Goal: Task Accomplishment & Management: Manage account settings

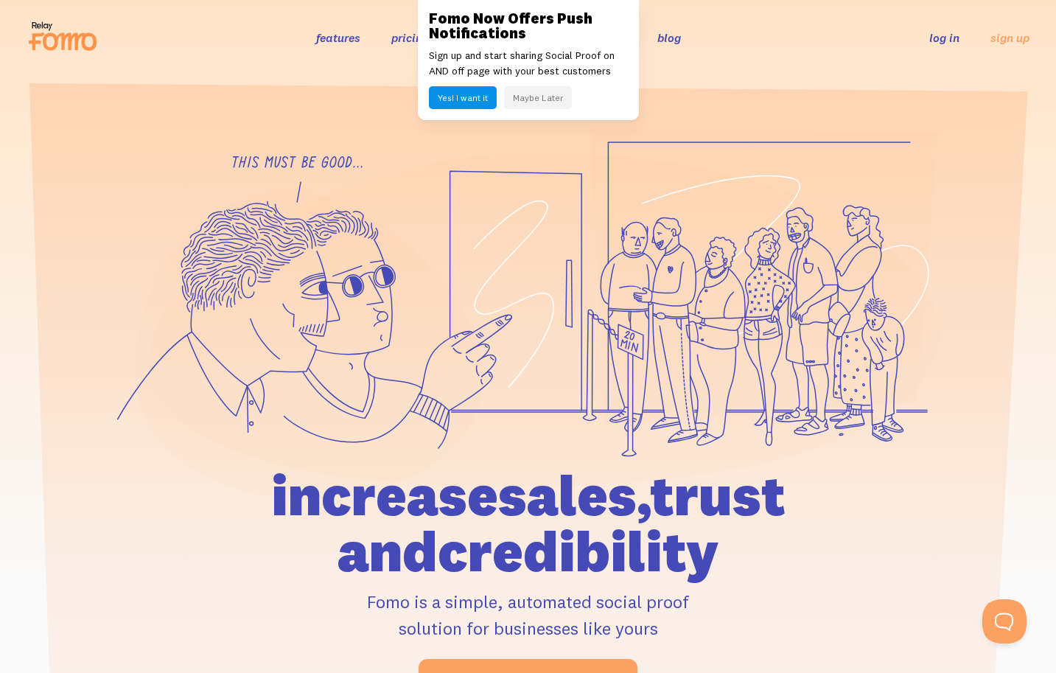
click at [536, 98] on button "Maybe Later" at bounding box center [538, 97] width 68 height 23
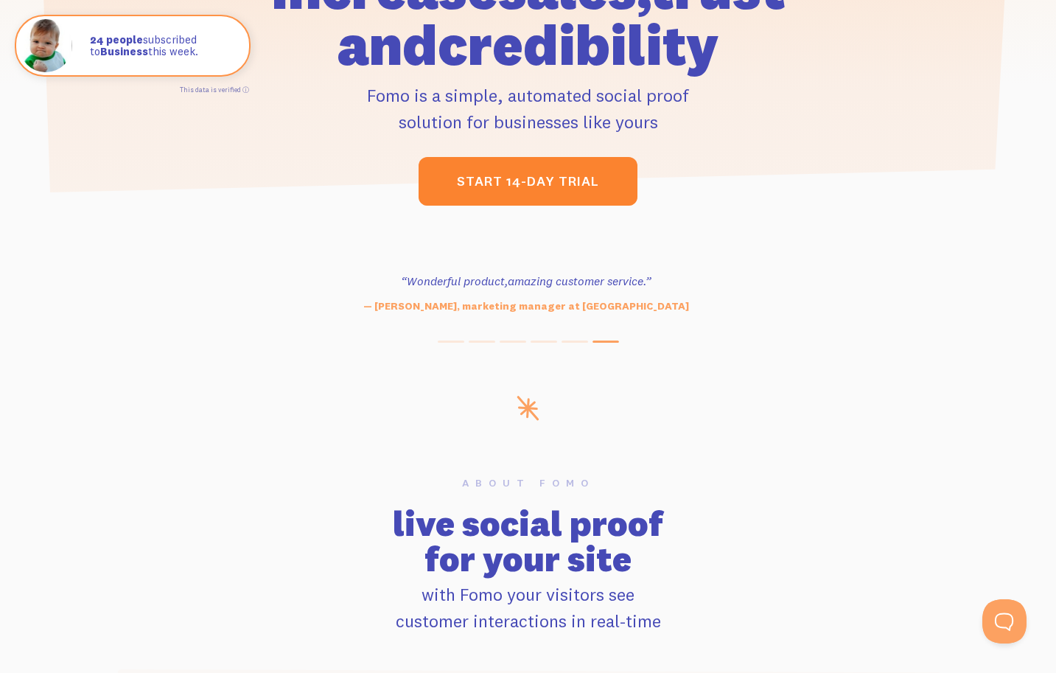
scroll to position [487, 0]
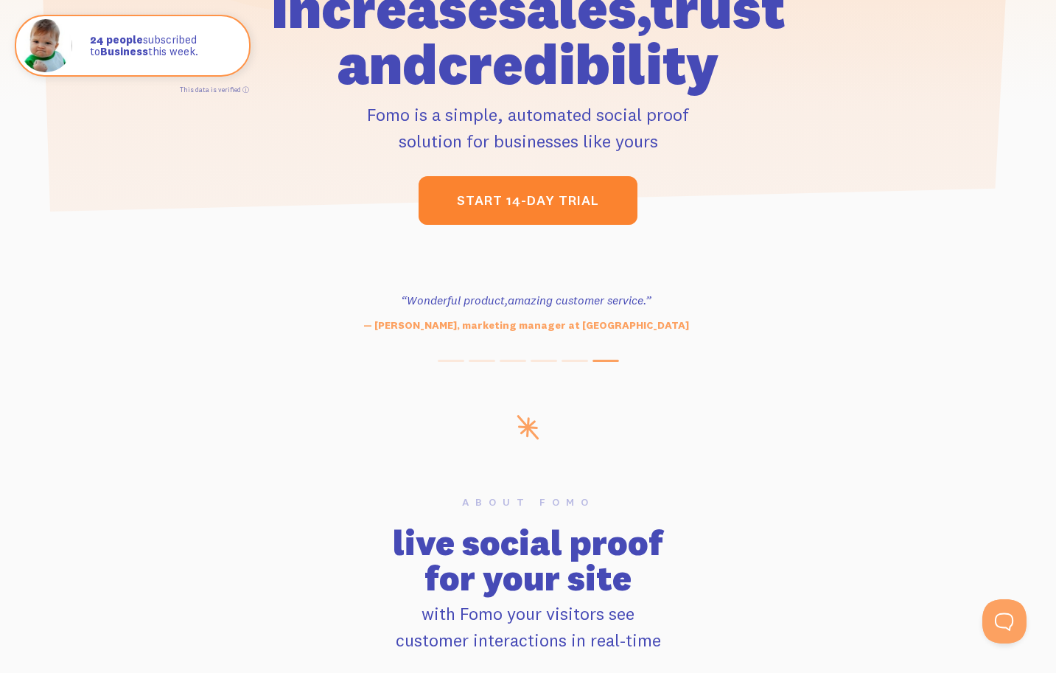
click at [540, 212] on link "start 14-day trial" at bounding box center [528, 200] width 219 height 49
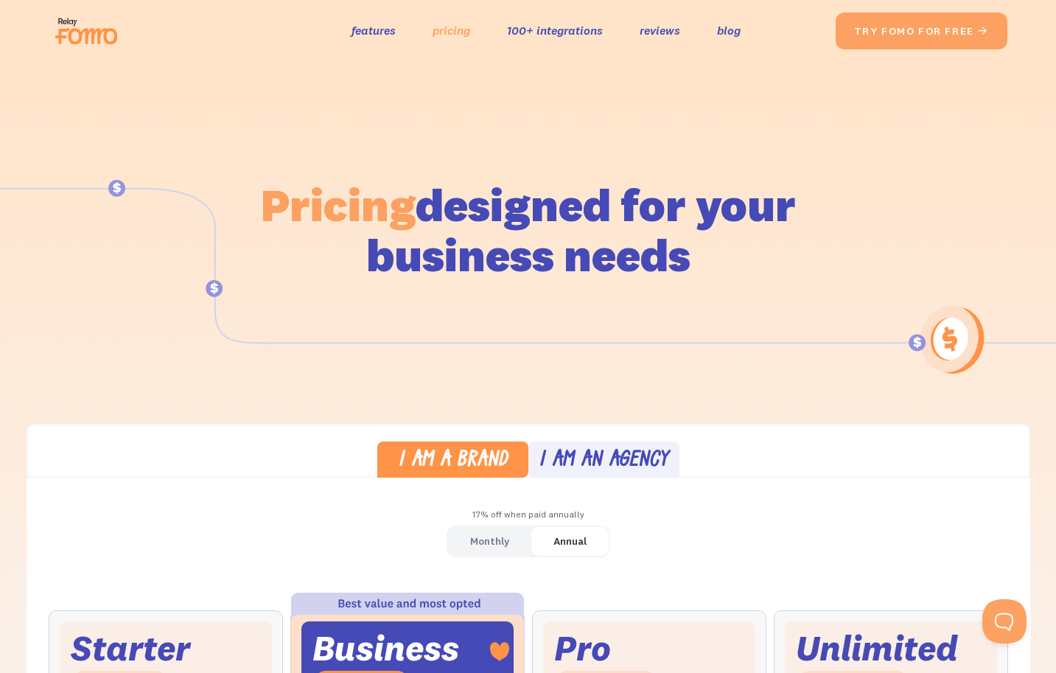
click at [451, 32] on link "pricing" at bounding box center [452, 30] width 38 height 21
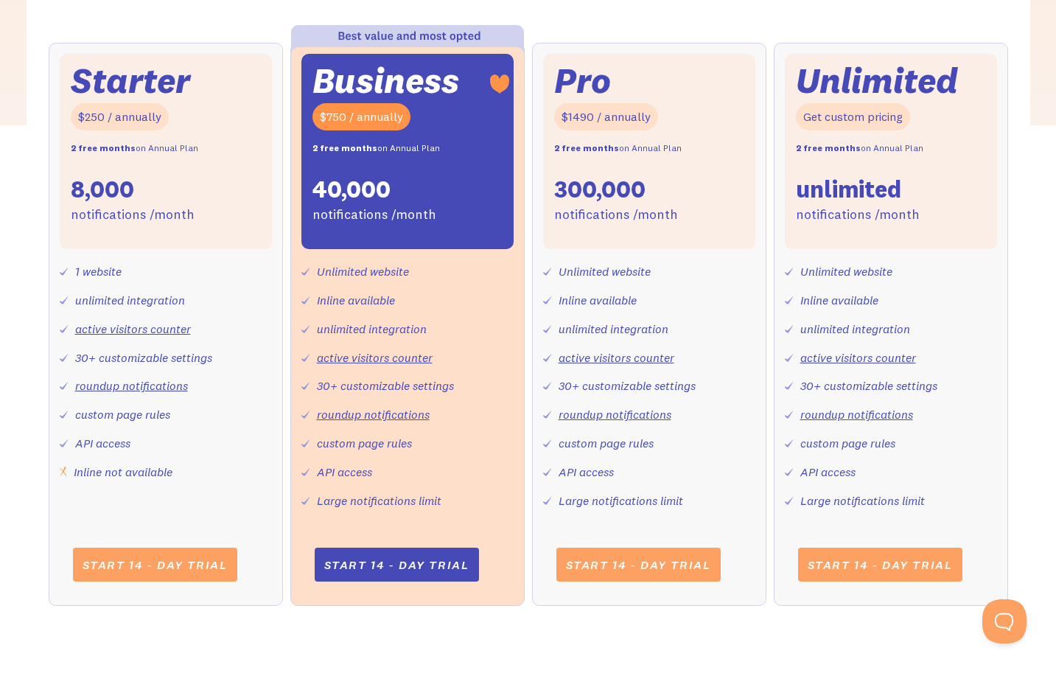
scroll to position [453, 0]
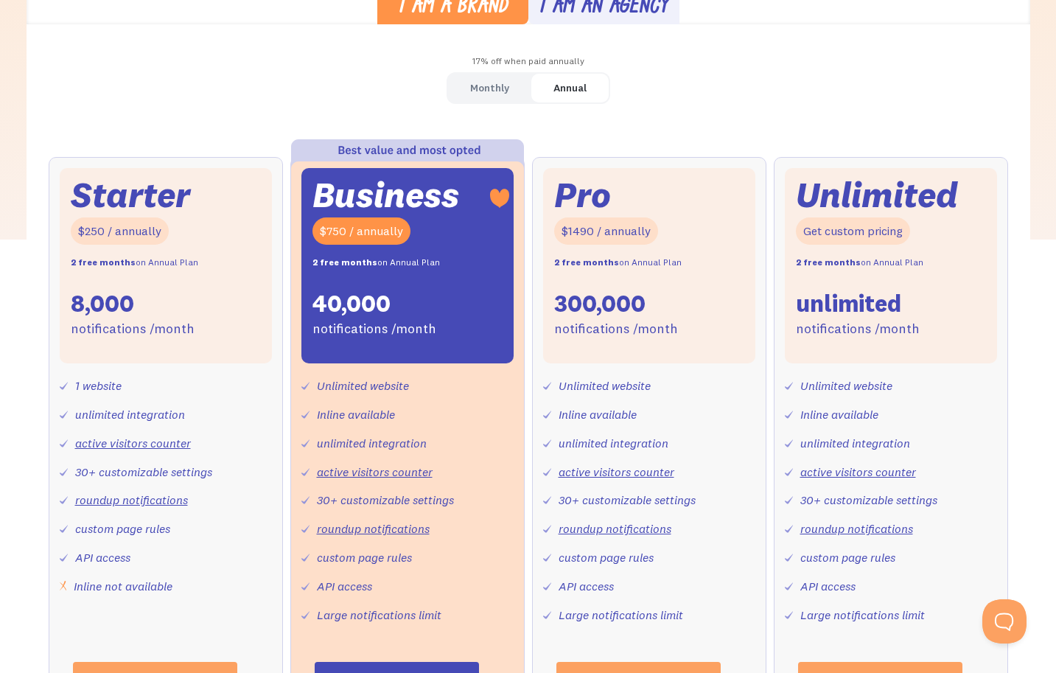
click at [509, 88] on link "Monthly" at bounding box center [489, 88] width 83 height 29
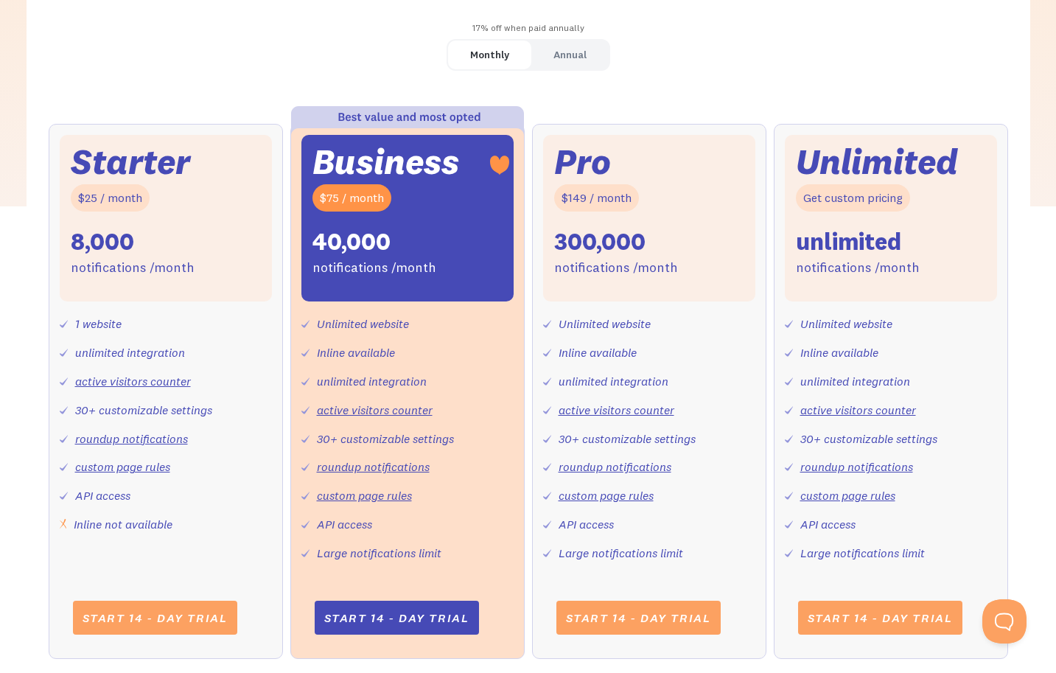
scroll to position [486, 0]
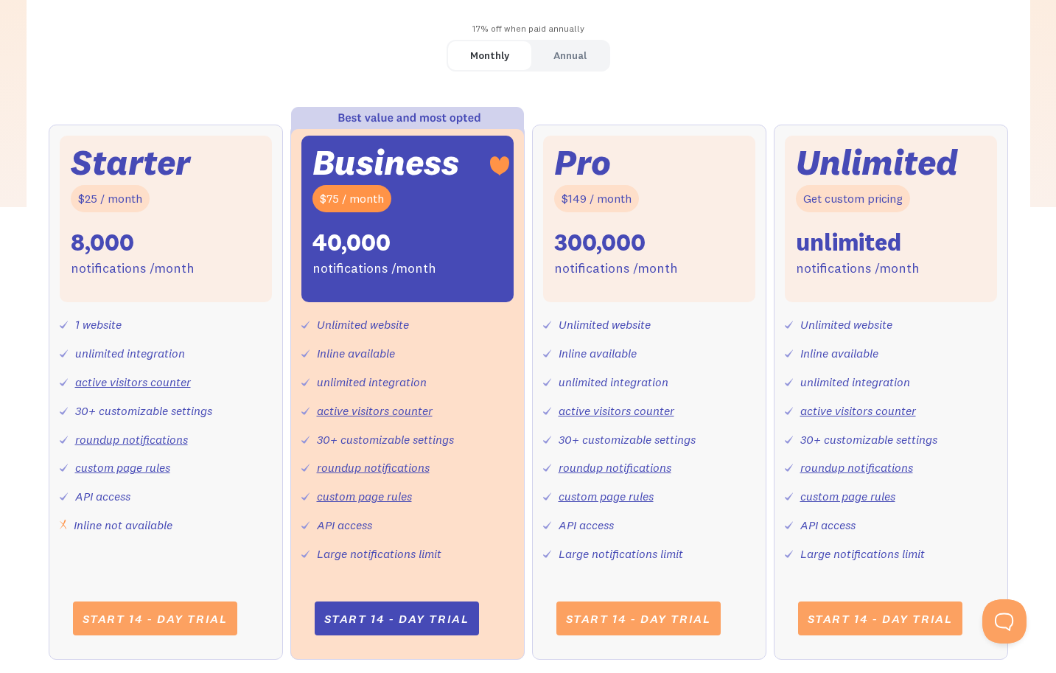
click at [558, 59] on div "Annual" at bounding box center [570, 55] width 33 height 21
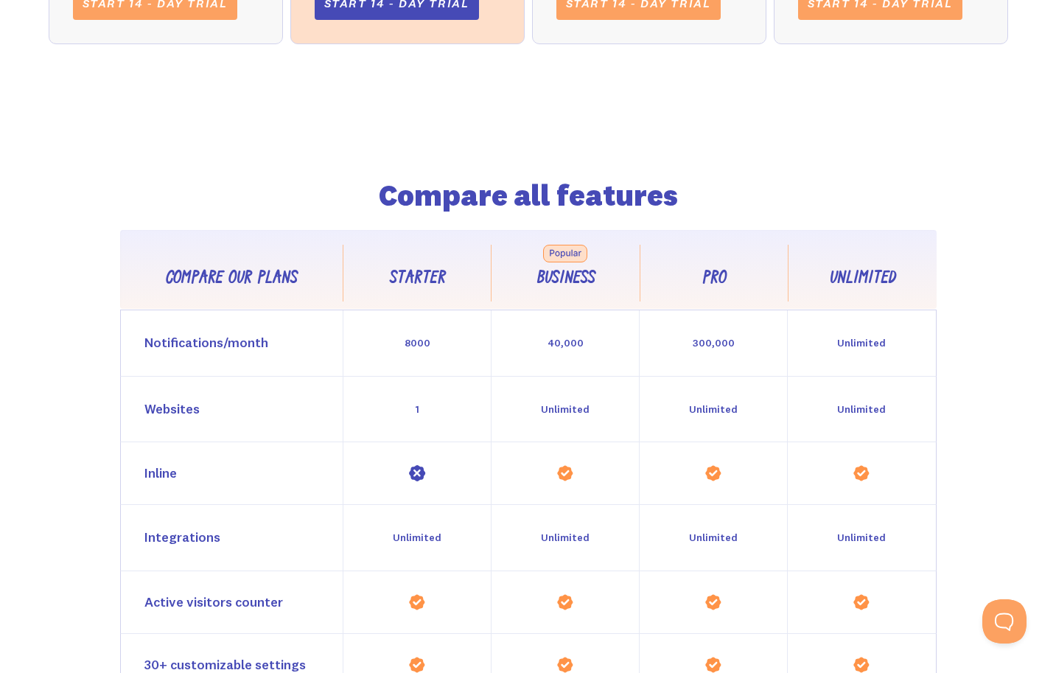
scroll to position [0, 0]
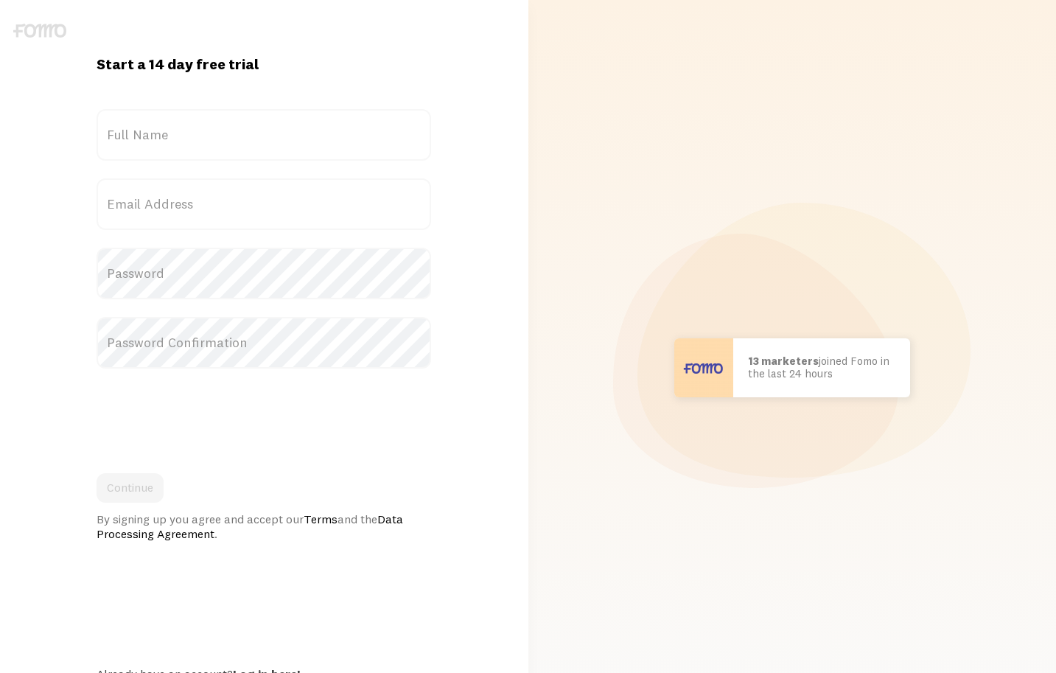
click at [251, 139] on label "Full Name" at bounding box center [264, 135] width 335 height 52
click at [251, 139] on input "Full Name" at bounding box center [264, 135] width 335 height 52
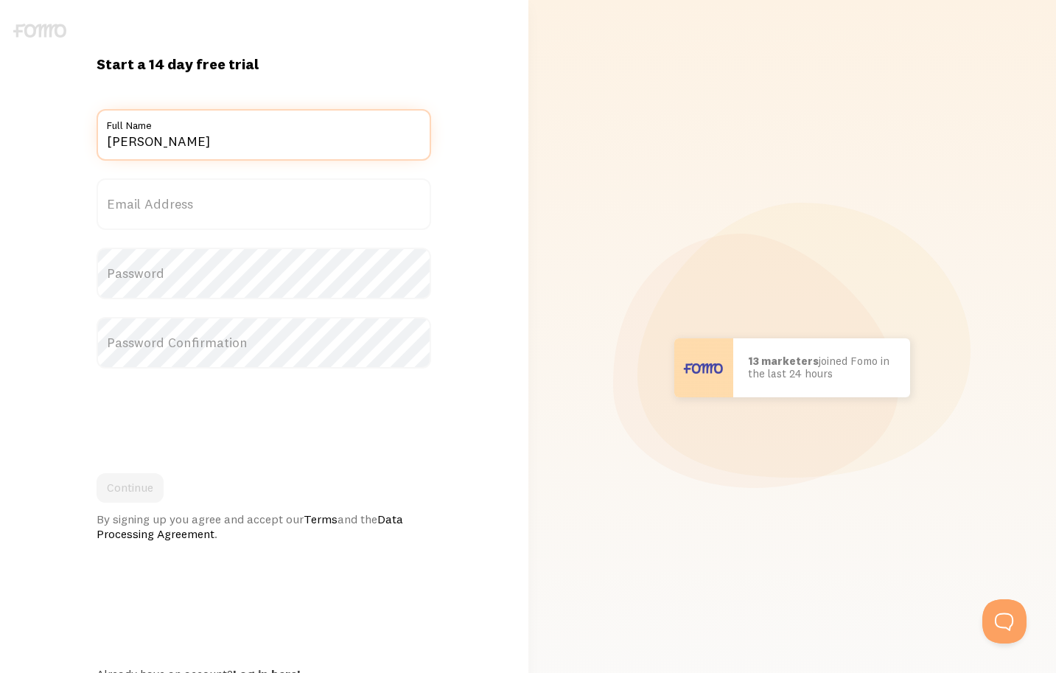
type input "Emelie Begbie"
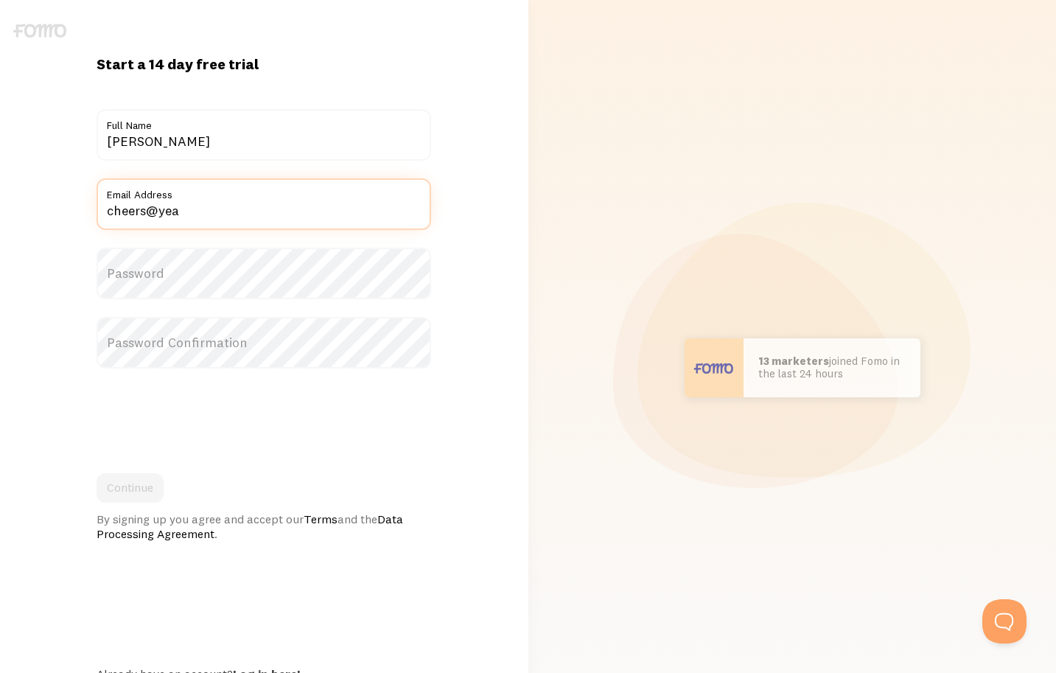
type input "cheers@yeahthebeers.com"
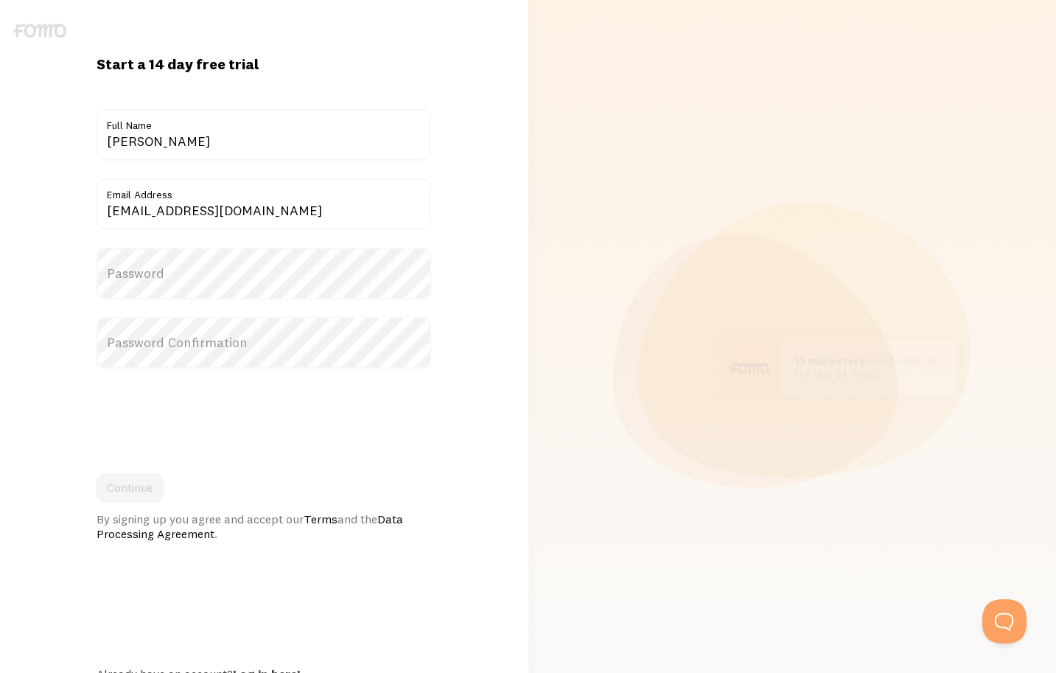
click at [244, 276] on label "Password" at bounding box center [264, 274] width 335 height 52
click at [161, 338] on label "Password Confirmation" at bounding box center [264, 343] width 335 height 52
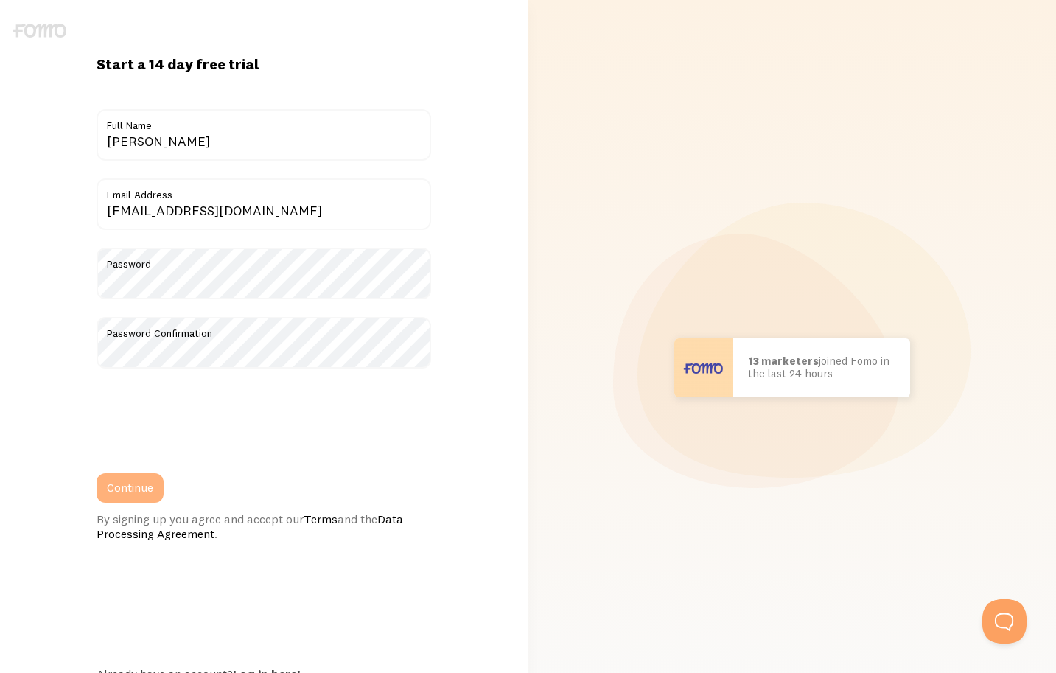
click at [131, 478] on button "Continue" at bounding box center [130, 487] width 67 height 29
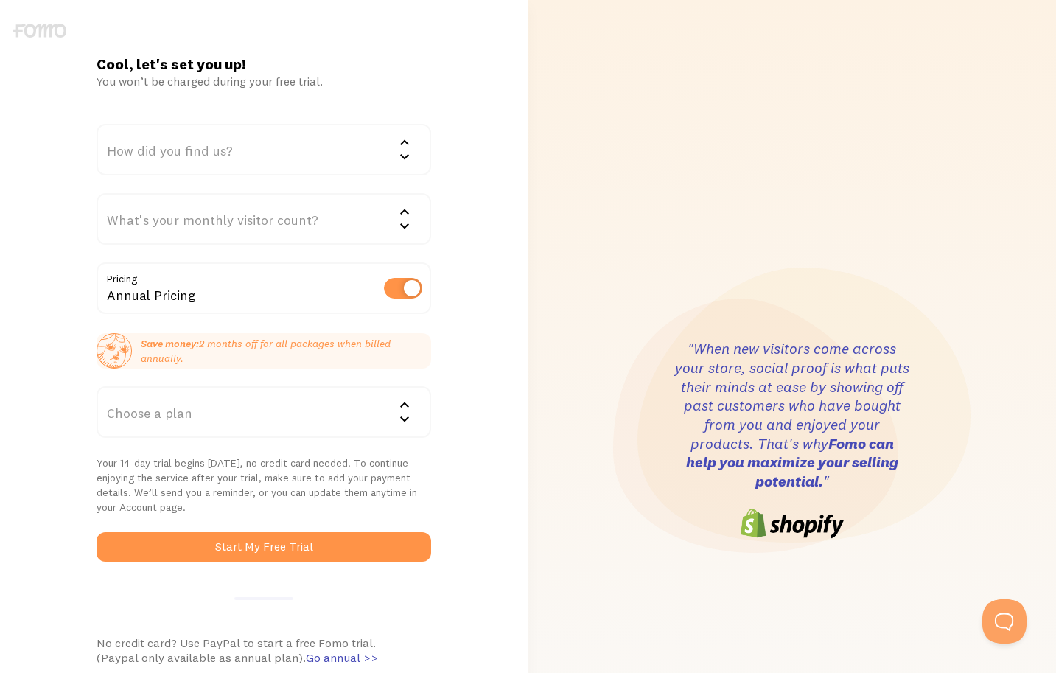
click at [301, 139] on div "How did you find us?" at bounding box center [264, 150] width 335 height 52
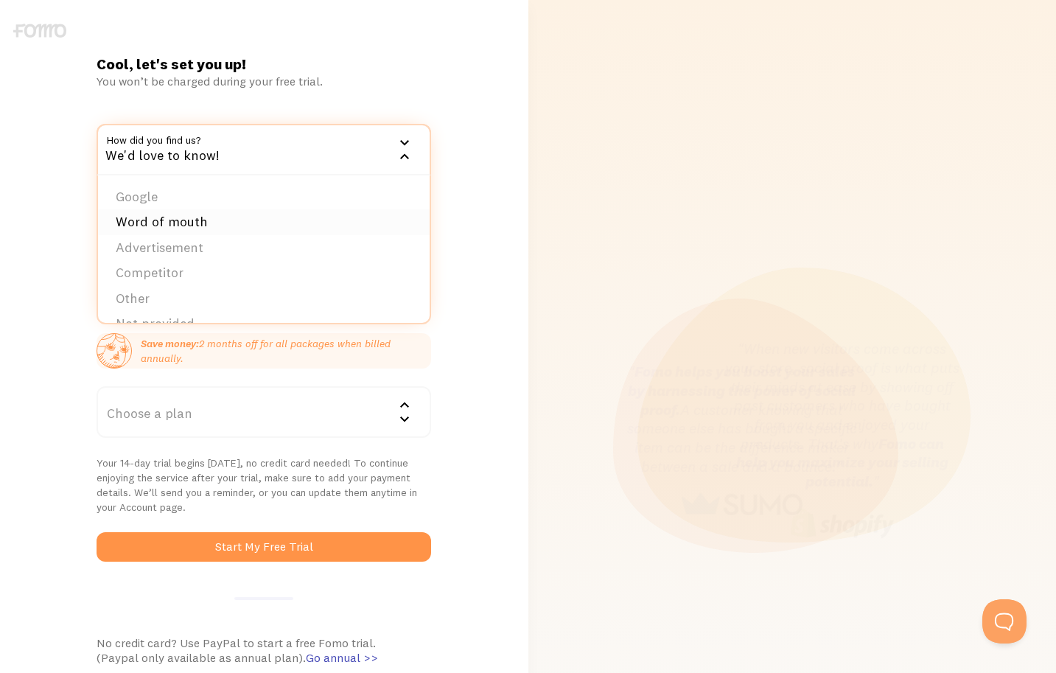
click at [218, 212] on li "Word of mouth" at bounding box center [264, 222] width 332 height 26
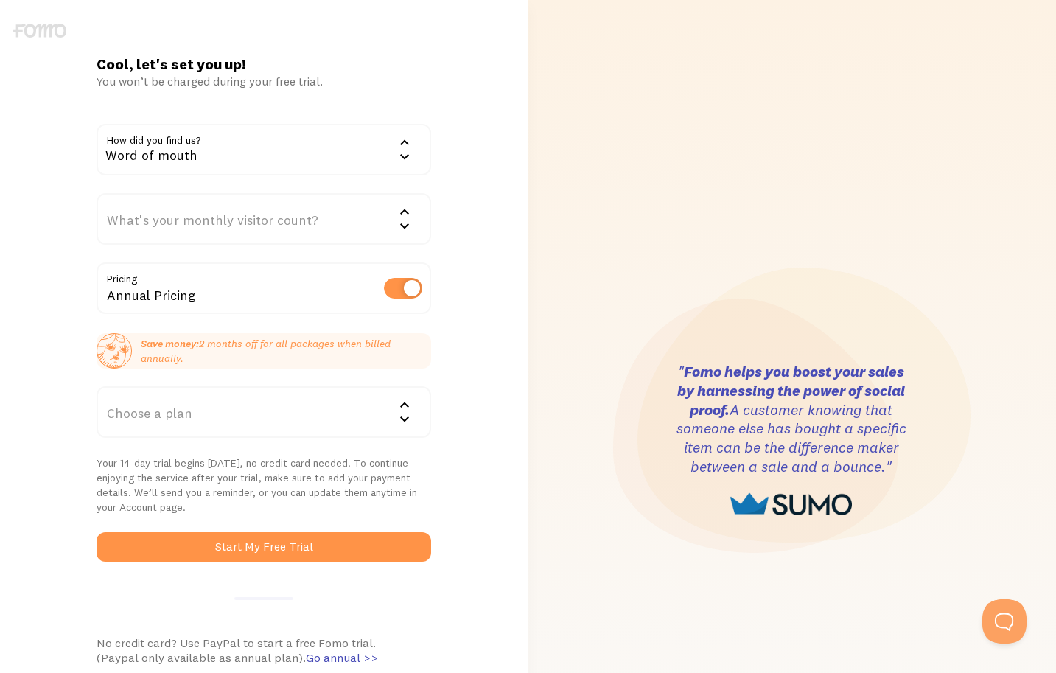
click at [318, 220] on div "What's your monthly visitor count?" at bounding box center [264, 219] width 335 height 52
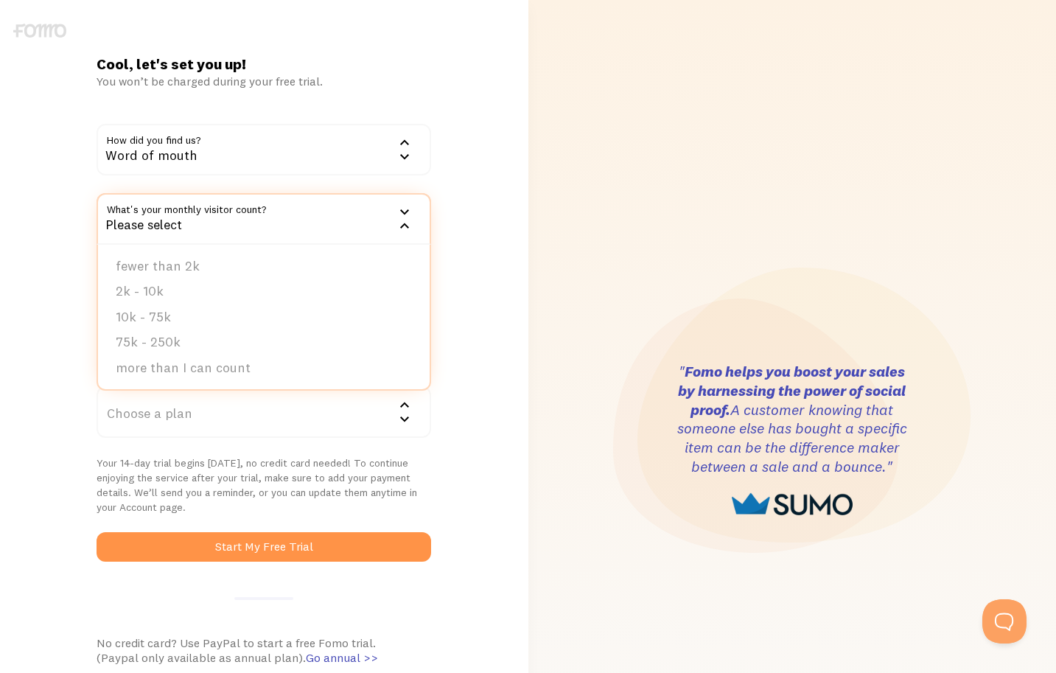
click at [497, 193] on div "Cool, let's set you up! You won’t be charged during your free trial. How did yo…" at bounding box center [264, 440] width 529 height 771
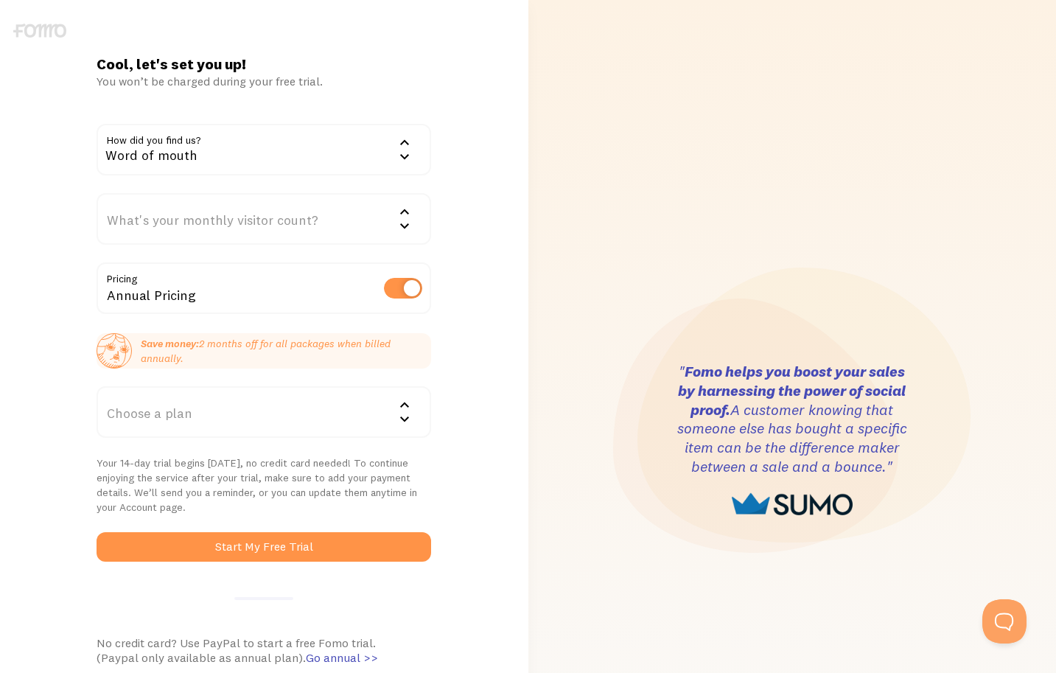
click at [267, 223] on div "What's your monthly visitor count?" at bounding box center [264, 219] width 335 height 52
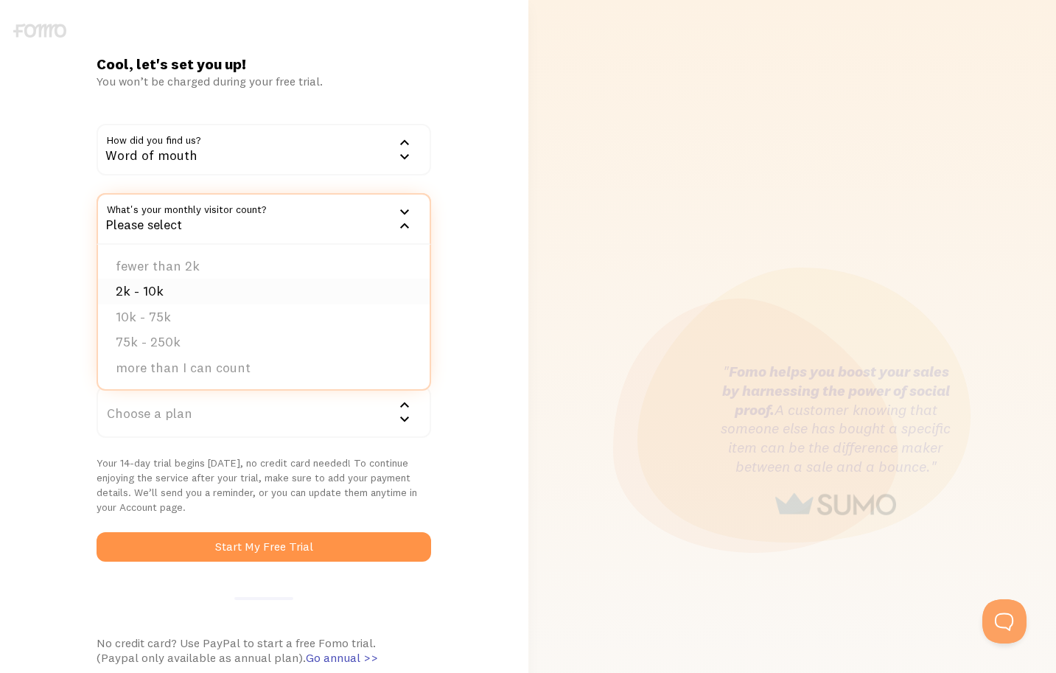
click at [233, 289] on li "2k - 10k" at bounding box center [264, 292] width 332 height 26
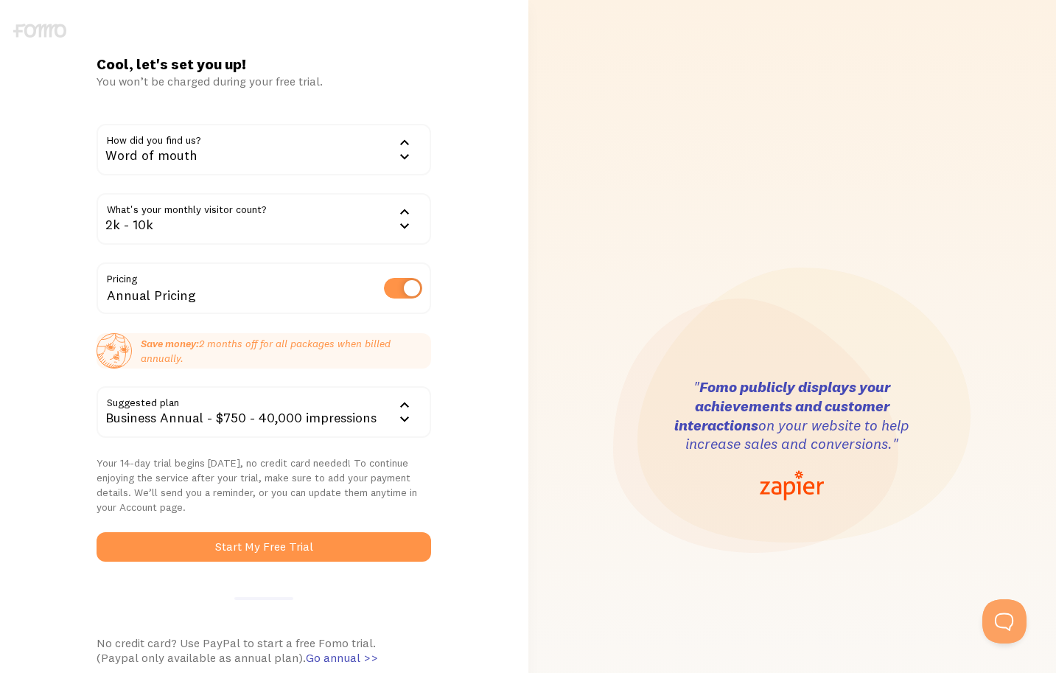
click at [410, 290] on label at bounding box center [403, 288] width 38 height 21
click at [410, 290] on input "checkbox" at bounding box center [403, 288] width 38 height 21
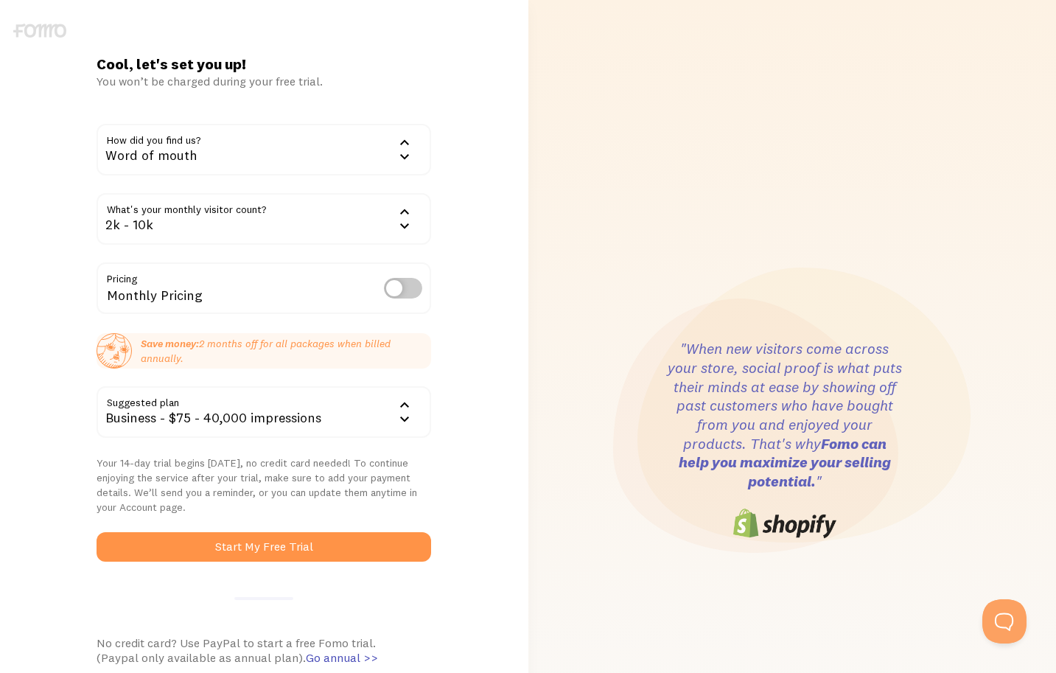
click at [404, 290] on label at bounding box center [403, 288] width 38 height 21
click at [404, 290] on input "checkbox" at bounding box center [403, 288] width 38 height 21
checkbox input "true"
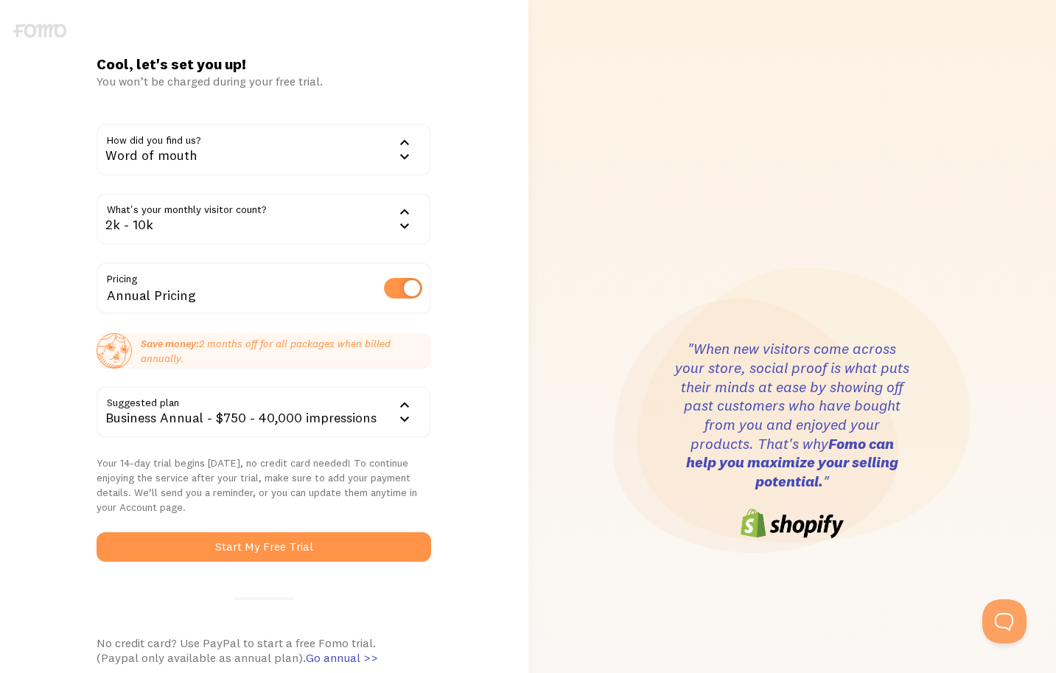
click at [359, 414] on div "Business Annual - $750 - 40,000 impressions" at bounding box center [264, 412] width 335 height 52
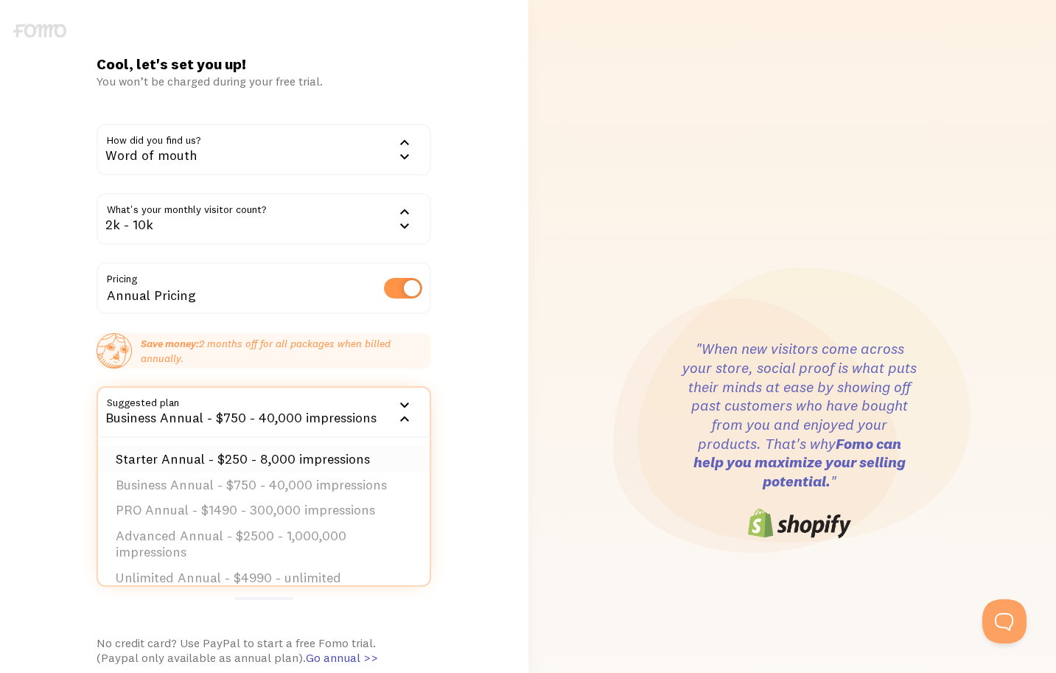
click at [335, 458] on li "Starter Annual - $250 - 8,000 impressions" at bounding box center [264, 460] width 332 height 26
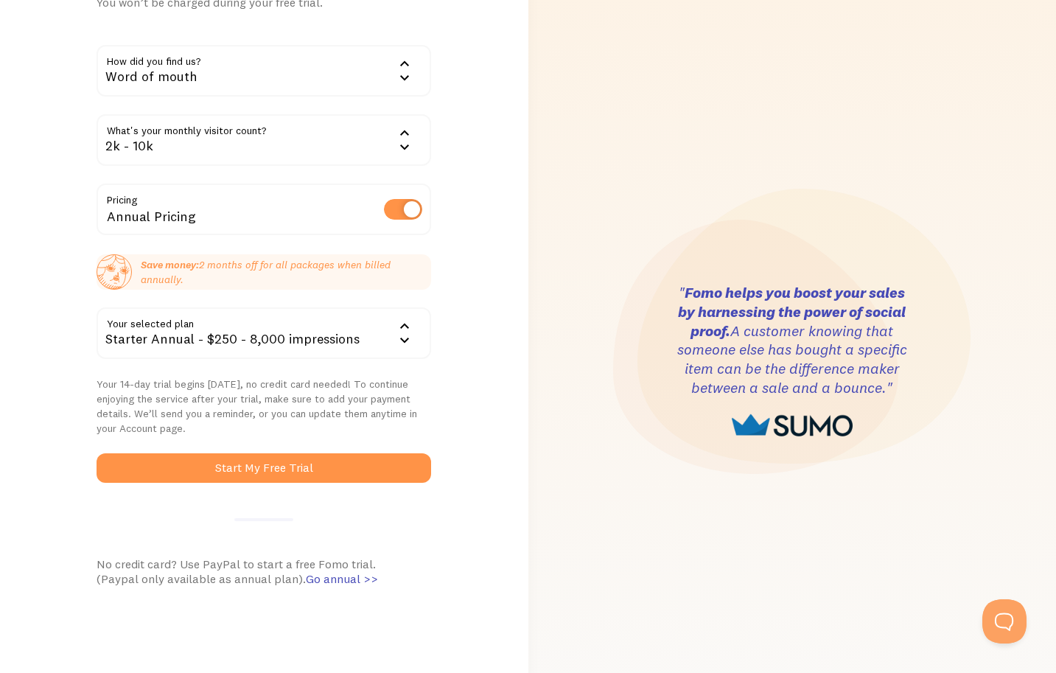
scroll to position [80, 0]
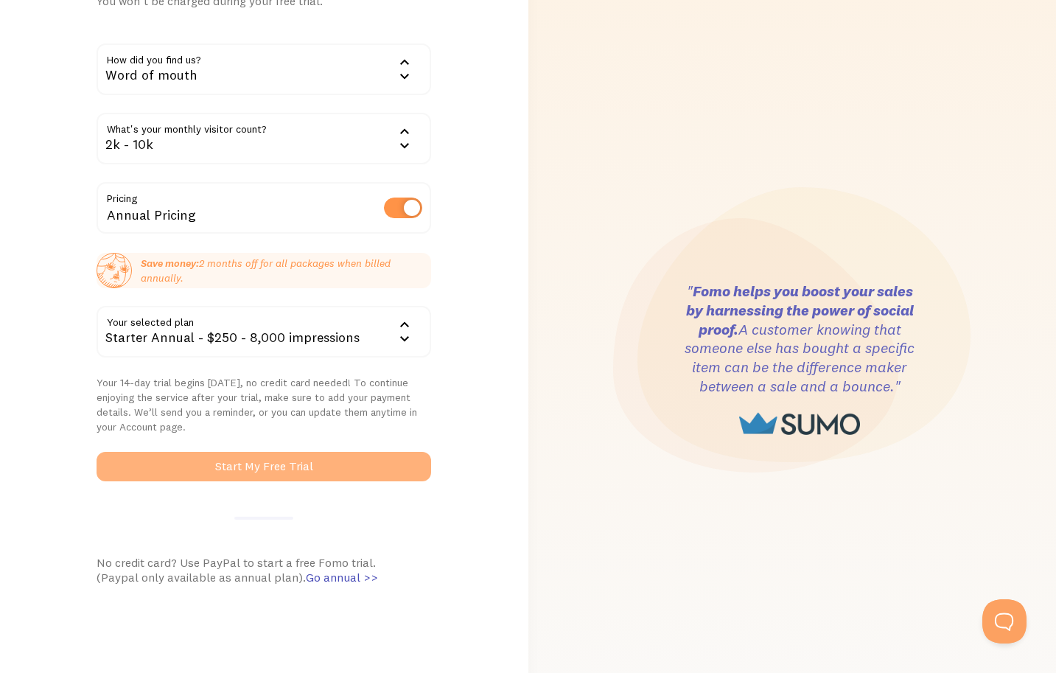
click at [289, 470] on button "Start My Free Trial" at bounding box center [264, 466] width 335 height 29
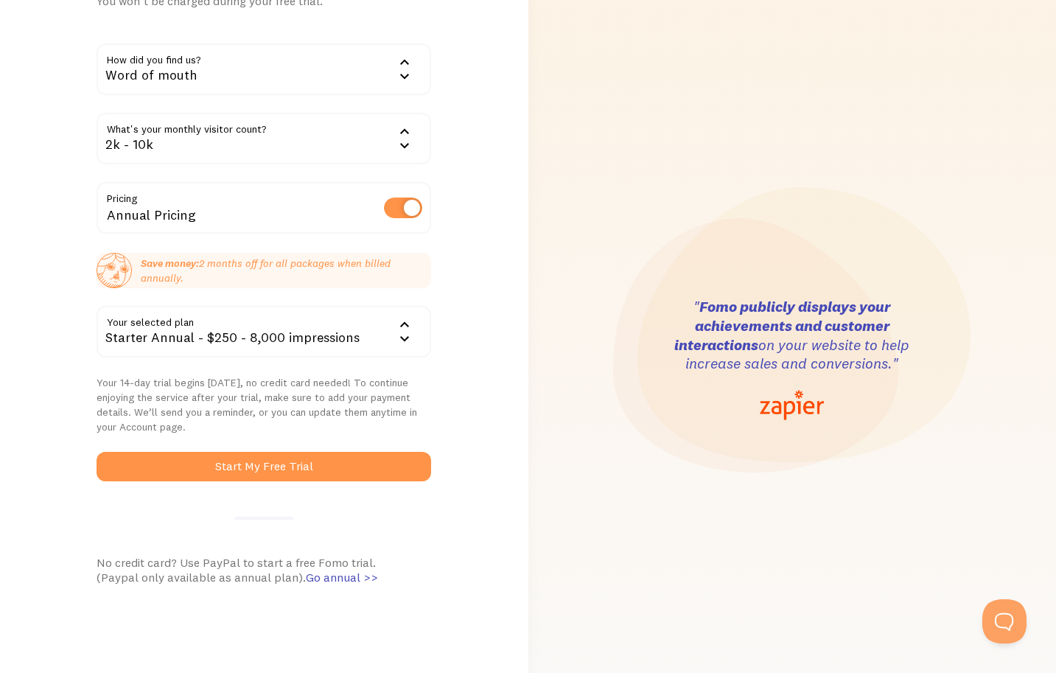
click at [254, 415] on p "Your 14-day trial begins today, no credit card needed! To continue enjoying the…" at bounding box center [264, 404] width 335 height 59
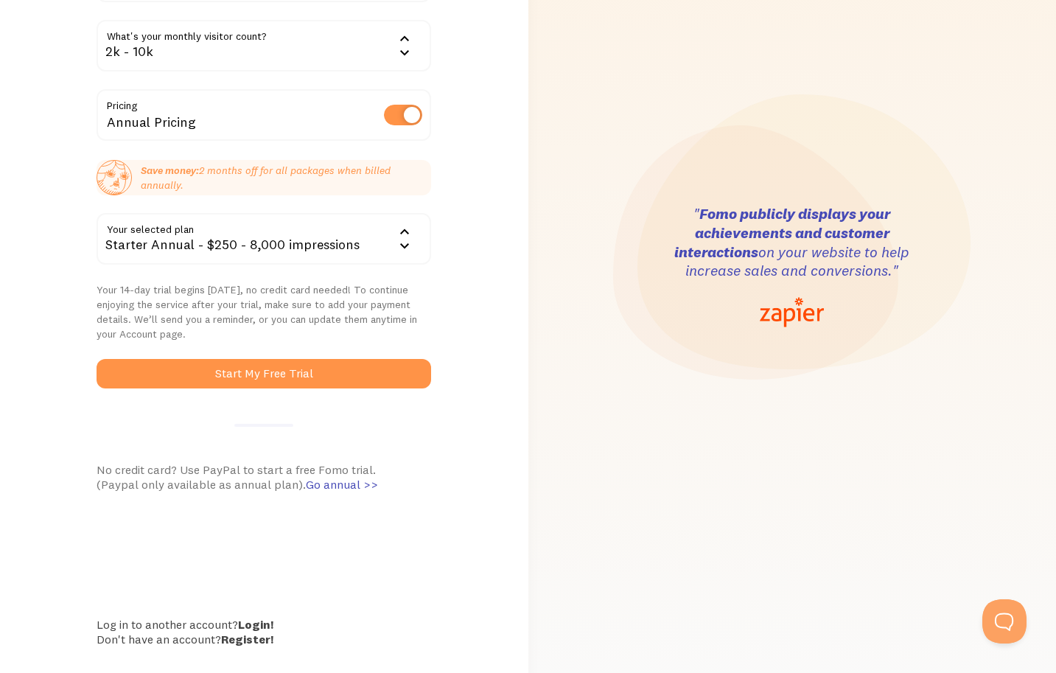
scroll to position [207, 0]
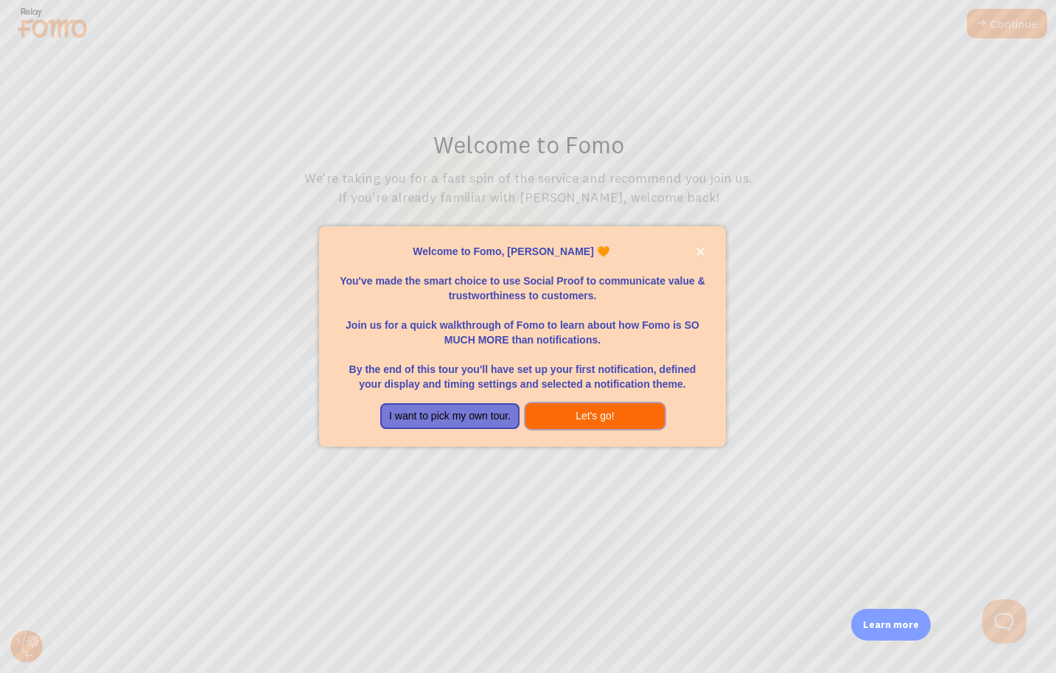
click at [574, 413] on button "Let's go!" at bounding box center [595, 416] width 139 height 27
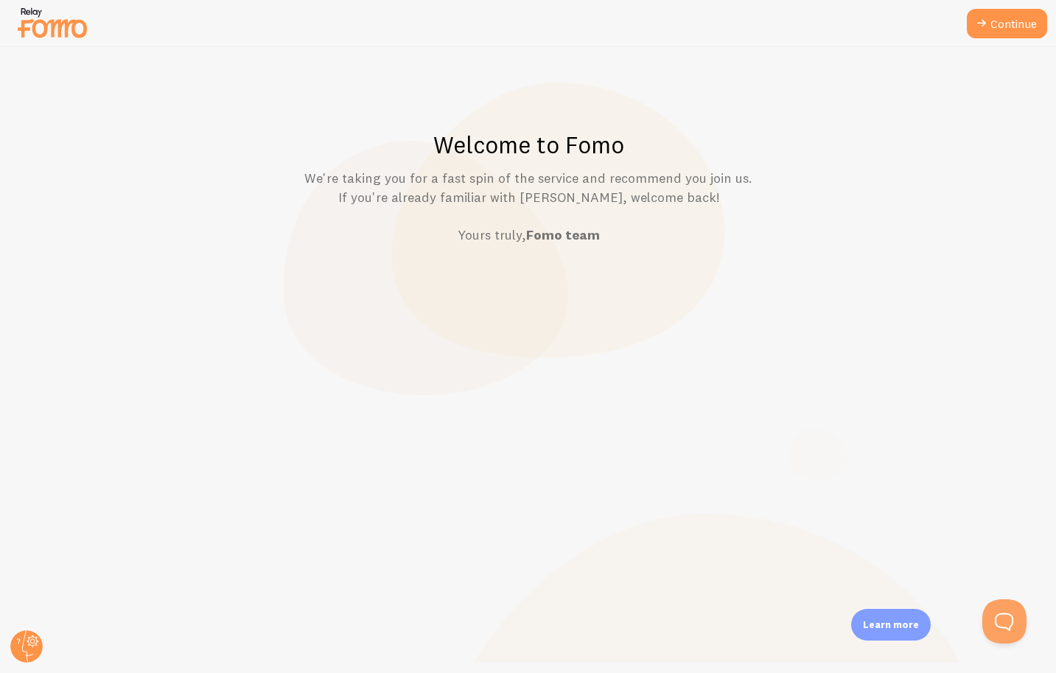
click at [556, 254] on div "Welcome to Fomo We're taking you for a fast spin of the service and recommend y…" at bounding box center [529, 360] width 1056 height 626
click at [1000, 27] on link "Continue" at bounding box center [1007, 23] width 80 height 29
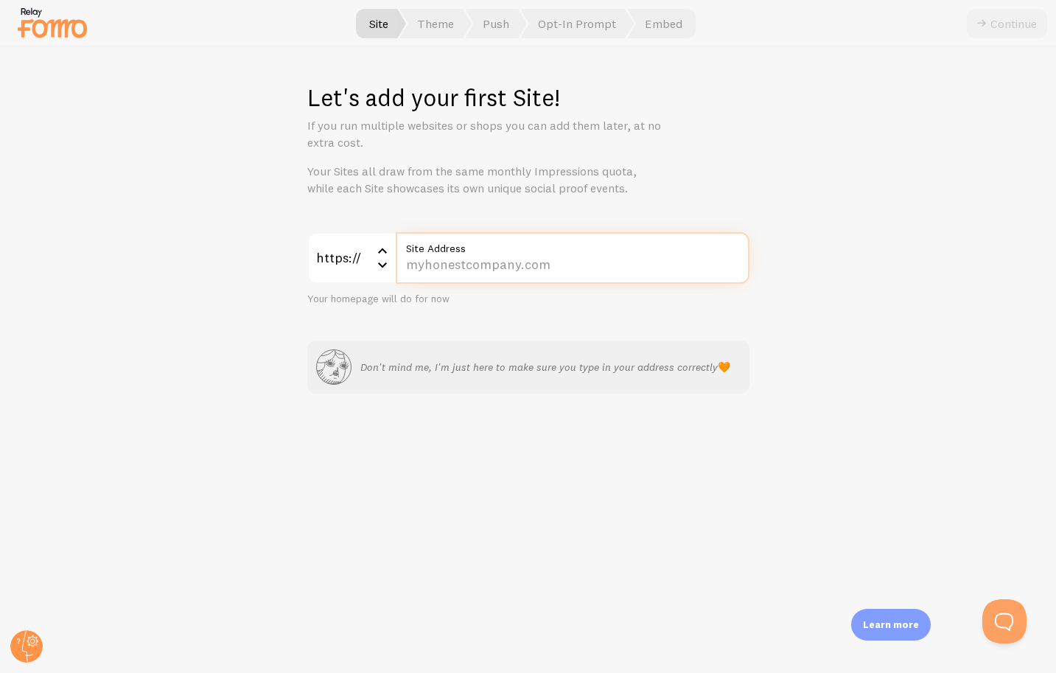
click at [482, 268] on input "Site Address" at bounding box center [573, 258] width 354 height 52
type input "[DOMAIN_NAME]"
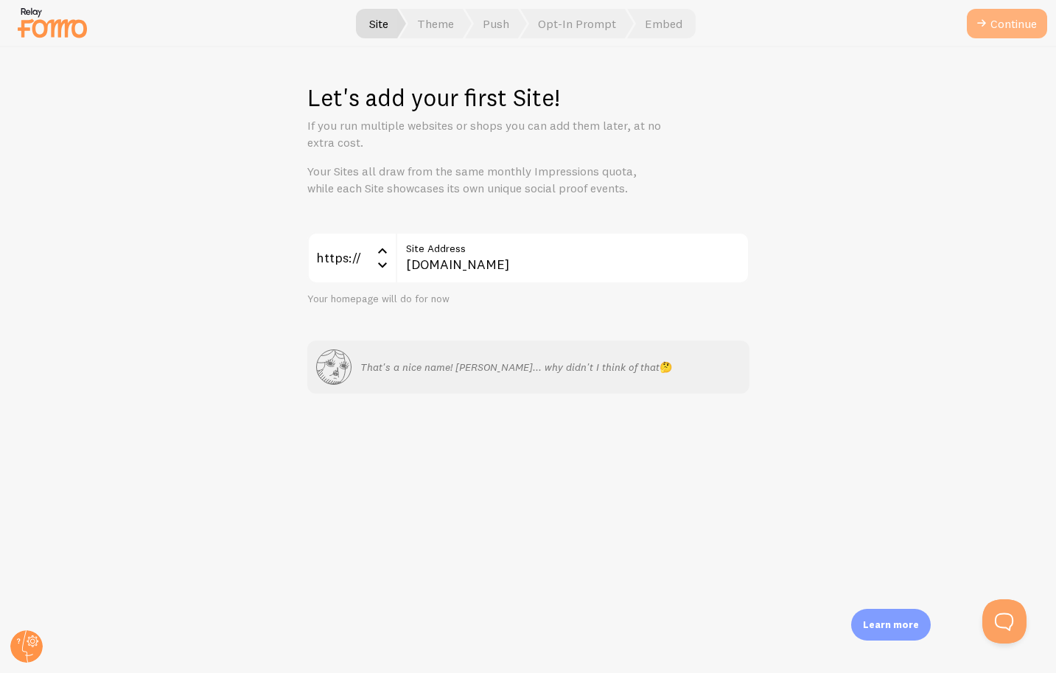
click at [1009, 29] on button "Continue" at bounding box center [1007, 23] width 80 height 29
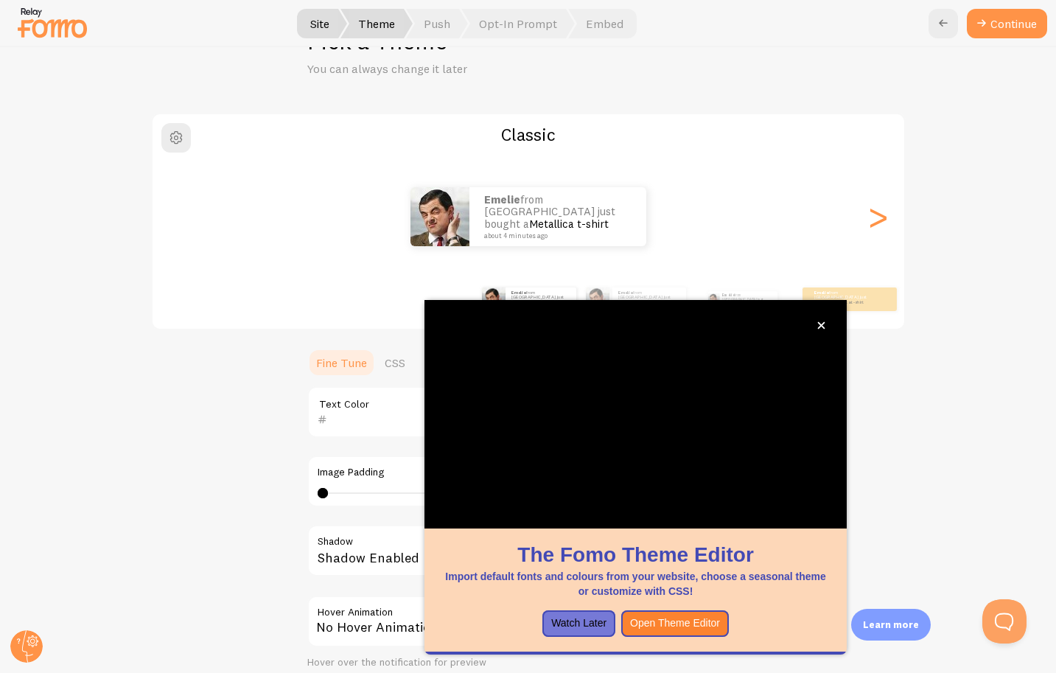
scroll to position [59, 0]
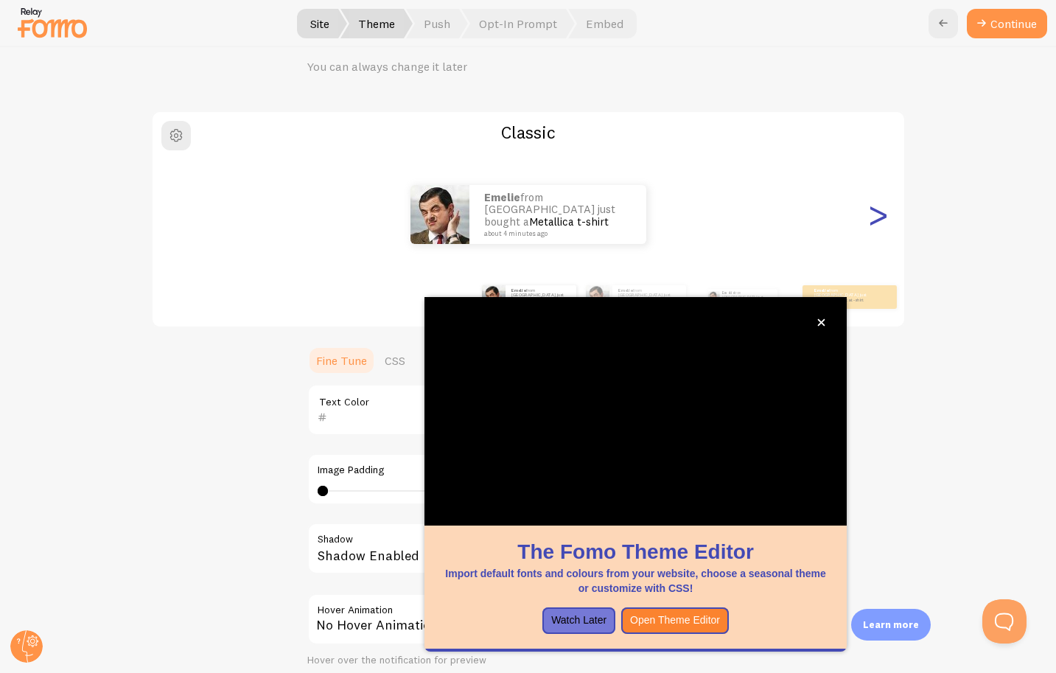
click at [873, 209] on div ">" at bounding box center [878, 214] width 18 height 106
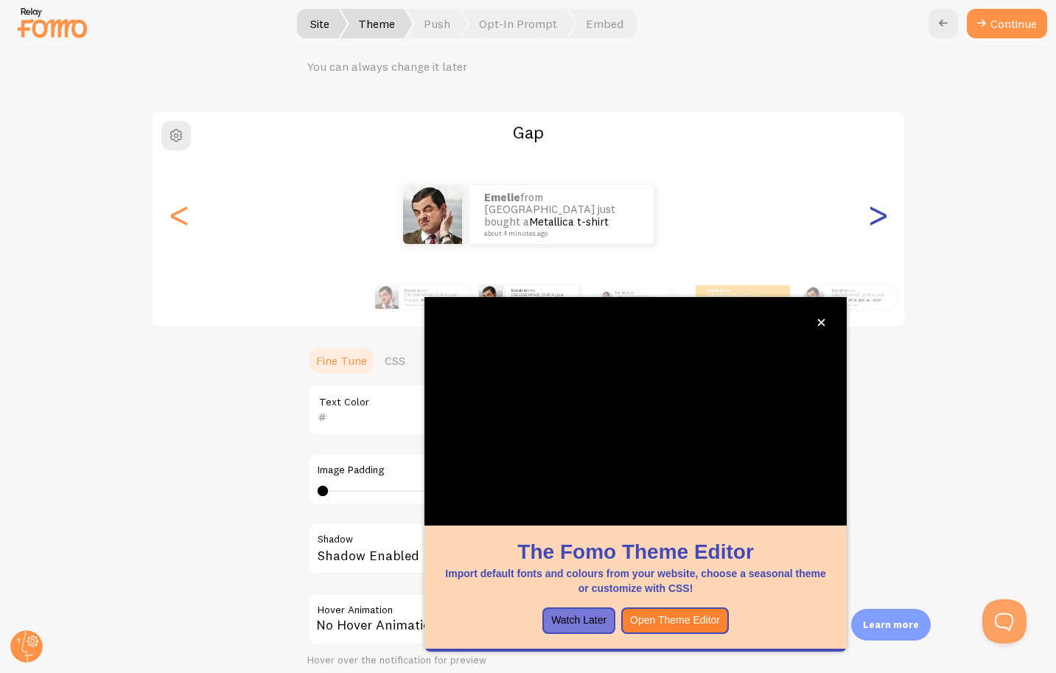
click at [875, 213] on div ">" at bounding box center [878, 214] width 18 height 106
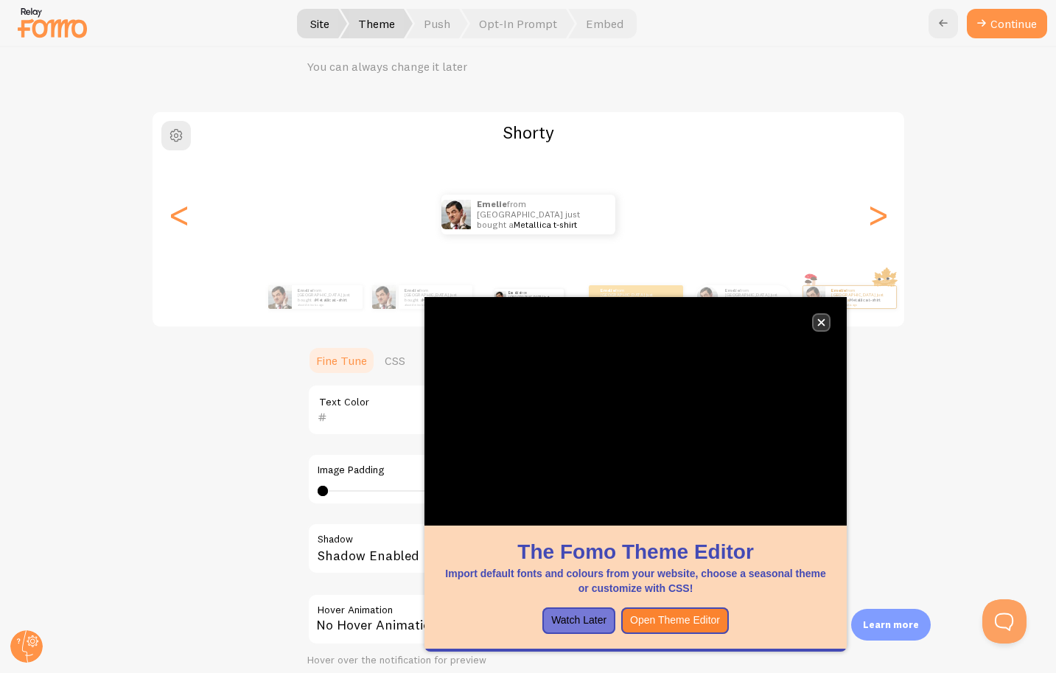
click at [824, 324] on icon "close," at bounding box center [821, 322] width 7 height 7
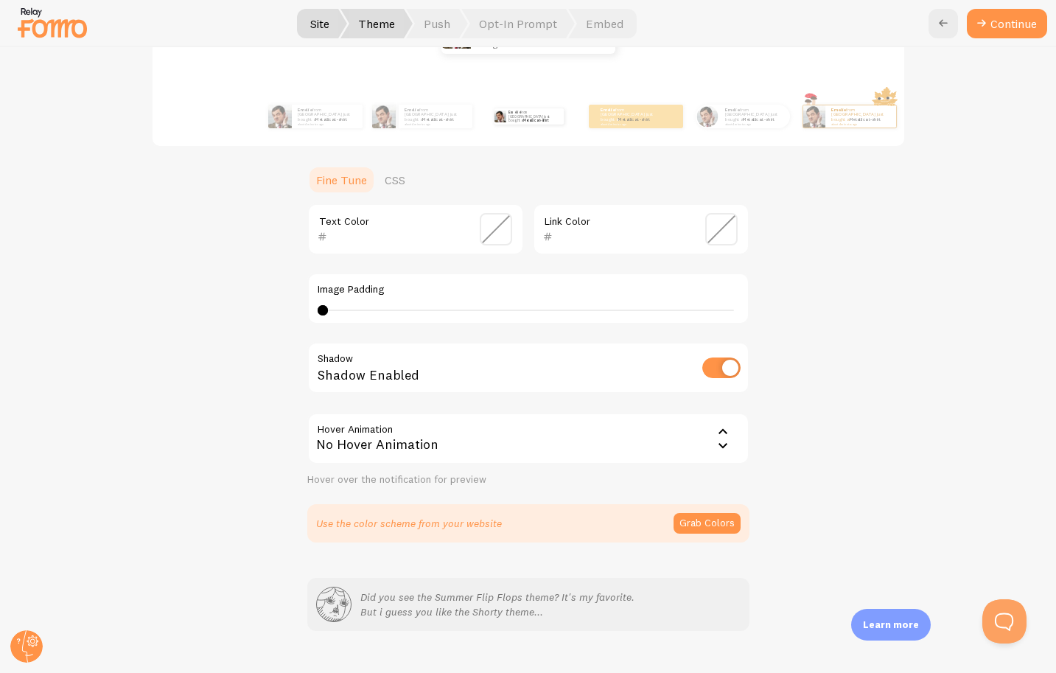
scroll to position [268, 0]
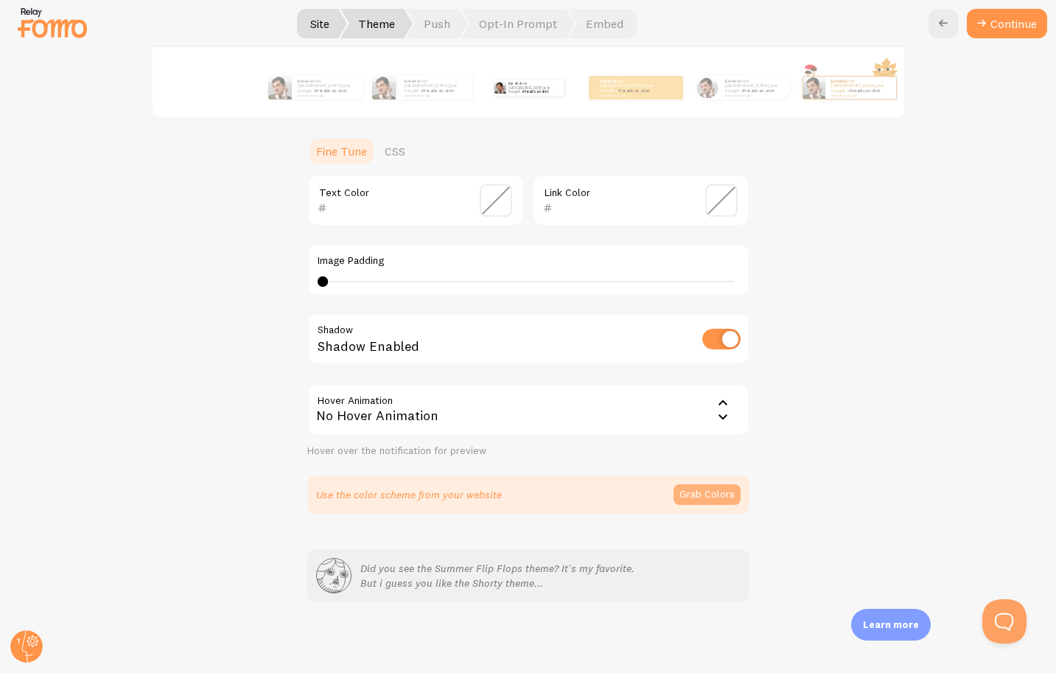
click at [708, 492] on button "Grab Colors" at bounding box center [707, 494] width 67 height 21
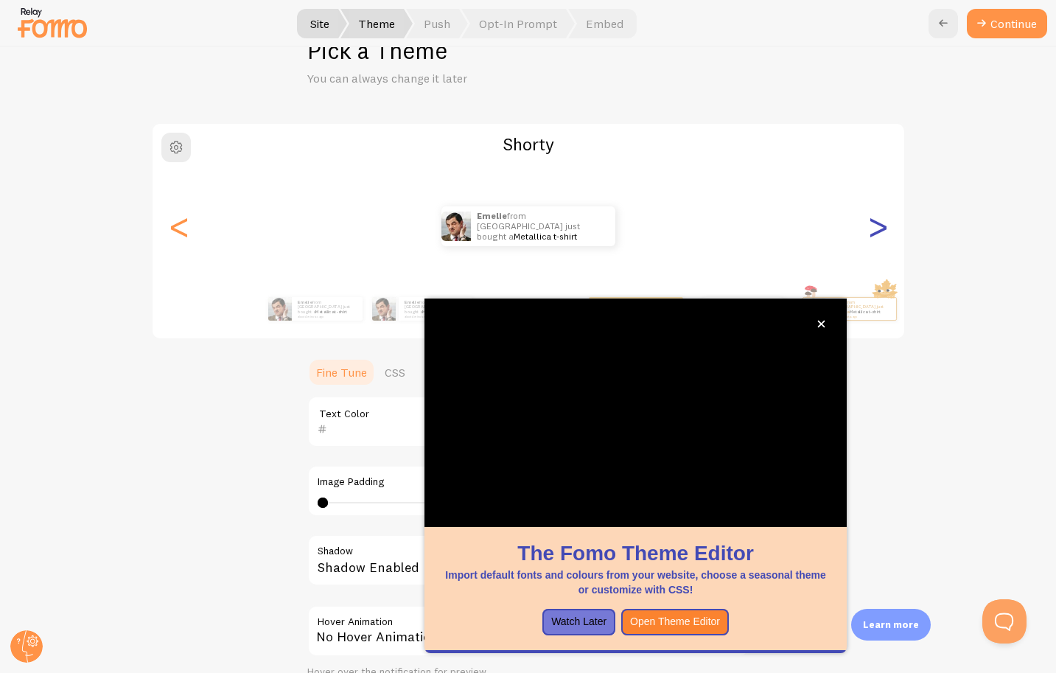
scroll to position [59, 0]
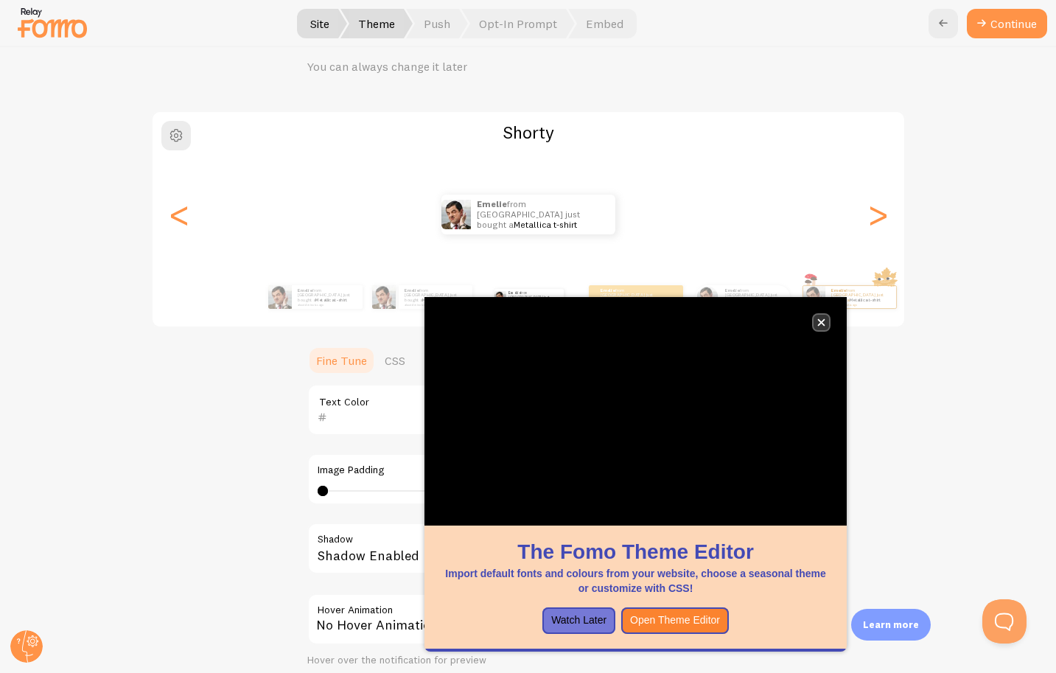
click at [826, 322] on button "close," at bounding box center [821, 322] width 15 height 15
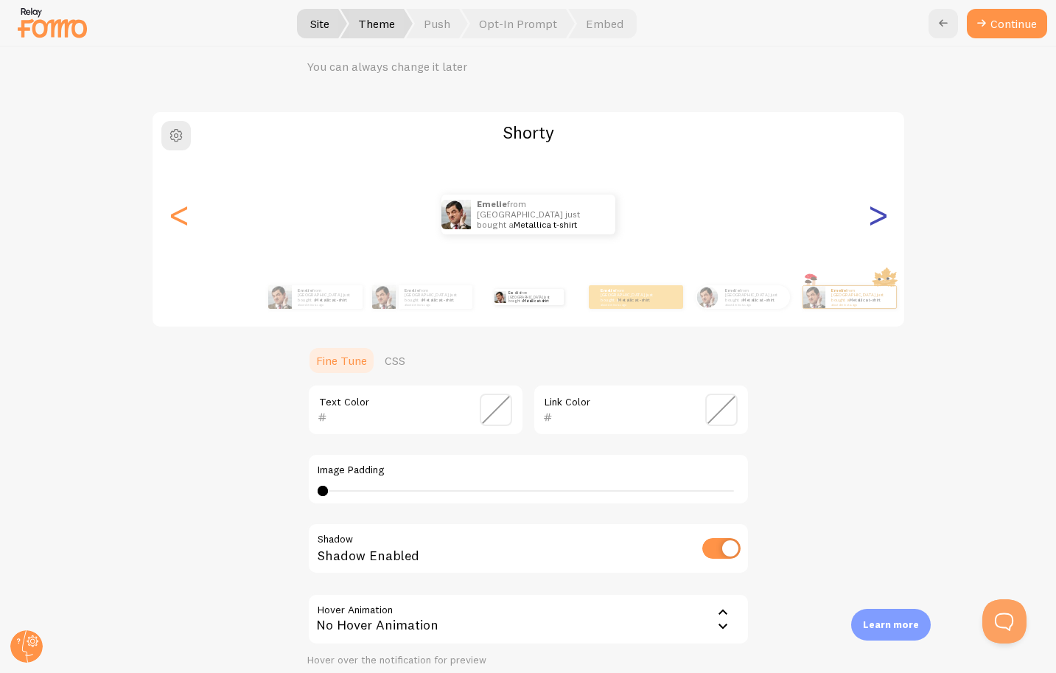
click at [883, 216] on div ">" at bounding box center [878, 214] width 18 height 106
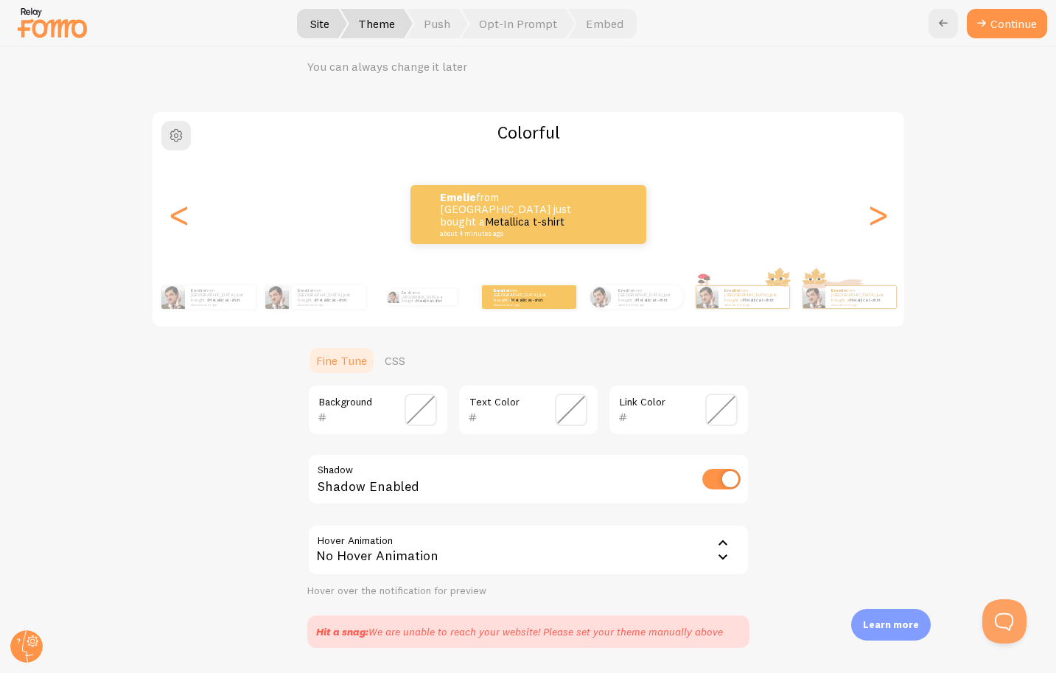
scroll to position [126, 0]
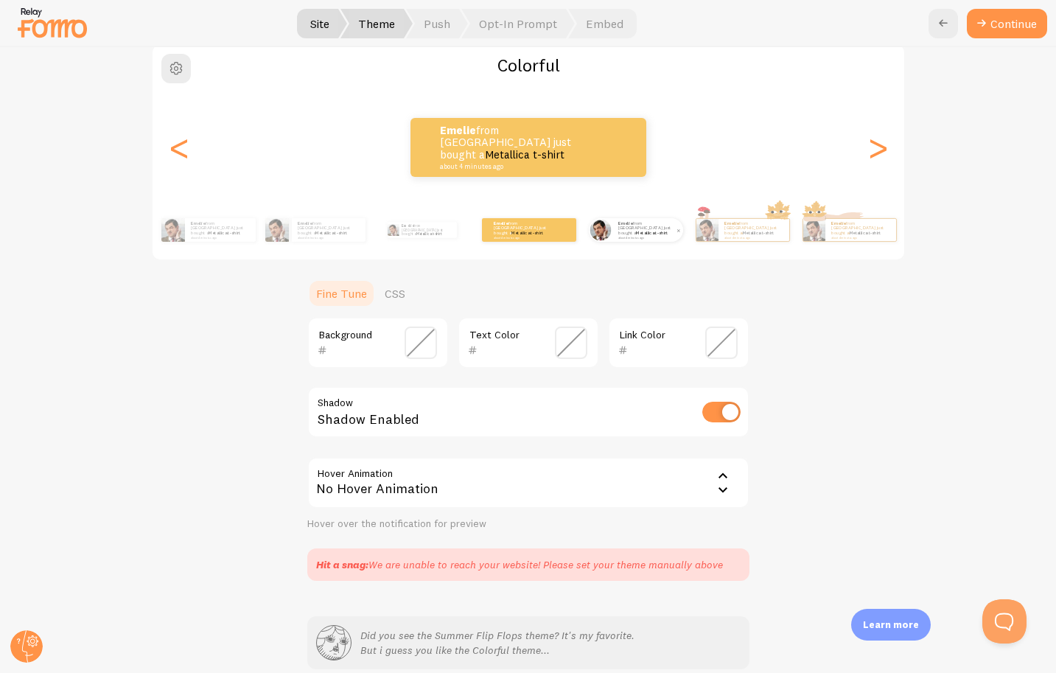
click at [642, 239] on div "Emelie from [GEOGRAPHIC_DATA] just bought a Metallica t-shirt about 4 minutes a…" at bounding box center [648, 230] width 71 height 24
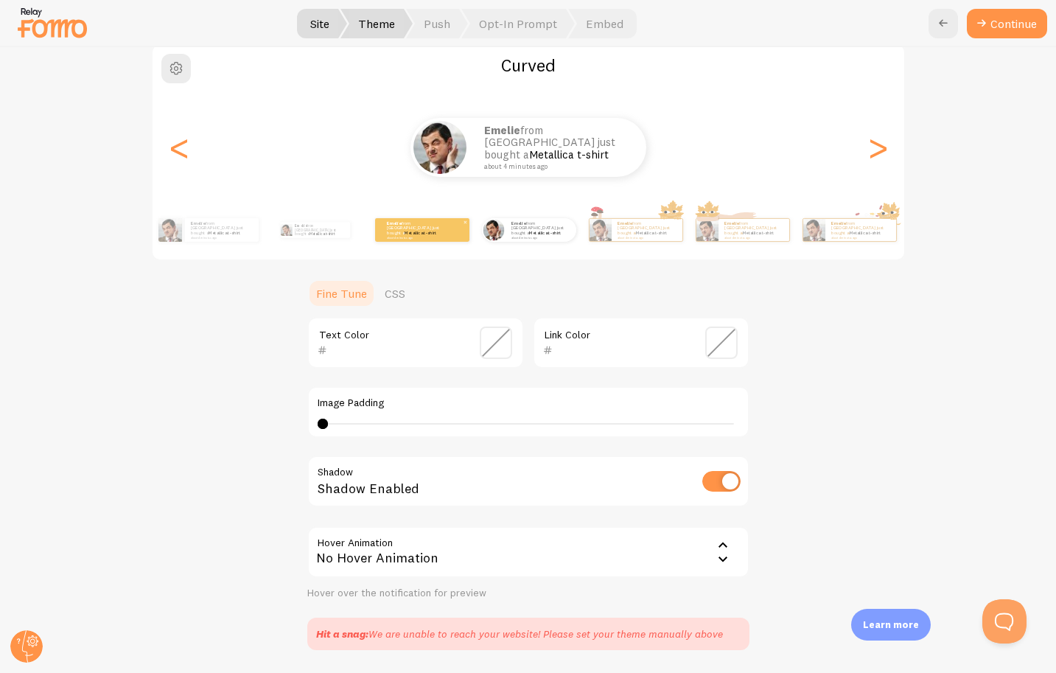
click at [437, 236] on small "about 4 minutes ago" at bounding box center [415, 237] width 57 height 3
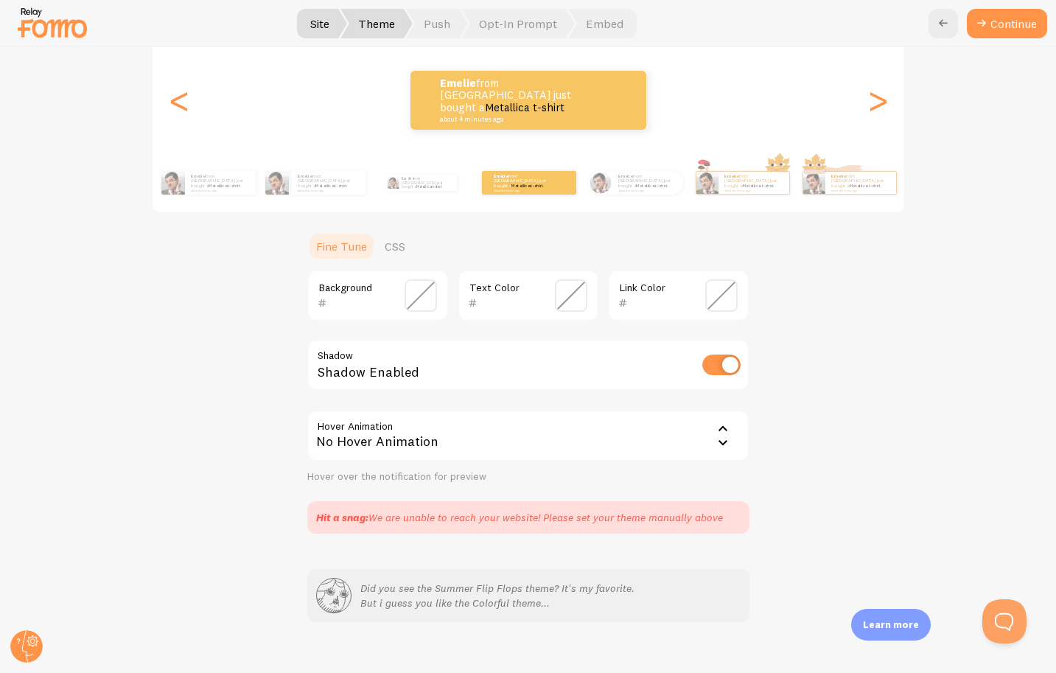
scroll to position [193, 0]
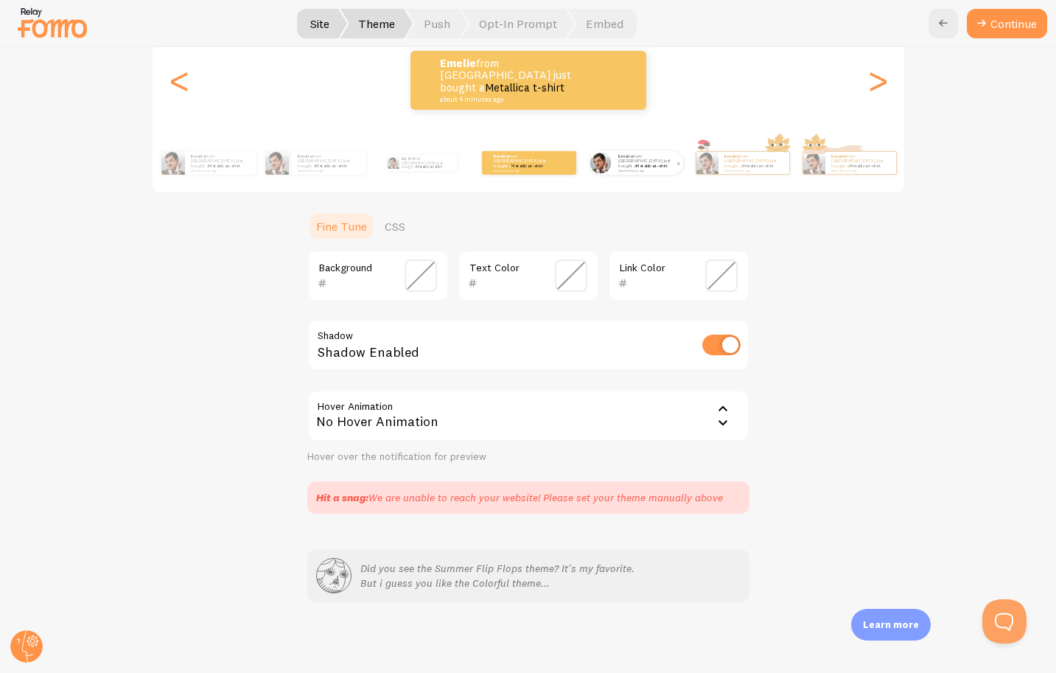
click at [641, 169] on small "about 4 minutes ago" at bounding box center [646, 170] width 57 height 3
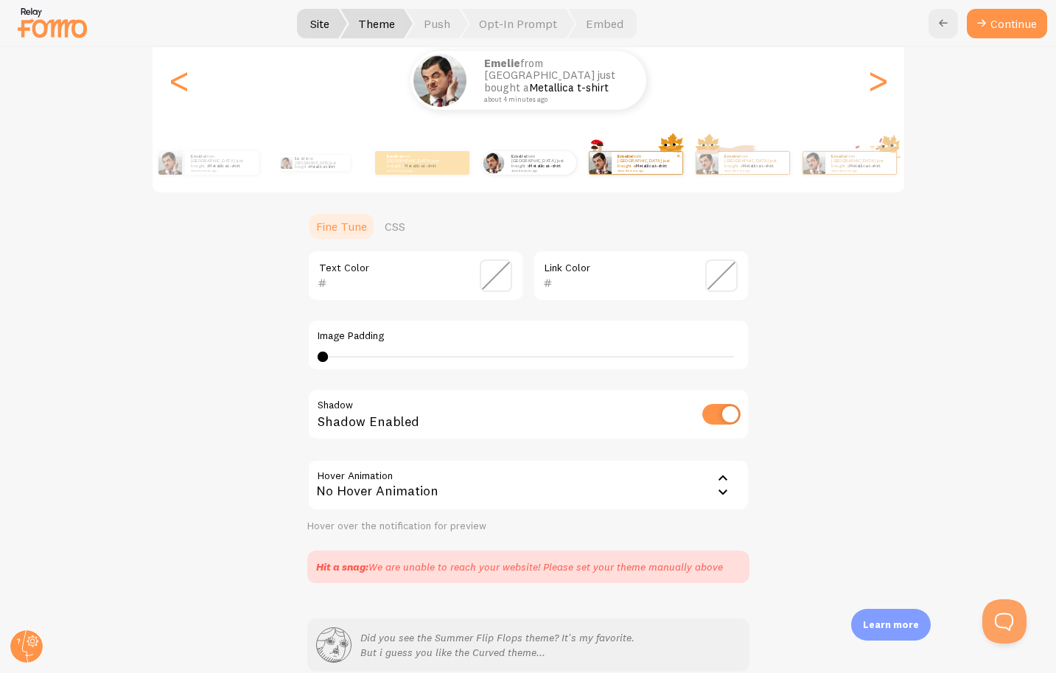
click at [635, 158] on p "Emelie from [GEOGRAPHIC_DATA] just bought a Metallica t-shirt about 4 minutes a…" at bounding box center [647, 162] width 59 height 18
type input "0"
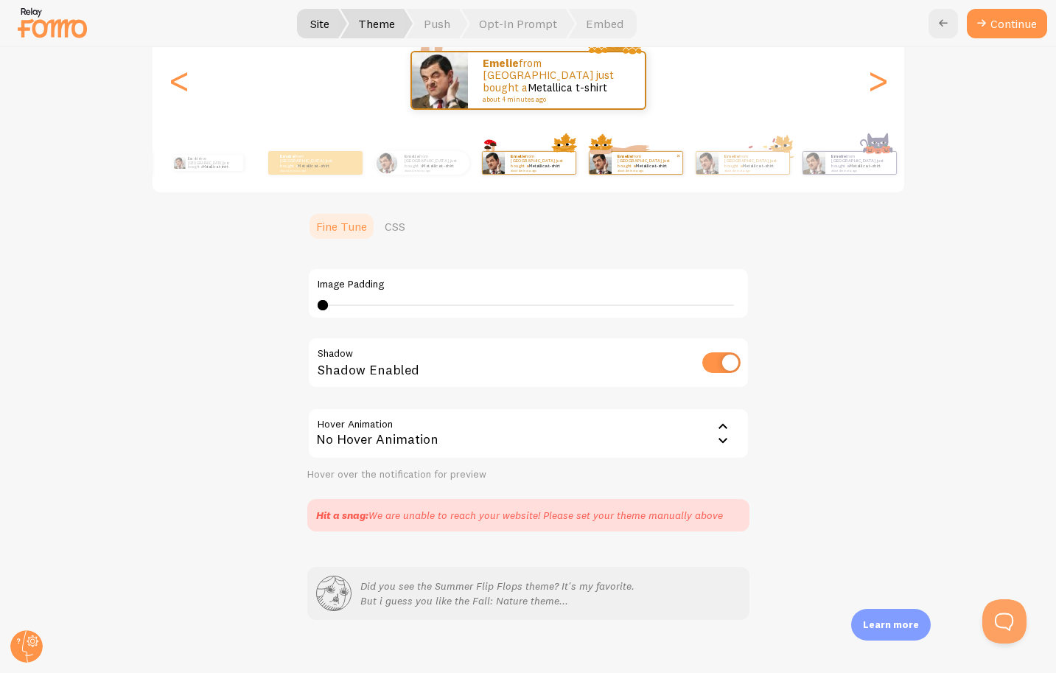
click at [662, 163] on link "Metallica t-shirt" at bounding box center [651, 166] width 32 height 6
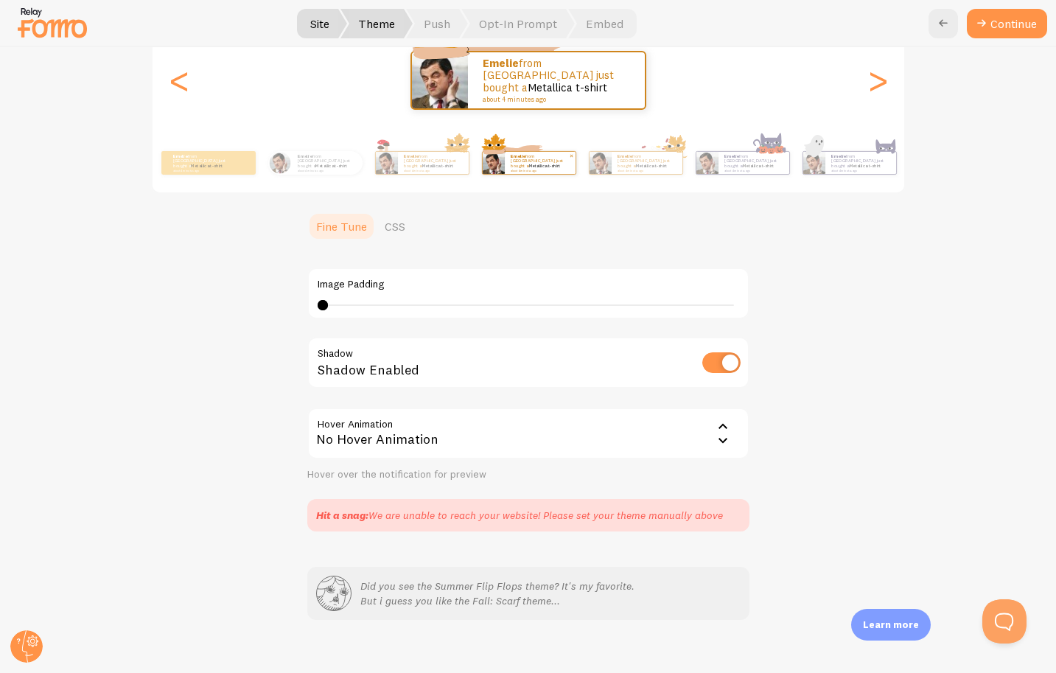
click at [662, 163] on link "Metallica t-shirt" at bounding box center [651, 166] width 32 height 6
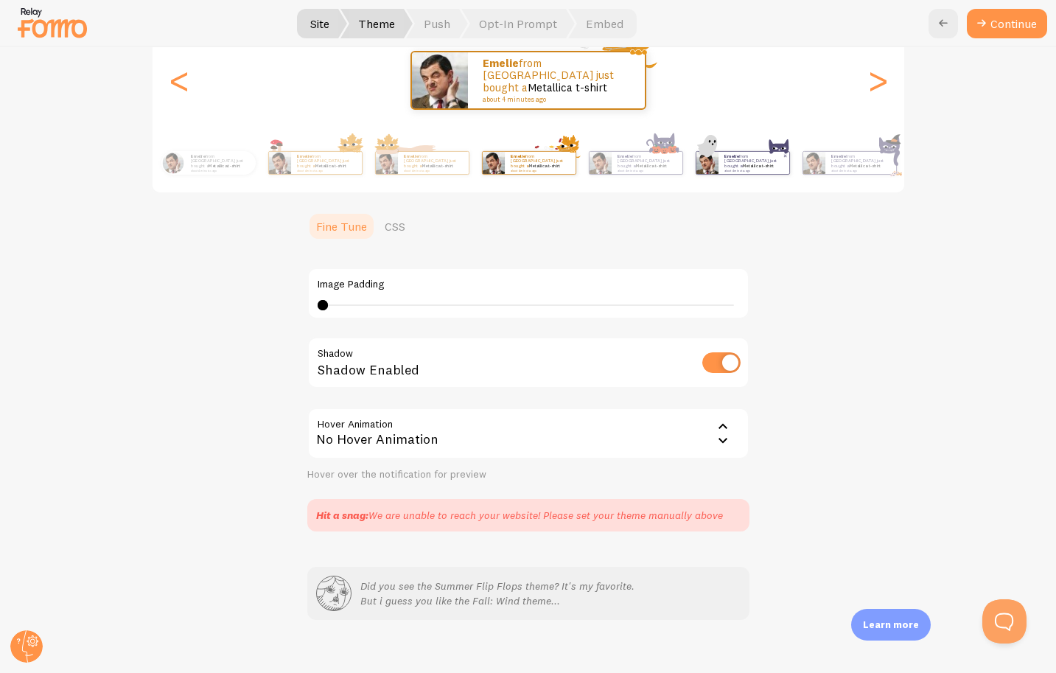
click at [772, 164] on link "Metallica t-shirt" at bounding box center [758, 166] width 32 height 6
click at [833, 169] on small "about 4 minutes ago" at bounding box center [859, 170] width 57 height 3
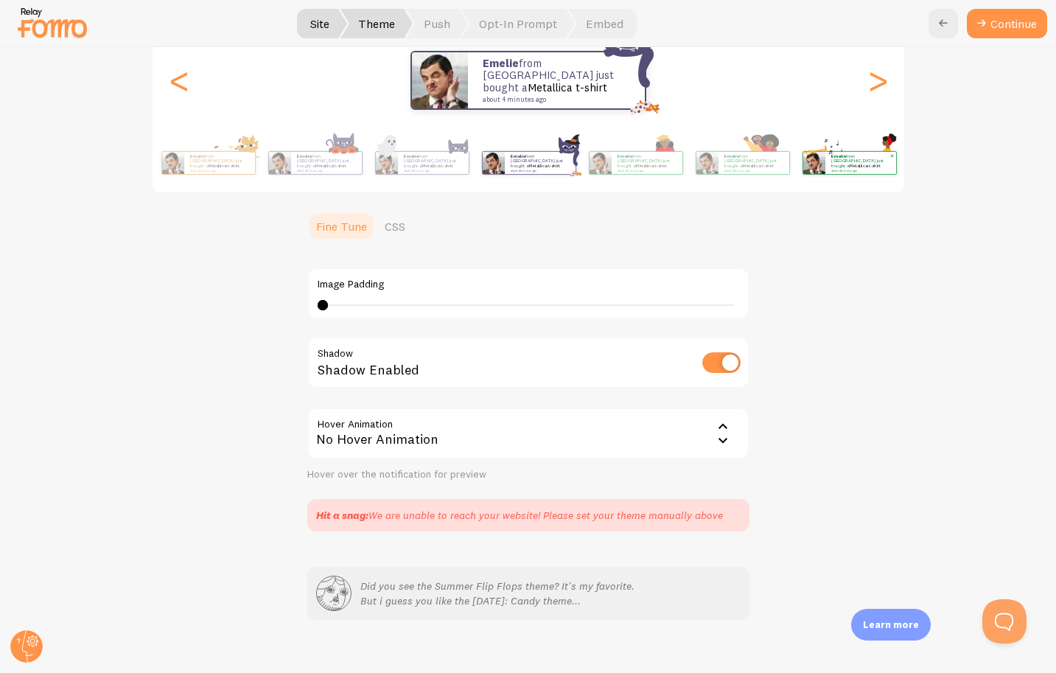
click at [831, 169] on small "about 4 minutes ago" at bounding box center [859, 170] width 57 height 3
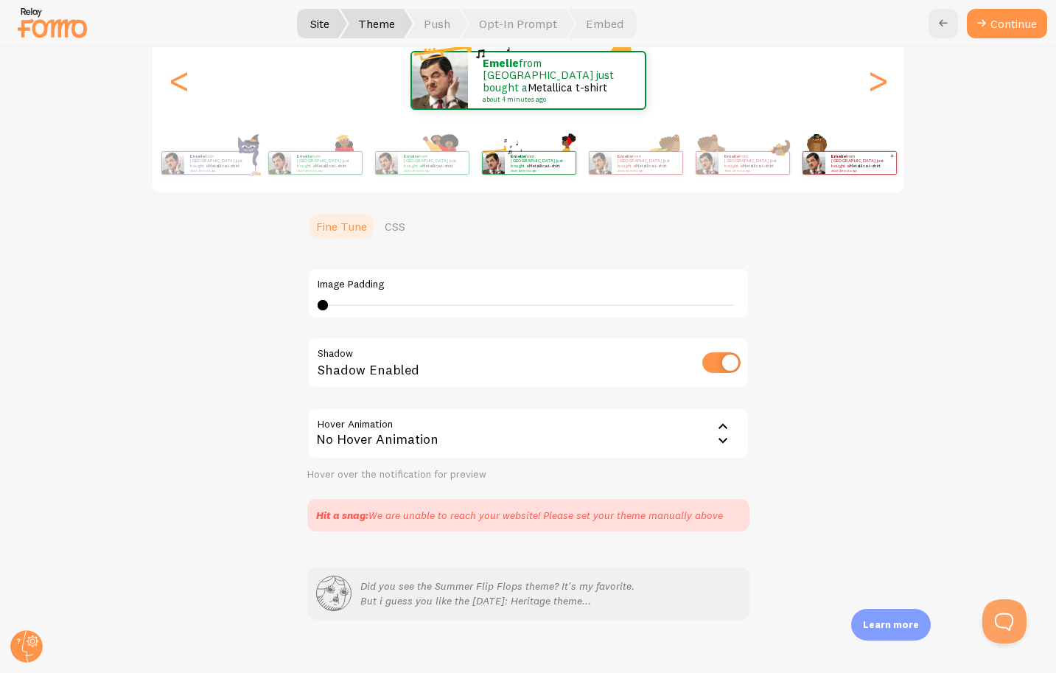
click at [855, 166] on p "Emelie from [GEOGRAPHIC_DATA] just bought a Metallica t-shirt about 4 minutes a…" at bounding box center [860, 162] width 59 height 18
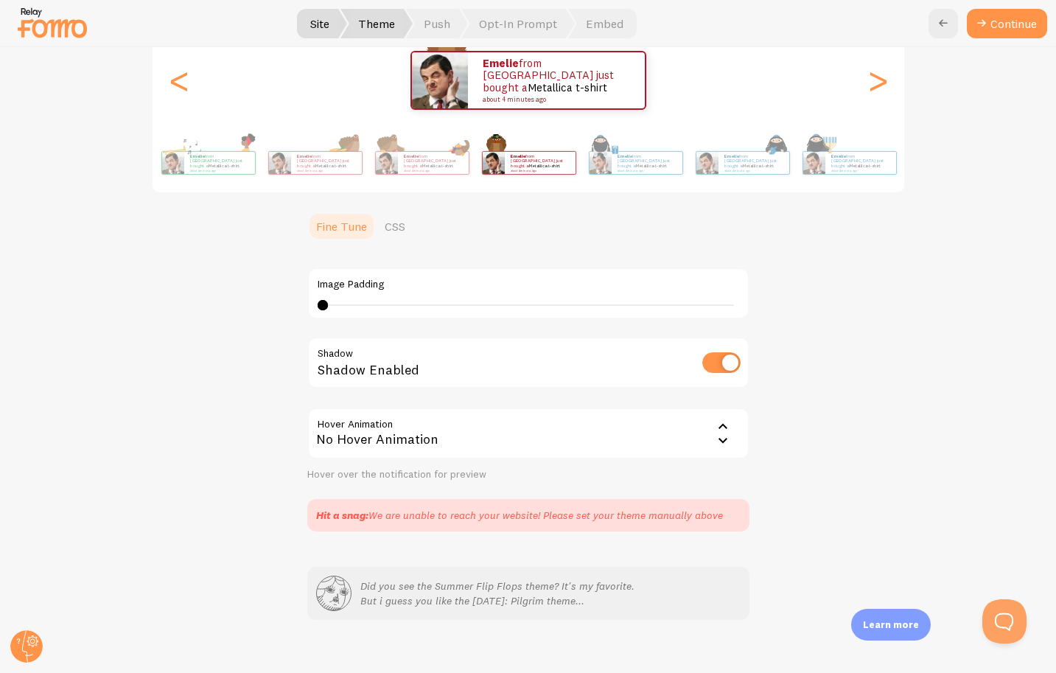
click at [515, 585] on p "Did you see the Summer Flip Flops theme? It's my favorite. But i guess you like…" at bounding box center [497, 593] width 274 height 29
click at [842, 169] on small "about 4 minutes ago" at bounding box center [859, 170] width 57 height 3
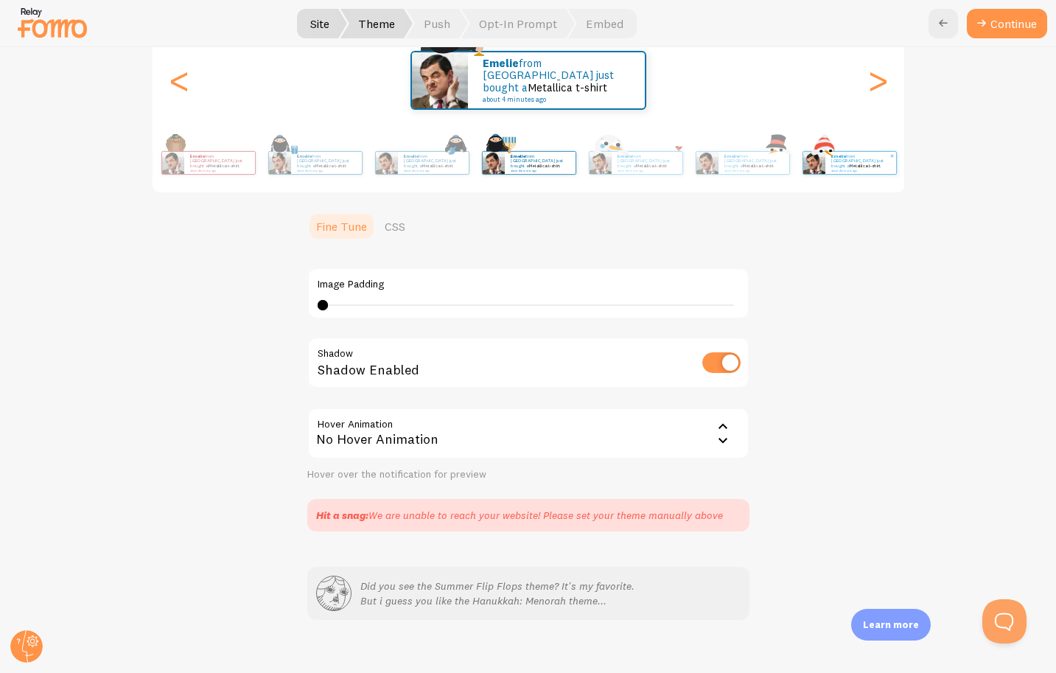
click at [845, 172] on div "Emelie from [GEOGRAPHIC_DATA] just bought a Metallica t-shirt about 4 minutes a…" at bounding box center [861, 163] width 71 height 22
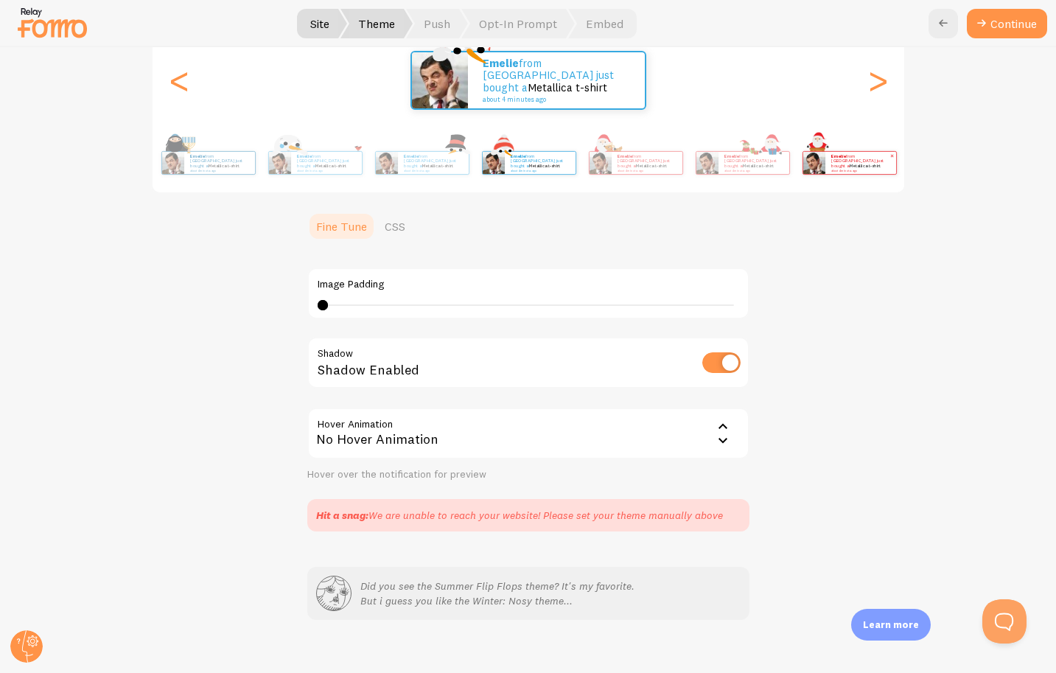
click at [857, 169] on small "about 4 minutes ago" at bounding box center [859, 170] width 57 height 3
click at [834, 169] on small "about 4 minutes ago" at bounding box center [859, 170] width 57 height 3
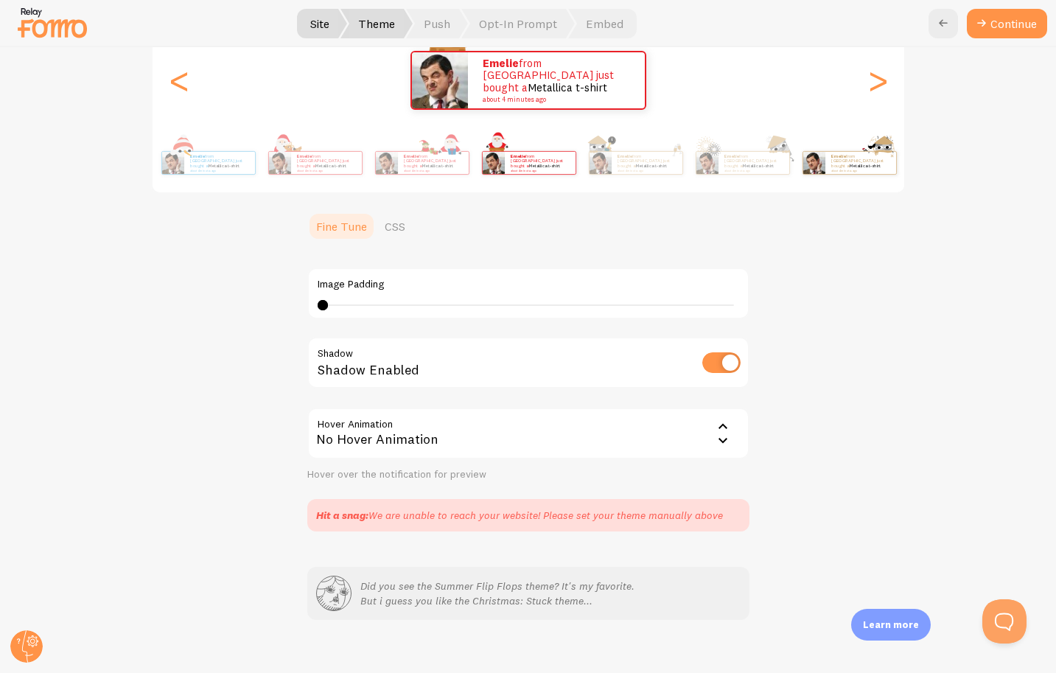
click at [834, 169] on small "about 4 minutes ago" at bounding box center [859, 170] width 57 height 3
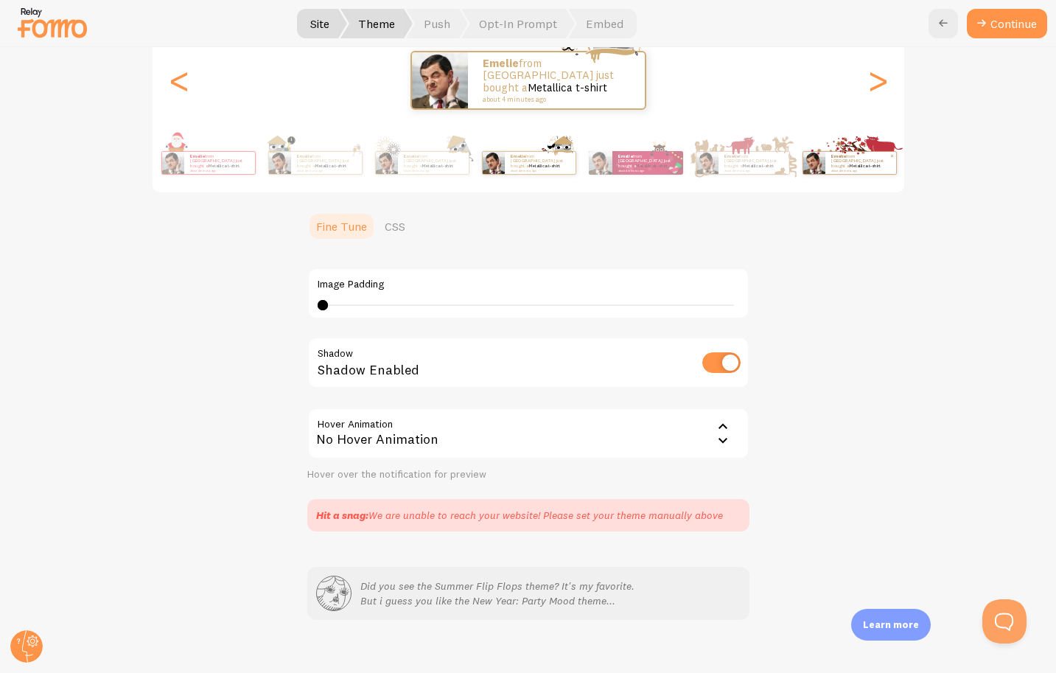
click at [864, 165] on link "Metallica t-shirt" at bounding box center [865, 166] width 32 height 6
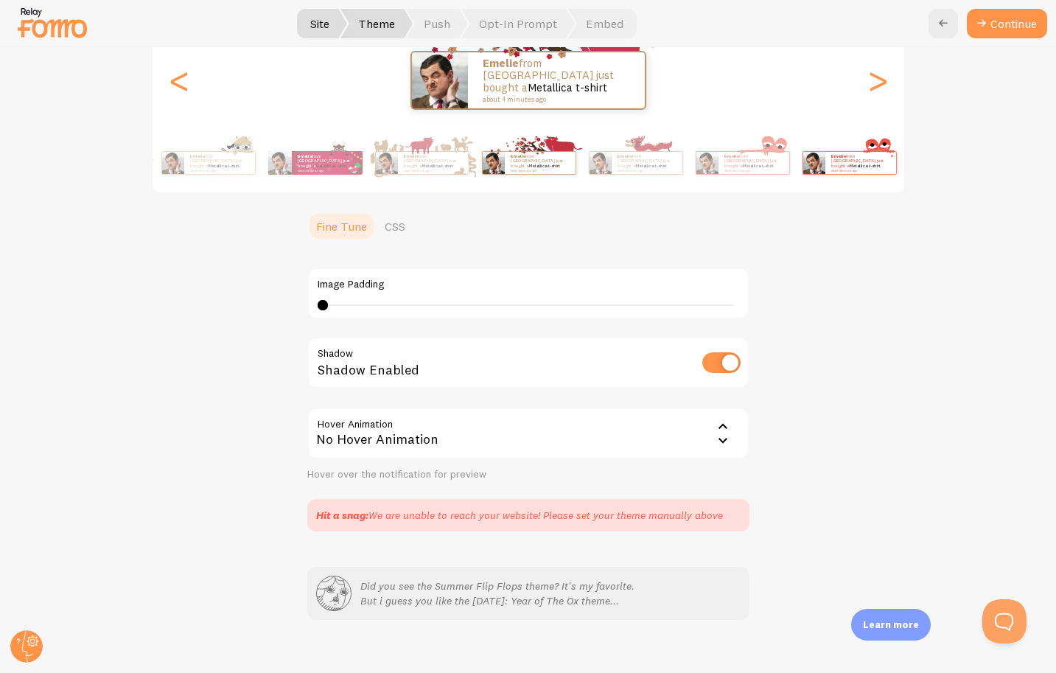
click at [868, 169] on small "about 4 minutes ago" at bounding box center [859, 170] width 57 height 3
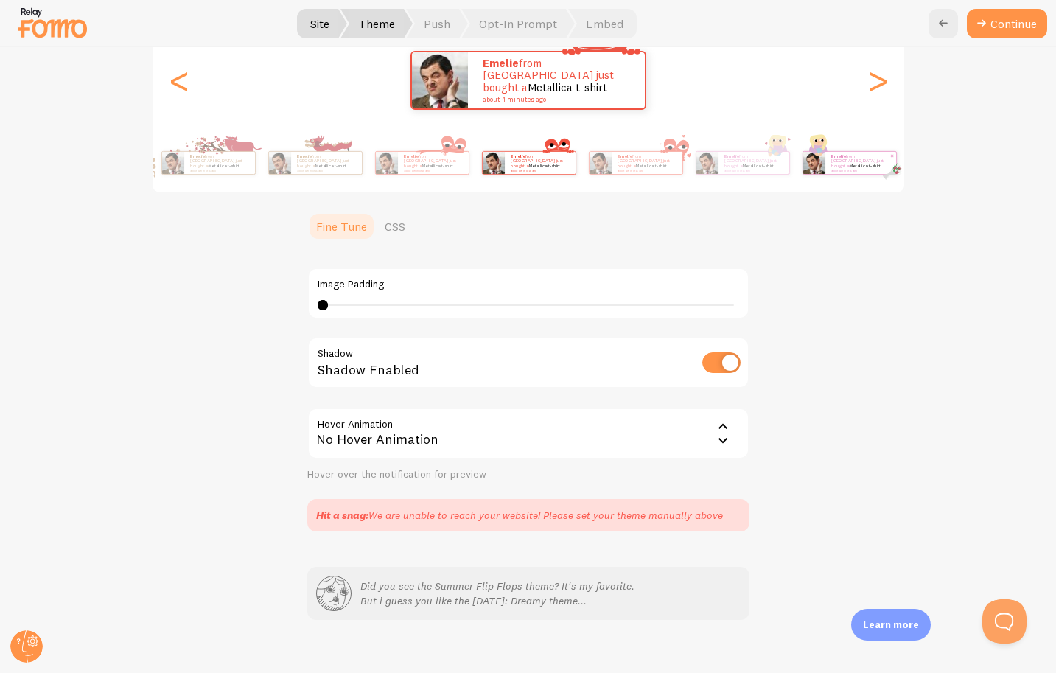
click at [872, 169] on small "about 4 minutes ago" at bounding box center [859, 170] width 57 height 3
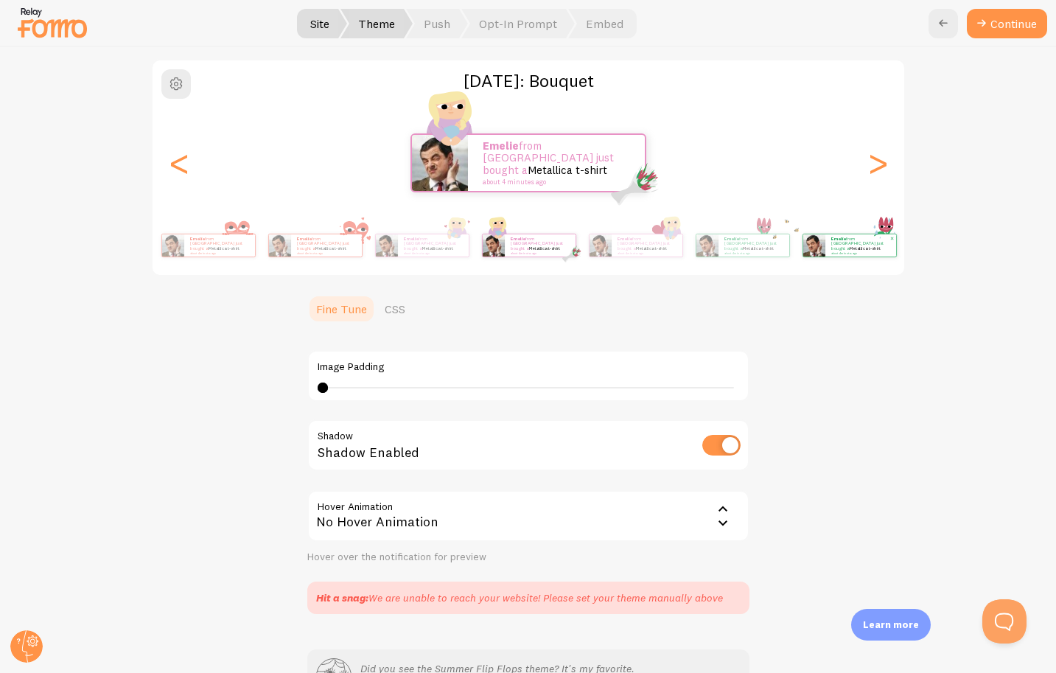
scroll to position [94, 0]
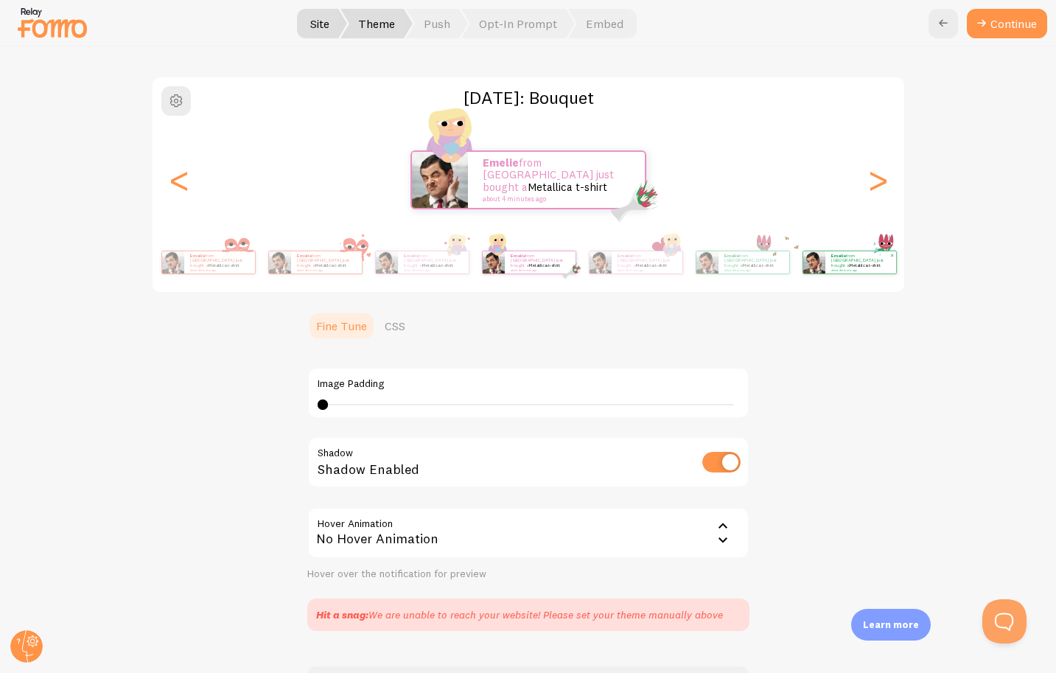
click at [876, 251] on div "Emelie from [GEOGRAPHIC_DATA] just bought a Metallica t-shirt about 4 minutes a…" at bounding box center [861, 262] width 71 height 22
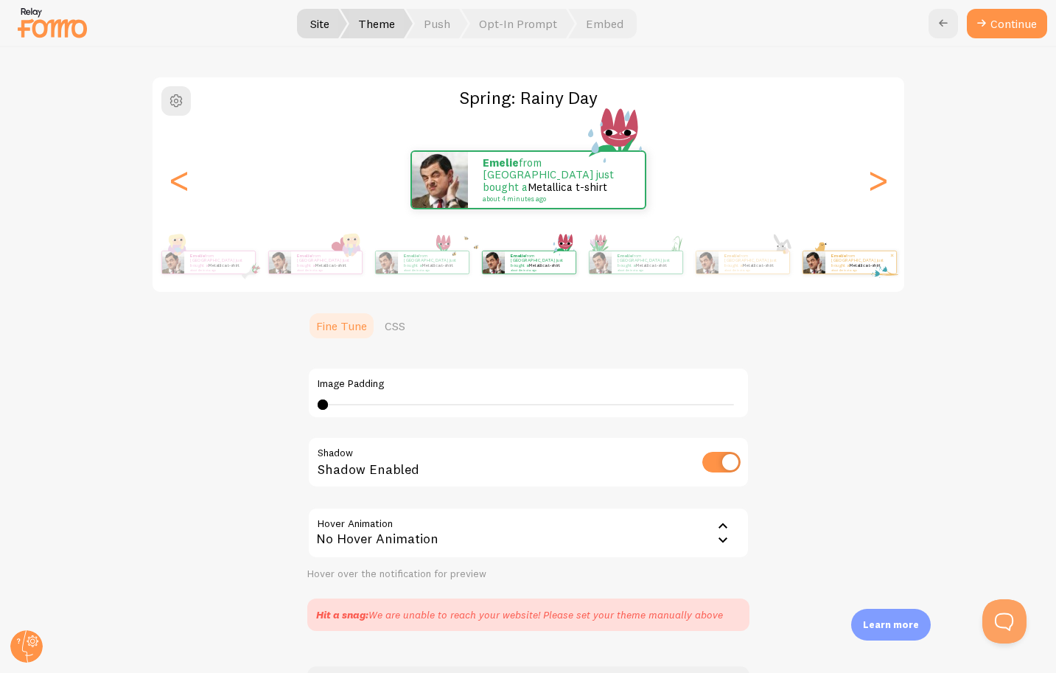
click at [865, 273] on div "Emelie from [GEOGRAPHIC_DATA] just bought a Metallica t-shirt about 4 minutes a…" at bounding box center [861, 262] width 71 height 22
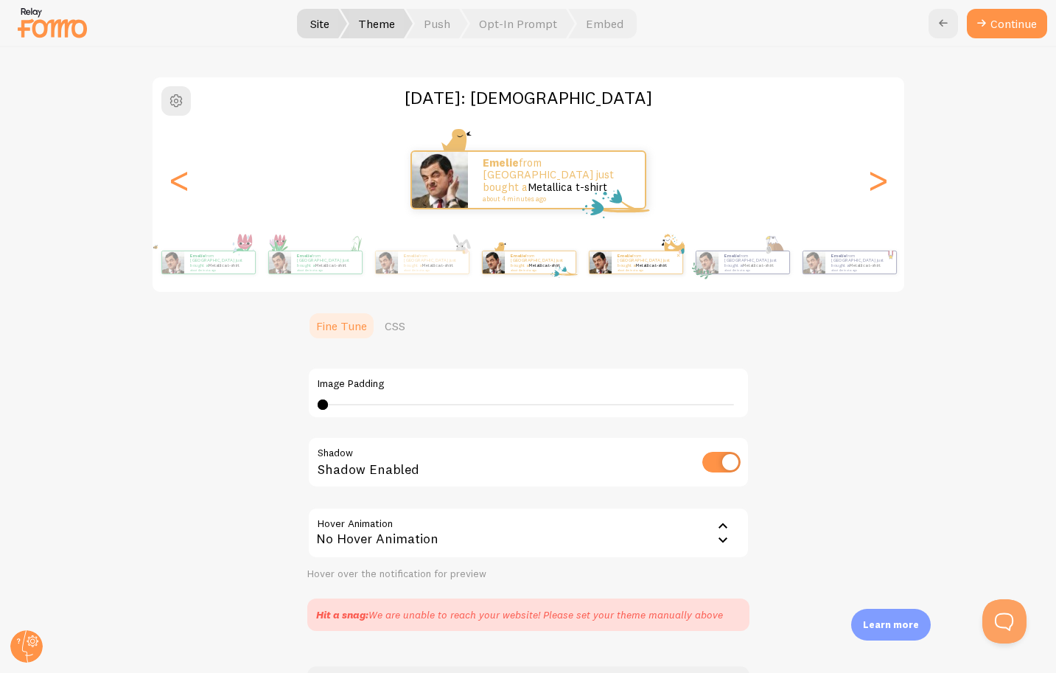
click at [611, 272] on img at bounding box center [600, 262] width 22 height 22
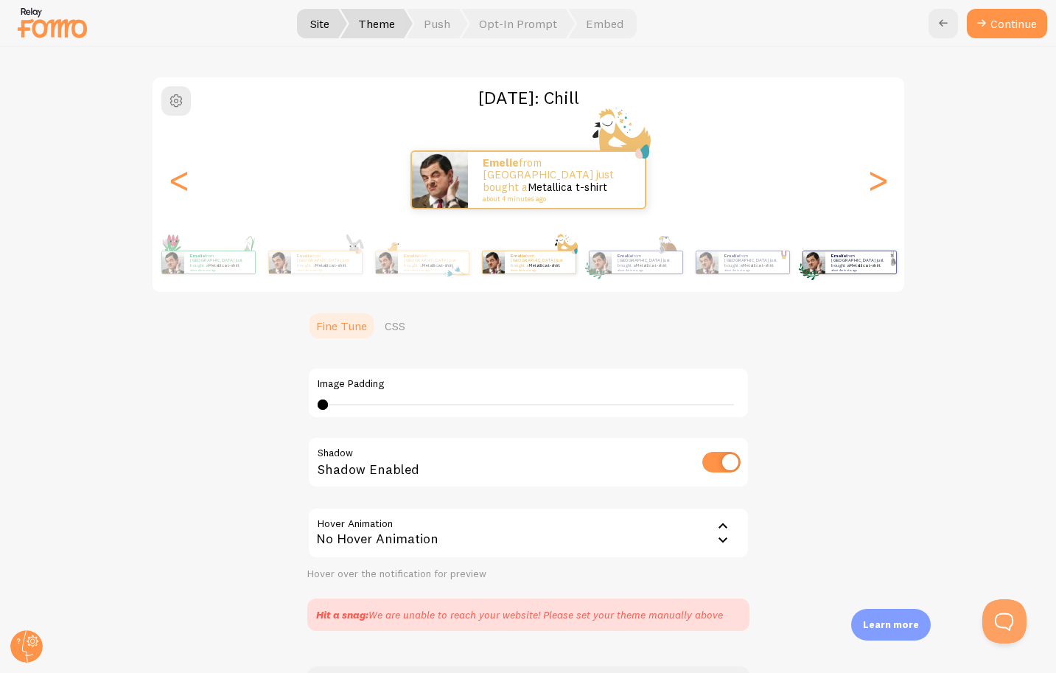
click at [868, 268] on small "about 4 minutes ago" at bounding box center [859, 269] width 57 height 3
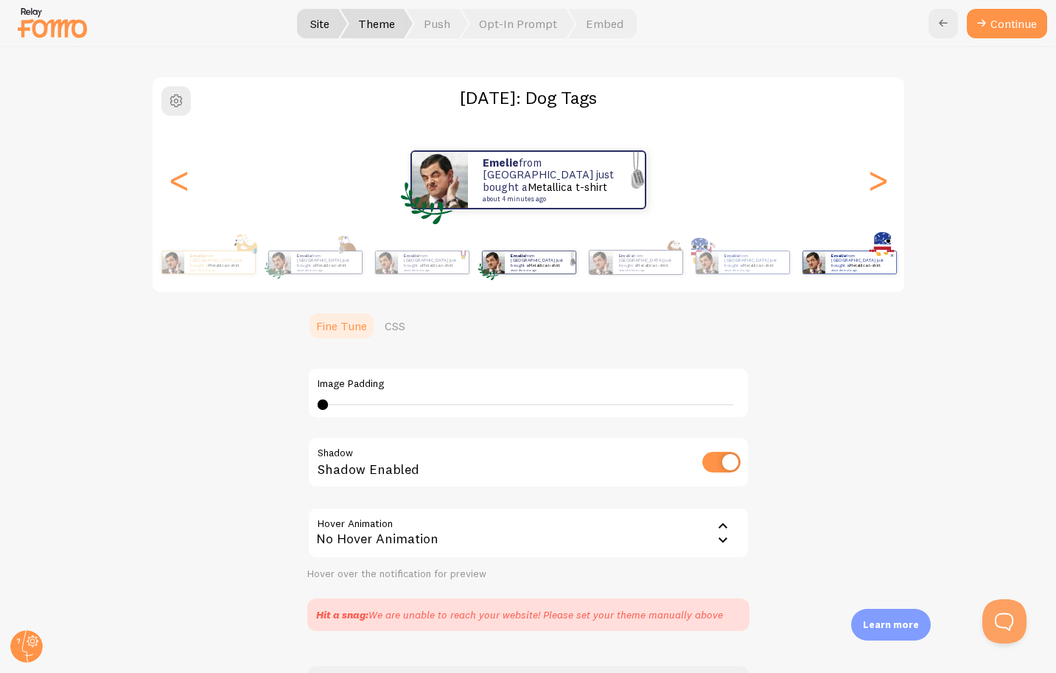
click at [868, 270] on div "Emelie from [GEOGRAPHIC_DATA] just bought a Metallica t-shirt about 4 minutes a…" at bounding box center [861, 262] width 71 height 22
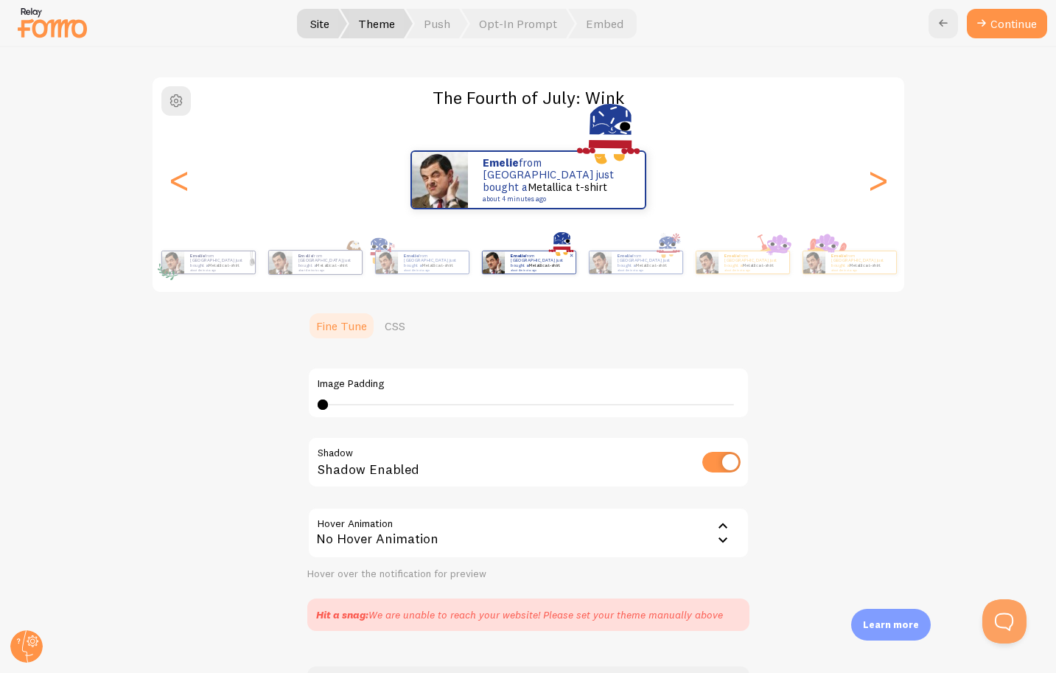
click at [868, 270] on div "Emelie from [GEOGRAPHIC_DATA] just bought a Metallica t-shirt about 4 minutes a…" at bounding box center [861, 262] width 71 height 22
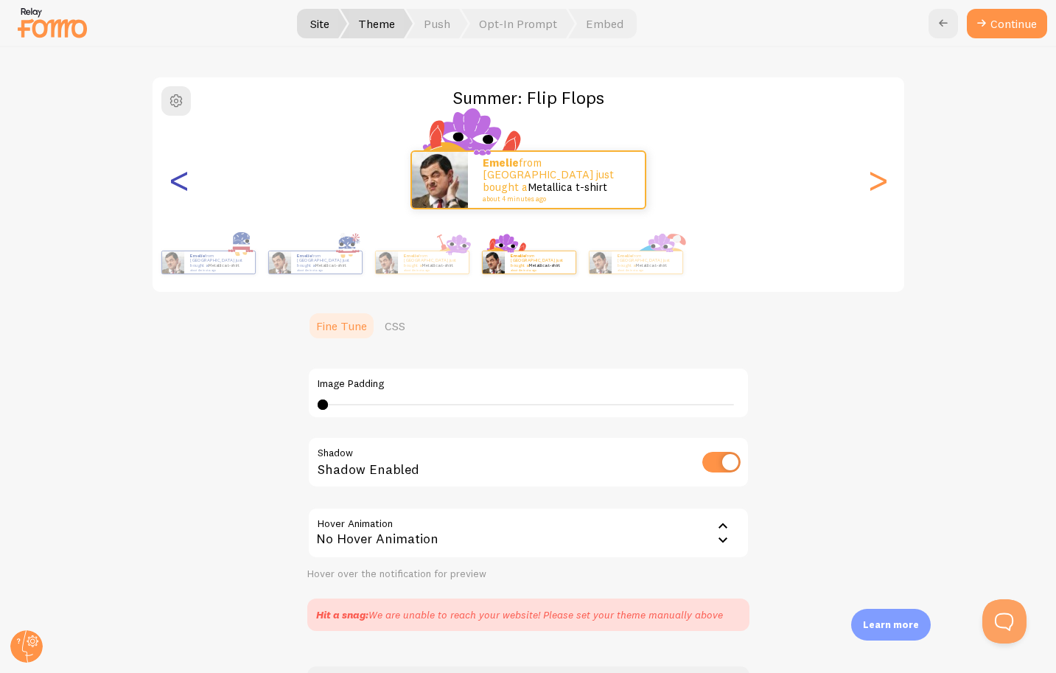
click at [176, 184] on div "<" at bounding box center [179, 180] width 18 height 106
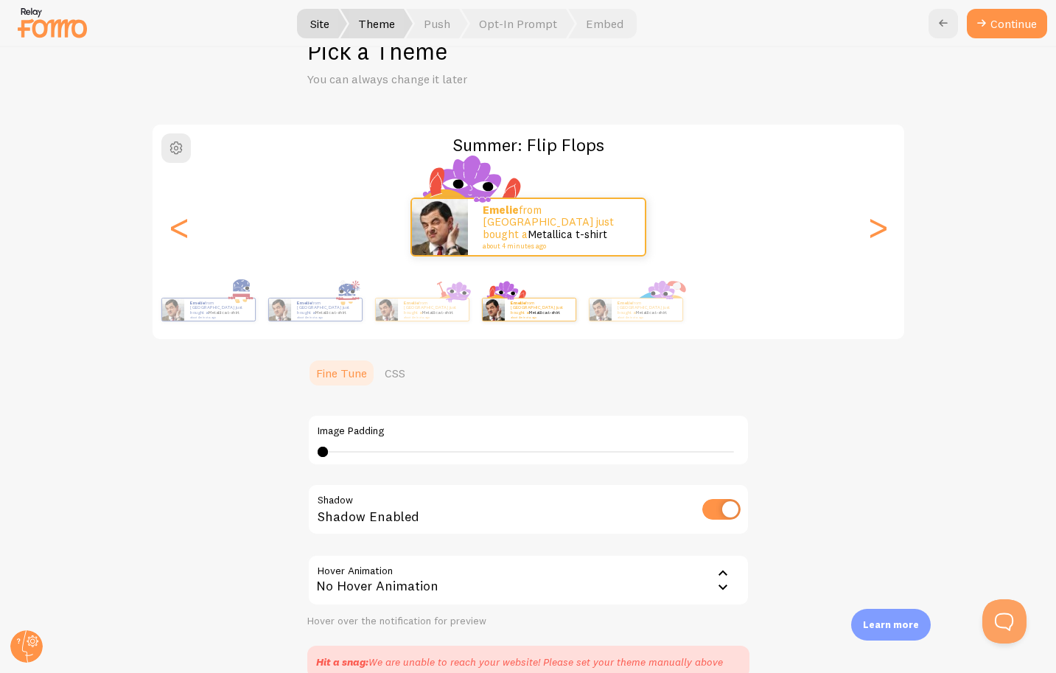
scroll to position [0, 0]
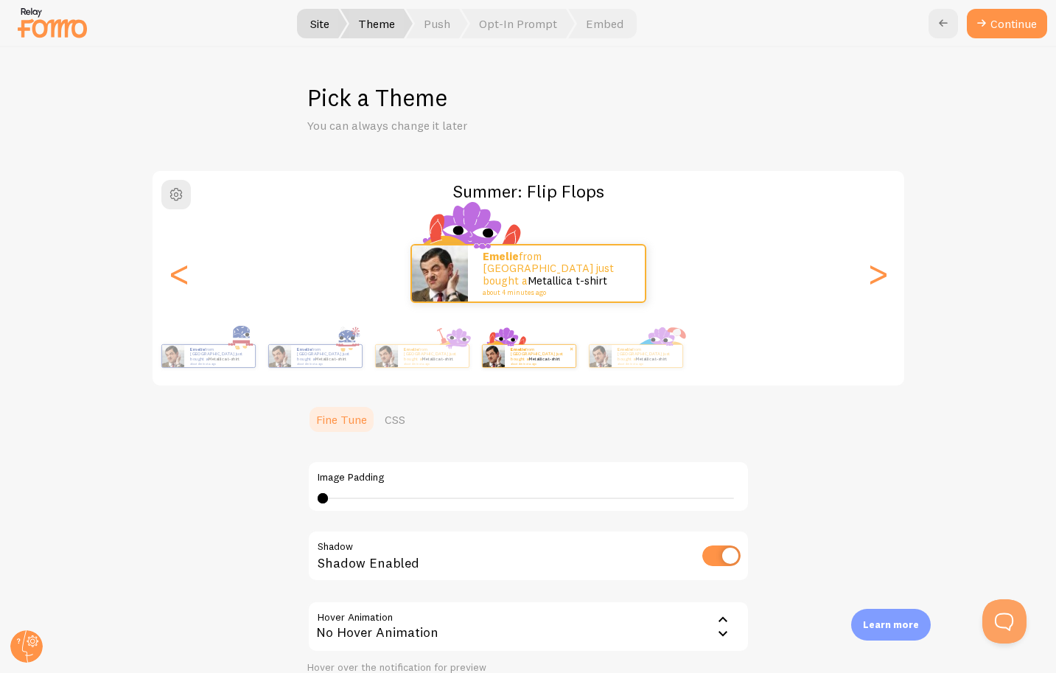
click at [510, 345] on div "Emelie from [GEOGRAPHIC_DATA] just bought a Metallica t-shirt about 4 minutes a…" at bounding box center [540, 356] width 71 height 22
click at [452, 356] on link "Metallica t-shirt" at bounding box center [438, 359] width 32 height 6
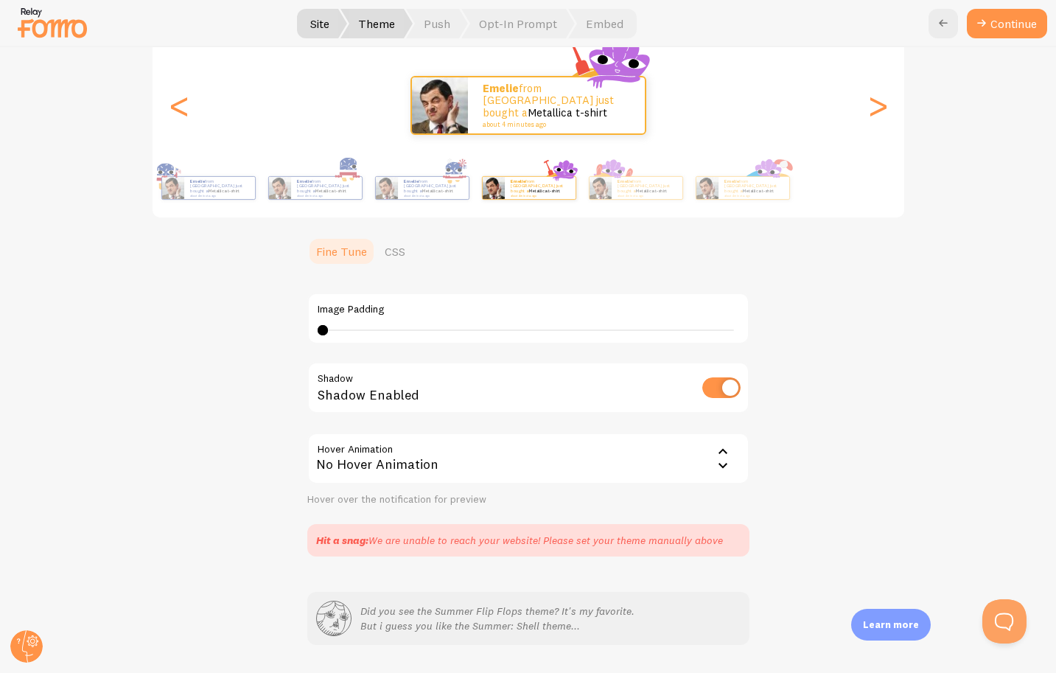
scroll to position [169, 0]
click at [172, 103] on div "<" at bounding box center [179, 105] width 18 height 106
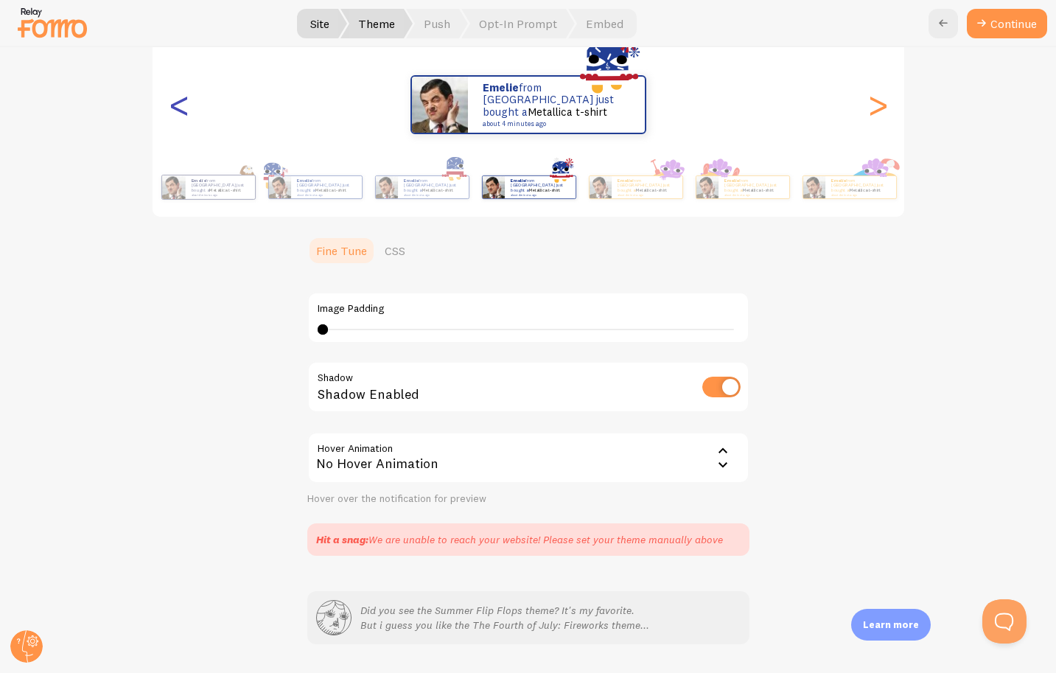
click at [172, 103] on div "<" at bounding box center [179, 105] width 18 height 106
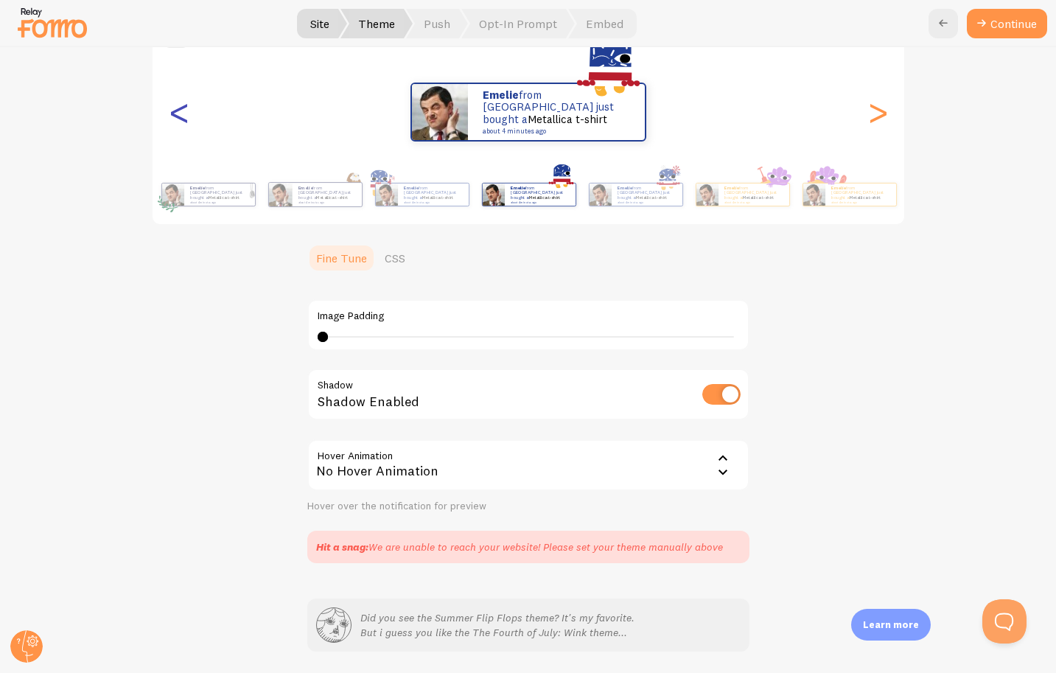
click at [172, 103] on div "<" at bounding box center [179, 112] width 18 height 106
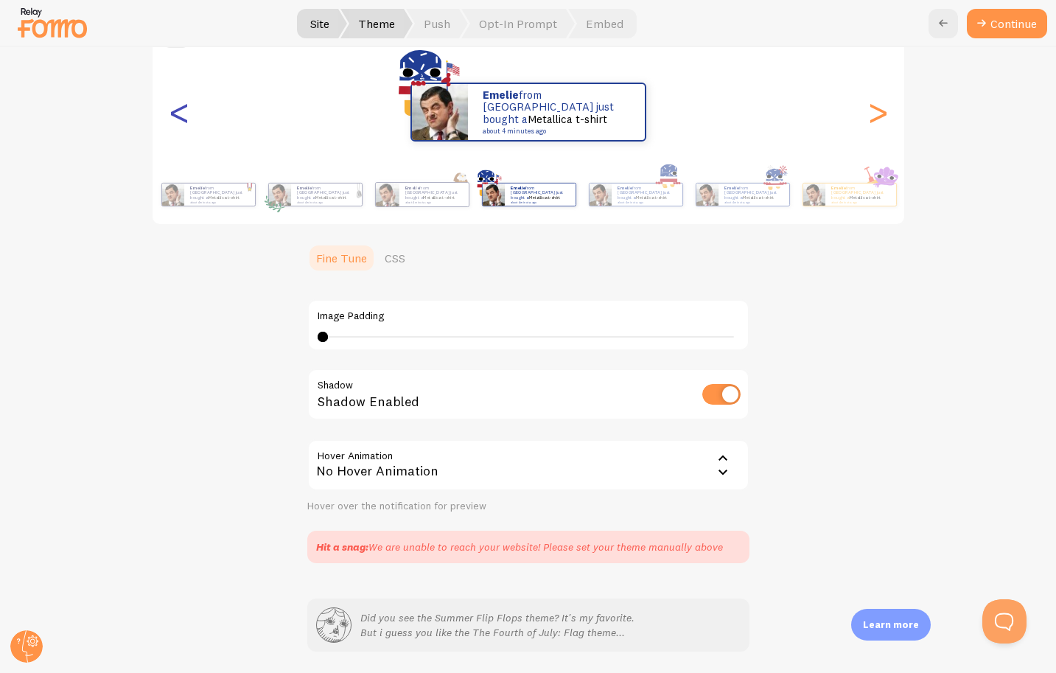
scroll to position [164, 0]
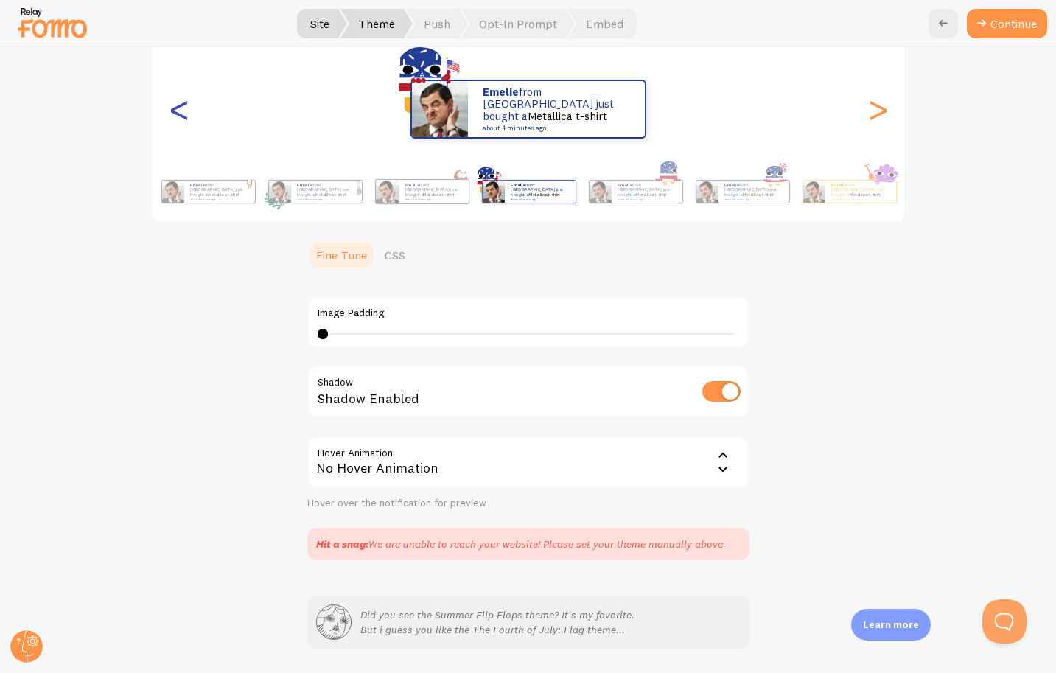
click at [174, 103] on div "<" at bounding box center [179, 109] width 18 height 106
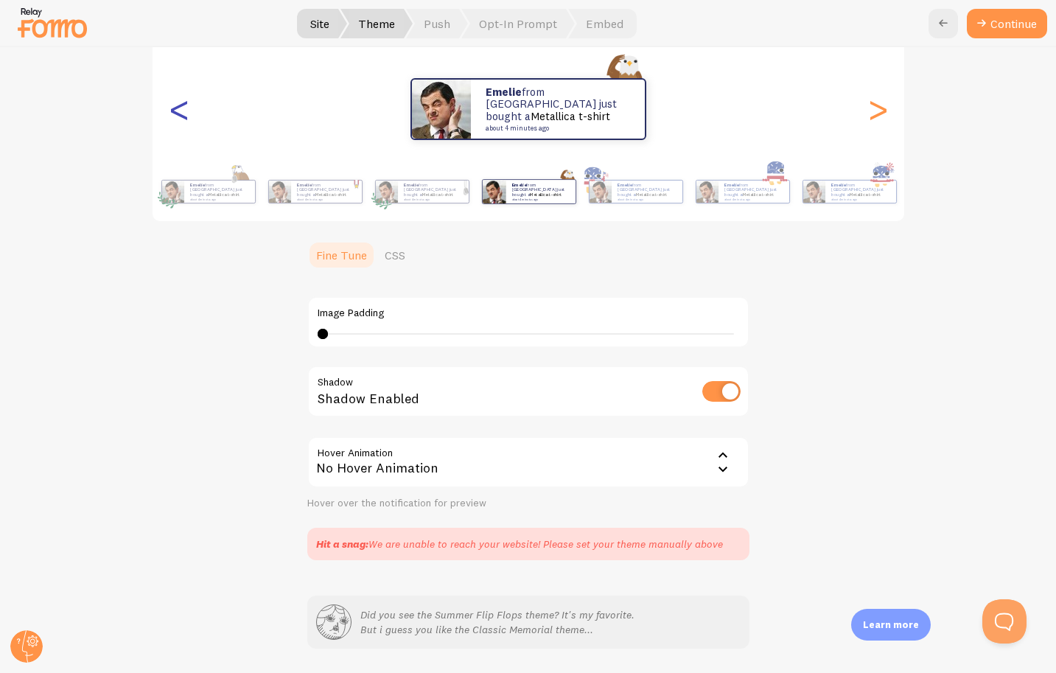
click at [174, 104] on div "<" at bounding box center [179, 109] width 18 height 106
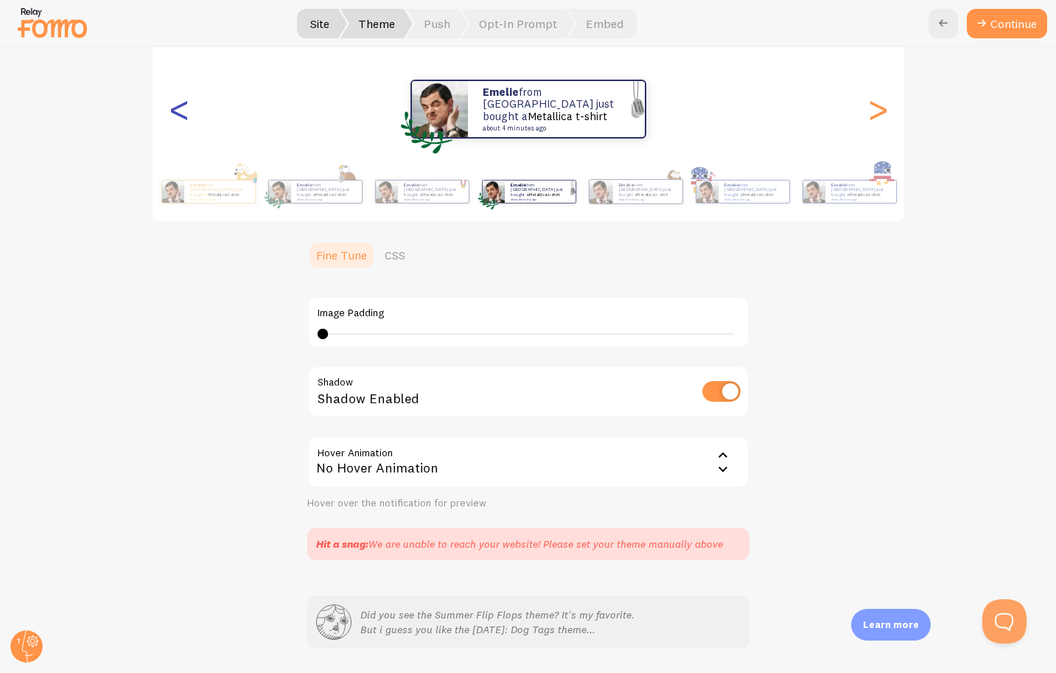
click at [174, 104] on div "<" at bounding box center [179, 109] width 18 height 106
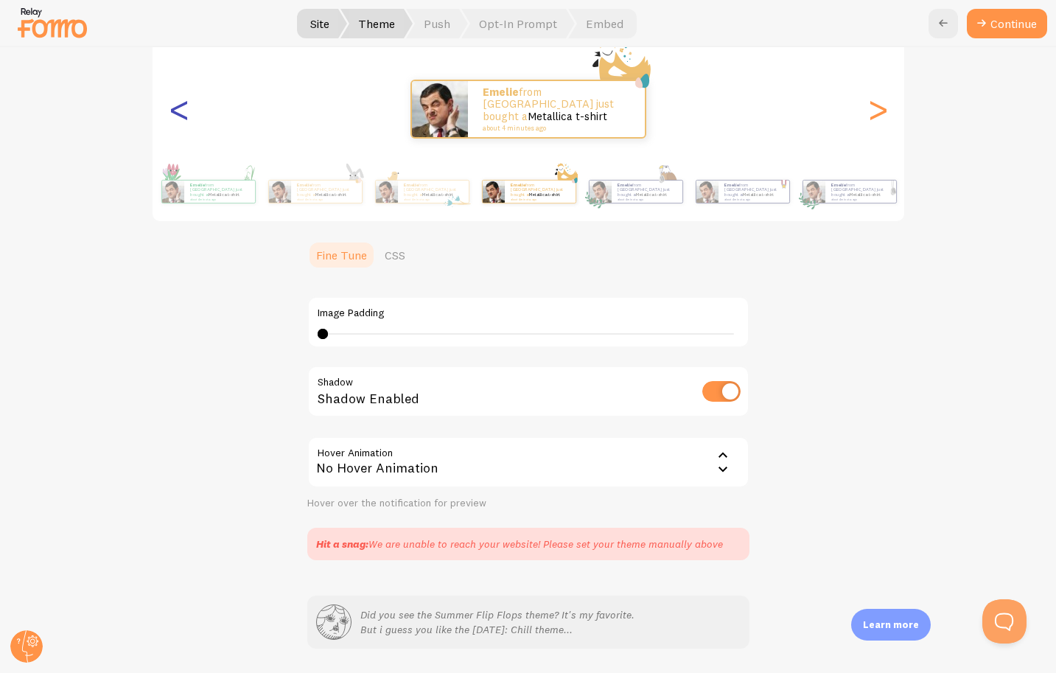
click at [174, 104] on div "<" at bounding box center [179, 109] width 18 height 106
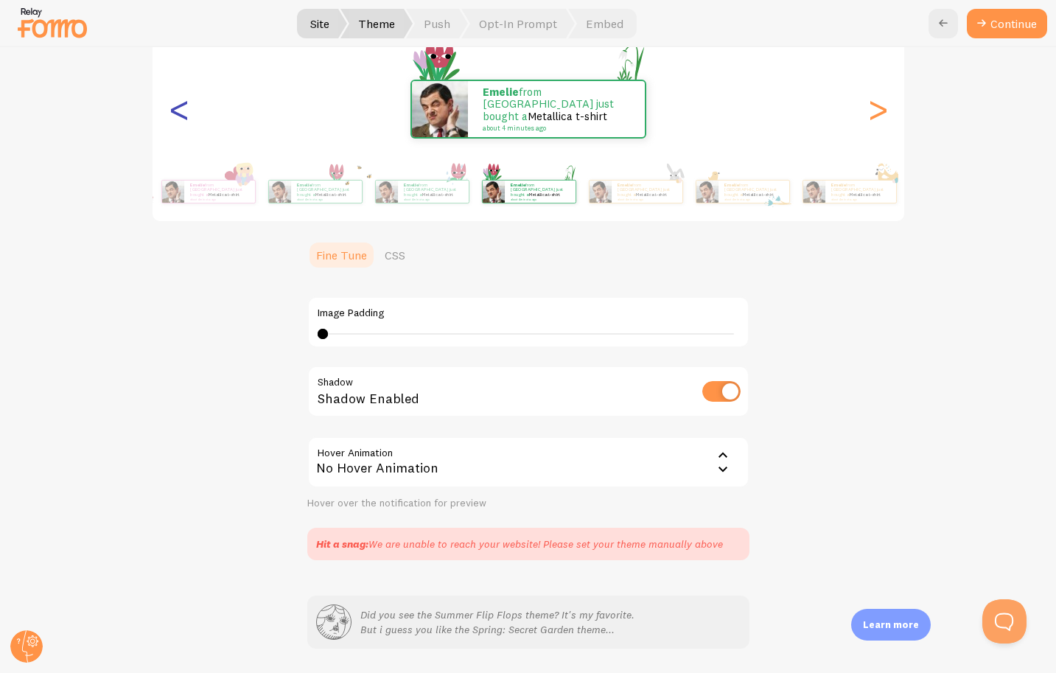
click at [174, 104] on div "<" at bounding box center [179, 109] width 18 height 106
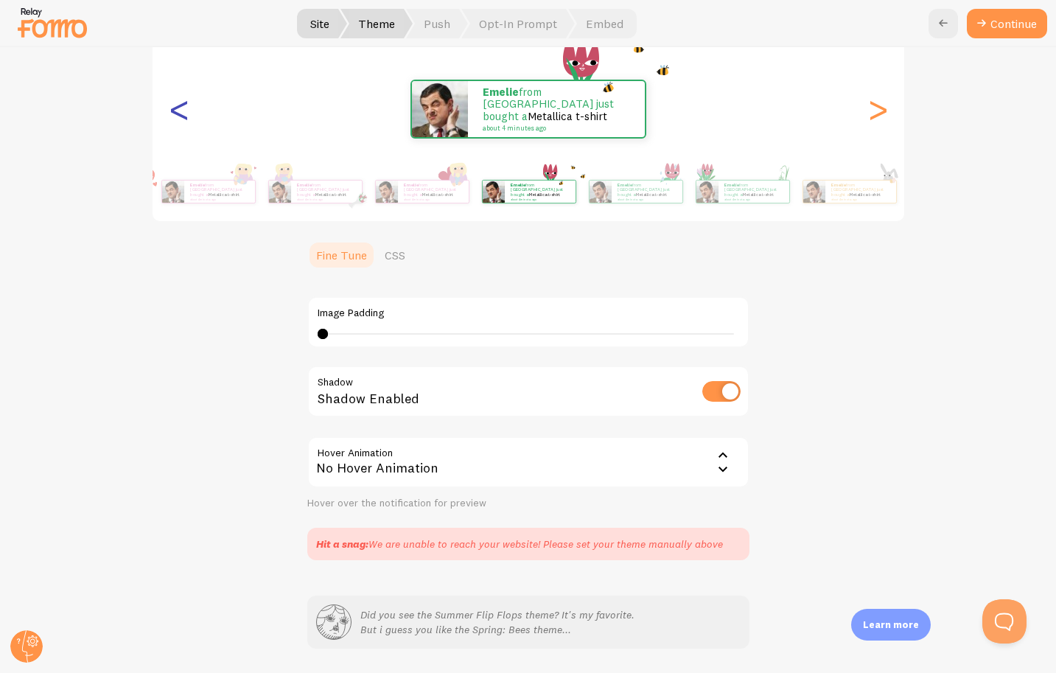
click at [174, 104] on div "<" at bounding box center [179, 109] width 18 height 106
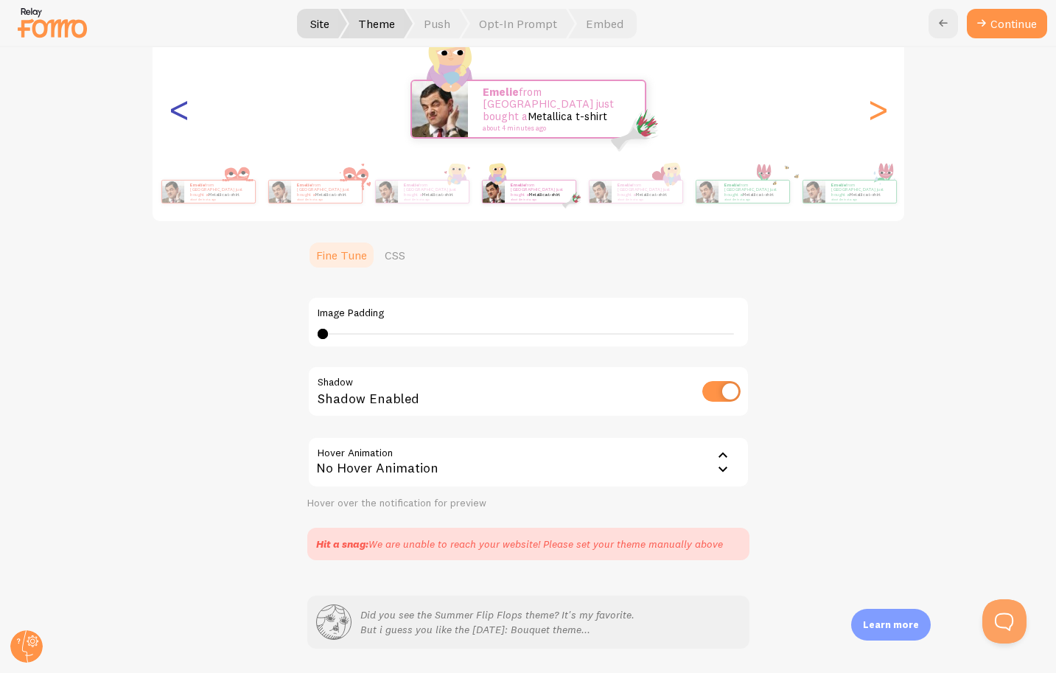
click at [174, 104] on div "<" at bounding box center [179, 109] width 18 height 106
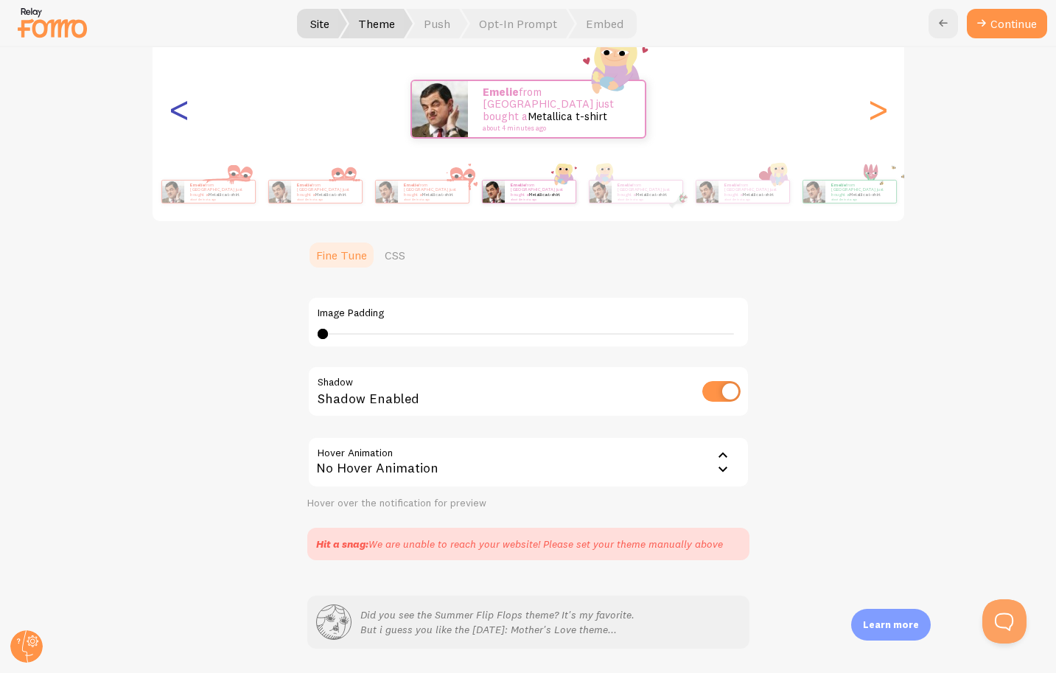
click at [174, 104] on div "<" at bounding box center [179, 109] width 18 height 106
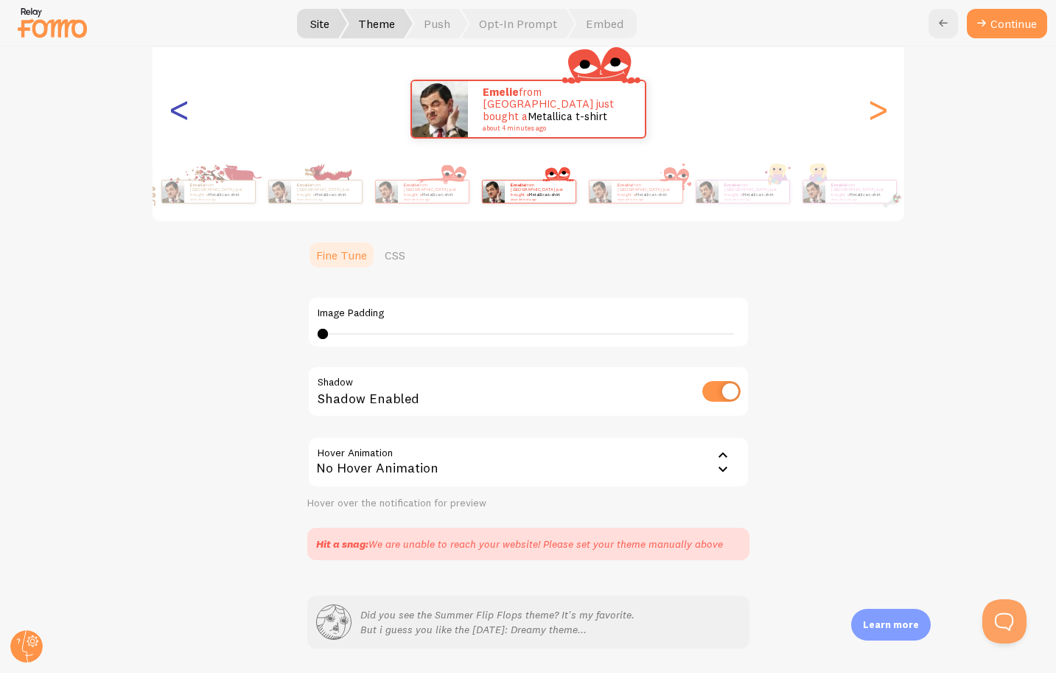
click at [177, 106] on div "<" at bounding box center [179, 109] width 18 height 106
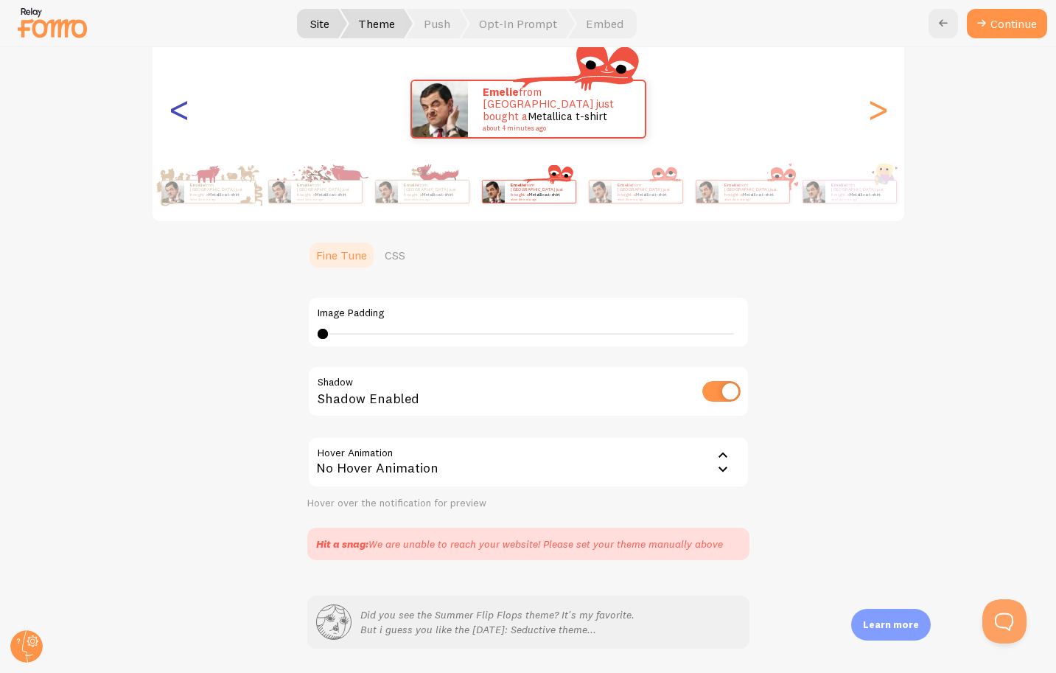
click at [176, 106] on div "<" at bounding box center [179, 109] width 18 height 106
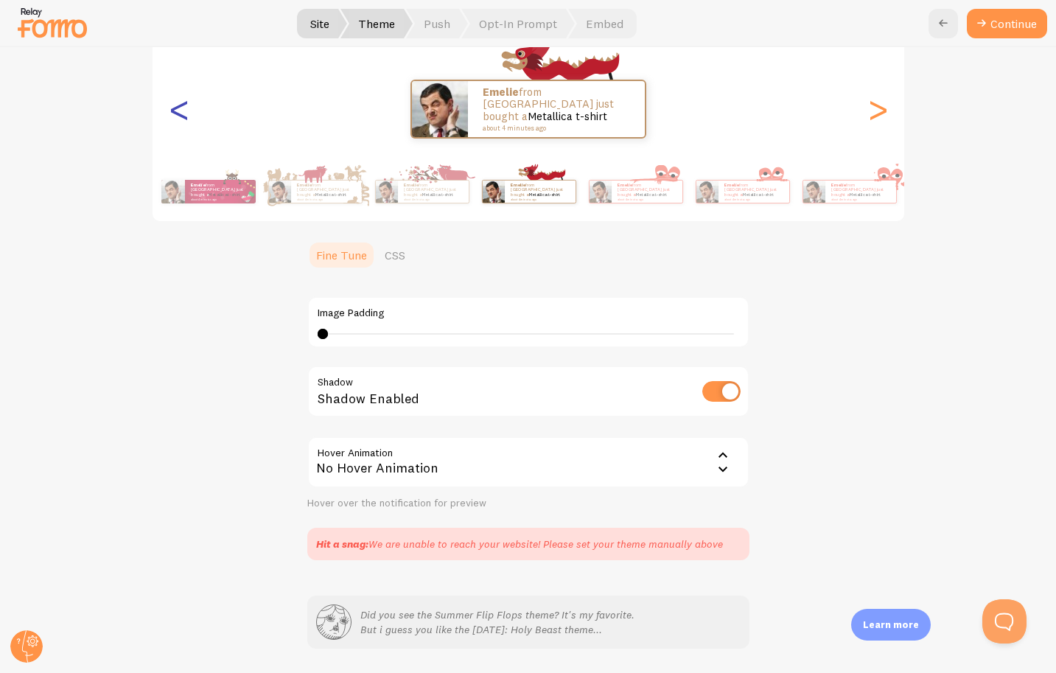
click at [176, 106] on div "<" at bounding box center [179, 109] width 18 height 106
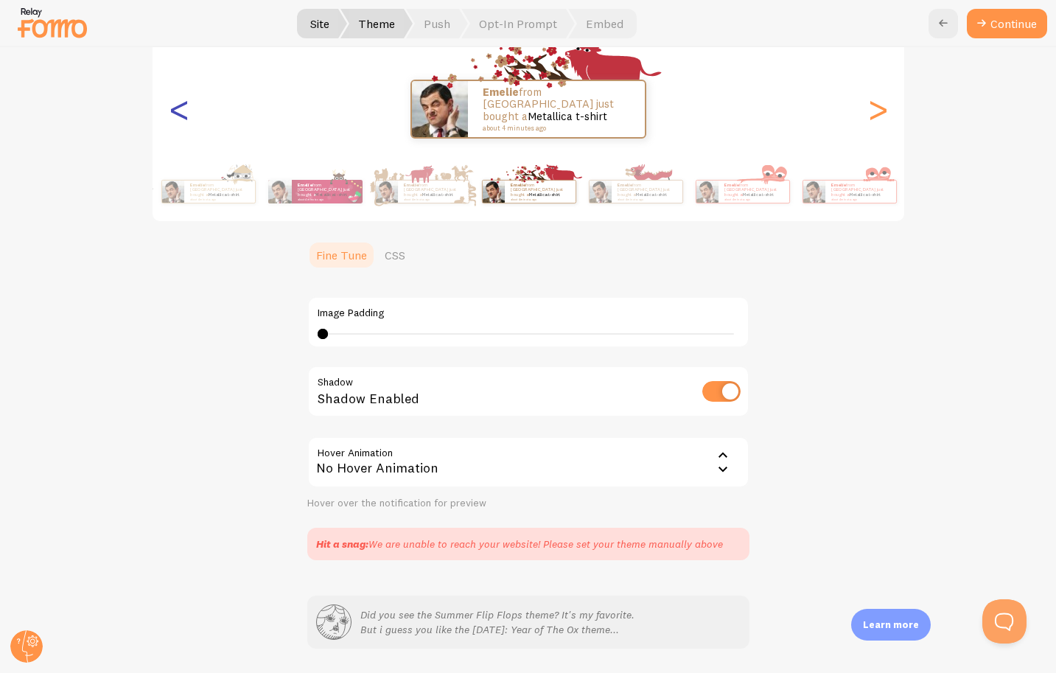
click at [176, 106] on div "<" at bounding box center [179, 109] width 18 height 106
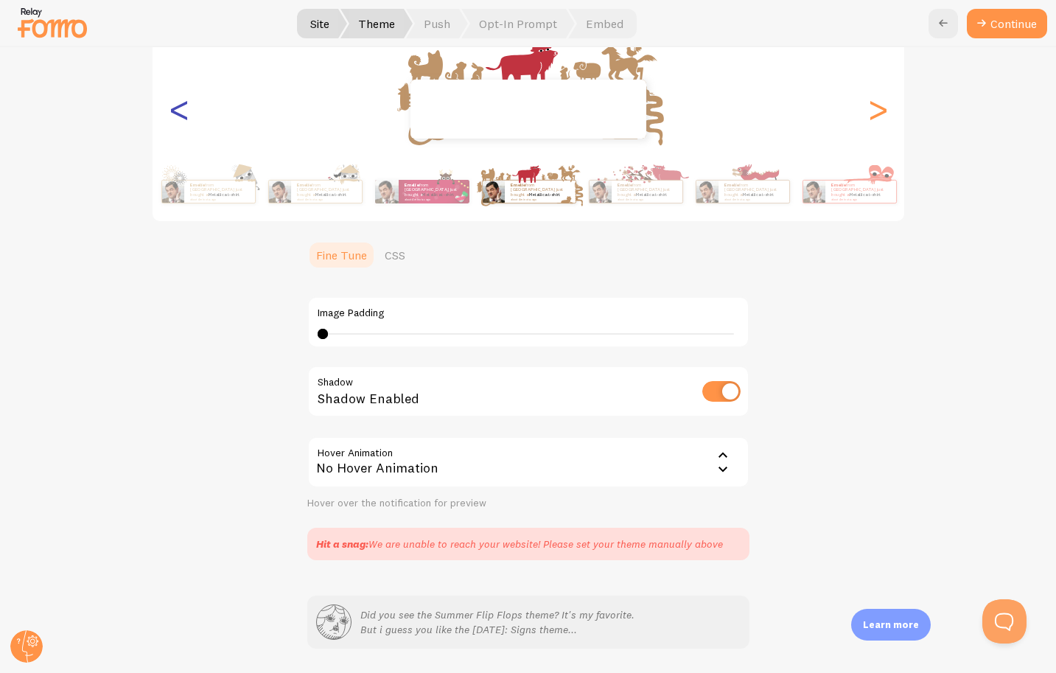
click at [176, 106] on div "<" at bounding box center [179, 109] width 18 height 106
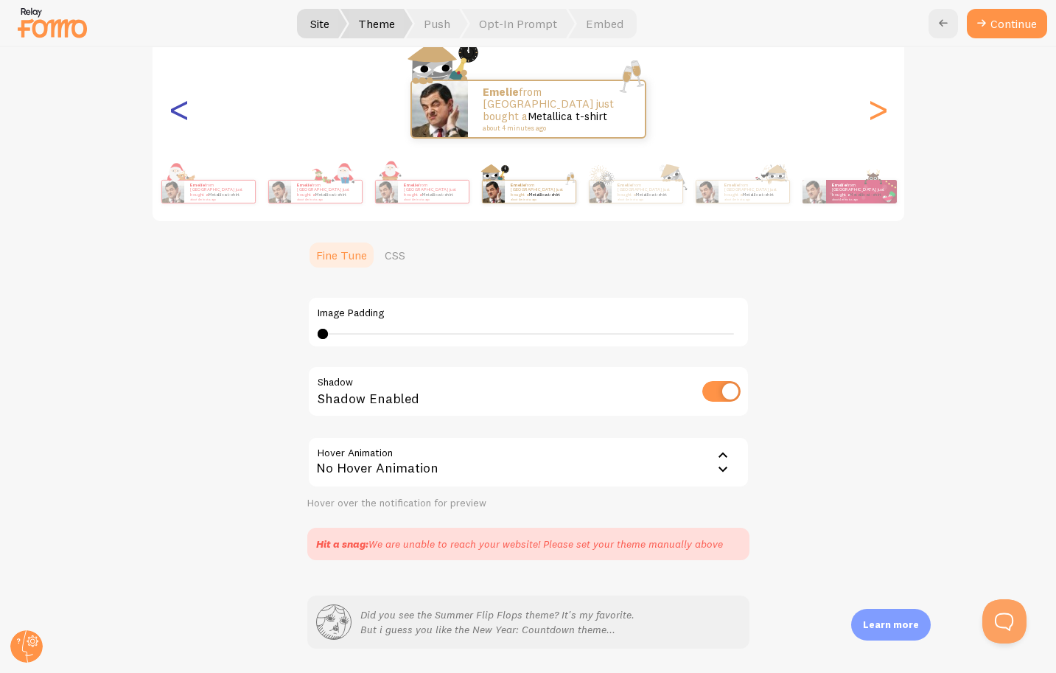
click at [176, 106] on div "<" at bounding box center [179, 109] width 18 height 106
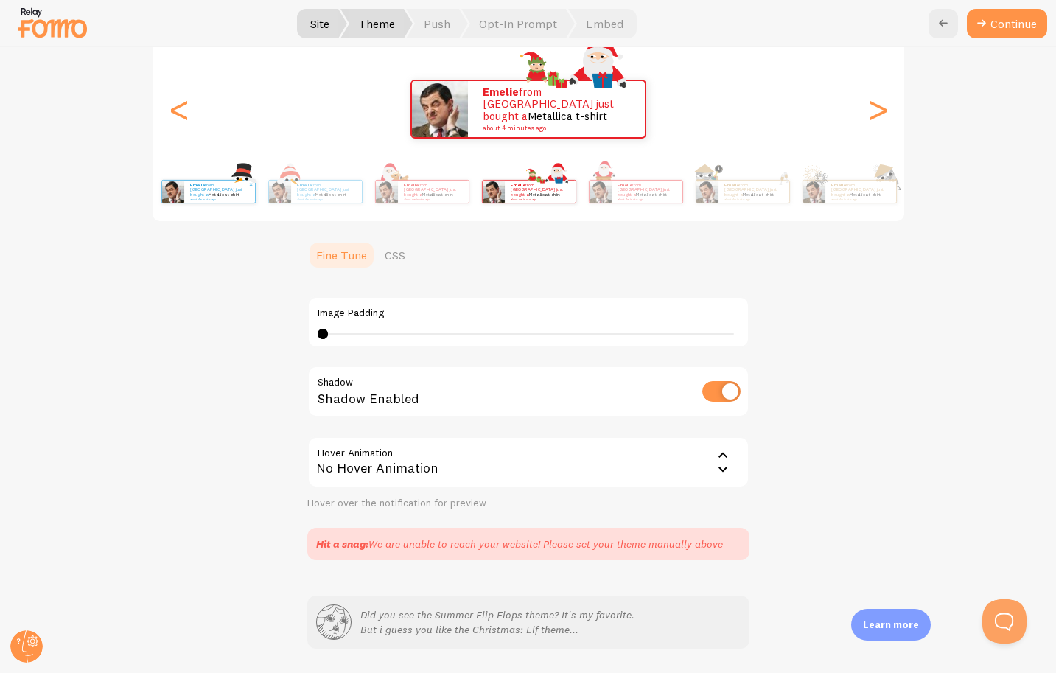
click at [199, 191] on p "Emelie from [GEOGRAPHIC_DATA] just bought a Metallica t-shirt about 4 minutes a…" at bounding box center [219, 191] width 59 height 18
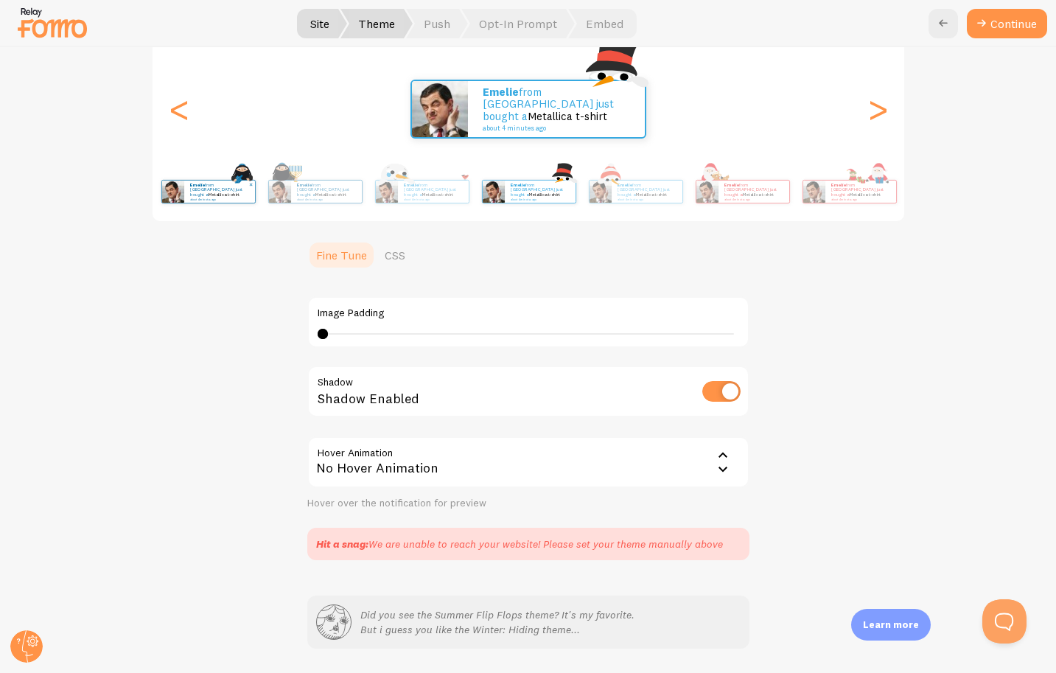
click at [174, 192] on img at bounding box center [172, 192] width 22 height 22
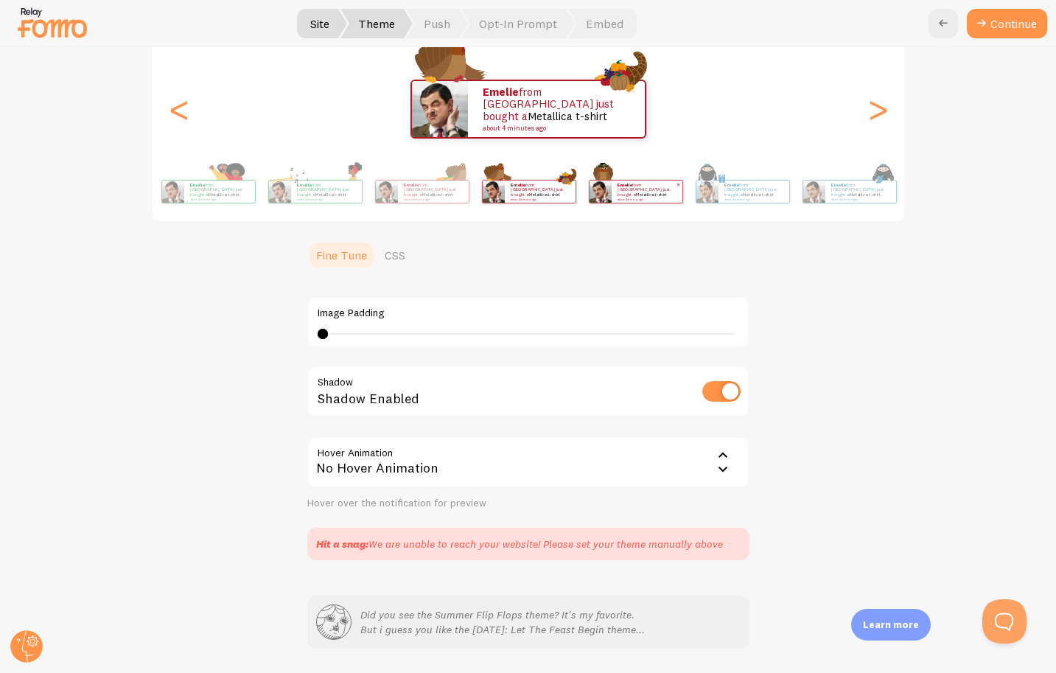
click at [174, 193] on img at bounding box center [172, 192] width 22 height 22
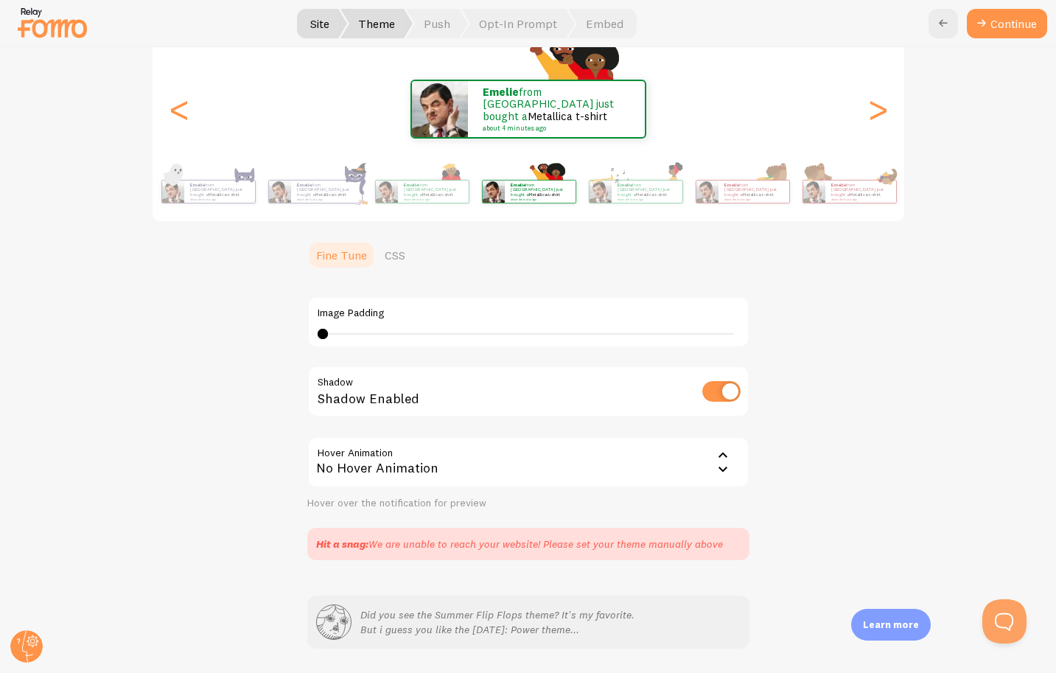
click at [174, 193] on img at bounding box center [172, 192] width 22 height 22
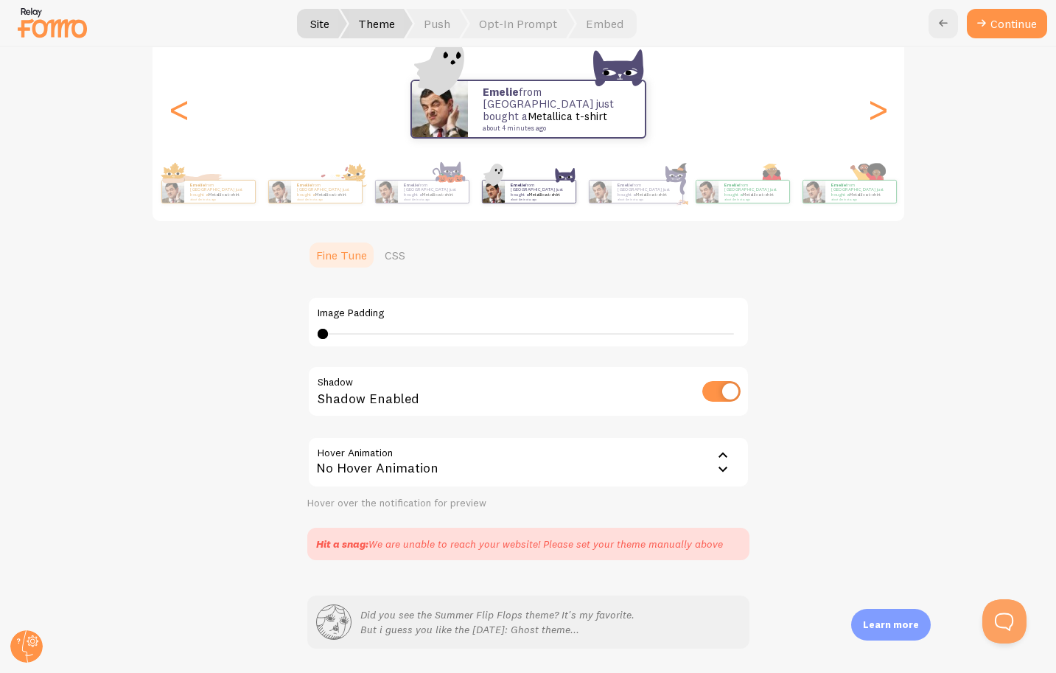
click at [174, 193] on img at bounding box center [172, 192] width 22 height 22
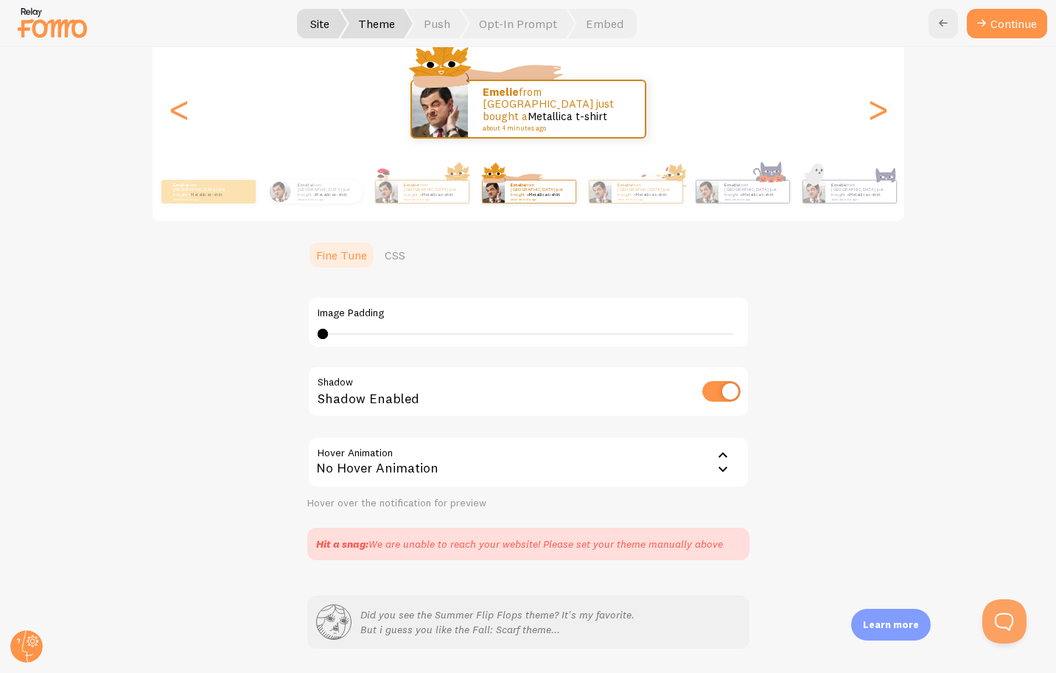
click at [174, 193] on p "Emelie from [GEOGRAPHIC_DATA] just bought a Metallica t-shirt about 4 minutes a…" at bounding box center [202, 191] width 59 height 18
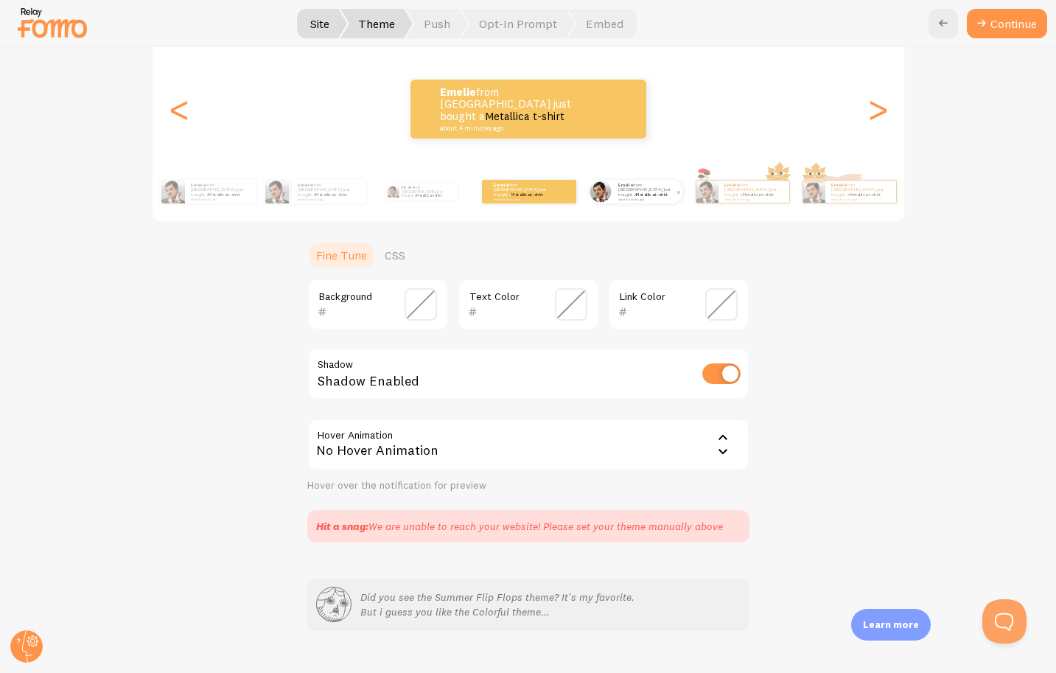
click at [616, 196] on div "Emelie from [GEOGRAPHIC_DATA] just bought a Metallica t-shirt about 4 minutes a…" at bounding box center [648, 192] width 71 height 24
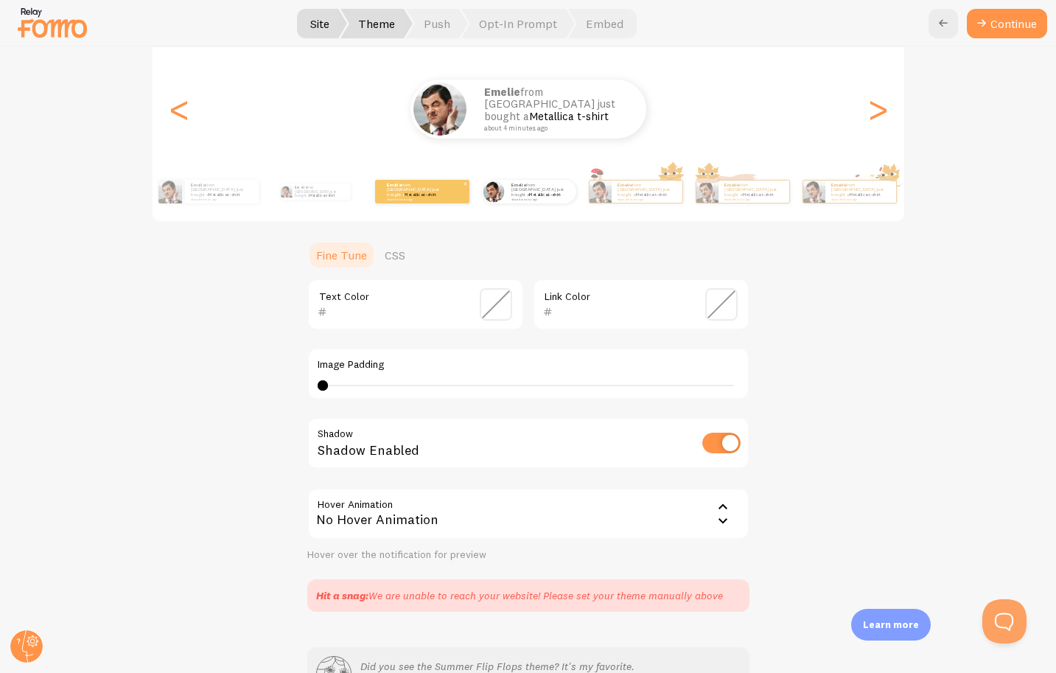
click at [441, 195] on p "Emelie from [GEOGRAPHIC_DATA] just bought a Metallica t-shirt about 4 minutes a…" at bounding box center [416, 191] width 59 height 18
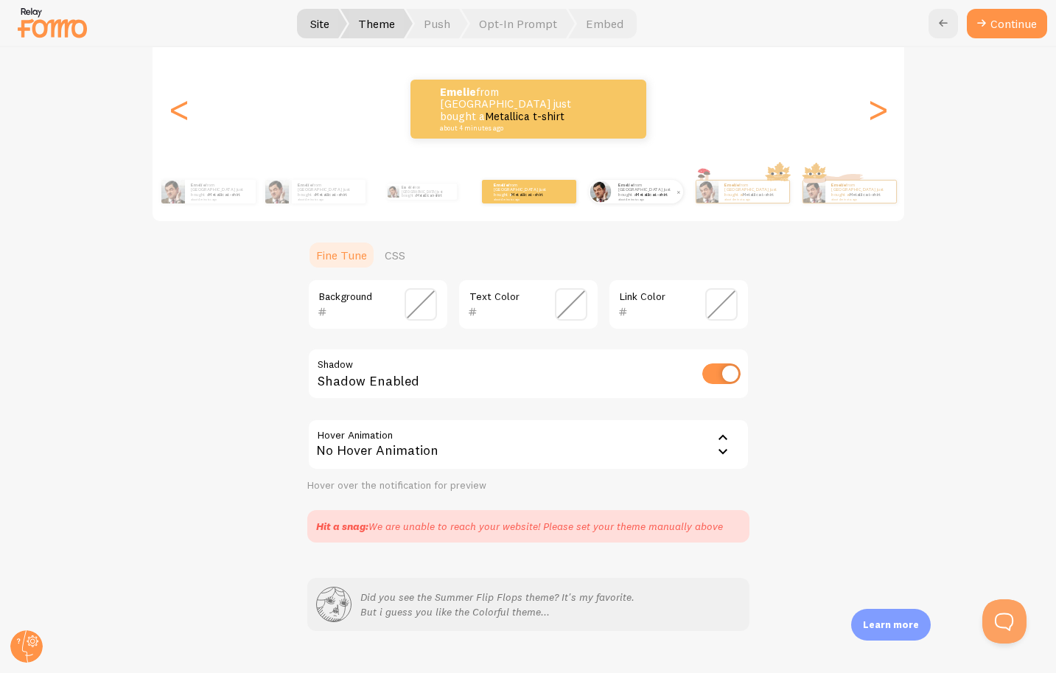
click at [611, 197] on div at bounding box center [601, 192] width 24 height 24
click at [635, 189] on p "Emelie from [GEOGRAPHIC_DATA] just bought a Metallica t-shirt about 4 minutes a…" at bounding box center [647, 191] width 59 height 18
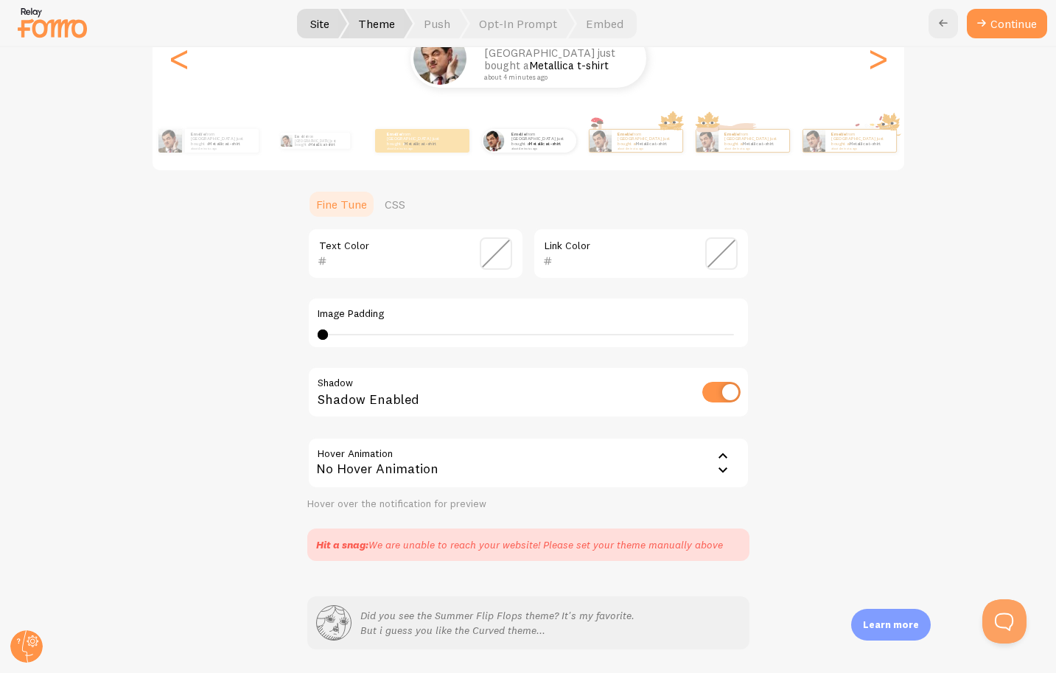
scroll to position [262, 0]
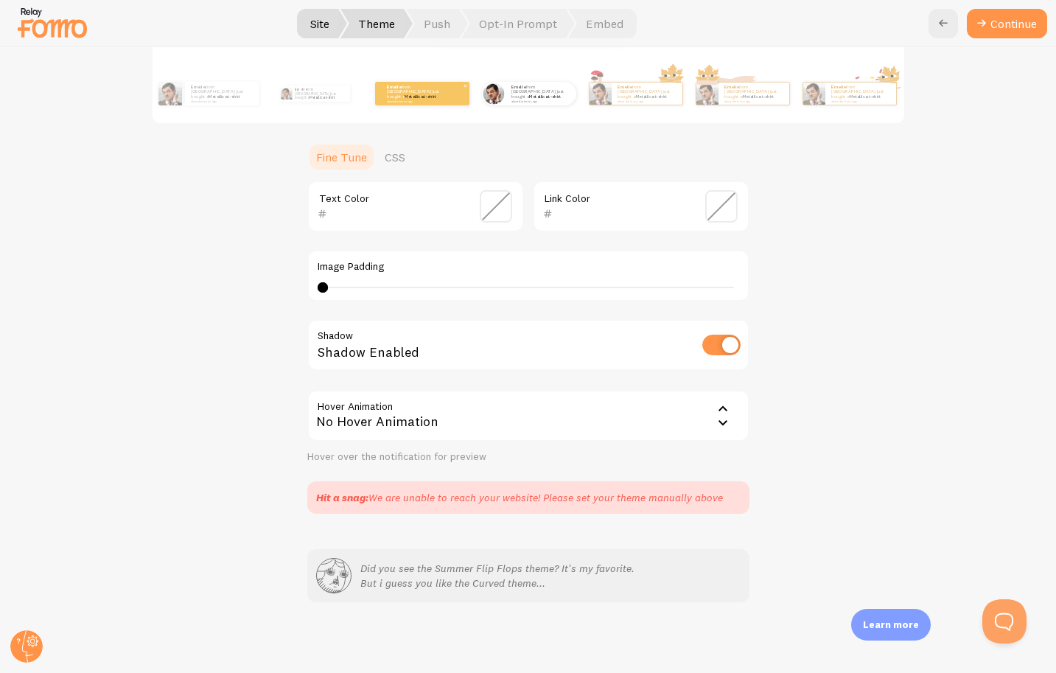
click at [424, 95] on link "Metallica t-shirt" at bounding box center [421, 97] width 32 height 6
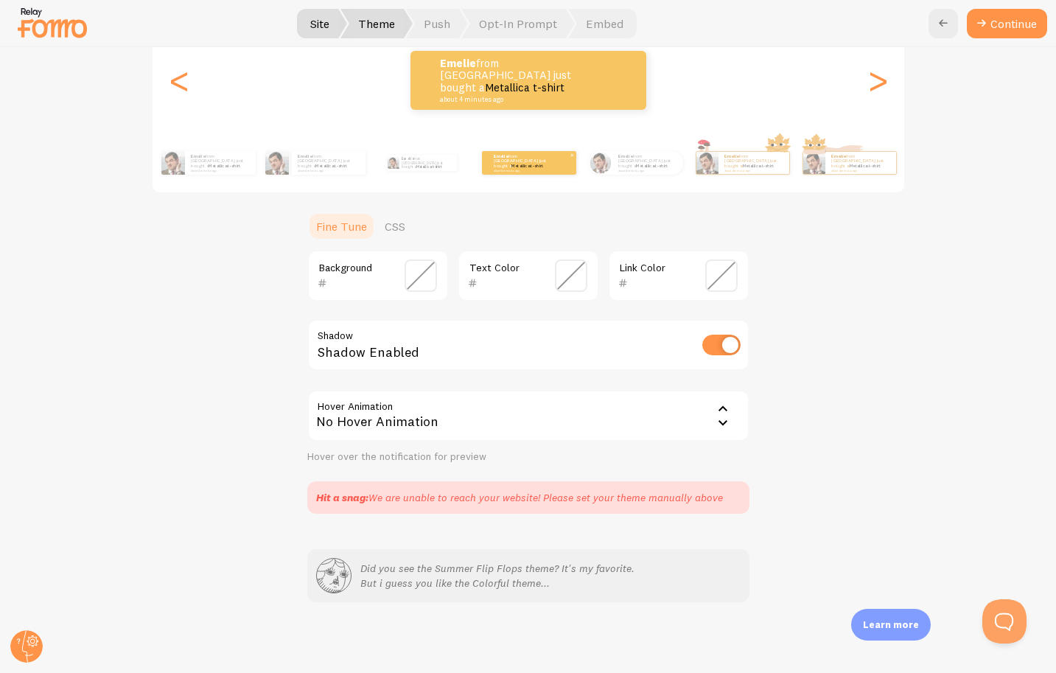
scroll to position [193, 0]
click at [690, 413] on div "No Hover Animation" at bounding box center [528, 416] width 442 height 52
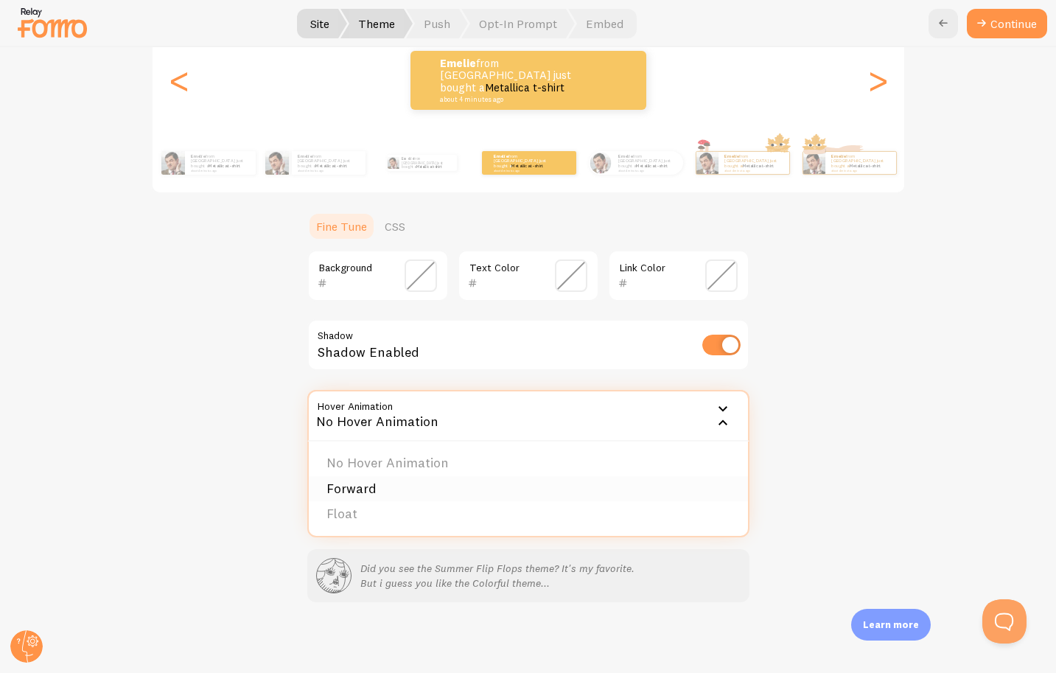
click at [529, 491] on li "Forward" at bounding box center [528, 489] width 439 height 26
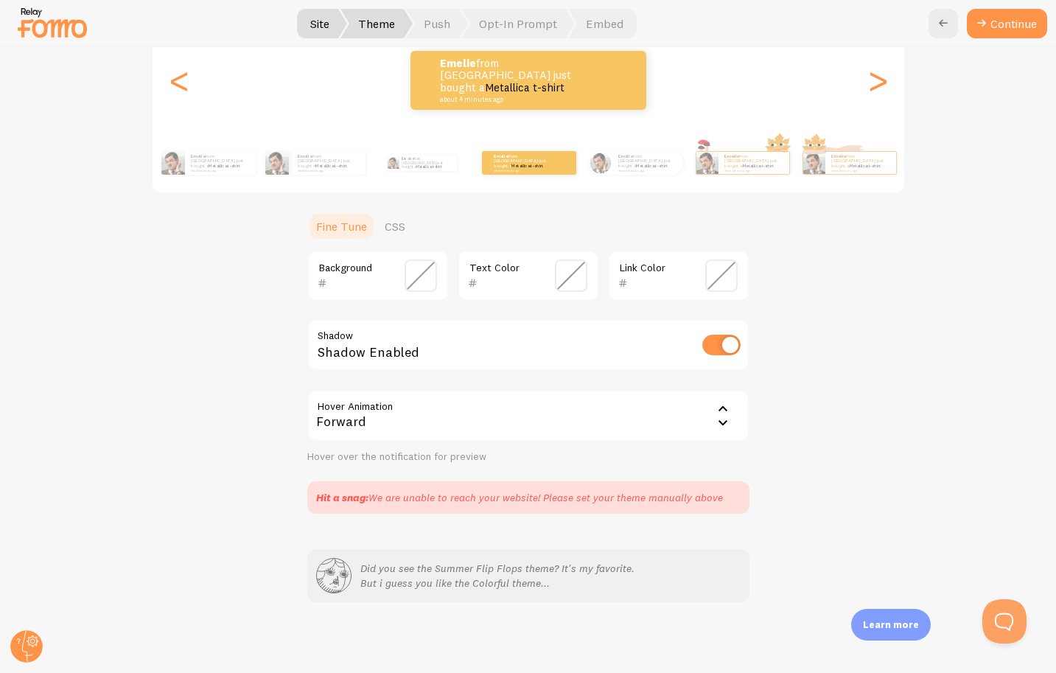
click at [474, 408] on div "Forward" at bounding box center [528, 416] width 442 height 52
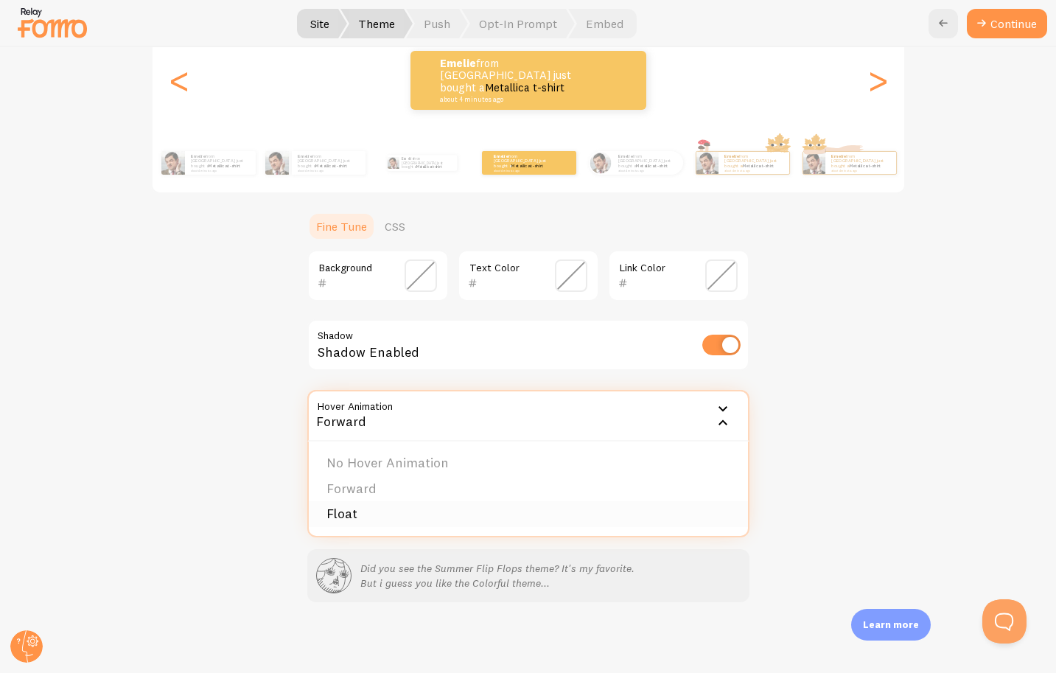
click at [429, 509] on li "Float" at bounding box center [528, 514] width 439 height 26
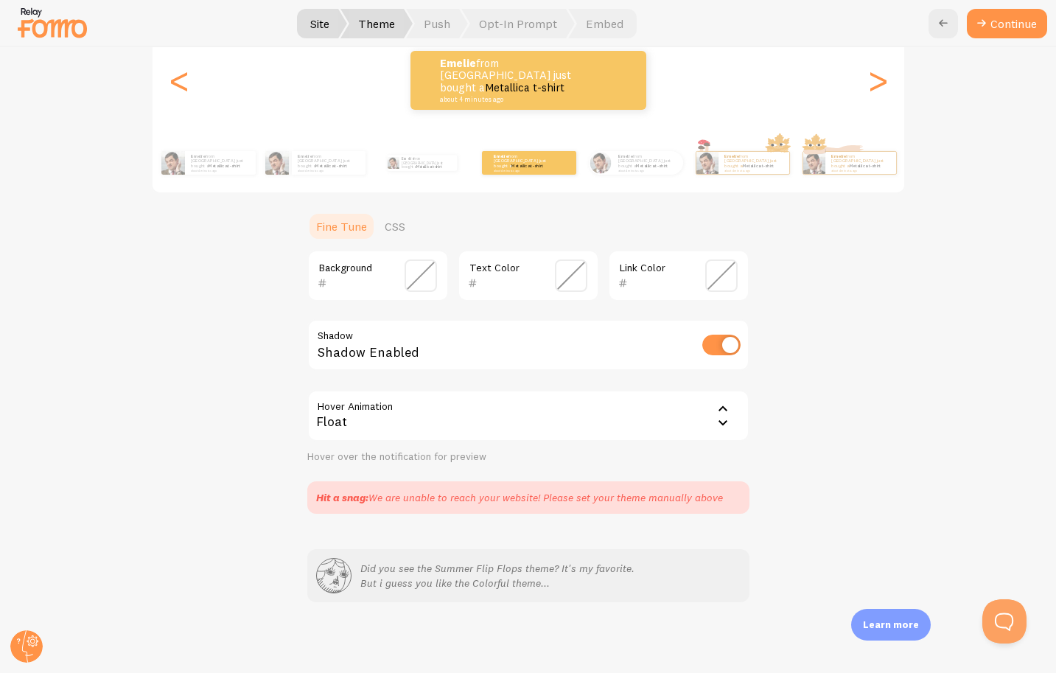
click at [457, 427] on div "Float" at bounding box center [528, 416] width 442 height 52
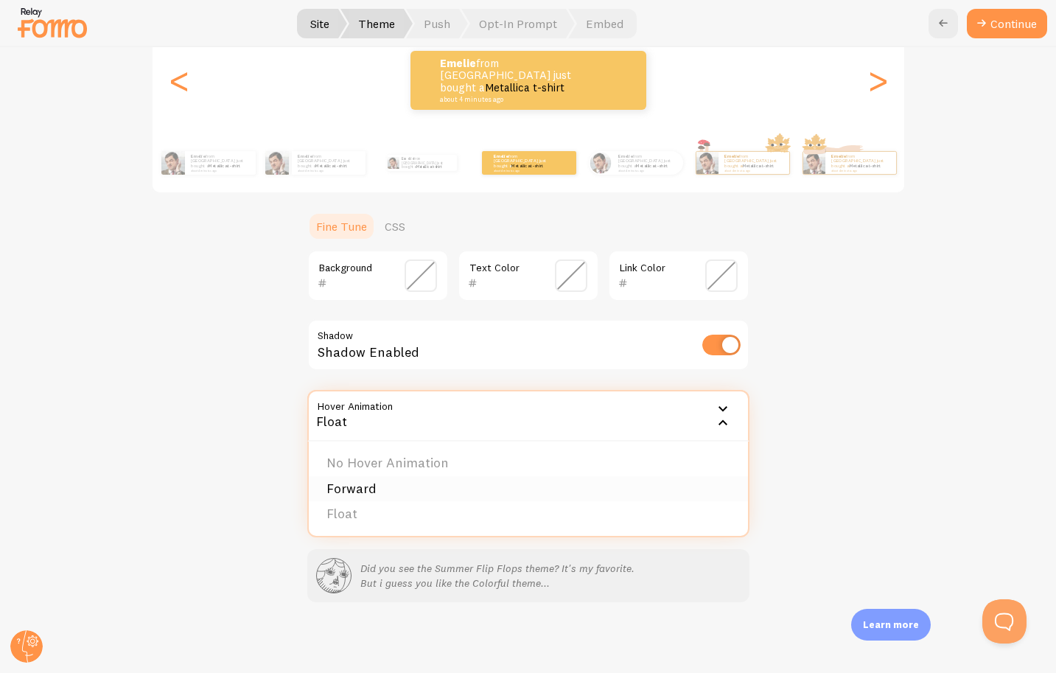
click at [430, 486] on li "Forward" at bounding box center [528, 489] width 439 height 26
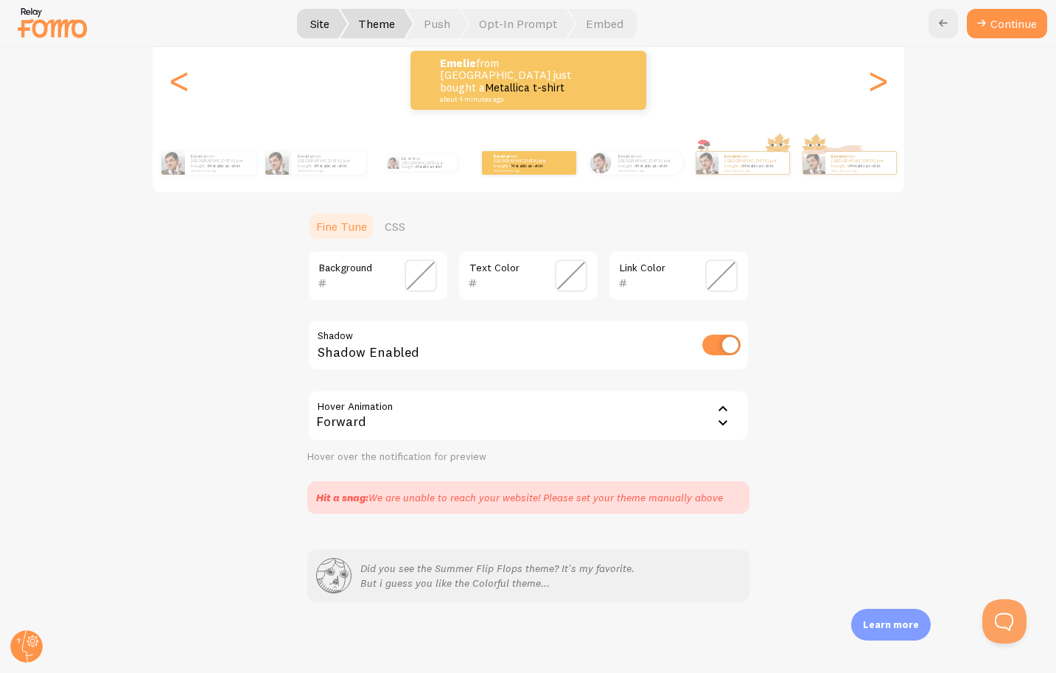
click at [429, 416] on div "Forward" at bounding box center [528, 416] width 442 height 52
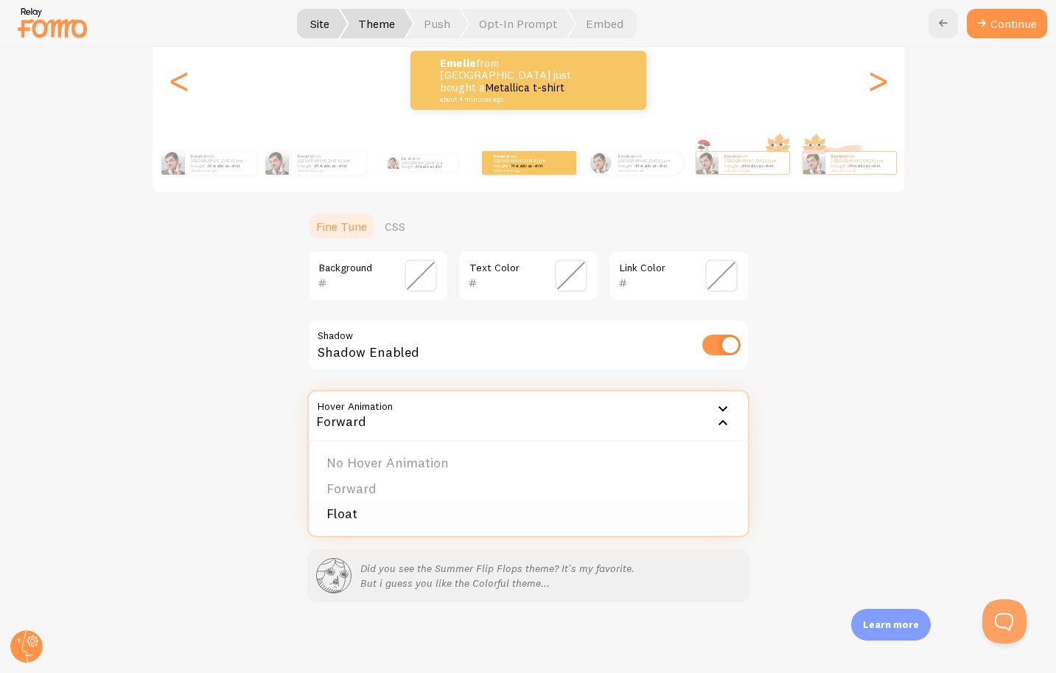
click at [385, 508] on li "Float" at bounding box center [528, 514] width 439 height 26
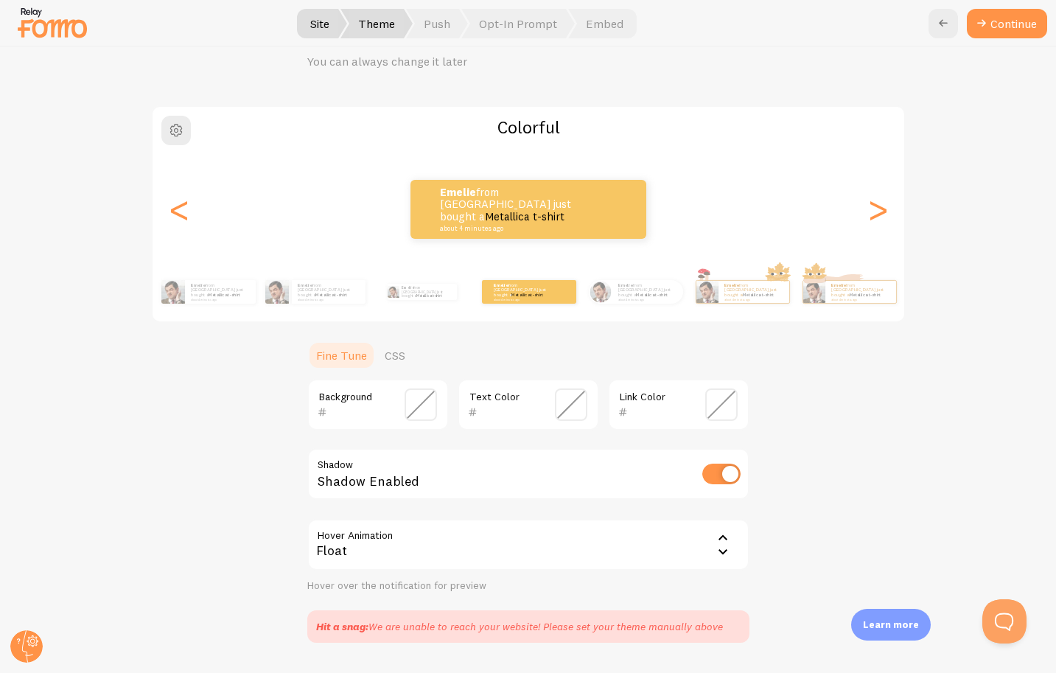
scroll to position [0, 0]
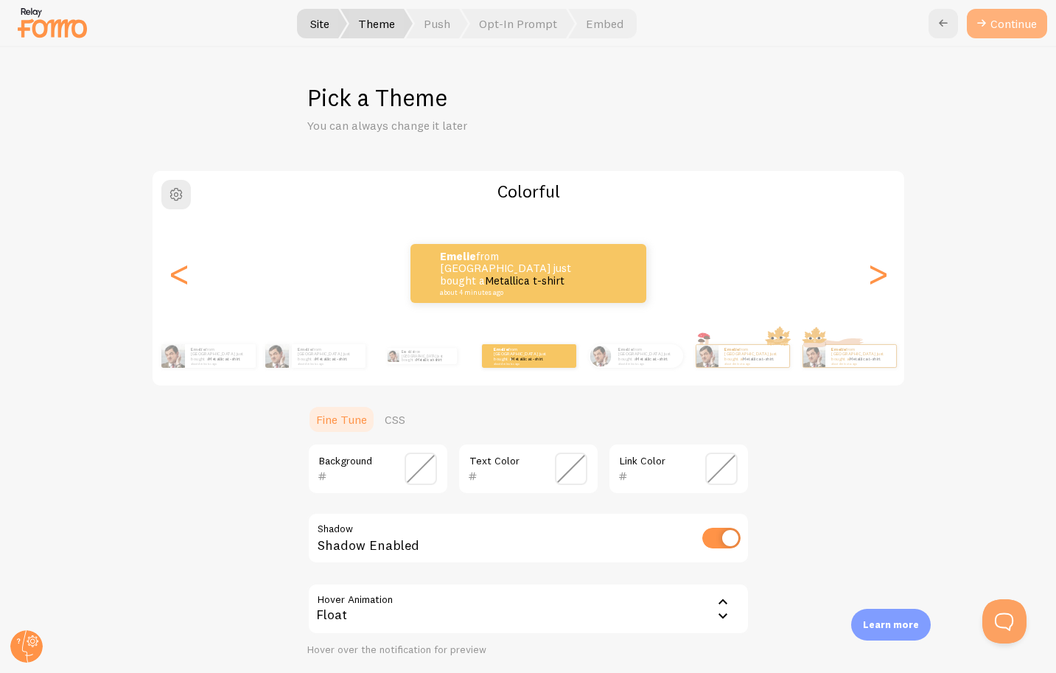
click at [988, 36] on button "Continue" at bounding box center [1007, 23] width 80 height 29
click at [992, 21] on button "Continue" at bounding box center [1007, 23] width 80 height 29
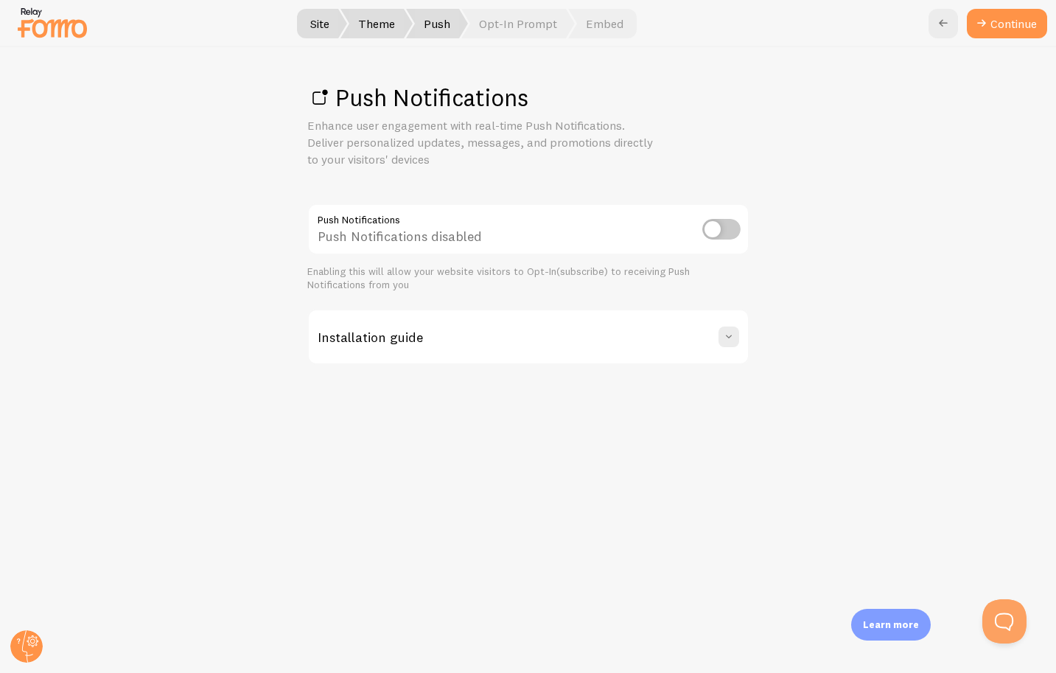
click at [719, 229] on input "checkbox" at bounding box center [721, 229] width 38 height 21
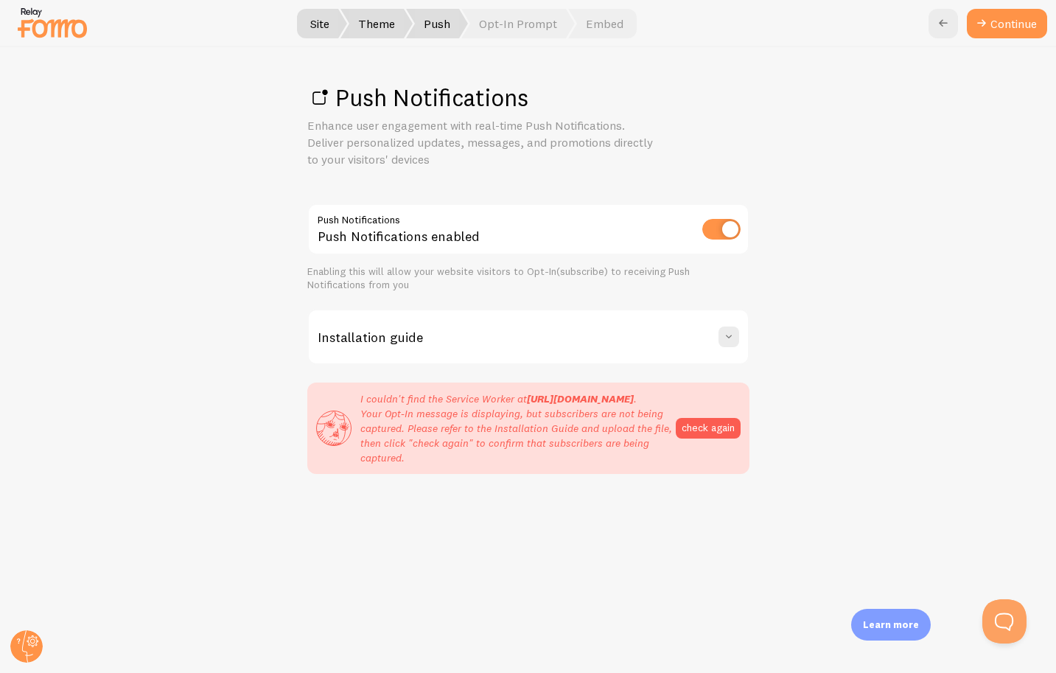
click at [723, 231] on input "checkbox" at bounding box center [721, 229] width 38 height 21
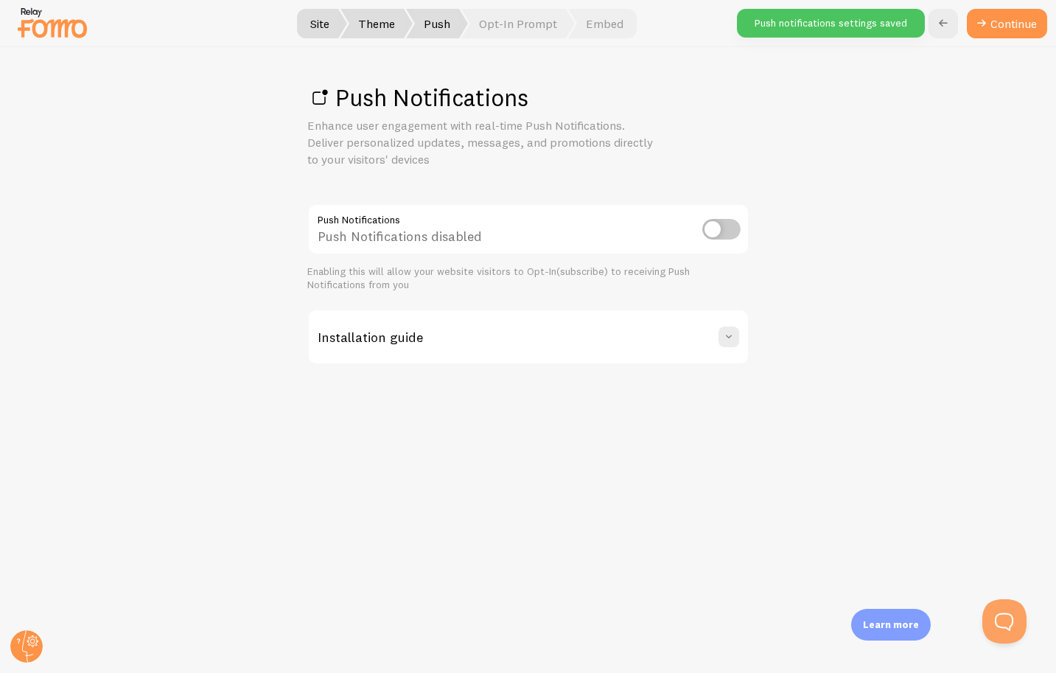
click at [725, 237] on input "checkbox" at bounding box center [721, 229] width 38 height 21
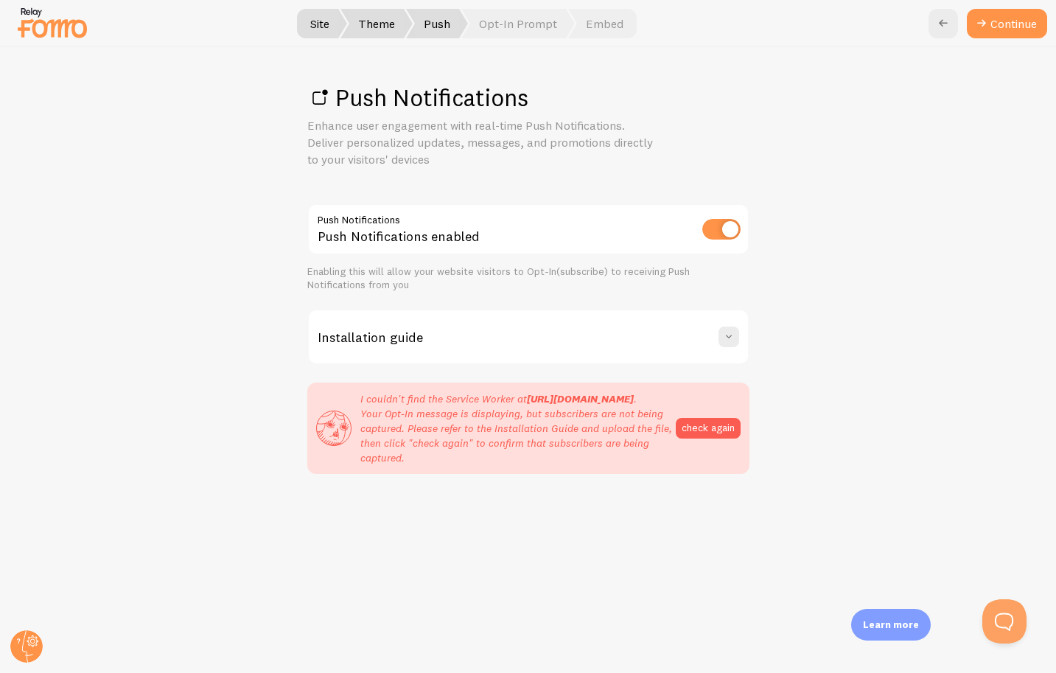
click at [725, 237] on input "checkbox" at bounding box center [721, 229] width 38 height 21
checkbox input "false"
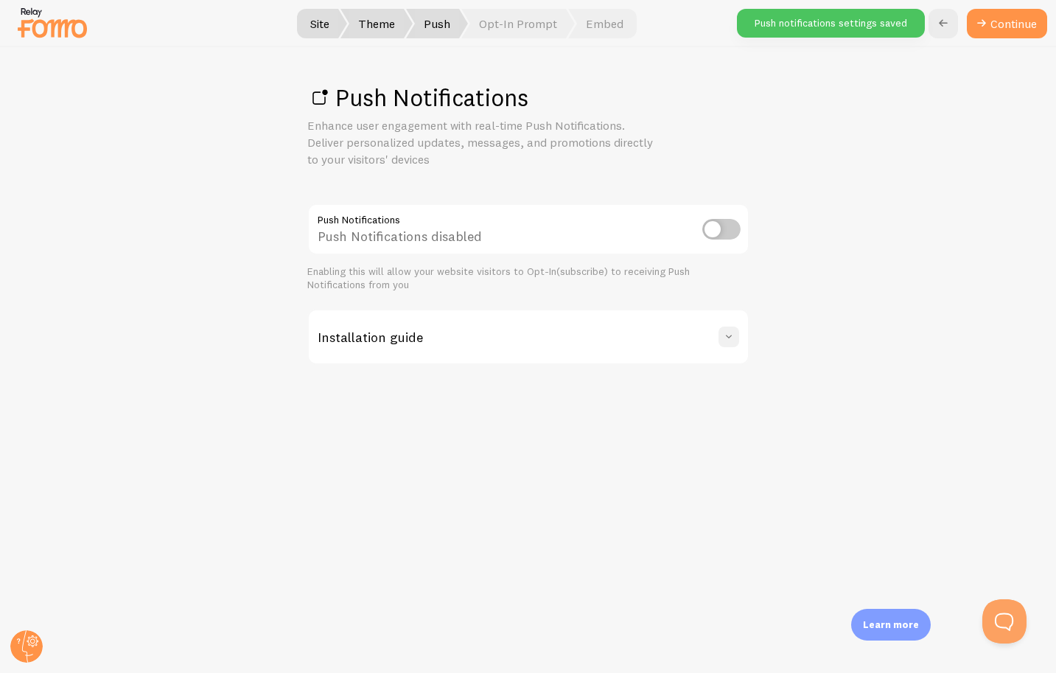
click at [726, 335] on span at bounding box center [729, 336] width 15 height 15
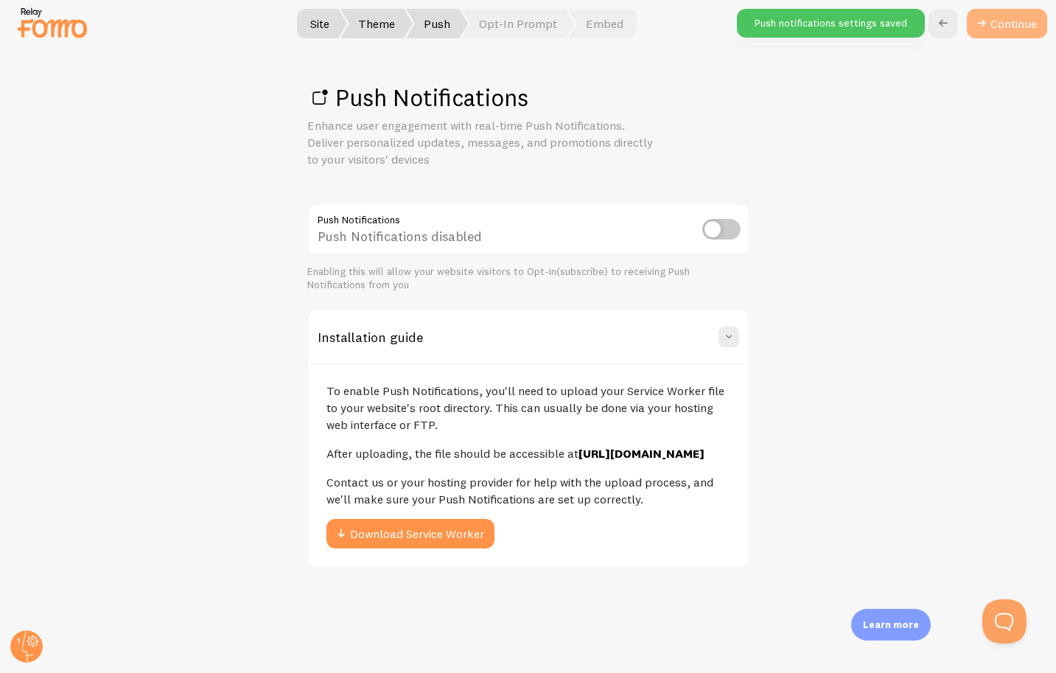
click at [996, 29] on link "Continue" at bounding box center [1007, 23] width 80 height 29
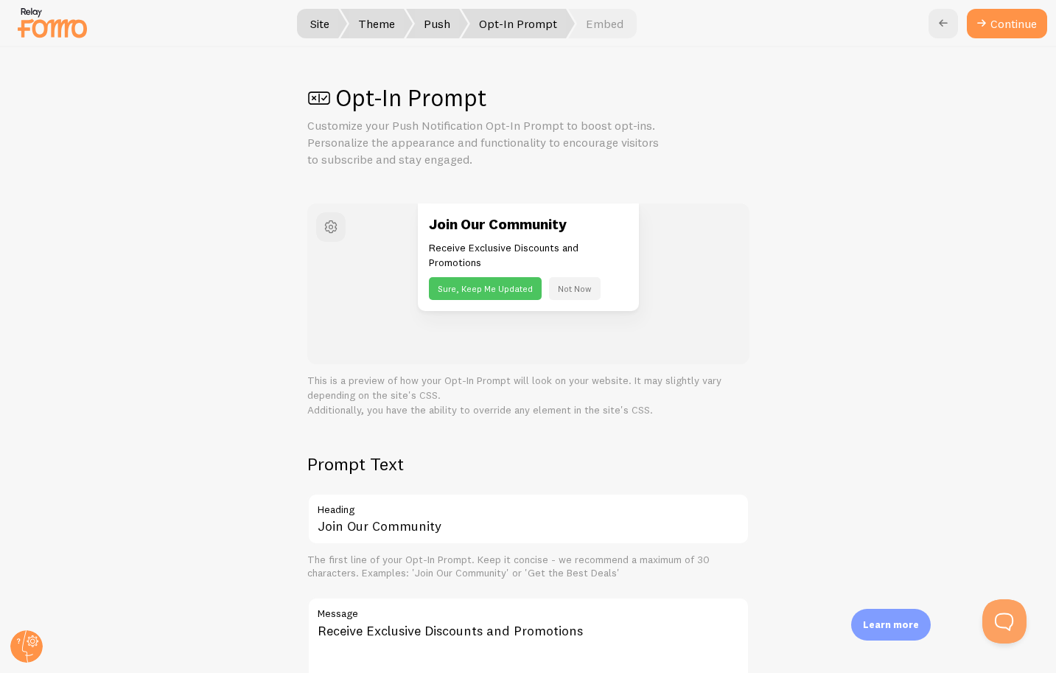
scroll to position [1, 0]
click at [578, 290] on button "Not Now" at bounding box center [575, 287] width 52 height 23
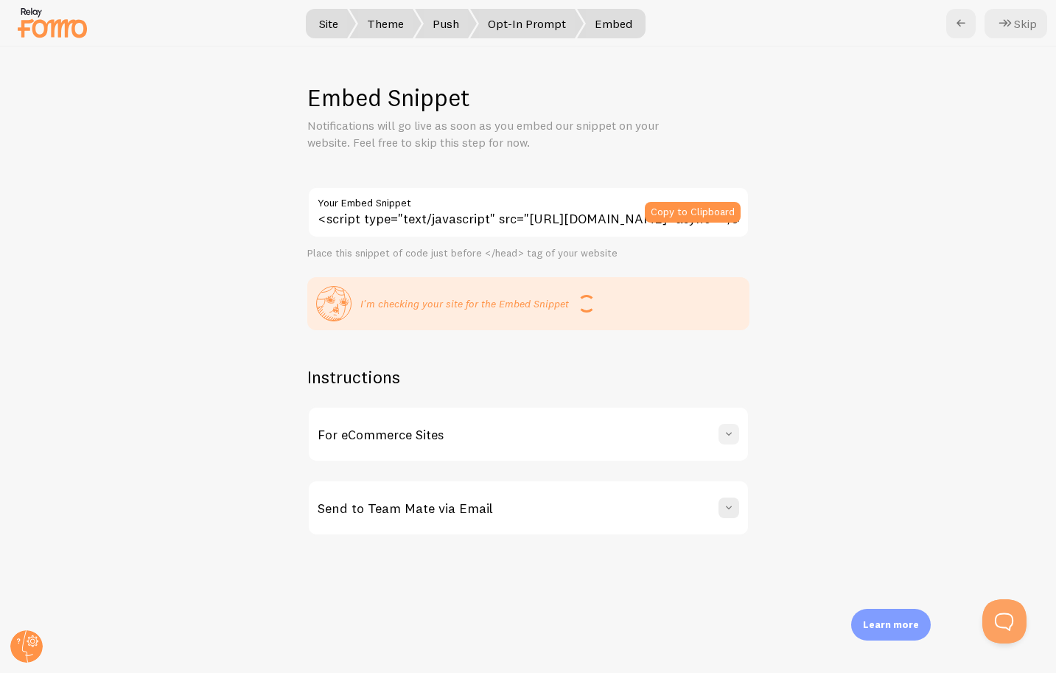
click at [726, 434] on span at bounding box center [729, 434] width 15 height 15
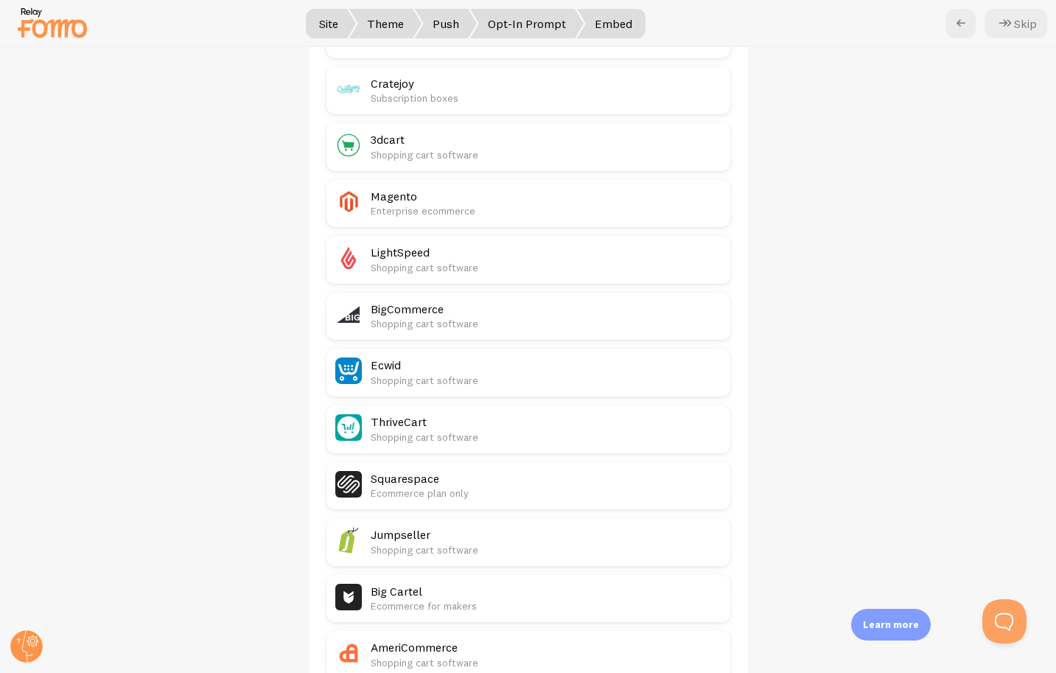
scroll to position [686, 0]
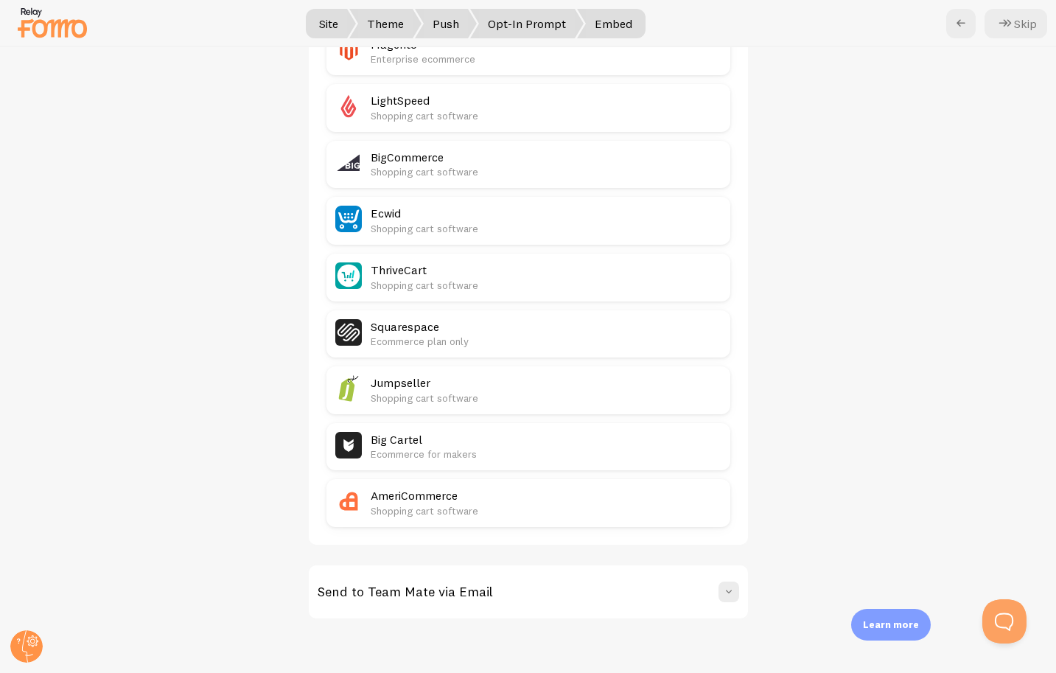
click at [665, 585] on div "Send to Team Mate via Email" at bounding box center [528, 591] width 439 height 53
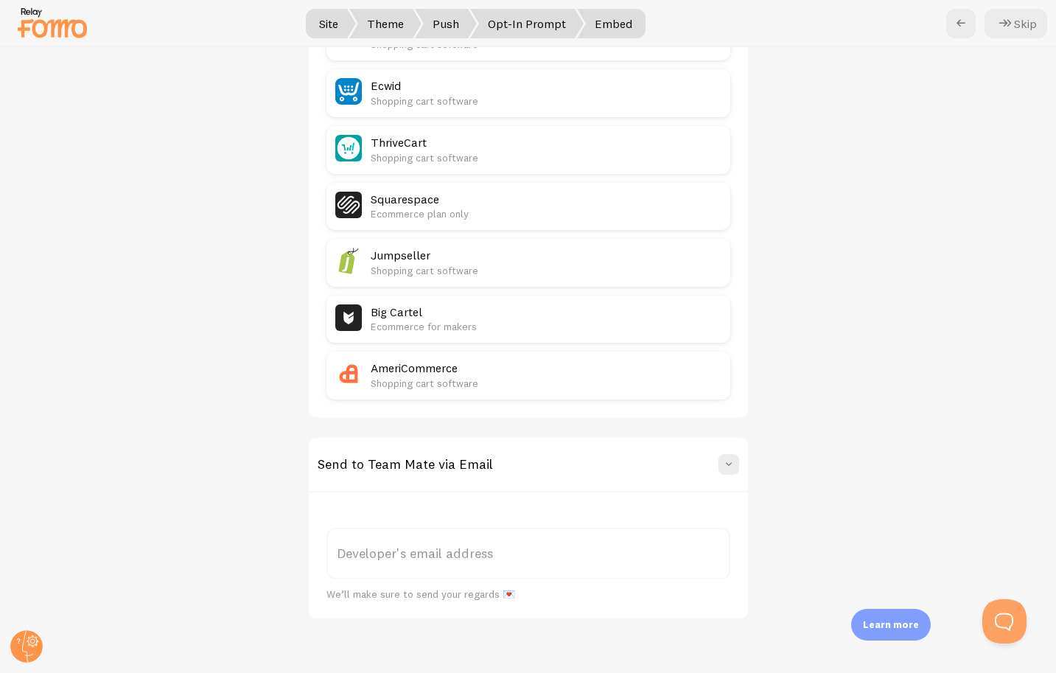
scroll to position [0, 0]
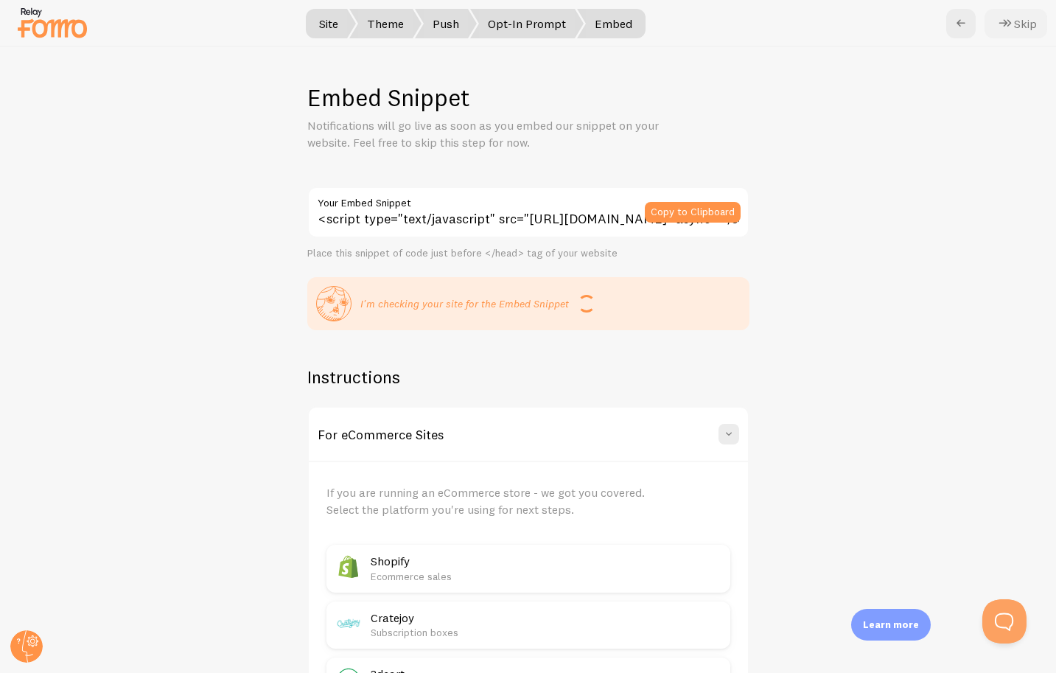
click at [1011, 20] on icon at bounding box center [1006, 24] width 18 height 18
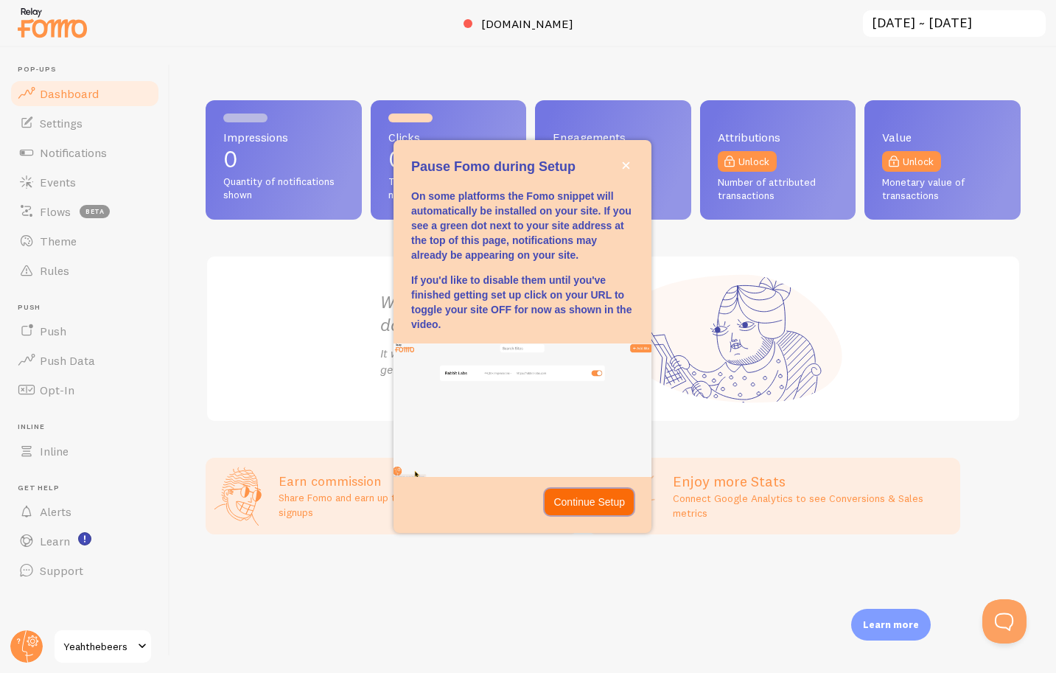
click at [596, 500] on p "Continue Setup" at bounding box center [589, 502] width 71 height 15
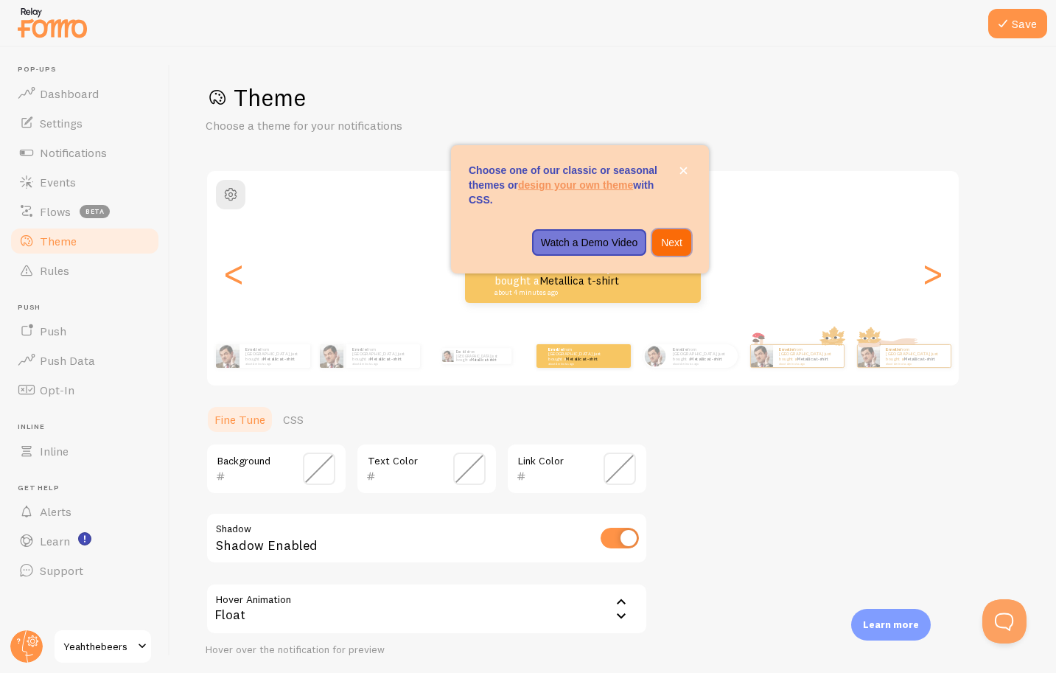
click at [675, 240] on p "Next" at bounding box center [671, 242] width 21 height 15
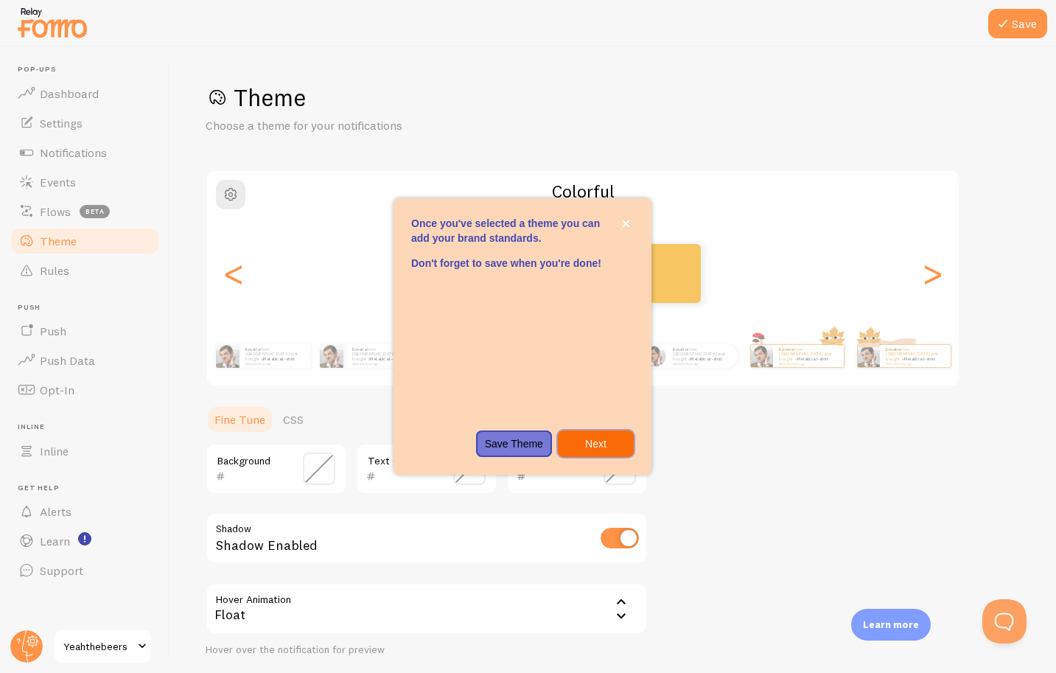
click at [618, 439] on p "Next" at bounding box center [596, 443] width 58 height 15
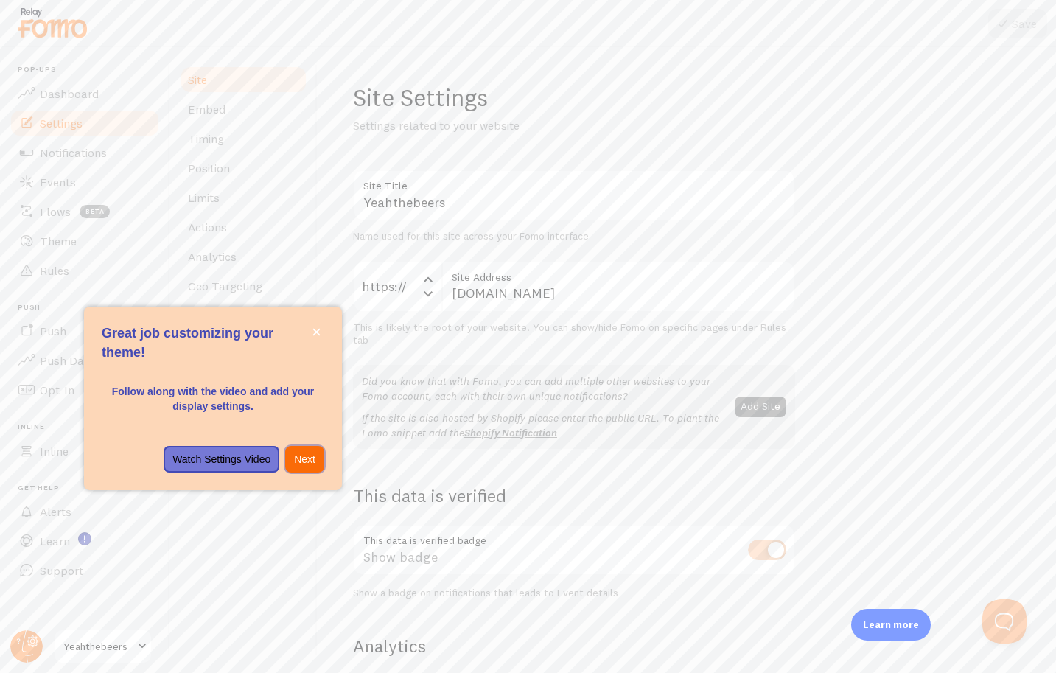
click at [309, 456] on p "Next" at bounding box center [304, 459] width 21 height 15
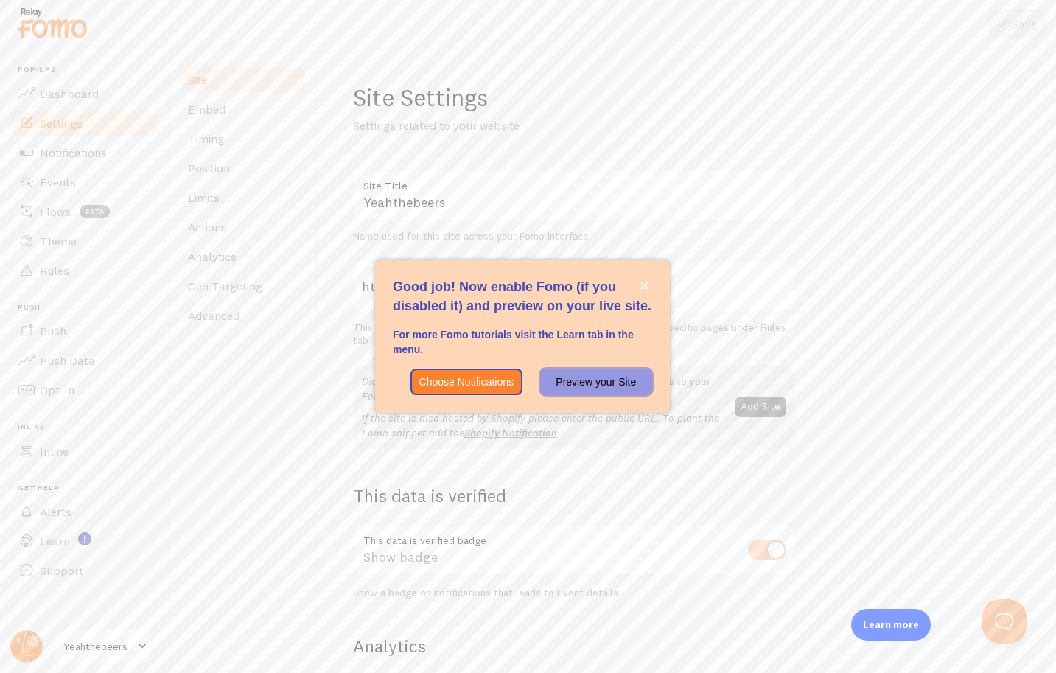
click at [607, 383] on p "Preview your Site" at bounding box center [596, 381] width 94 height 15
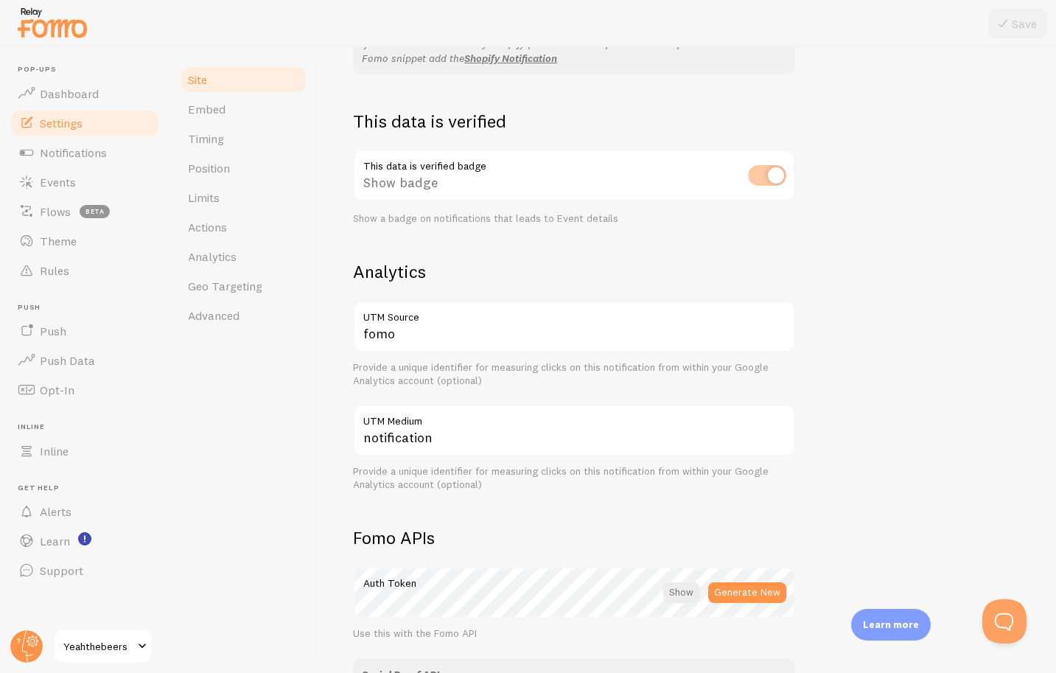
scroll to position [378, 0]
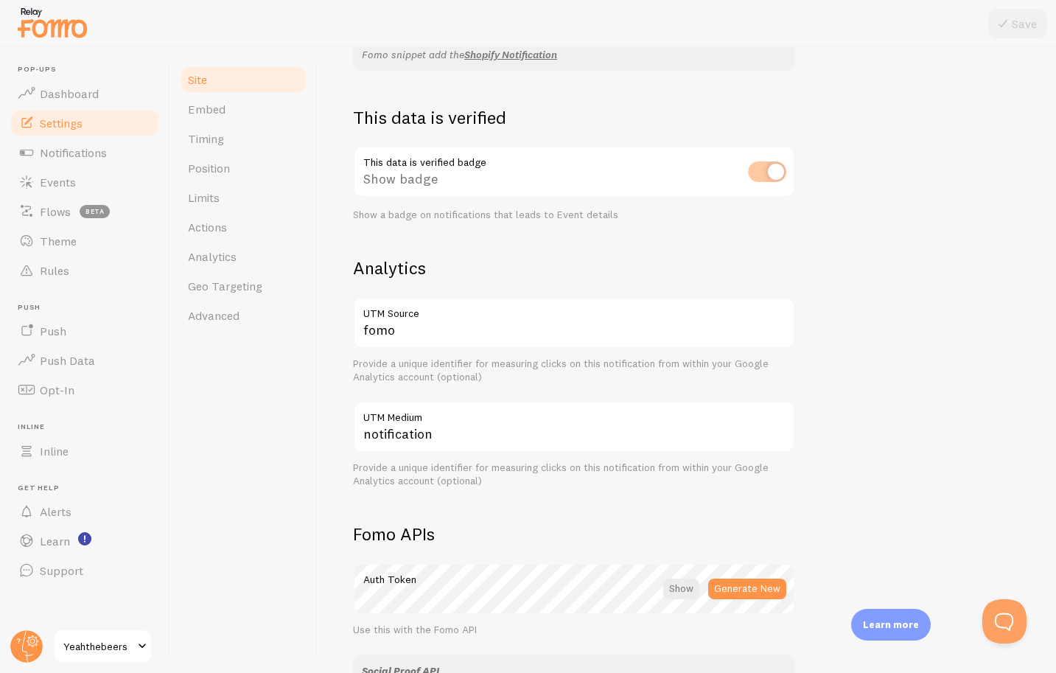
click at [128, 643] on span "Yeahthebeers" at bounding box center [98, 647] width 70 height 18
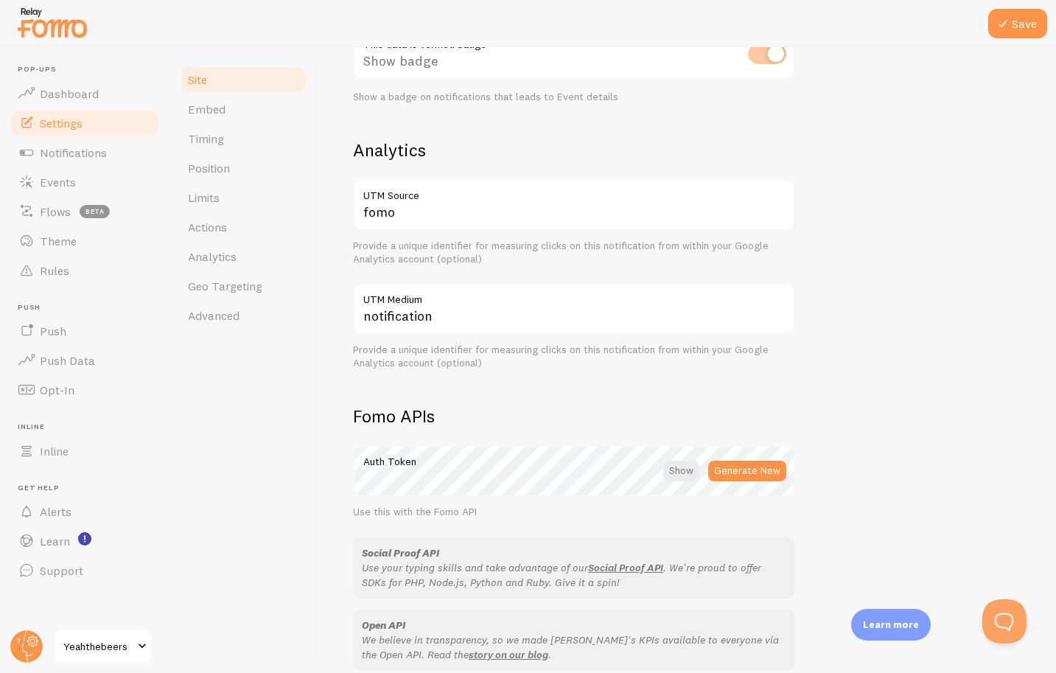
scroll to position [719, 0]
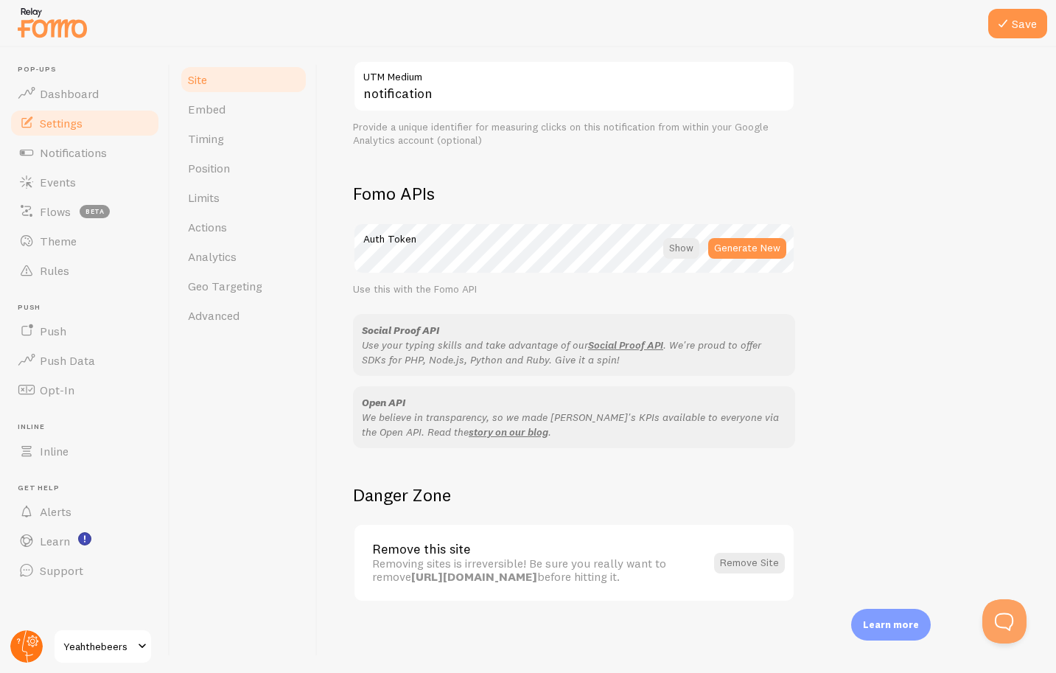
click at [32, 648] on circle at bounding box center [26, 646] width 32 height 32
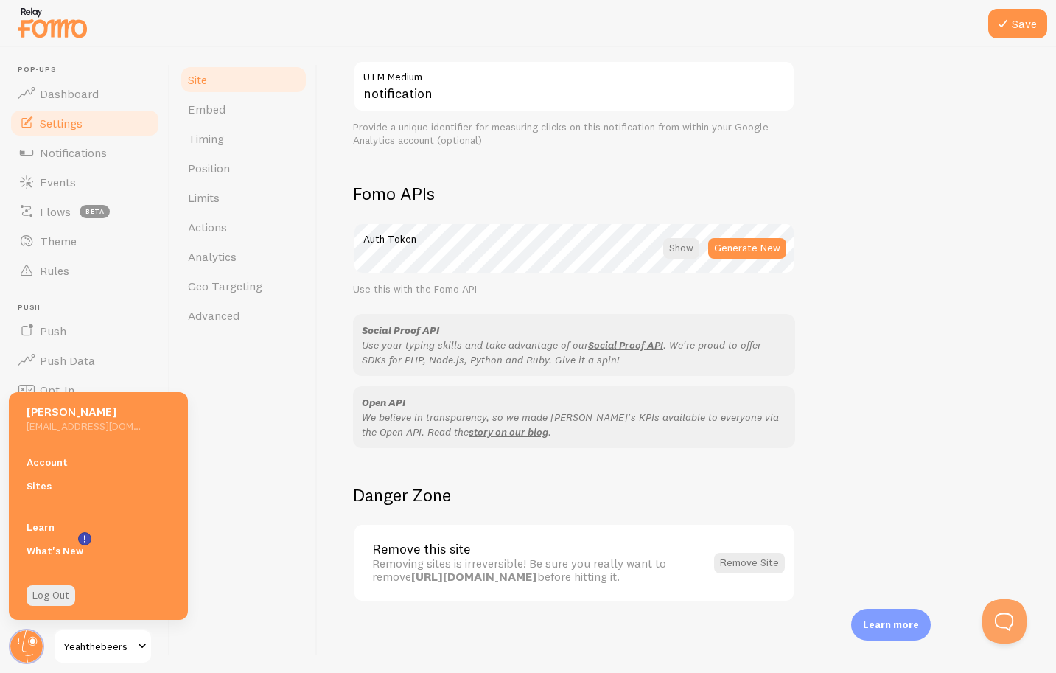
click at [251, 587] on div "Site Embed Timing Position Limits Actions Analytics Geo Targeting Advanced" at bounding box center [243, 360] width 147 height 626
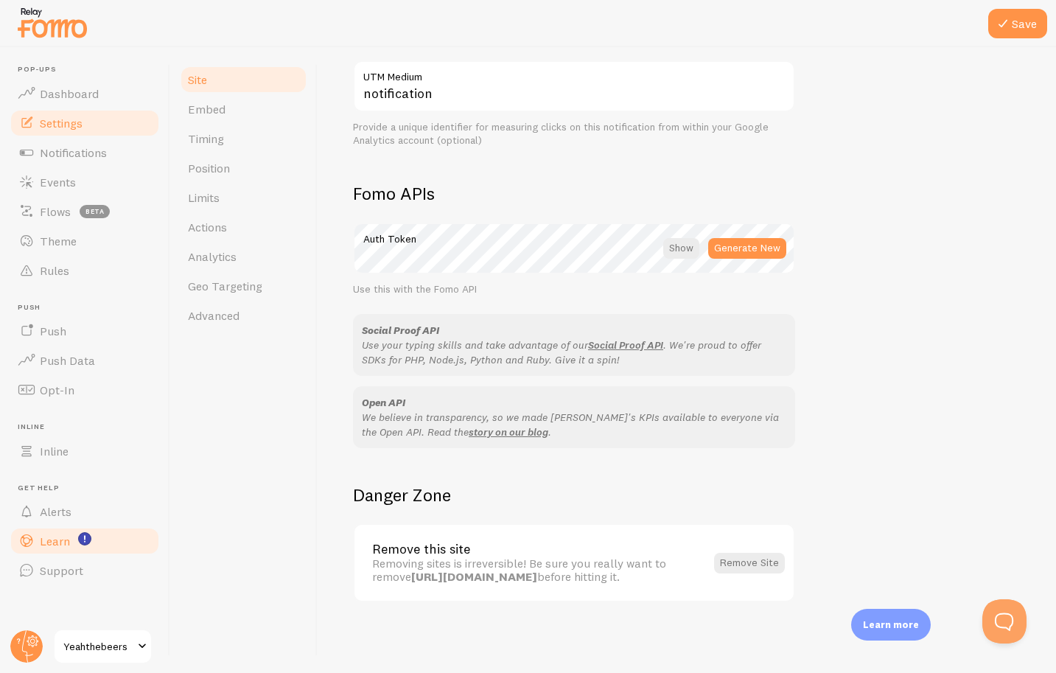
click at [69, 546] on link "Learn" at bounding box center [85, 540] width 152 height 29
click at [52, 99] on span "Dashboard" at bounding box center [69, 93] width 59 height 15
click at [224, 108] on link "Embed" at bounding box center [243, 108] width 129 height 29
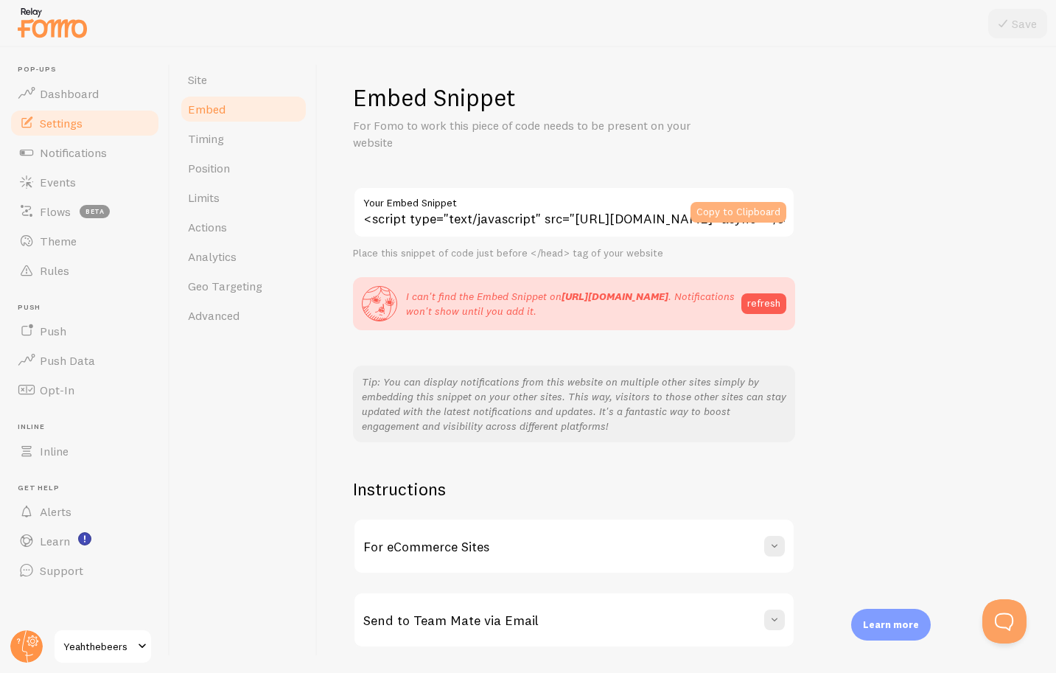
click at [734, 214] on button "Copy to Clipboard" at bounding box center [739, 212] width 96 height 21
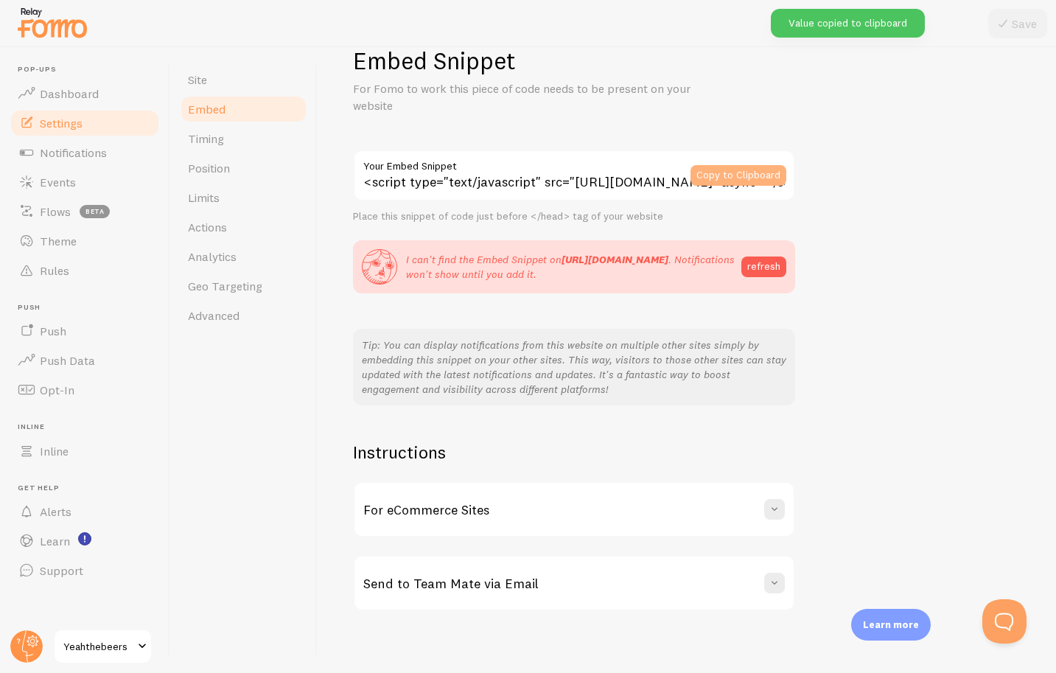
scroll to position [46, 0]
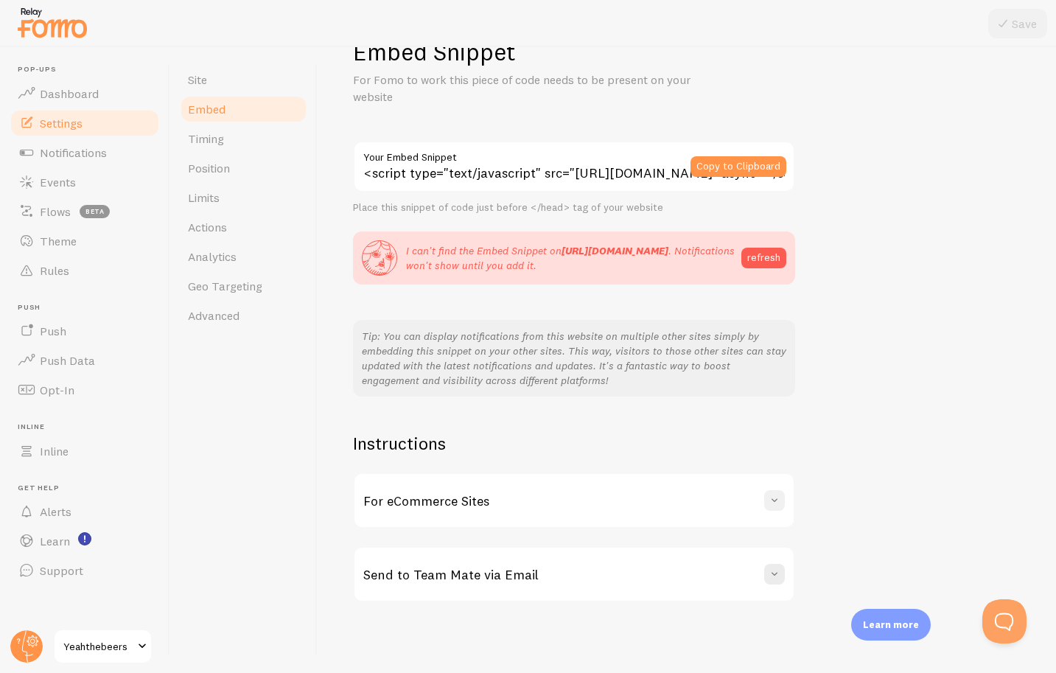
click at [770, 507] on span at bounding box center [774, 500] width 15 height 15
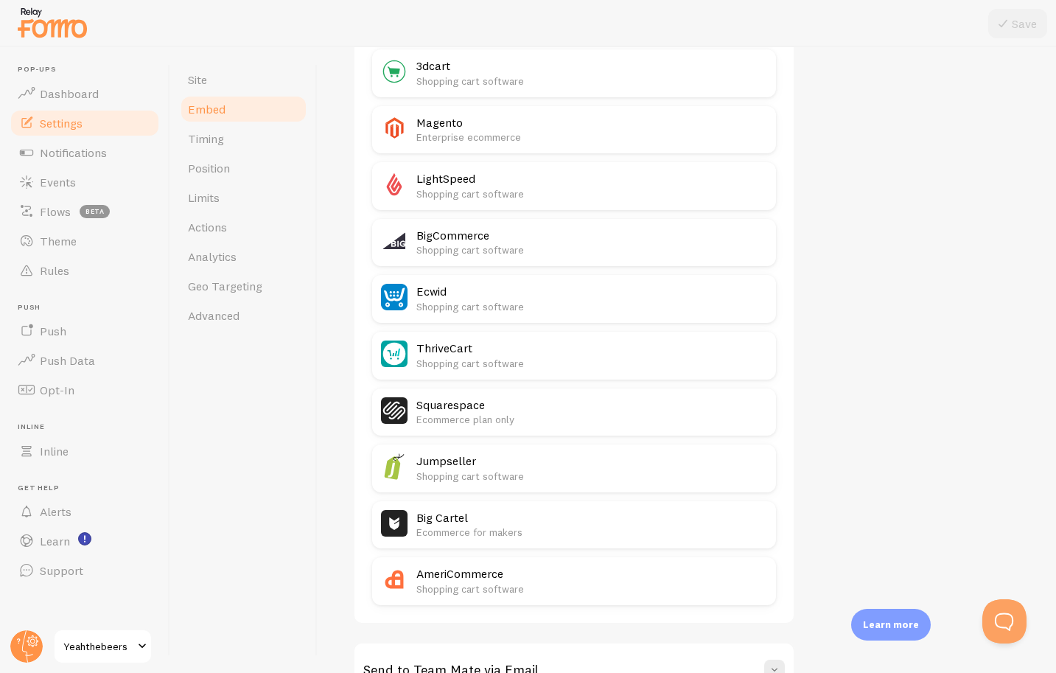
scroll to position [724, 0]
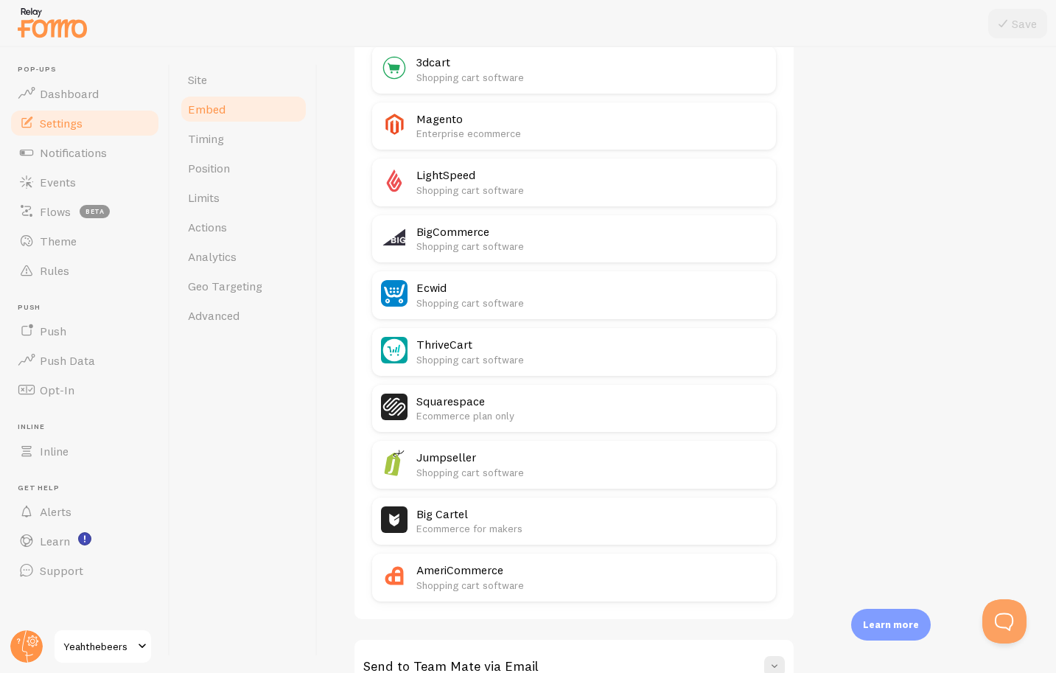
click at [523, 410] on p "Ecommerce plan only" at bounding box center [591, 415] width 351 height 15
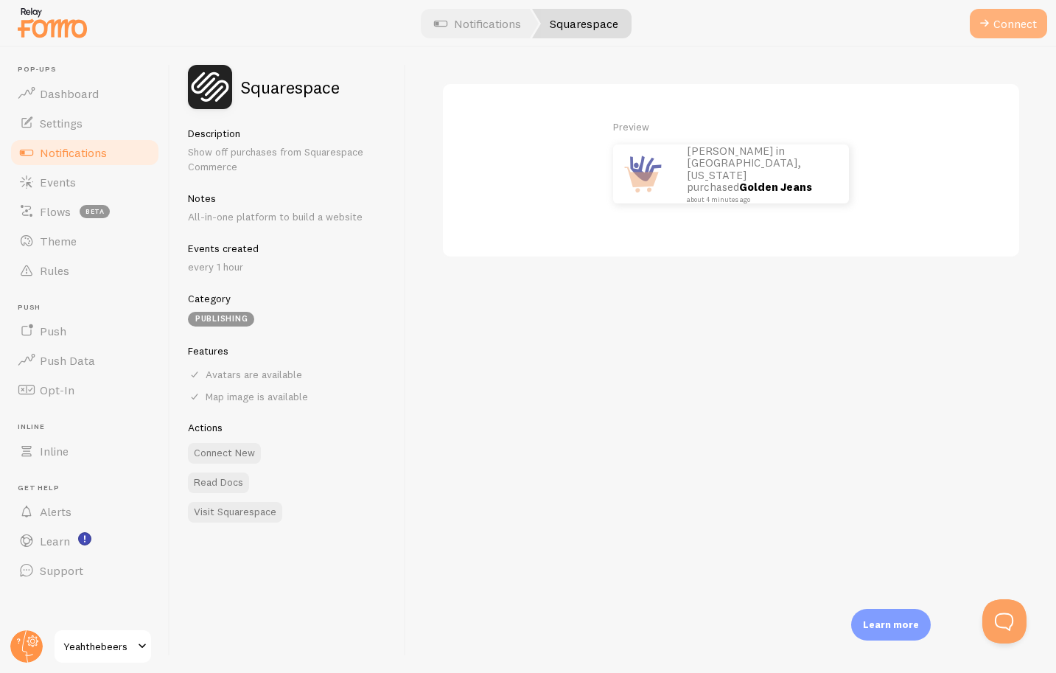
click at [1015, 17] on button "Connect" at bounding box center [1008, 23] width 77 height 29
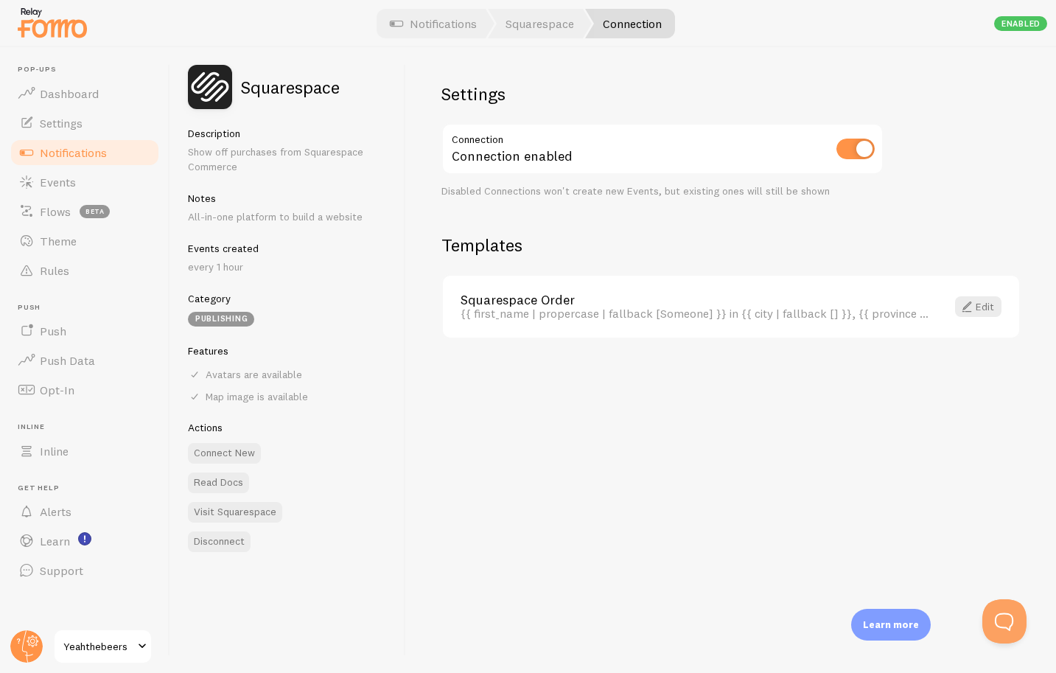
click at [489, 306] on link "Squarespace Order" at bounding box center [695, 299] width 468 height 13
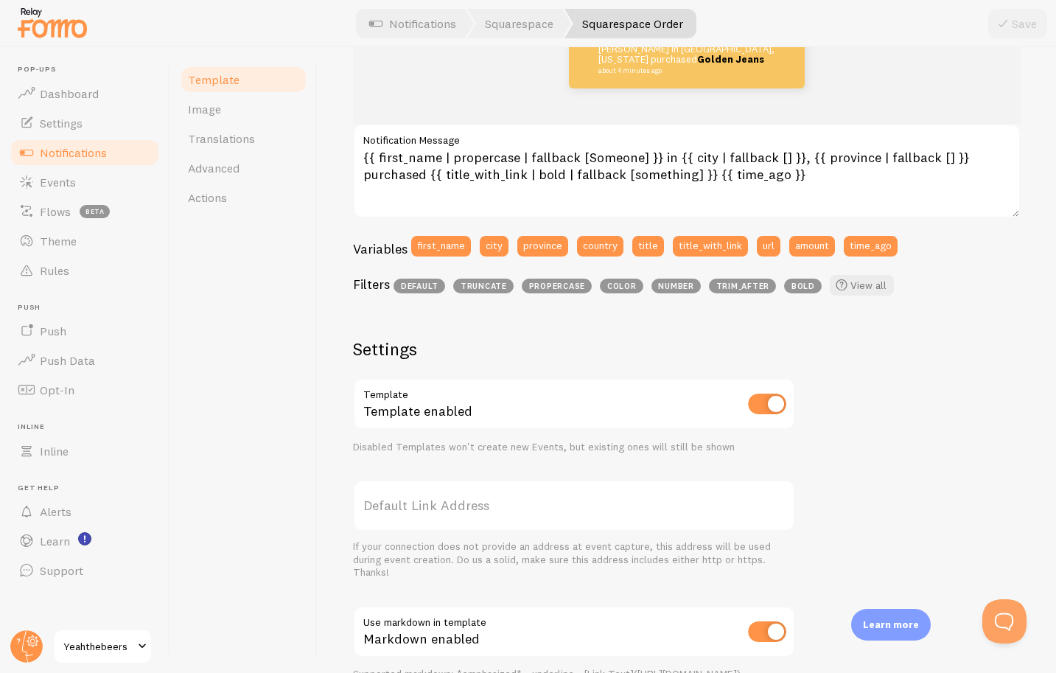
scroll to position [140, 0]
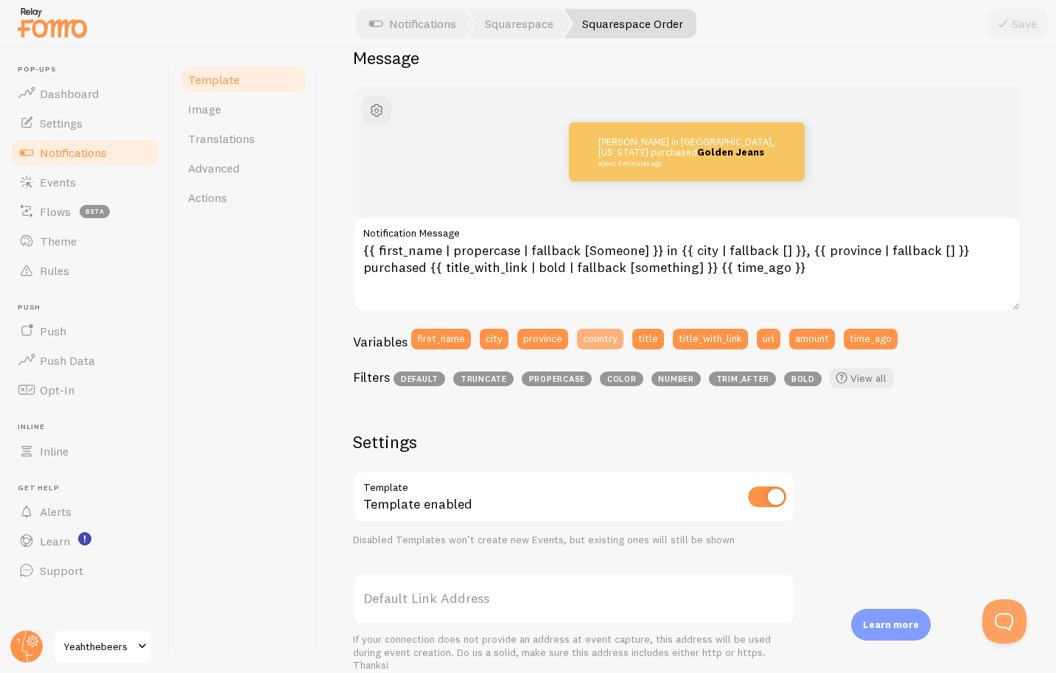
click at [597, 340] on button "country" at bounding box center [600, 339] width 46 height 21
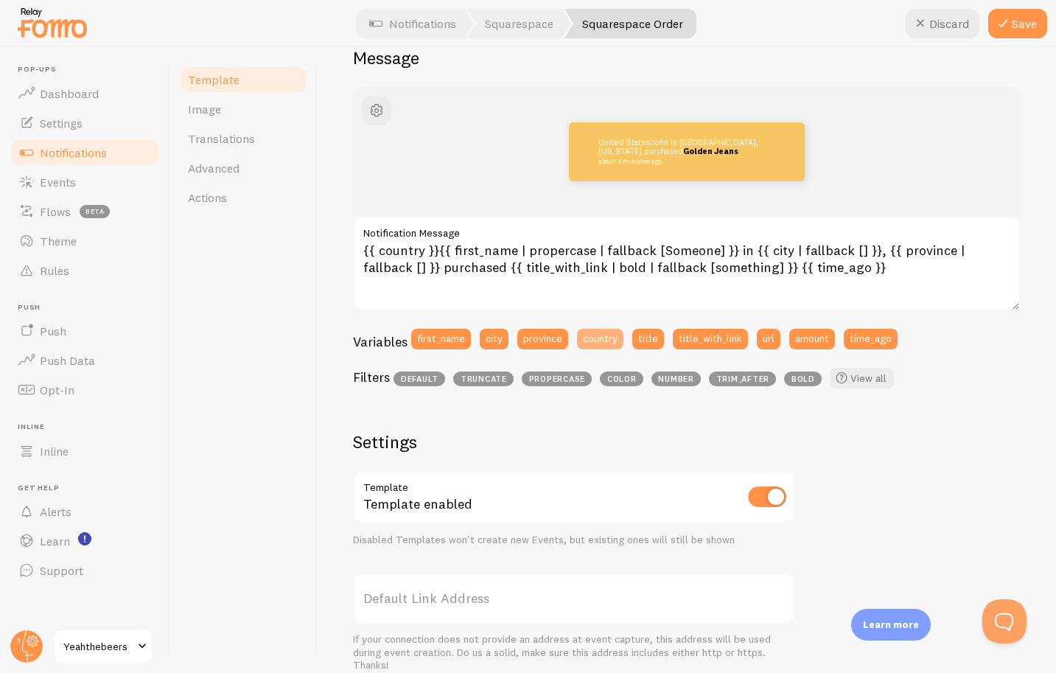
click at [597, 340] on button "country" at bounding box center [600, 339] width 46 height 21
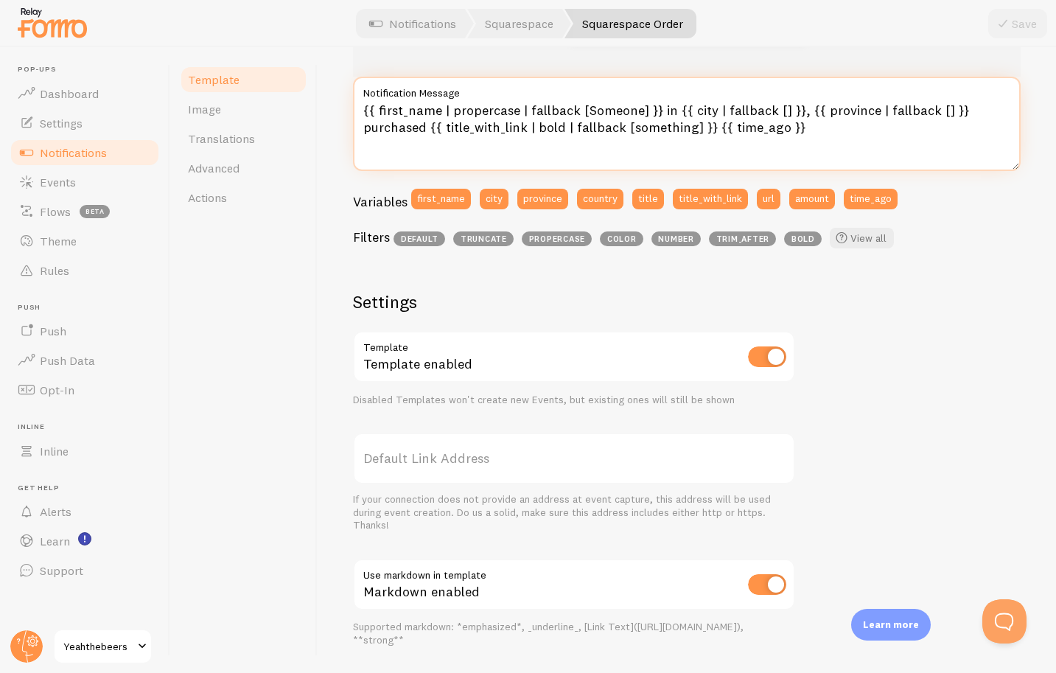
type textarea "{{ first_name | propercase | fallback [Someone] }} in {{ city | fallback [] }},…"
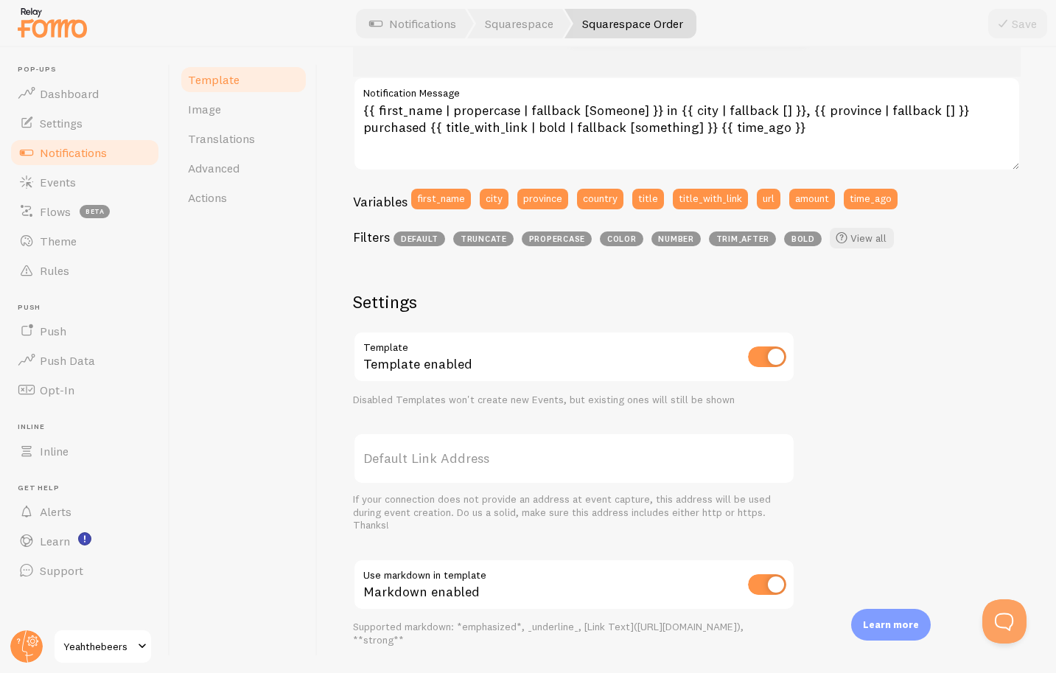
click at [949, 293] on div "[PERSON_NAME] in [GEOGRAPHIC_DATA], [US_STATE] purchased Golden Jeans about 4 m…" at bounding box center [687, 353] width 668 height 813
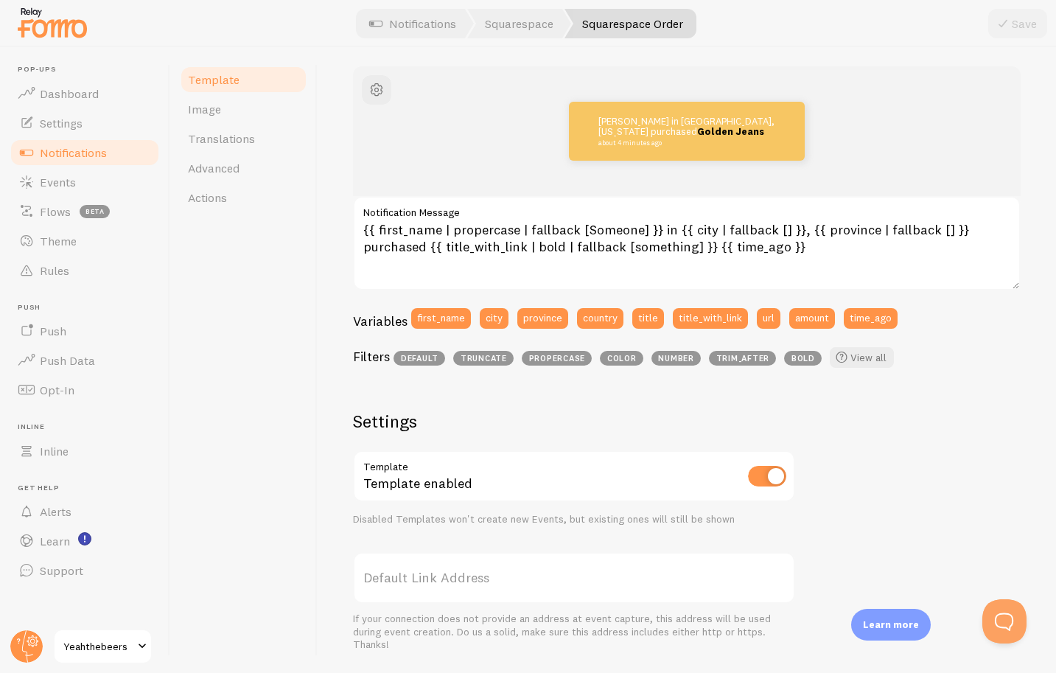
scroll to position [167, 0]
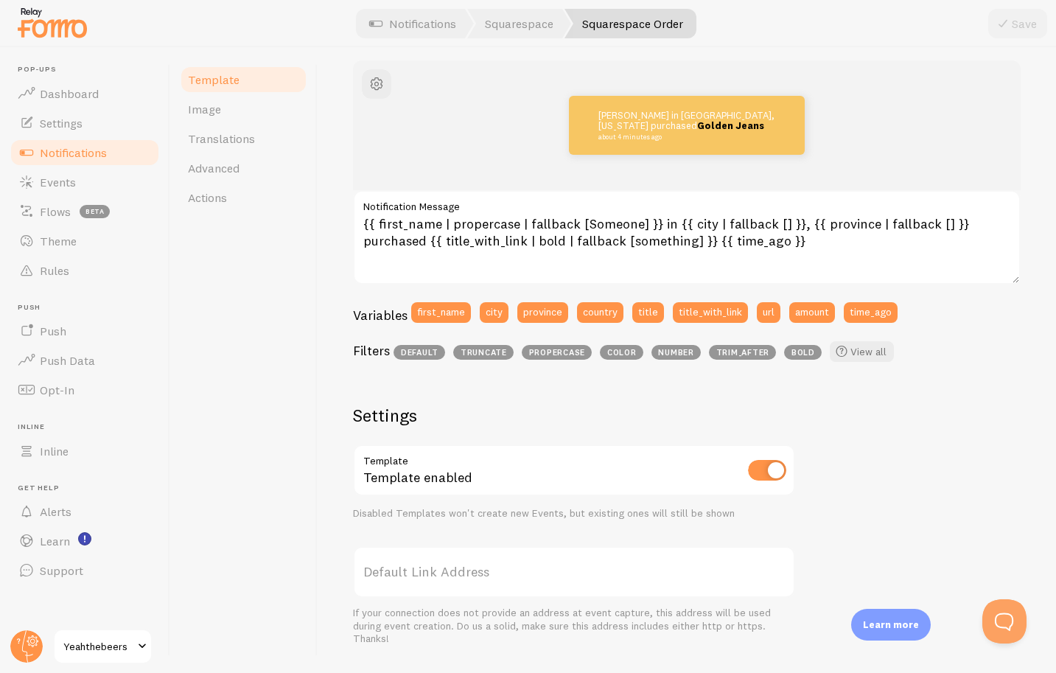
click at [1025, 21] on div "Save" at bounding box center [1017, 23] width 59 height 29
click at [783, 471] on input "checkbox" at bounding box center [767, 470] width 38 height 21
click at [768, 468] on input "checkbox" at bounding box center [767, 470] width 38 height 21
checkbox input "true"
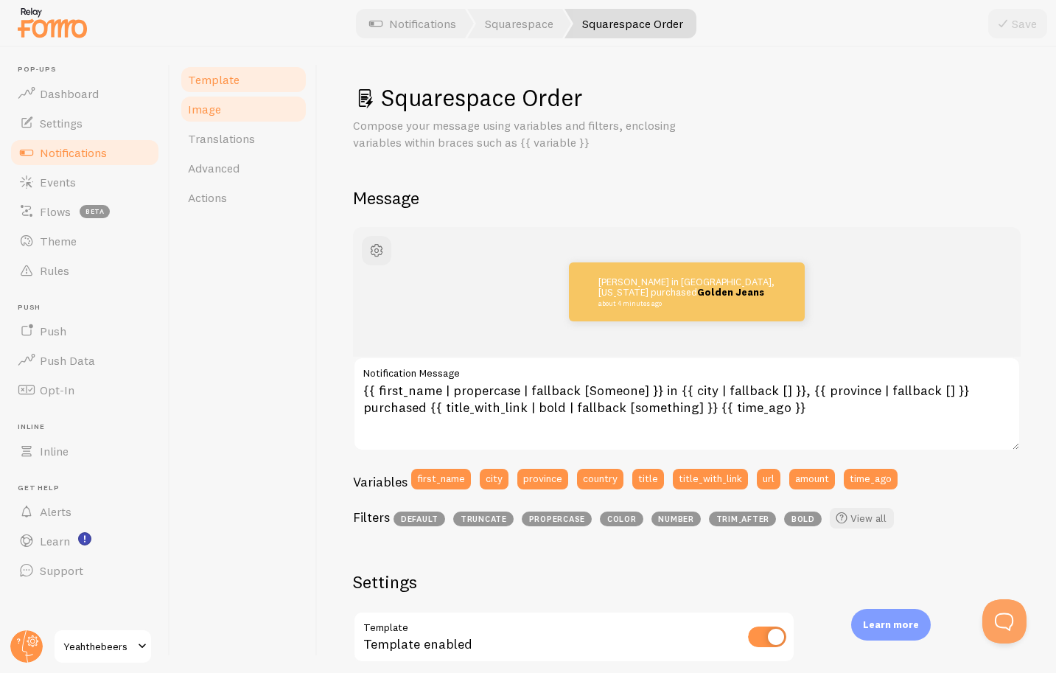
click at [251, 114] on link "Image" at bounding box center [243, 108] width 129 height 29
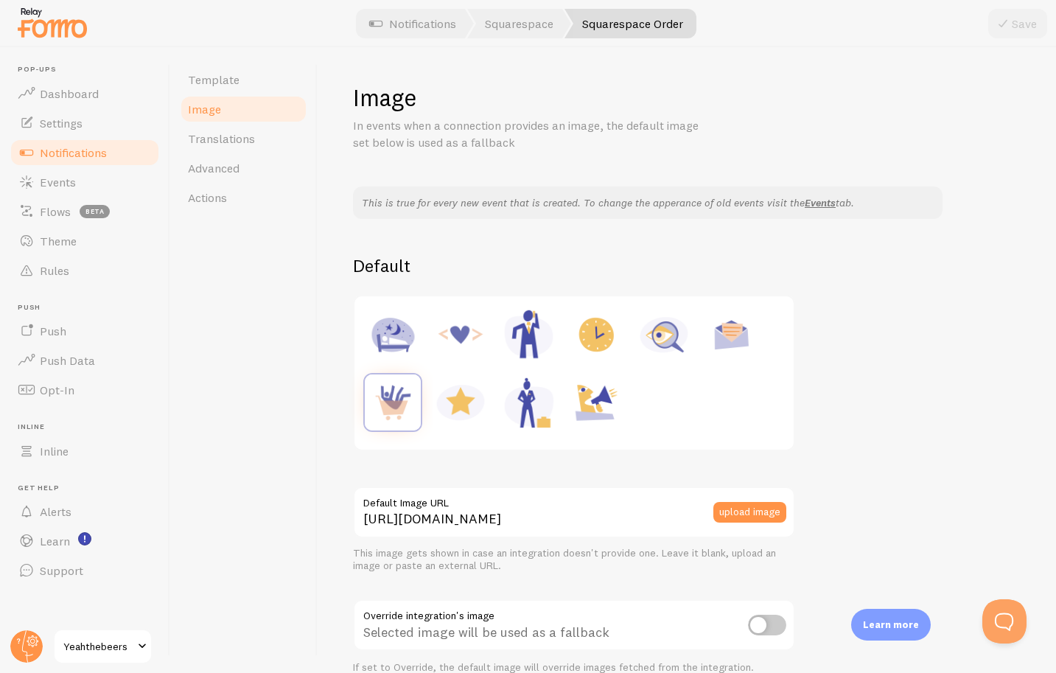
click at [588, 344] on img at bounding box center [596, 335] width 56 height 56
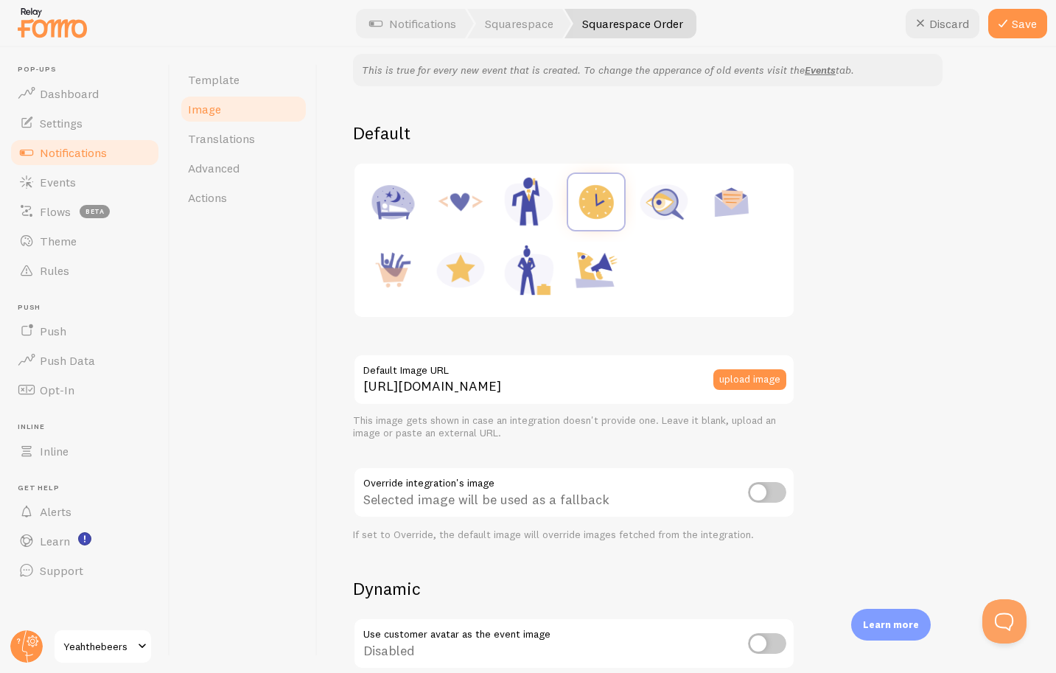
scroll to position [134, 0]
click at [470, 268] on img at bounding box center [461, 268] width 56 height 56
type input "[URL][DOMAIN_NAME]"
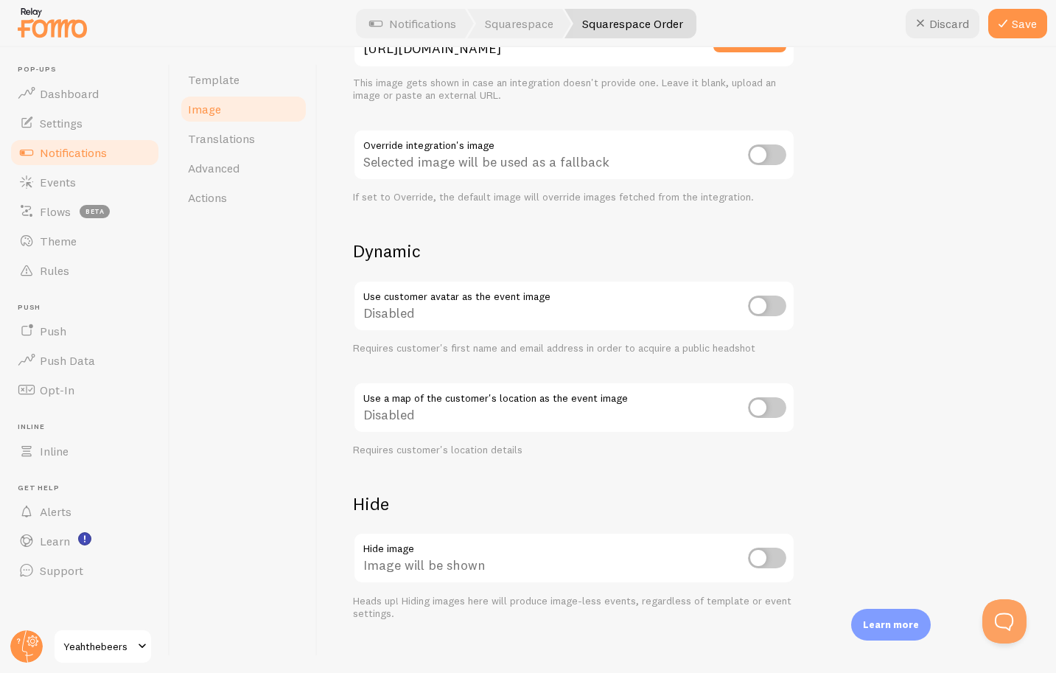
scroll to position [489, 0]
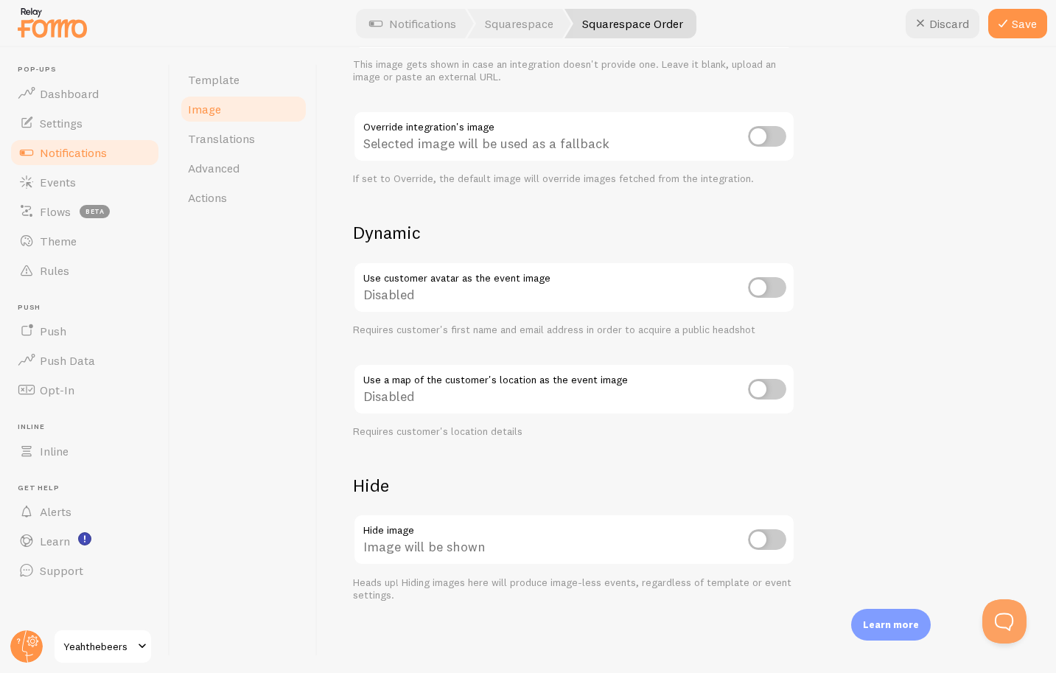
click at [770, 387] on input "checkbox" at bounding box center [767, 389] width 38 height 21
checkbox input "true"
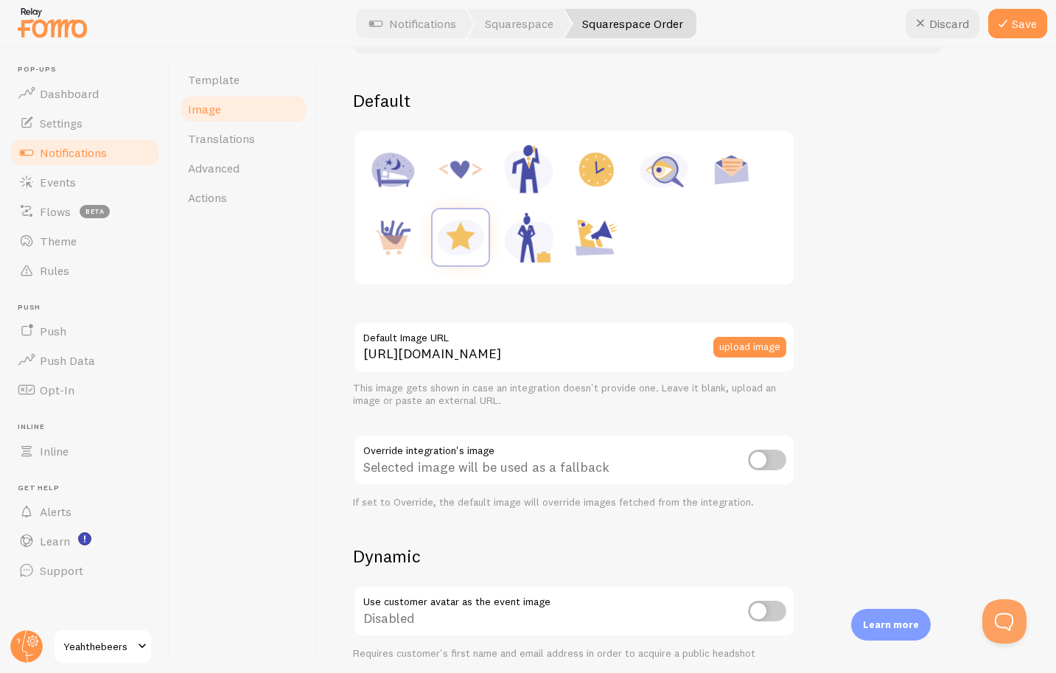
scroll to position [0, 0]
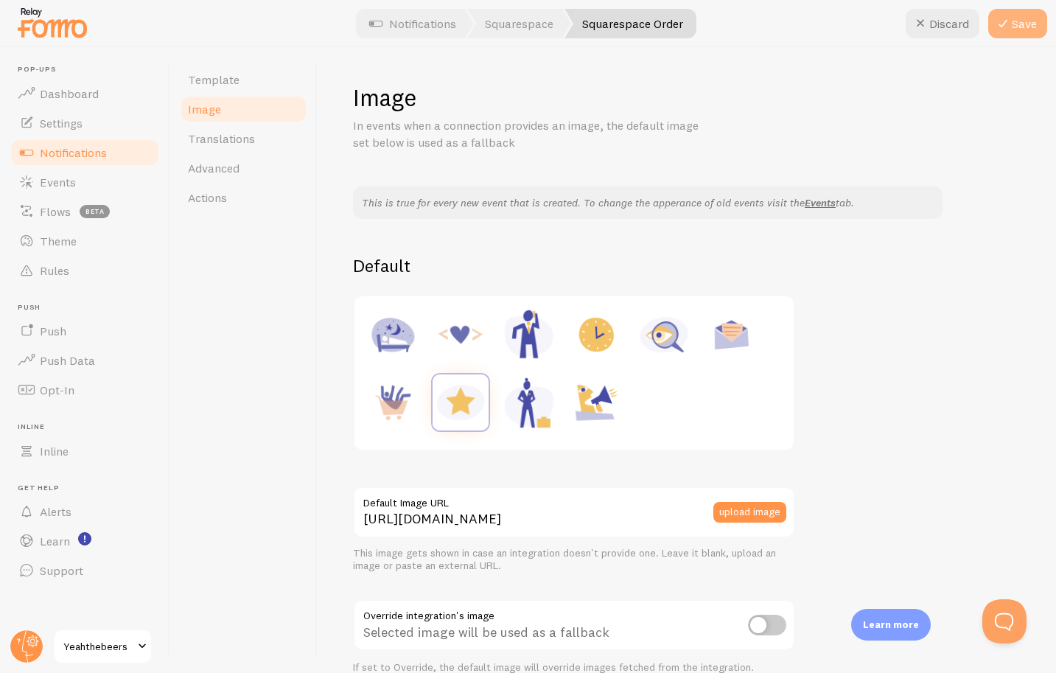
click at [1015, 27] on button "Save" at bounding box center [1017, 23] width 59 height 29
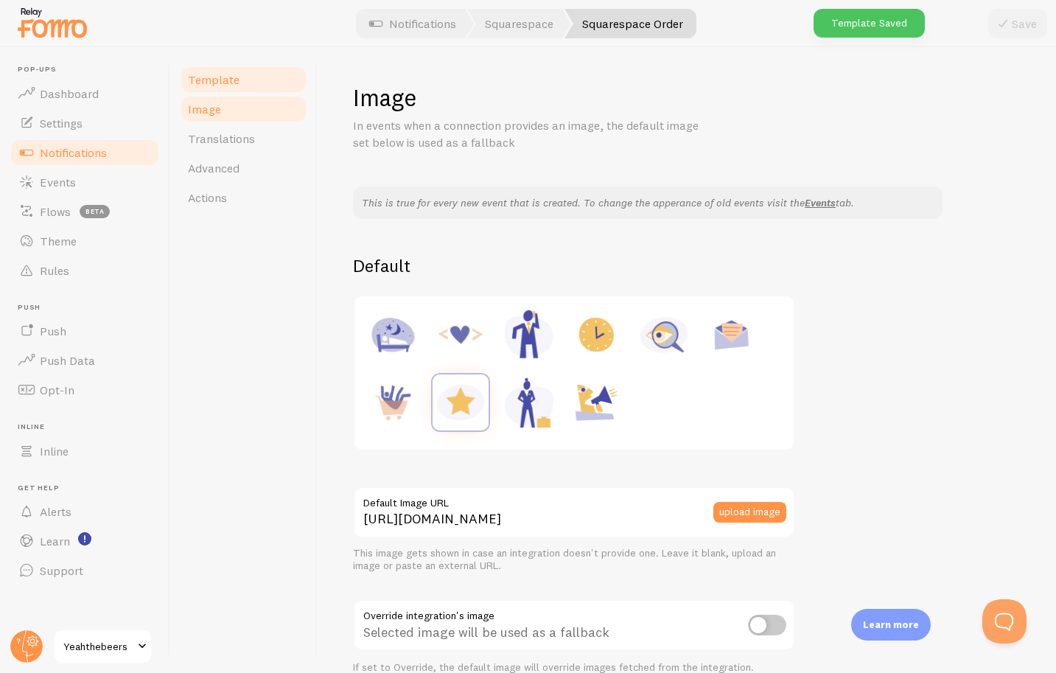
click at [231, 77] on span "Template" at bounding box center [214, 79] width 52 height 15
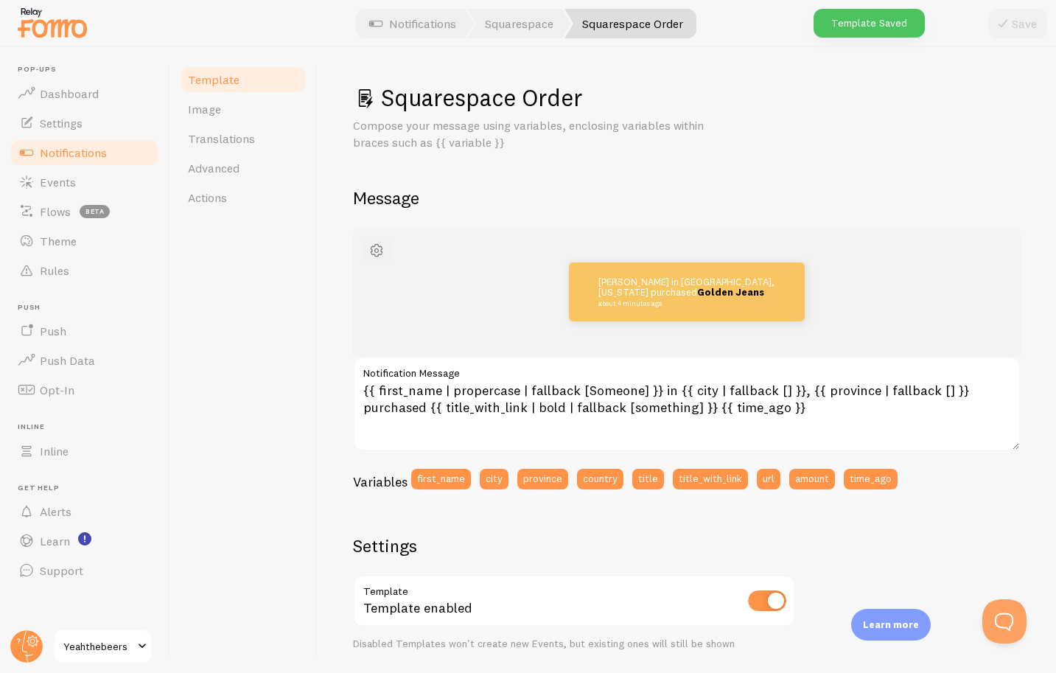
click at [374, 248] on span "button" at bounding box center [377, 251] width 18 height 18
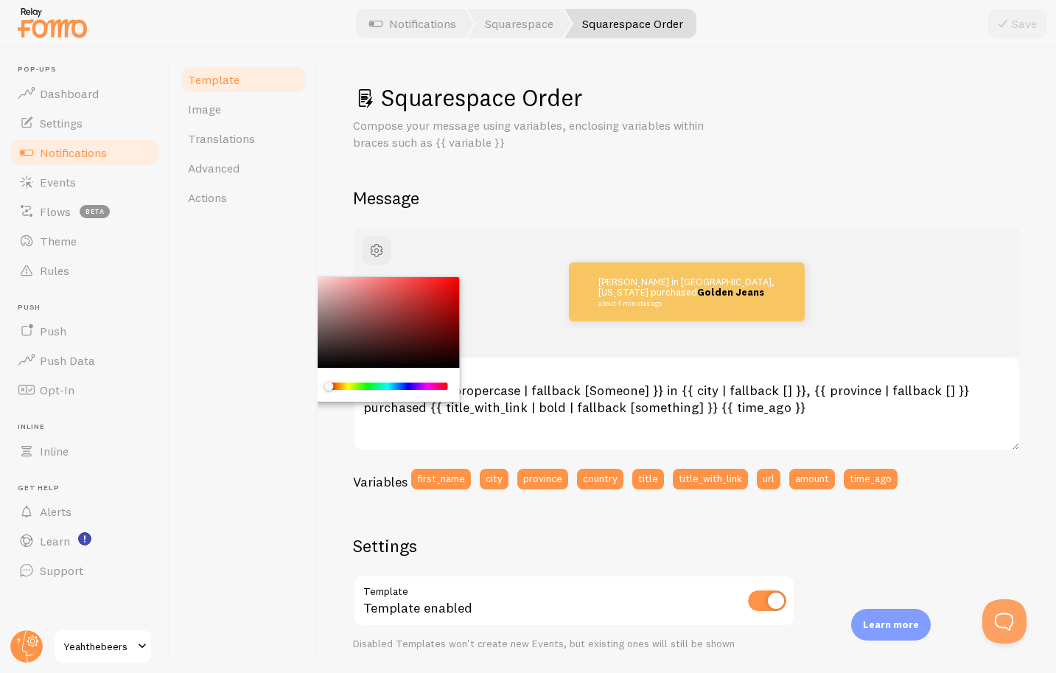
click at [883, 178] on div "Squarespace Order Compose your message using variables, enclosing variables wit…" at bounding box center [687, 543] width 668 height 921
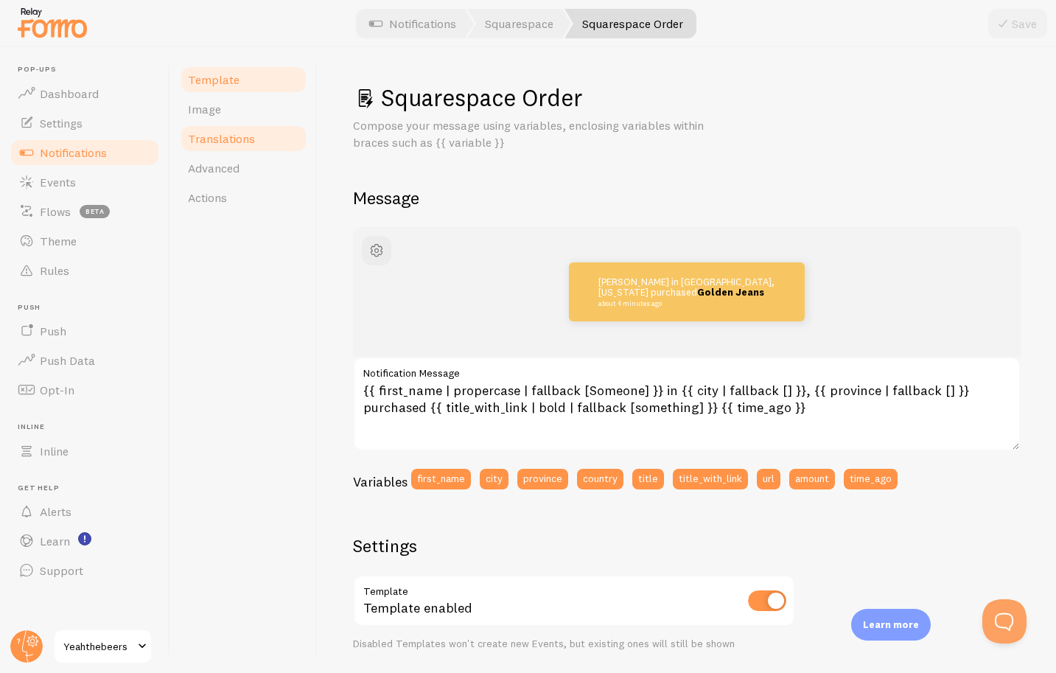
click at [216, 135] on span "Translations" at bounding box center [221, 138] width 67 height 15
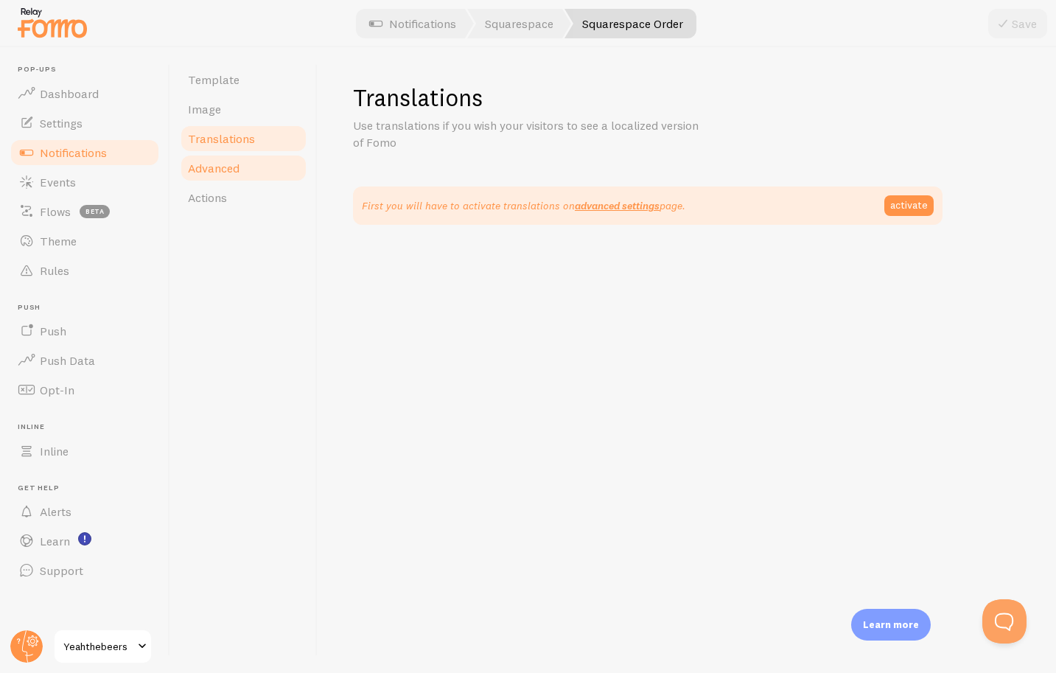
click at [211, 172] on span "Advanced" at bounding box center [214, 168] width 52 height 15
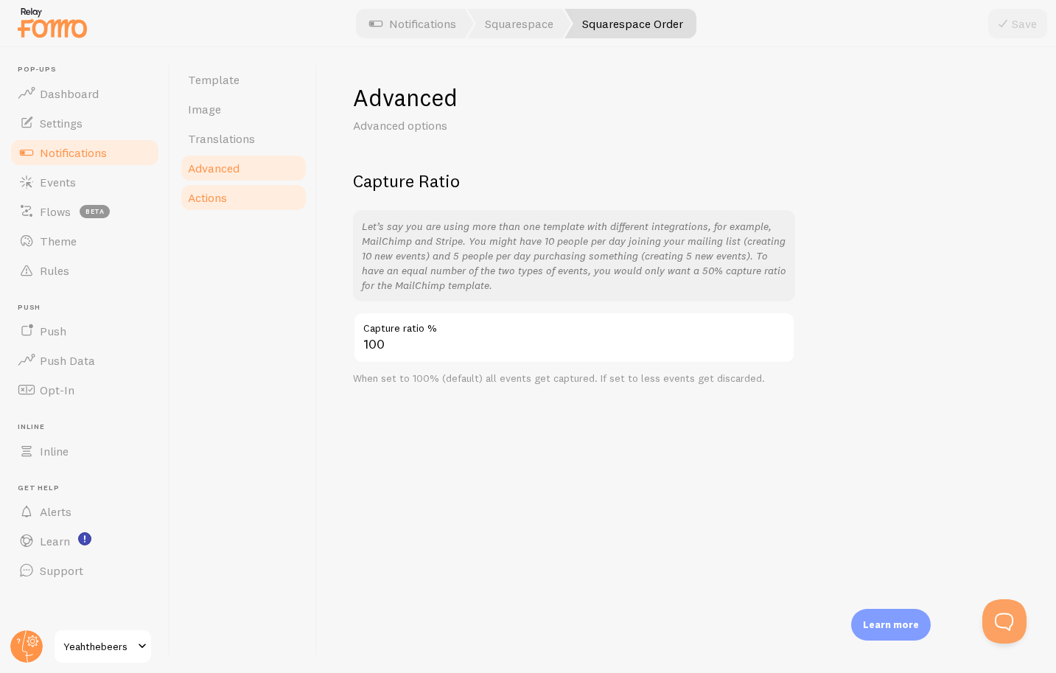
click at [210, 196] on span "Actions" at bounding box center [207, 197] width 39 height 15
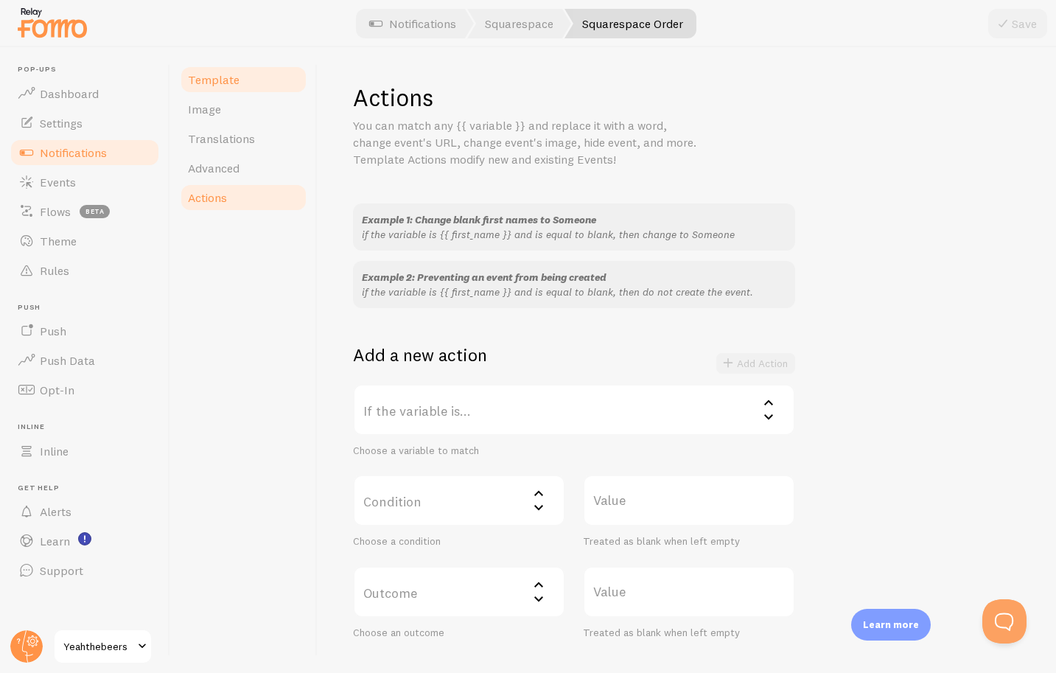
click at [209, 83] on span "Template" at bounding box center [214, 79] width 52 height 15
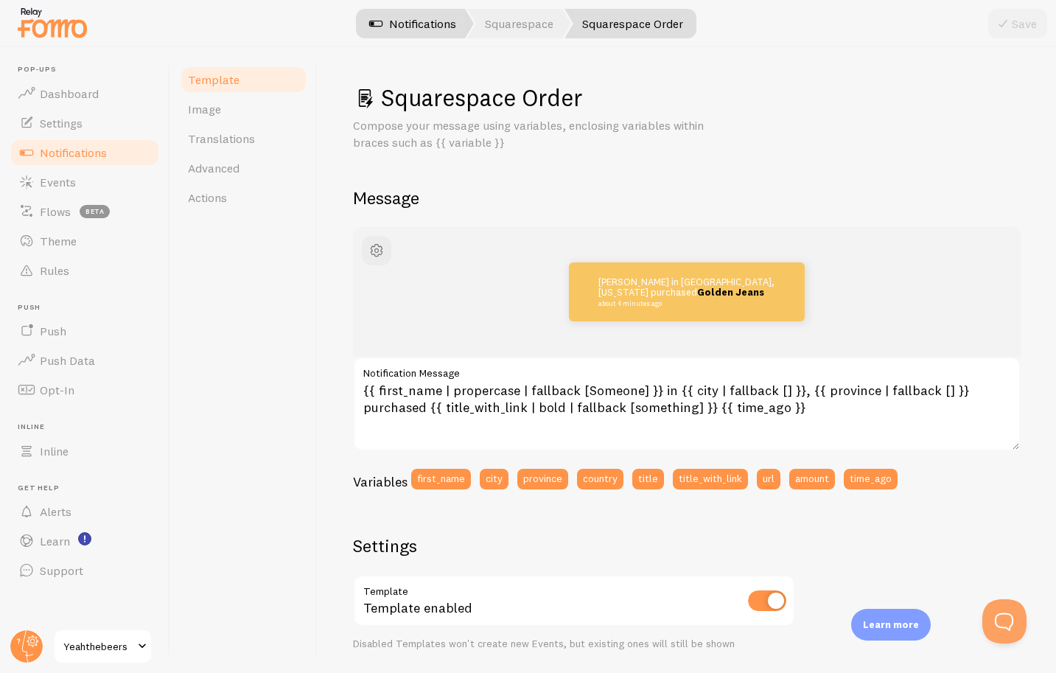
click at [417, 30] on link "Notifications" at bounding box center [413, 23] width 122 height 29
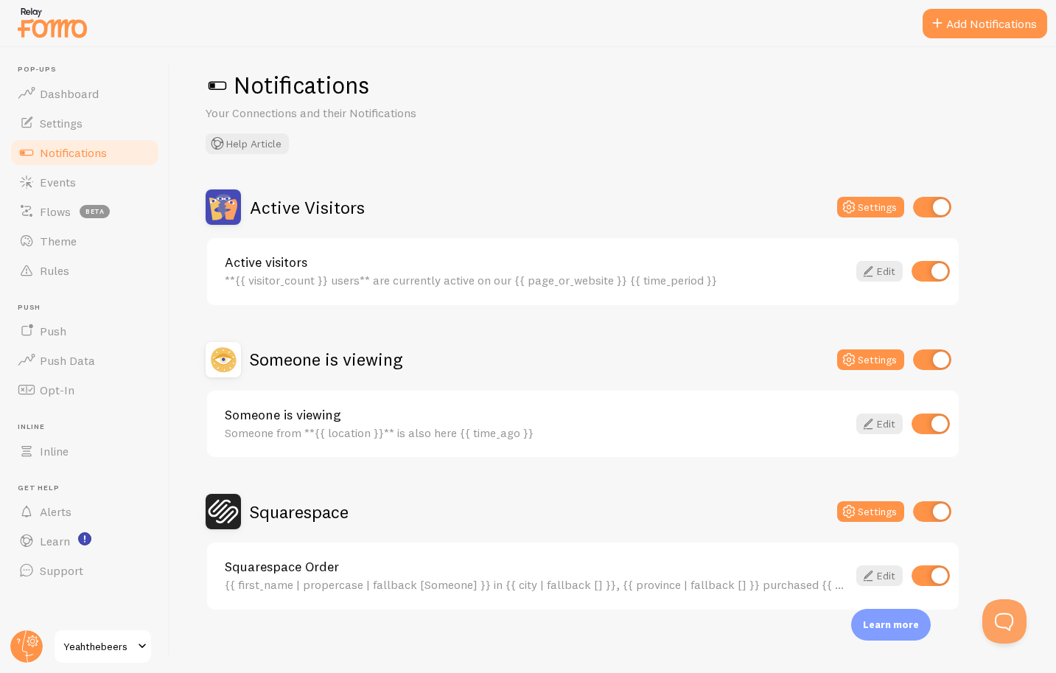
scroll to position [21, 0]
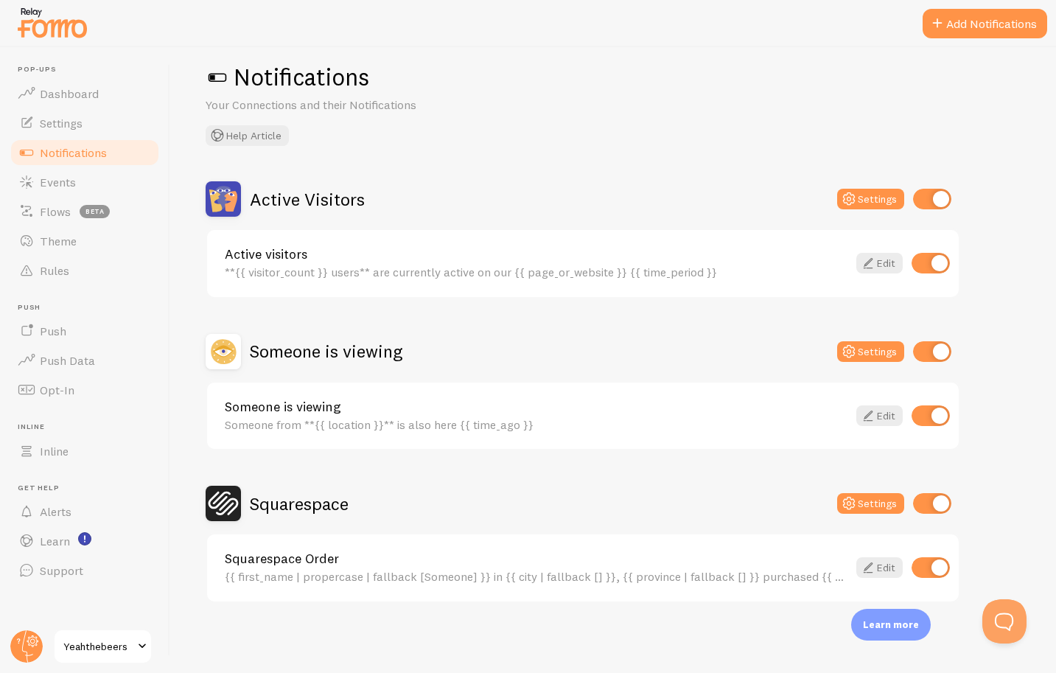
click at [88, 643] on span "Yeahthebeers" at bounding box center [98, 647] width 70 height 18
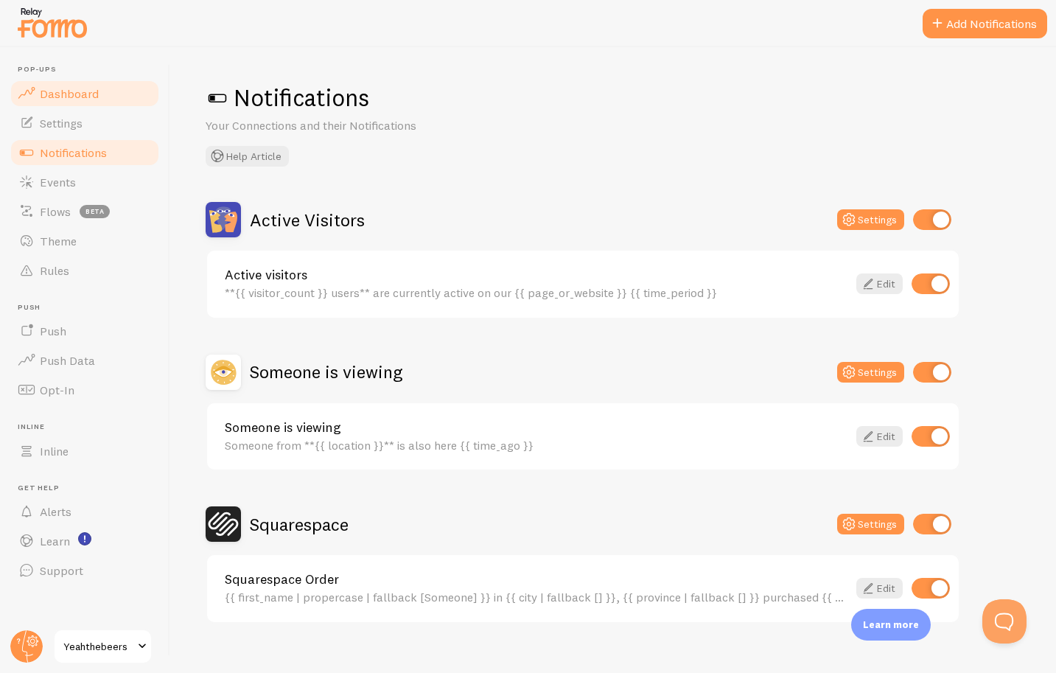
click at [60, 79] on link "Dashboard" at bounding box center [85, 93] width 152 height 29
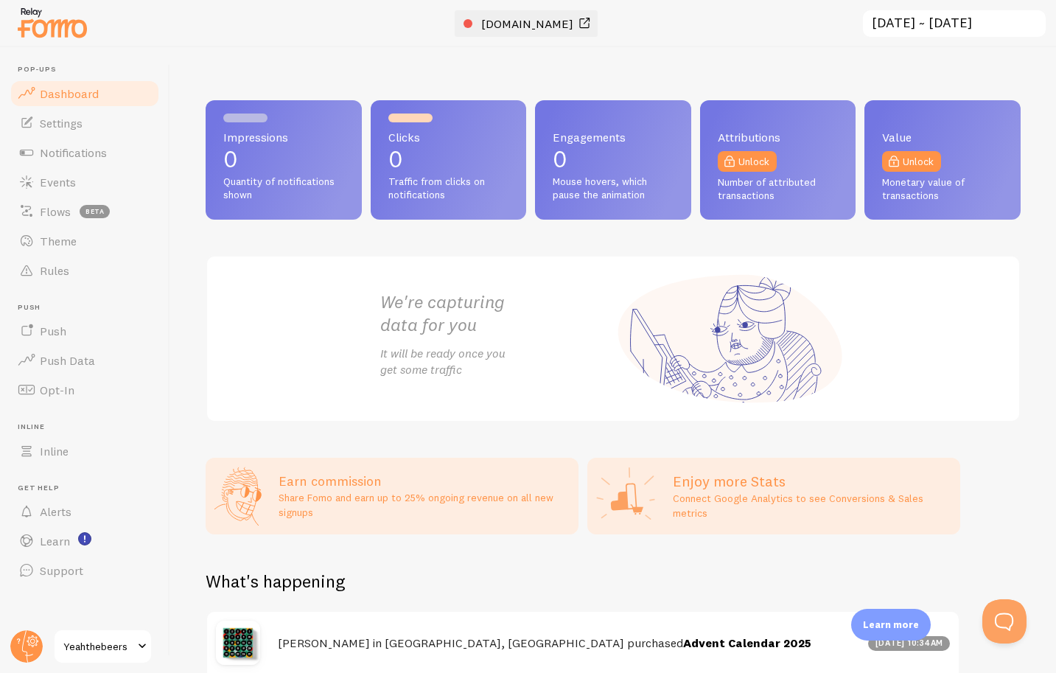
click at [489, 21] on span "[DOMAIN_NAME]" at bounding box center [527, 23] width 92 height 15
click at [88, 130] on link "Settings" at bounding box center [85, 122] width 152 height 29
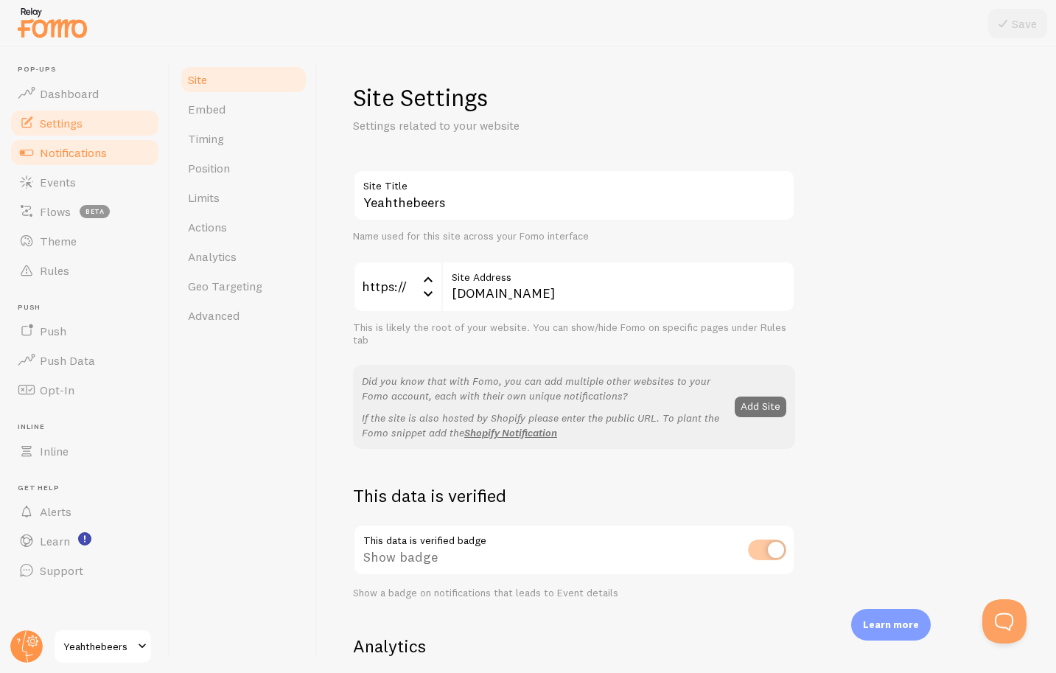
click at [88, 148] on span "Notifications" at bounding box center [73, 152] width 67 height 15
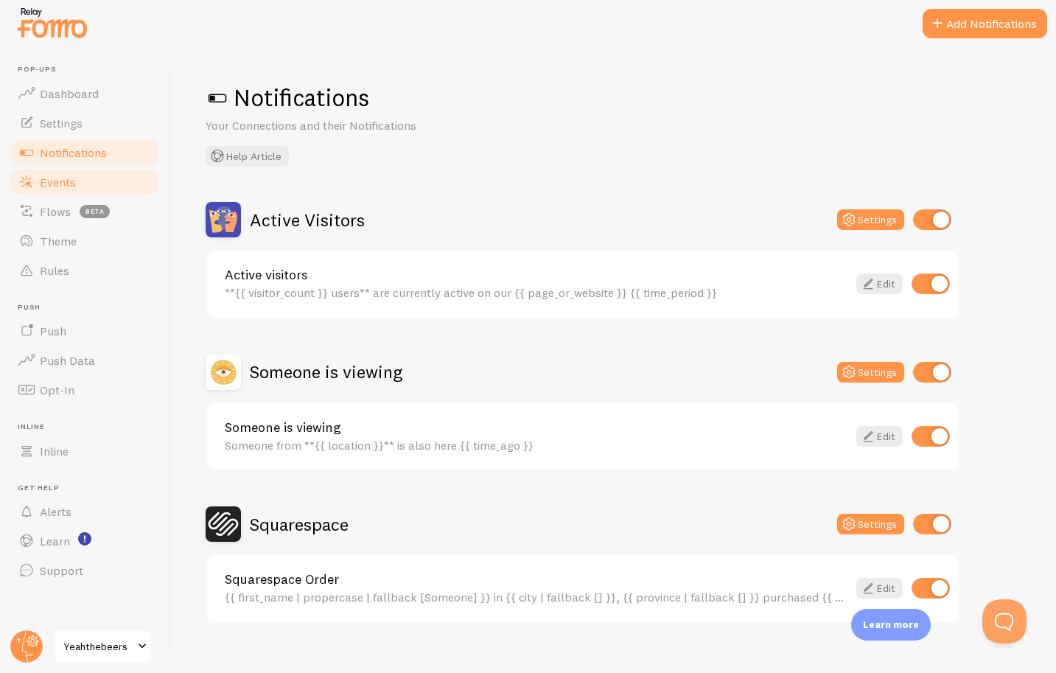
click at [87, 177] on link "Events" at bounding box center [85, 181] width 152 height 29
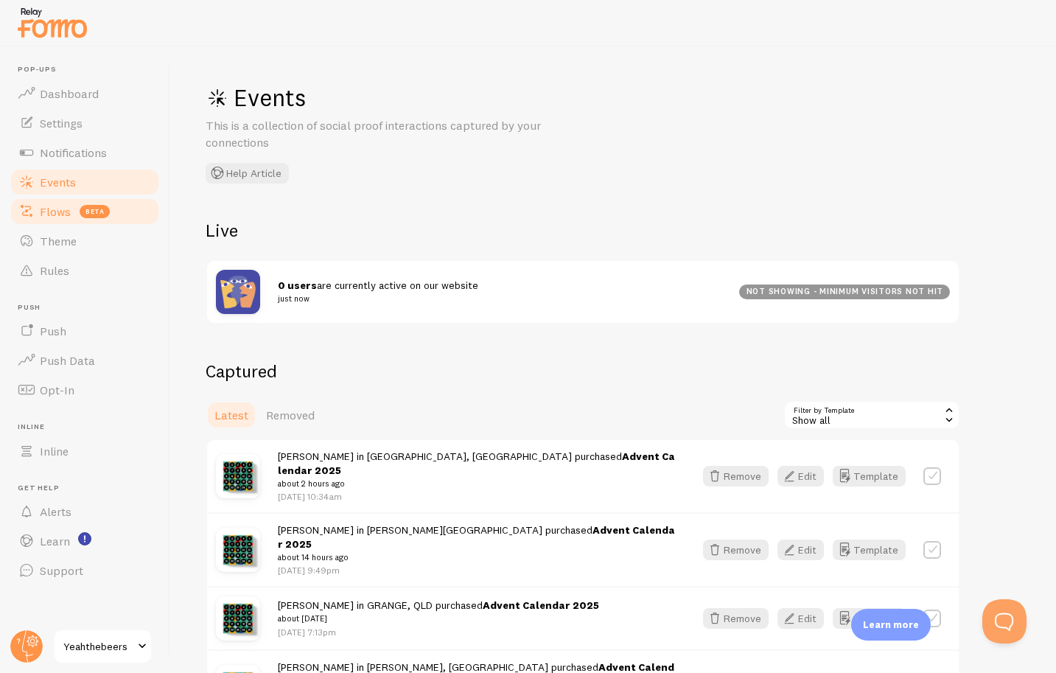
click at [80, 210] on span "beta" at bounding box center [95, 211] width 30 height 13
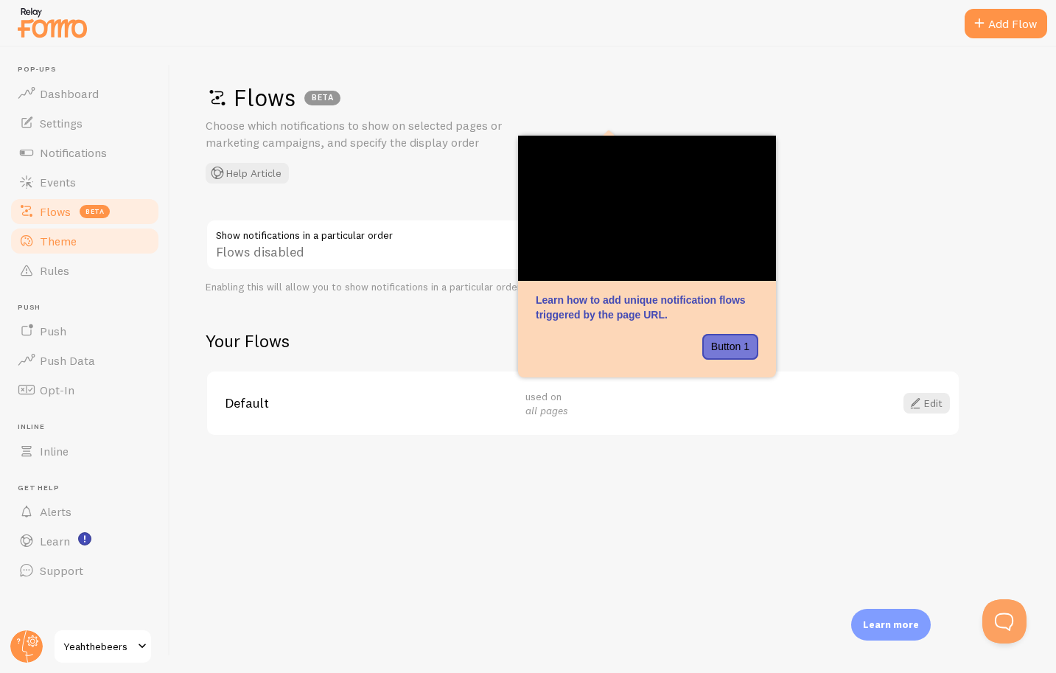
click at [78, 246] on link "Theme" at bounding box center [85, 240] width 152 height 29
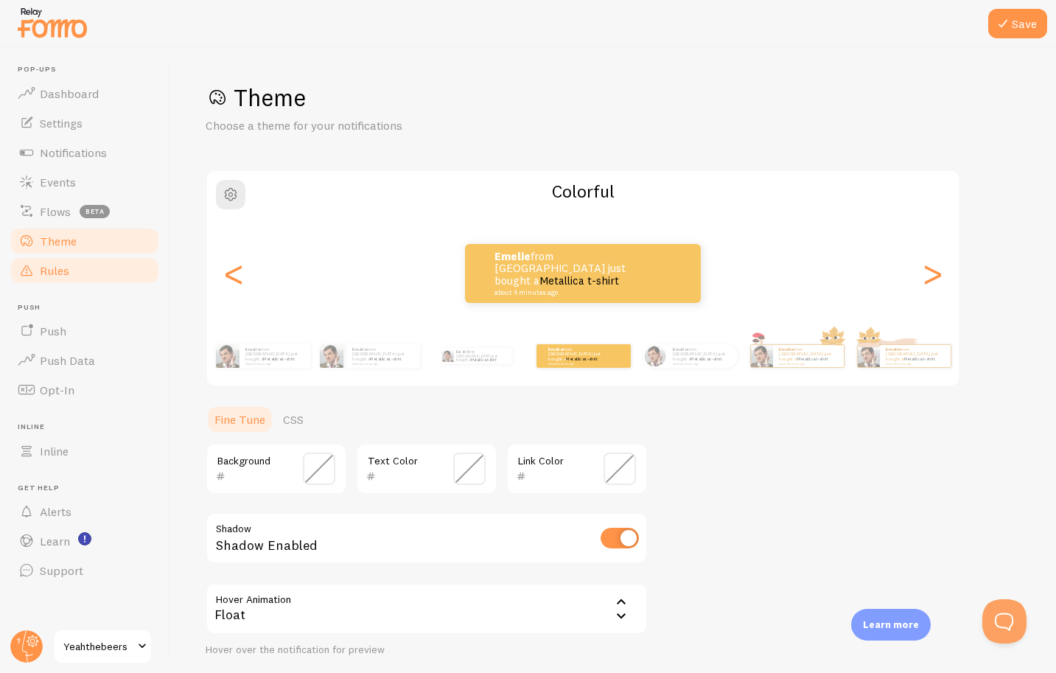
click at [71, 259] on link "Rules" at bounding box center [85, 270] width 152 height 29
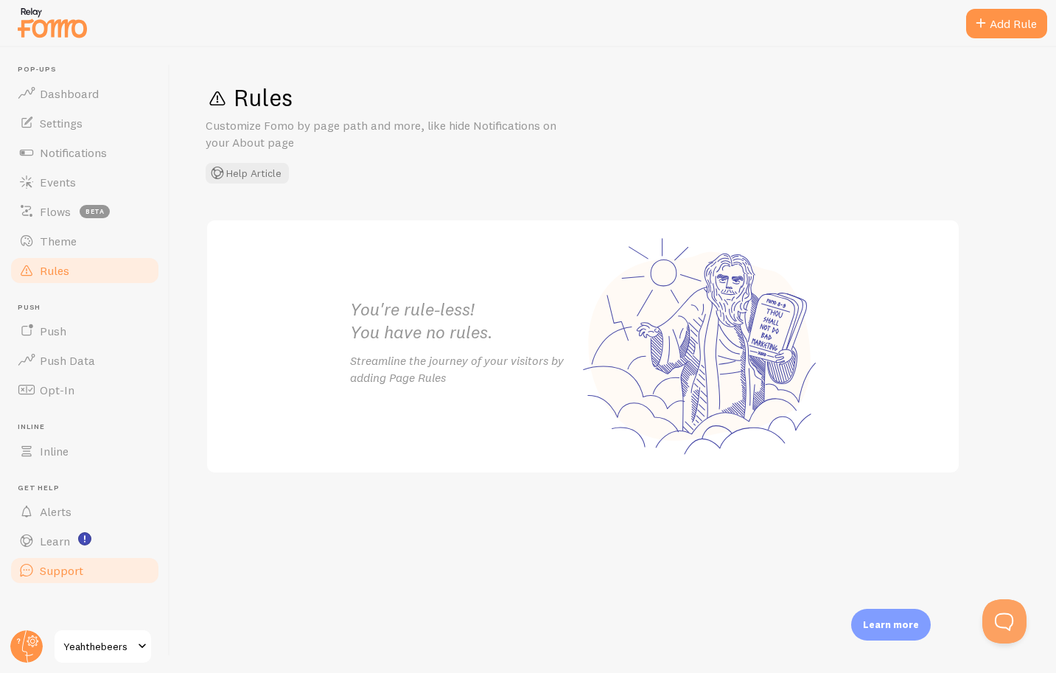
click at [54, 565] on span "Support" at bounding box center [61, 570] width 43 height 15
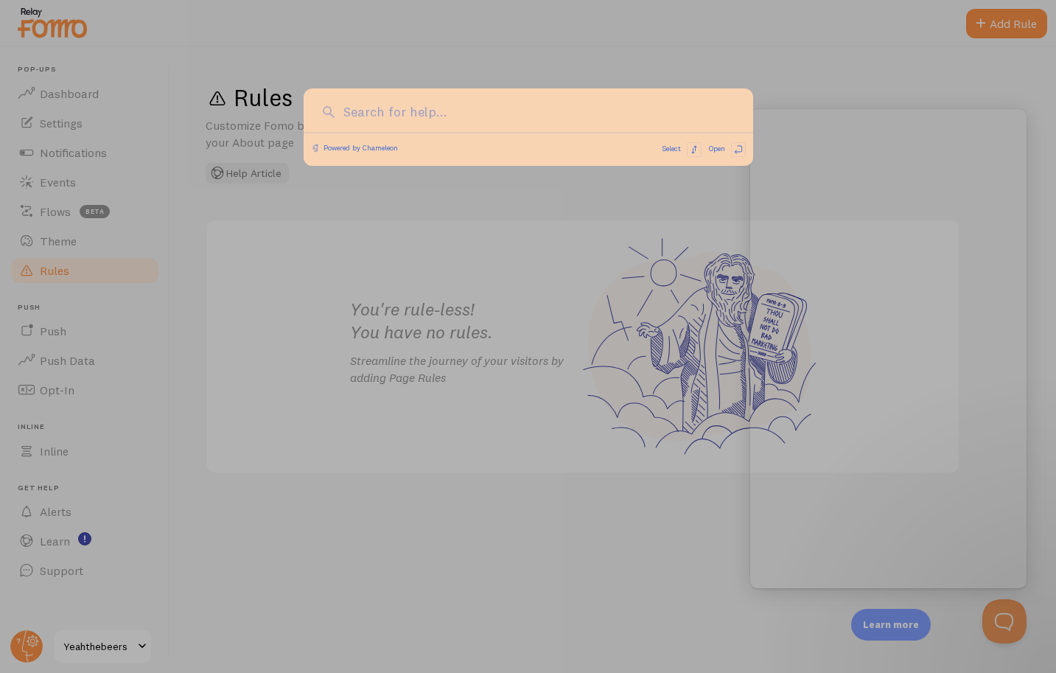
click at [63, 547] on div at bounding box center [528, 336] width 1056 height 673
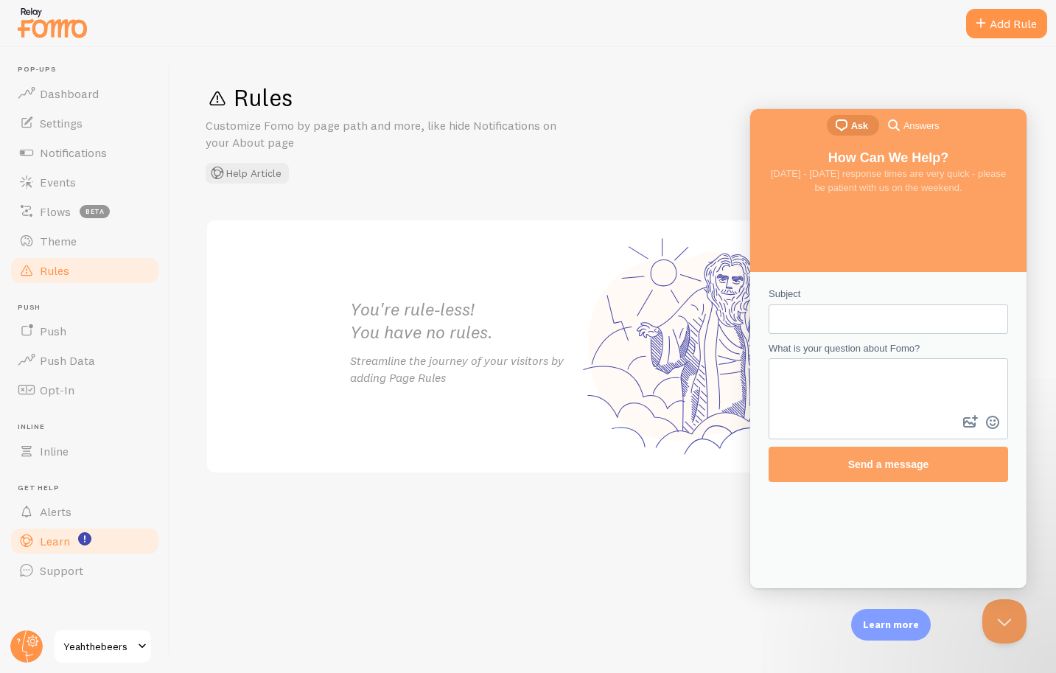
click at [60, 546] on span "Learn" at bounding box center [55, 541] width 30 height 15
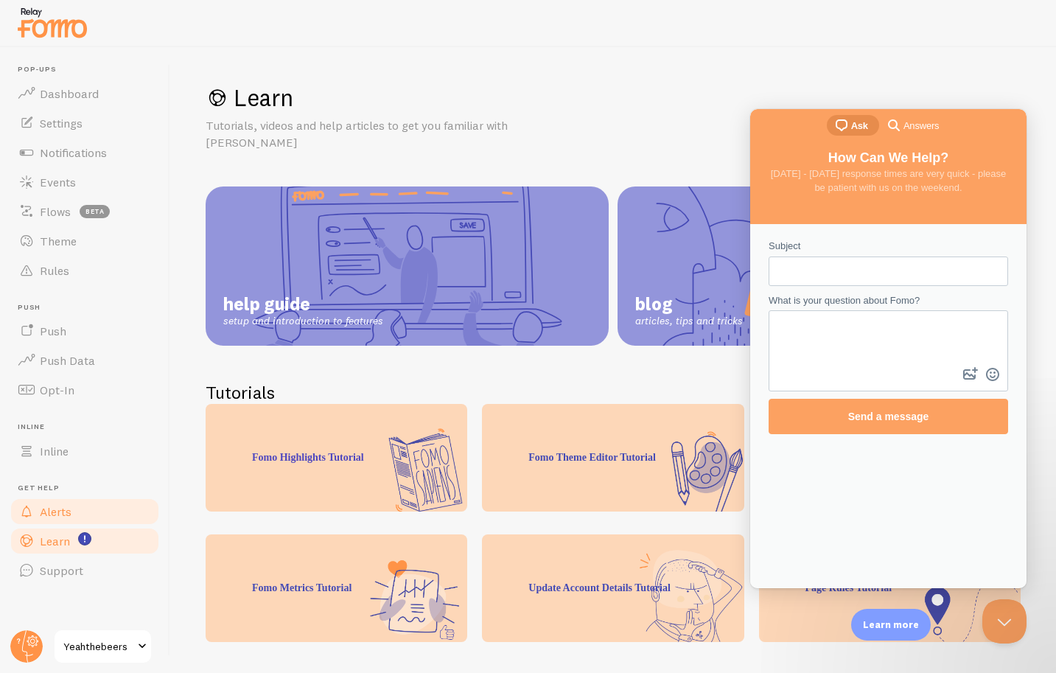
click at [58, 507] on span "Alerts" at bounding box center [56, 511] width 32 height 15
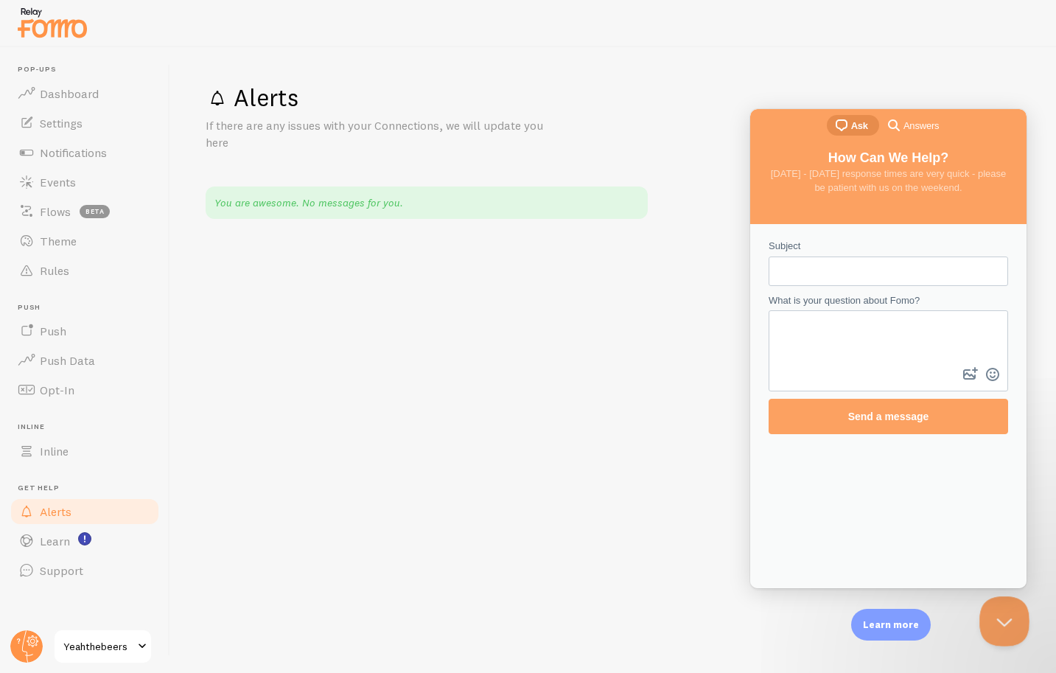
drag, startPoint x: 1007, startPoint y: 610, endPoint x: 1939, endPoint y: 1199, distance: 1102.9
click at [1007, 610] on button "Close Beacon popover" at bounding box center [1002, 618] width 44 height 44
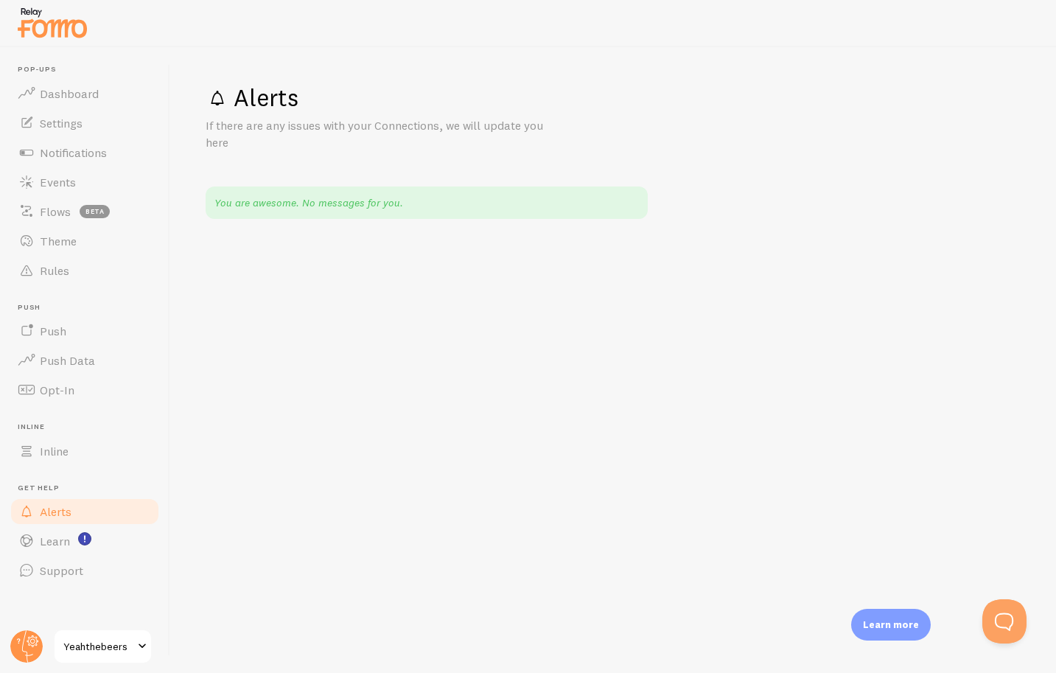
click at [94, 644] on span "Yeahthebeers" at bounding box center [98, 647] width 70 height 18
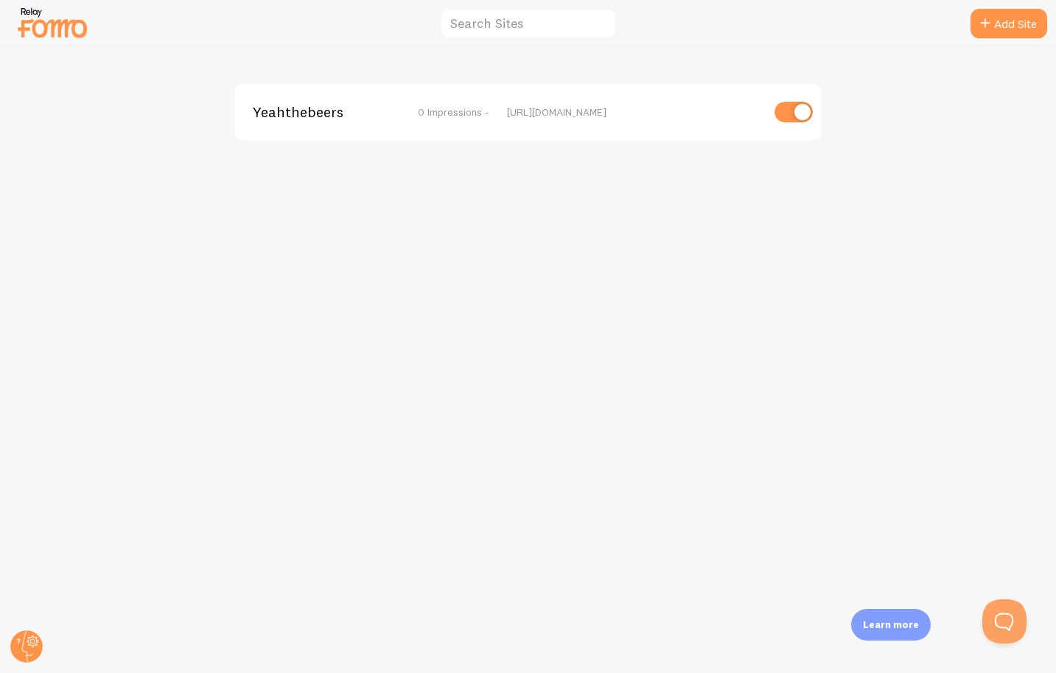
click at [341, 109] on span "Yeahthebeers" at bounding box center [312, 111] width 119 height 13
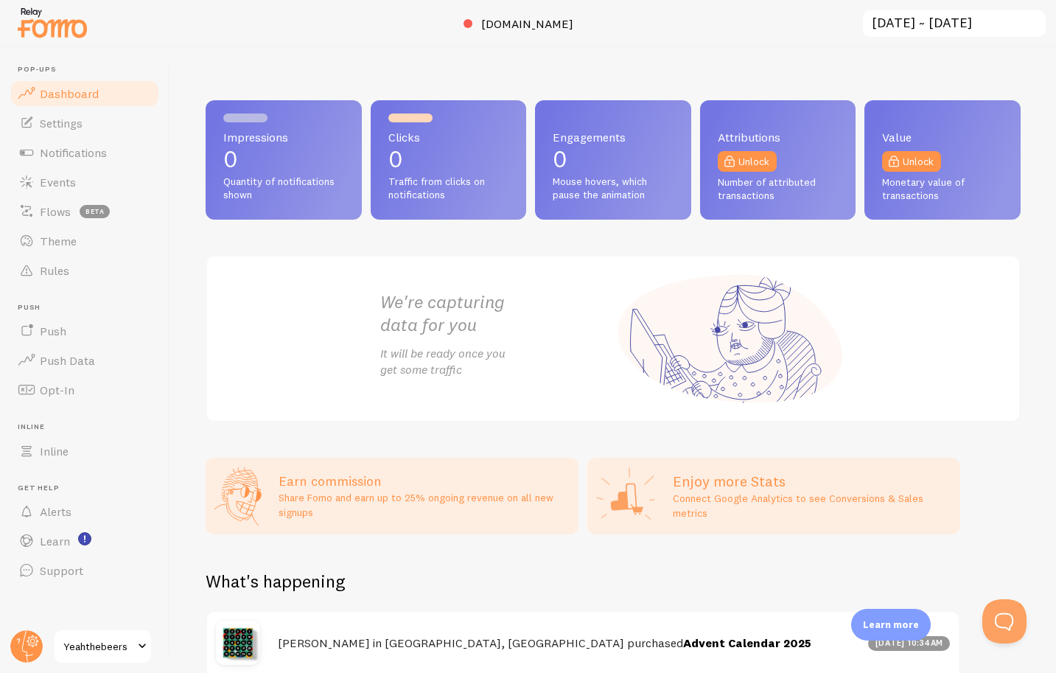
click at [50, 93] on span "Dashboard" at bounding box center [69, 93] width 59 height 15
click at [59, 125] on span "Settings" at bounding box center [61, 123] width 43 height 15
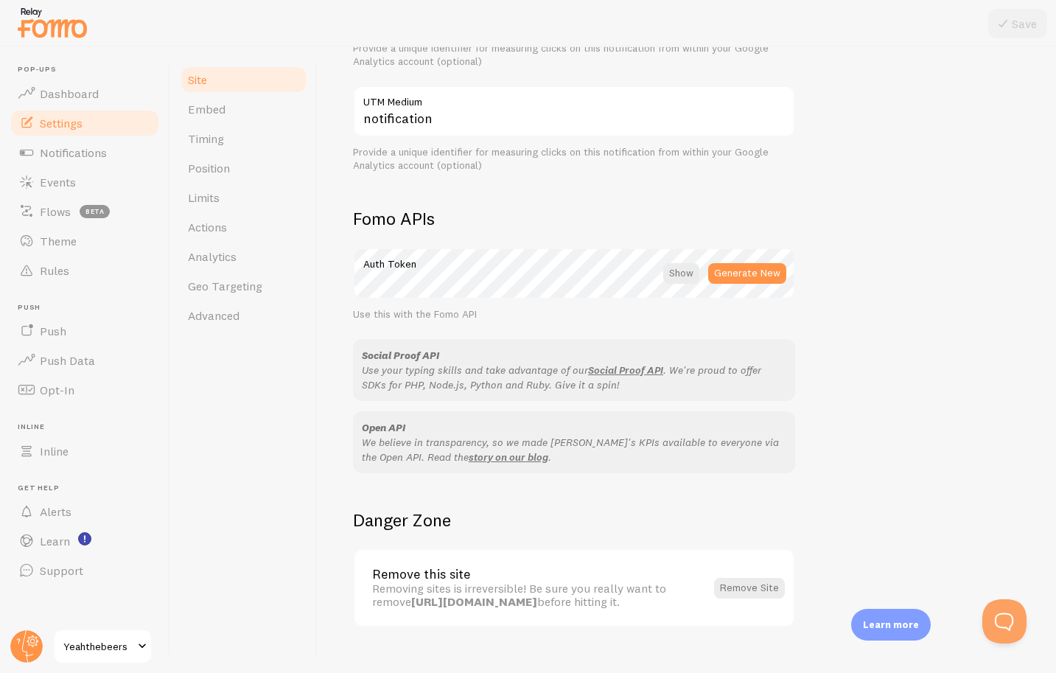
scroll to position [719, 0]
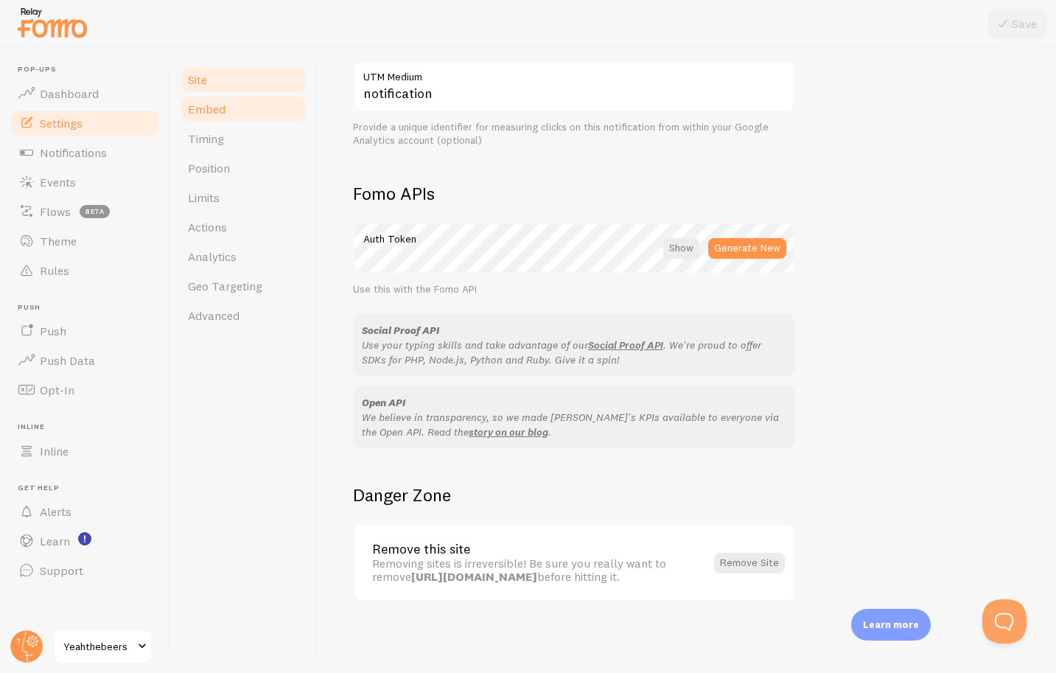
click at [242, 109] on link "Embed" at bounding box center [243, 108] width 129 height 29
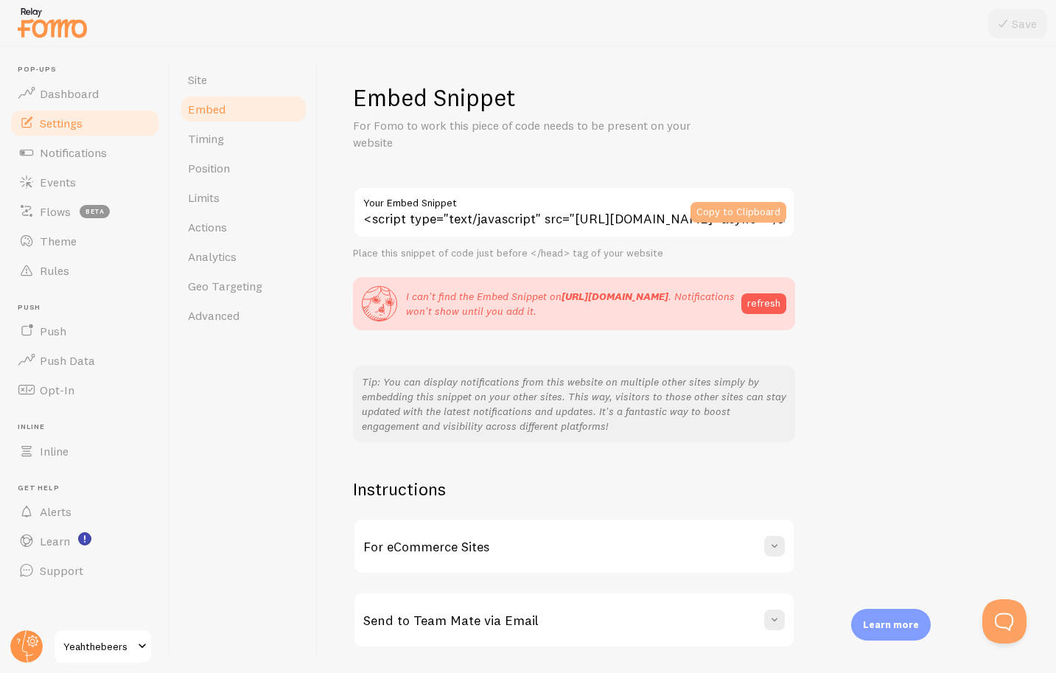
click at [742, 215] on button "Copy to Clipboard" at bounding box center [739, 212] width 96 height 21
click at [777, 551] on span at bounding box center [774, 546] width 15 height 15
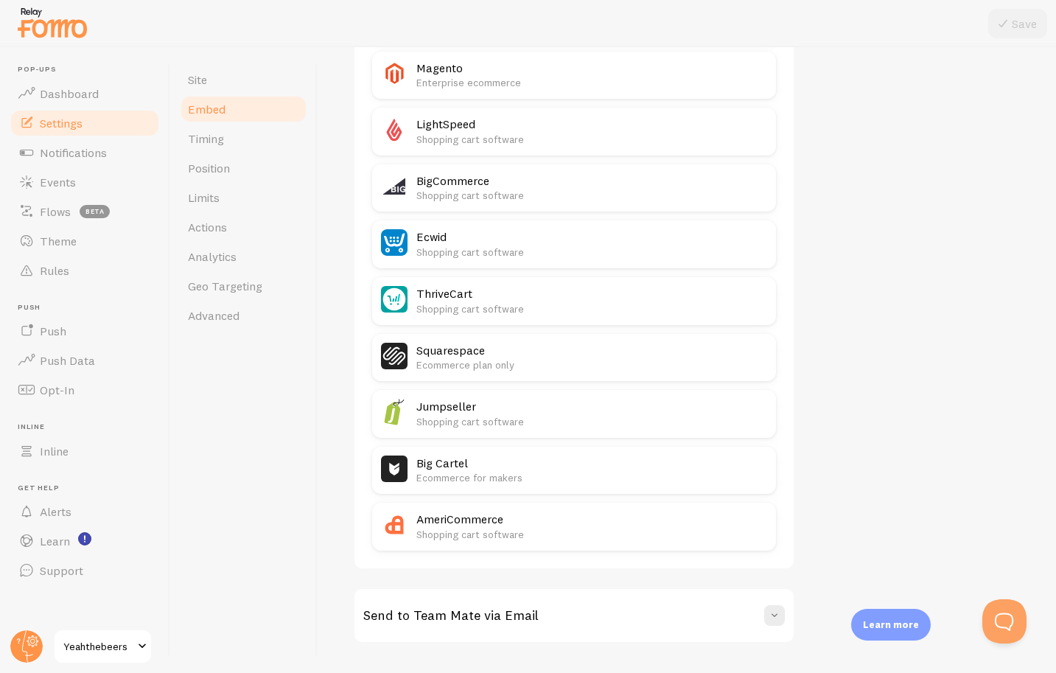
scroll to position [816, 0]
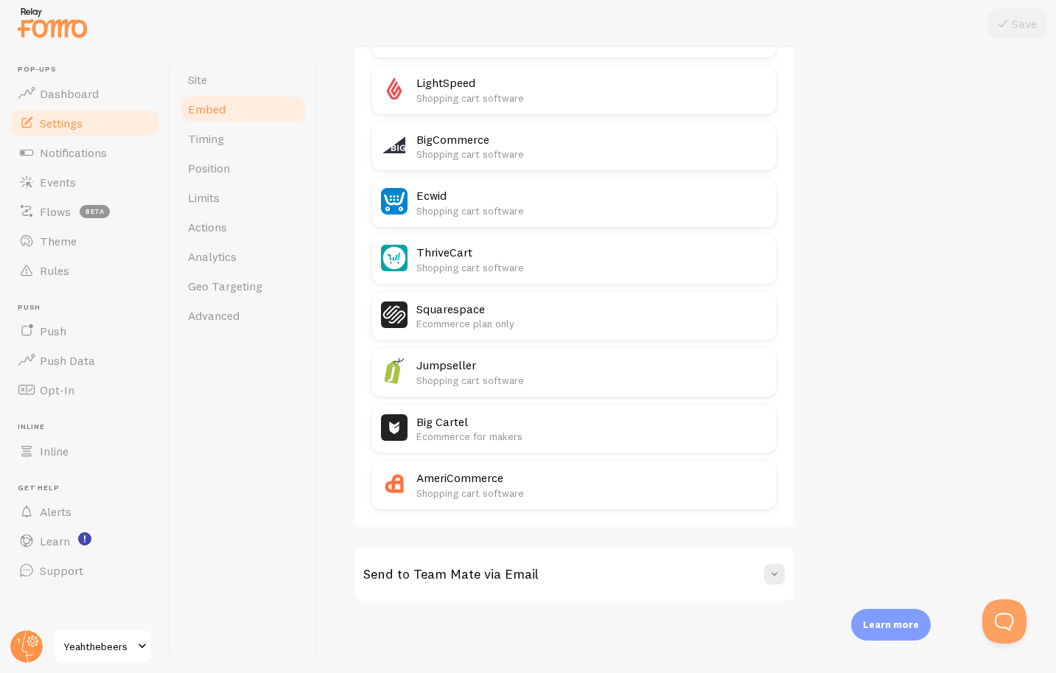
click at [495, 318] on p "Ecommerce plan only" at bounding box center [591, 323] width 351 height 15
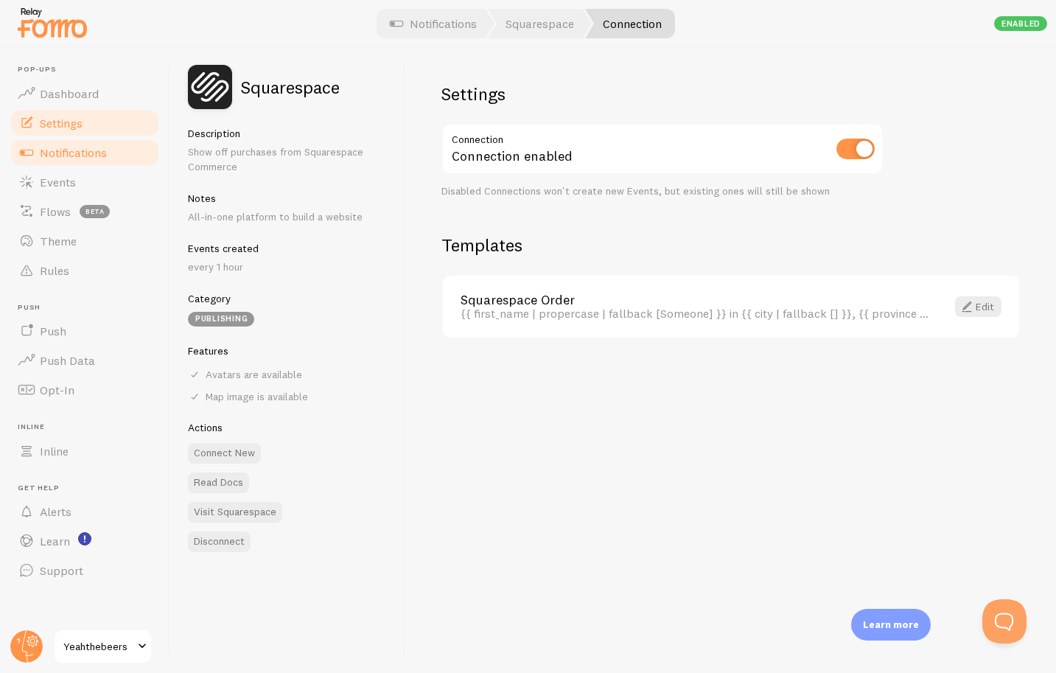
click at [120, 114] on link "Settings" at bounding box center [85, 122] width 152 height 29
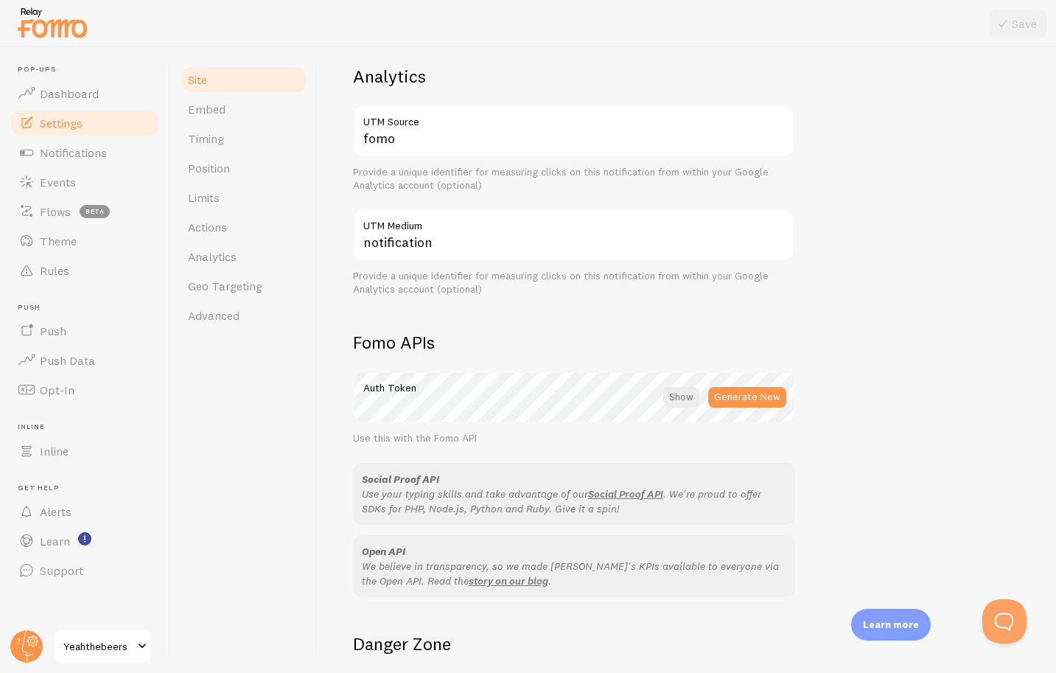
scroll to position [719, 0]
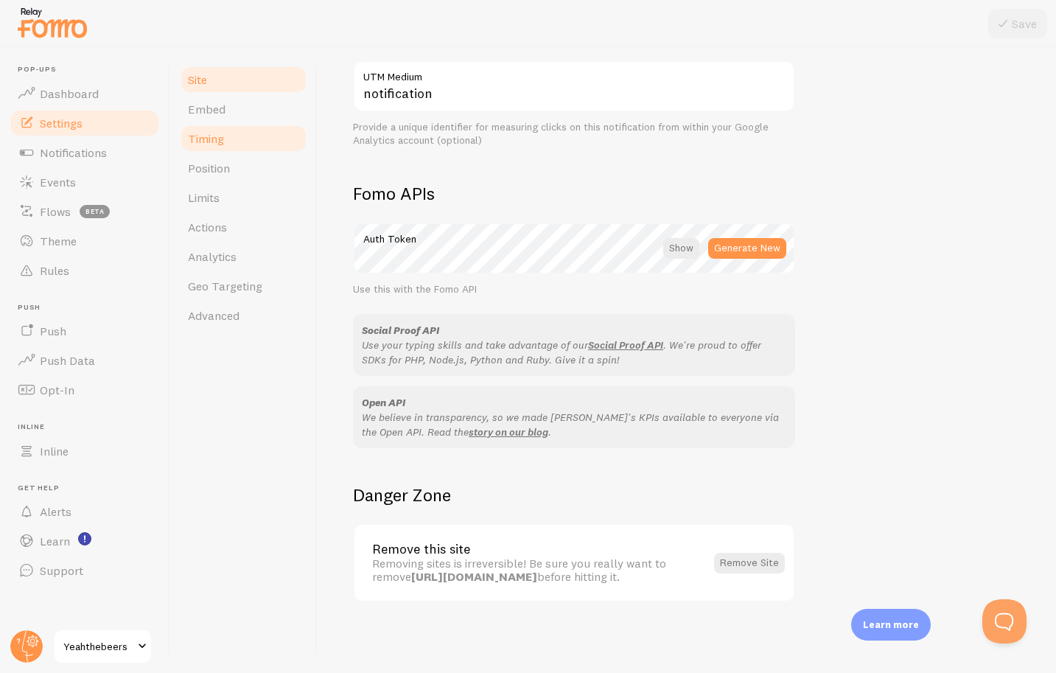
click at [212, 144] on span "Timing" at bounding box center [206, 138] width 36 height 15
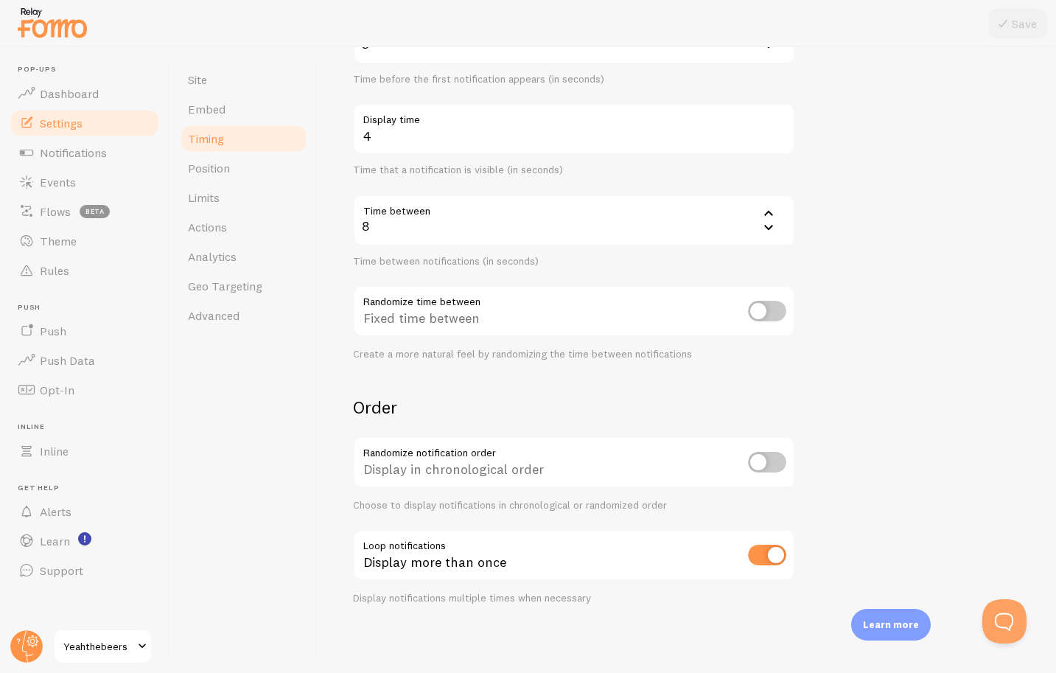
scroll to position [200, 0]
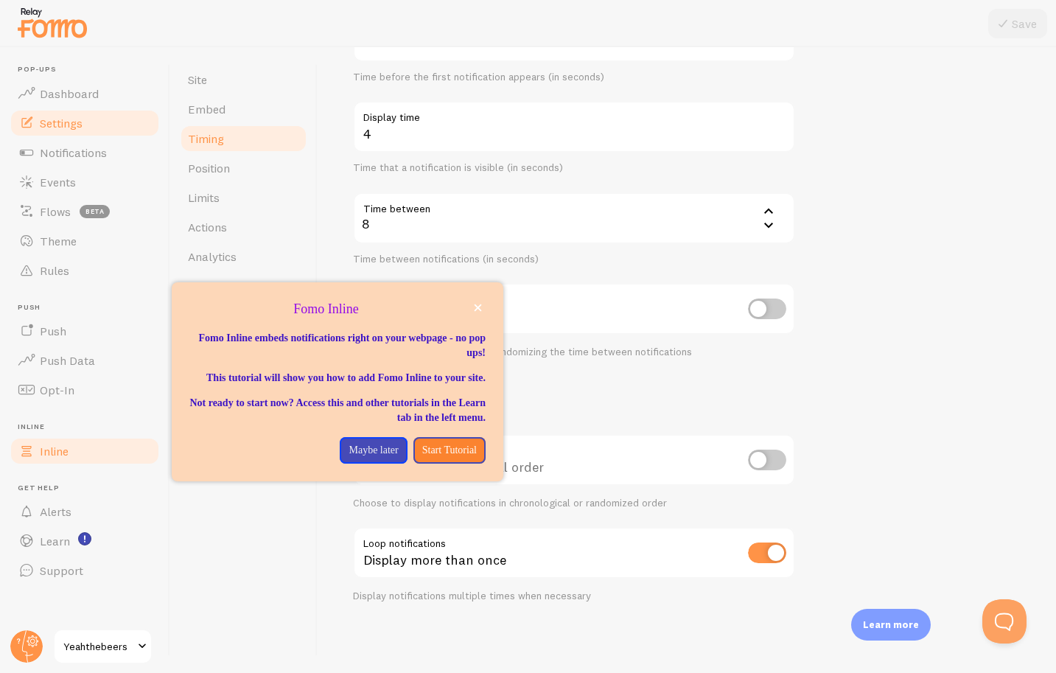
click at [61, 451] on span "Inline" at bounding box center [54, 451] width 29 height 15
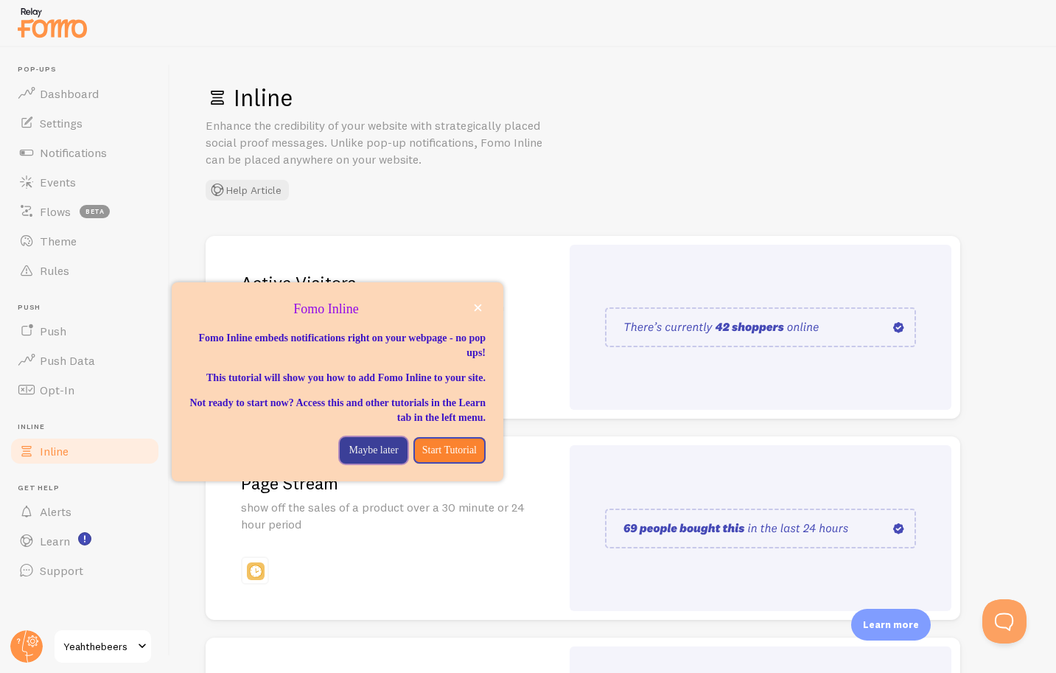
click at [365, 458] on p "Maybe later" at bounding box center [373, 450] width 49 height 15
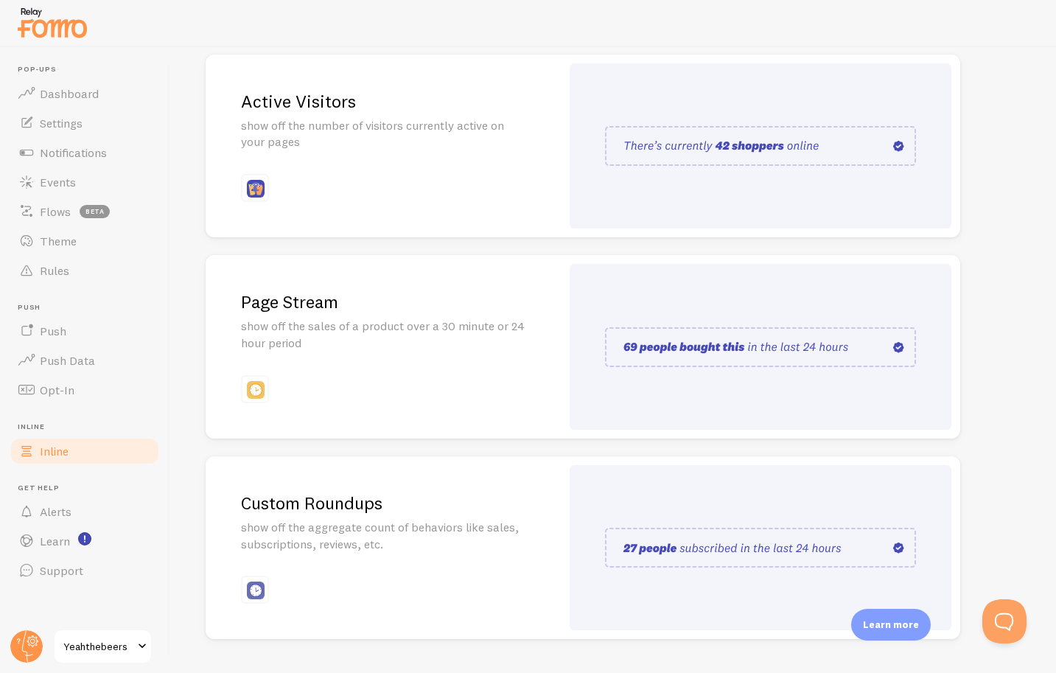
scroll to position [218, 0]
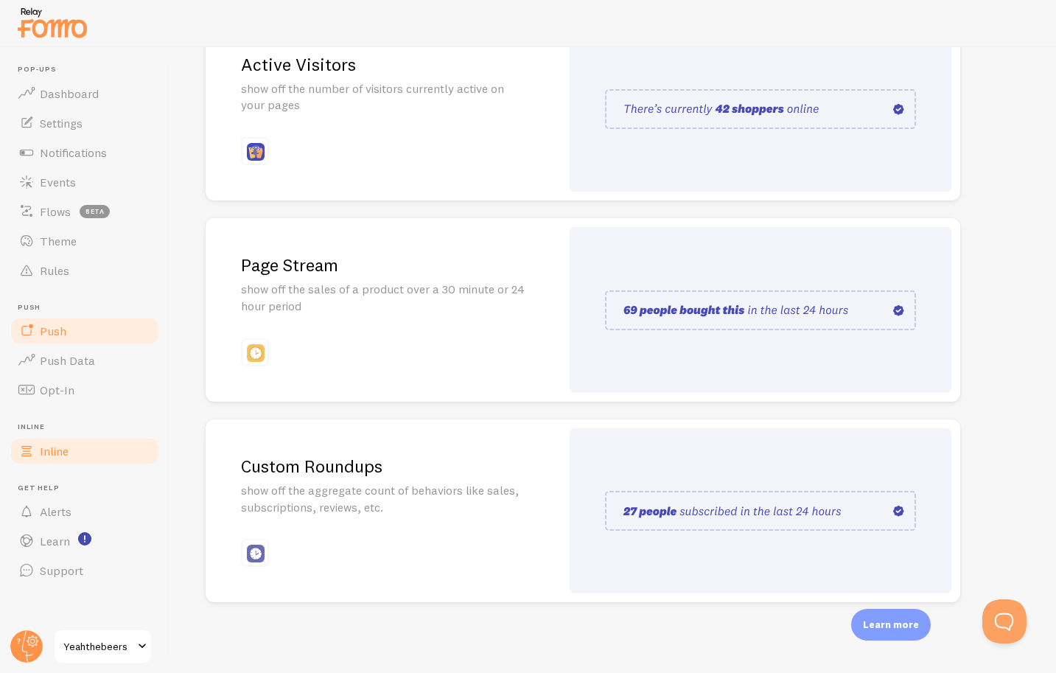
click at [65, 339] on link "Push" at bounding box center [85, 330] width 152 height 29
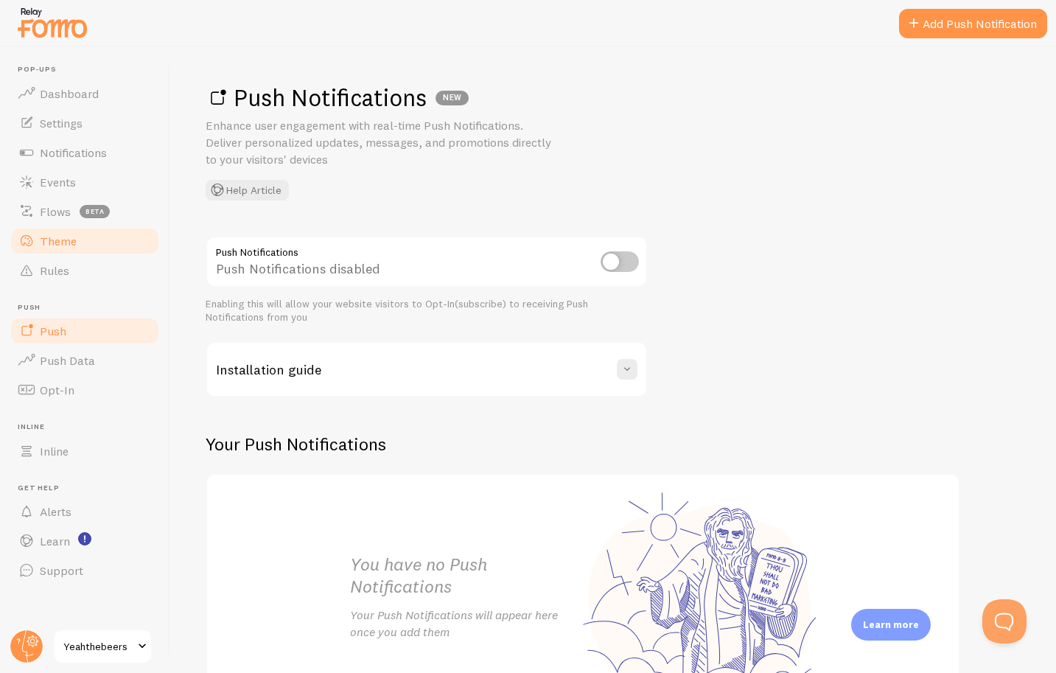
click at [68, 236] on span "Theme" at bounding box center [58, 241] width 37 height 15
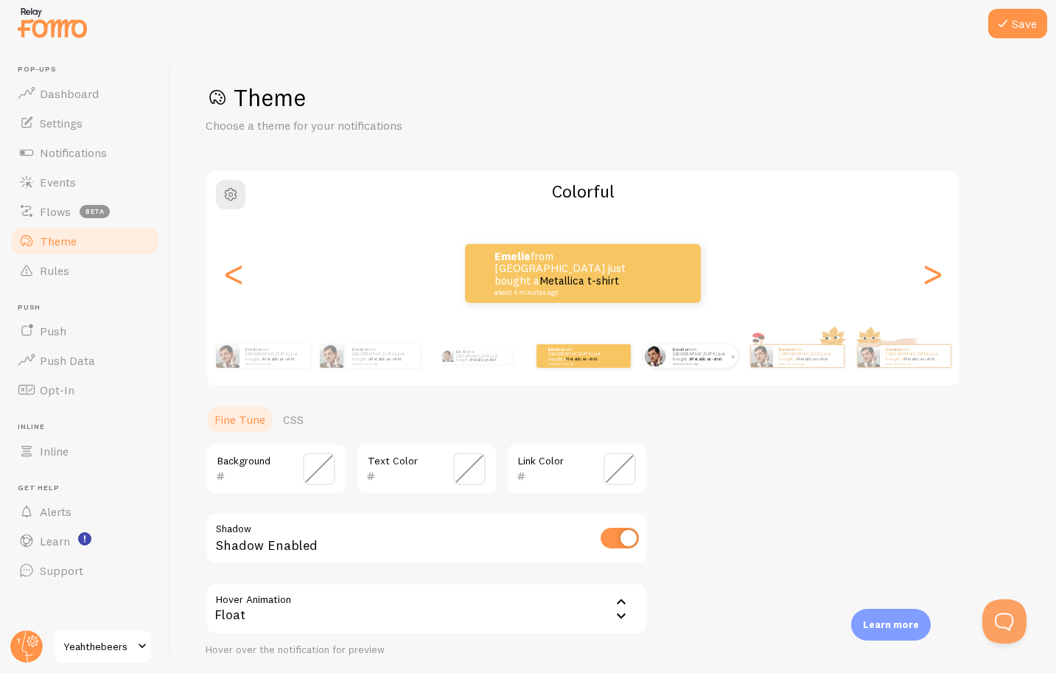
click at [714, 362] on small "about 4 minutes ago" at bounding box center [701, 363] width 57 height 3
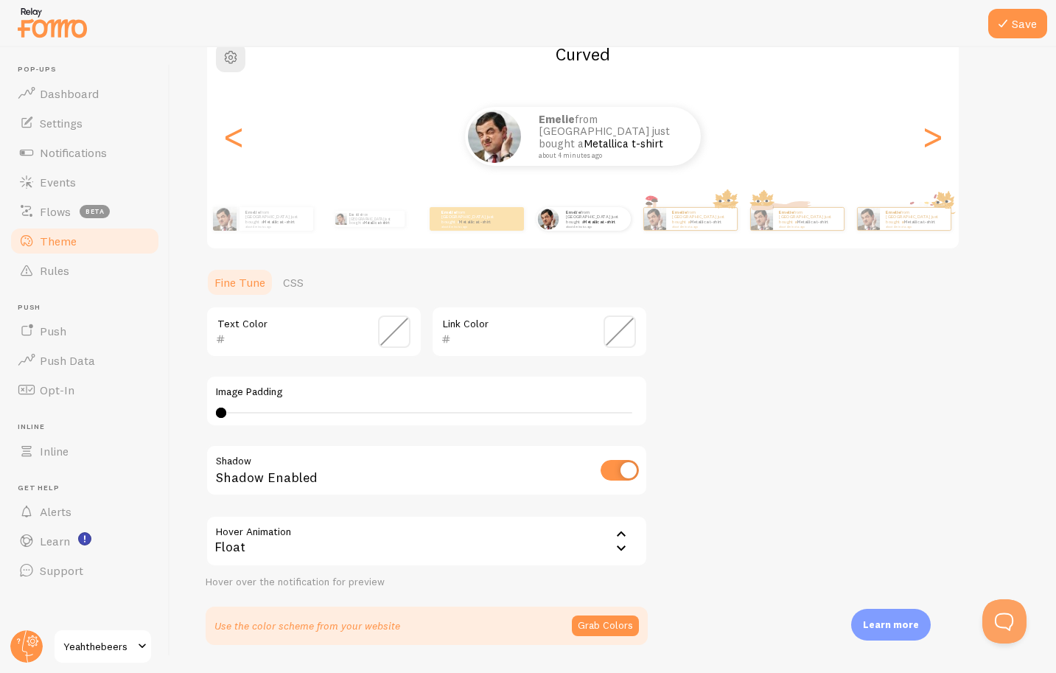
scroll to position [138, 0]
click at [926, 144] on div ">" at bounding box center [933, 136] width 18 height 106
type input "0"
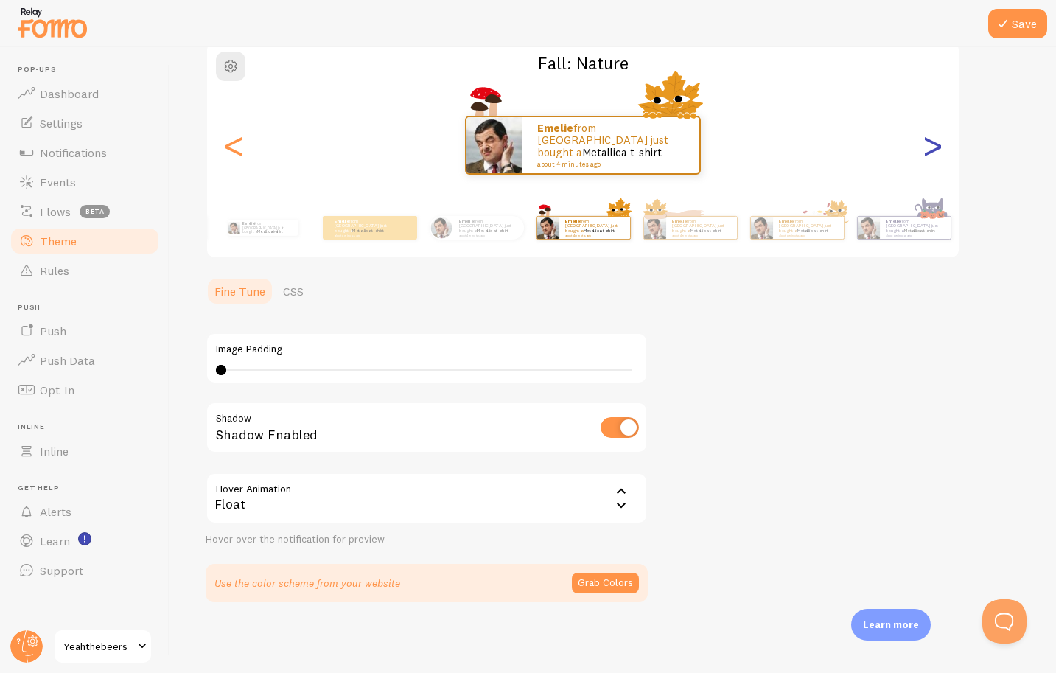
scroll to position [128, 0]
click at [926, 144] on div ">" at bounding box center [933, 145] width 18 height 106
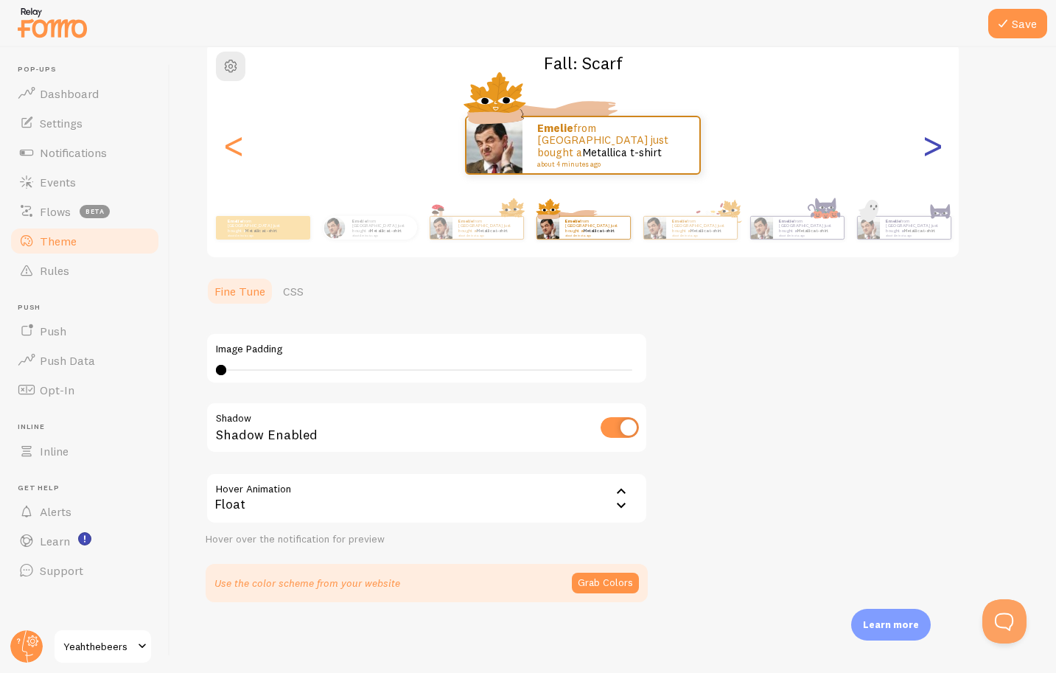
click at [926, 144] on div ">" at bounding box center [933, 145] width 18 height 106
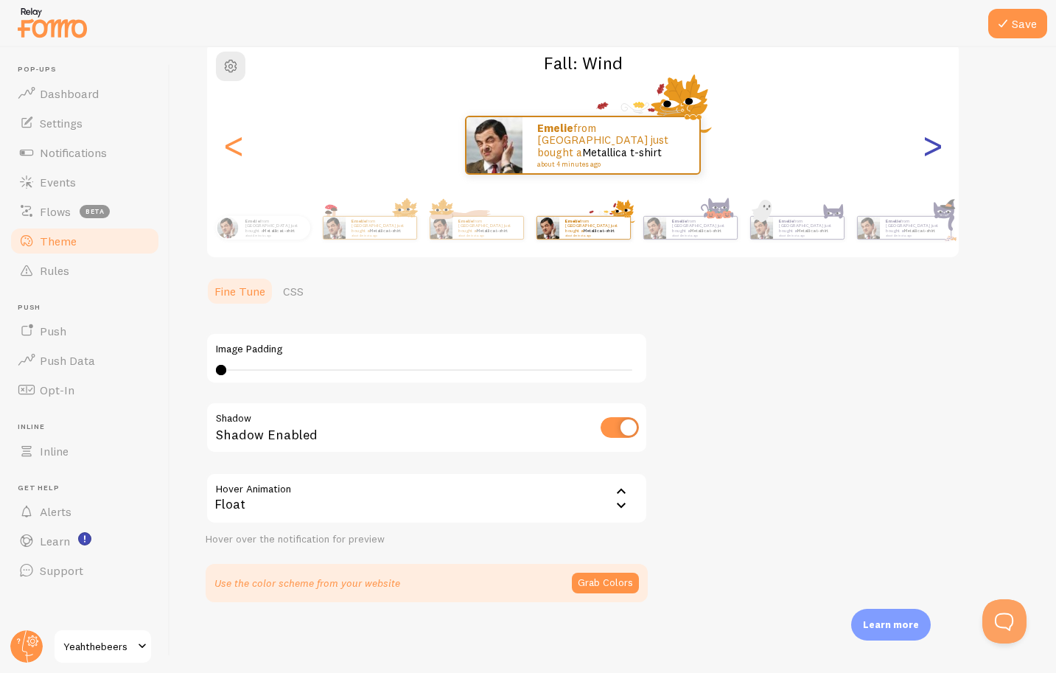
click at [926, 144] on div ">" at bounding box center [933, 145] width 18 height 106
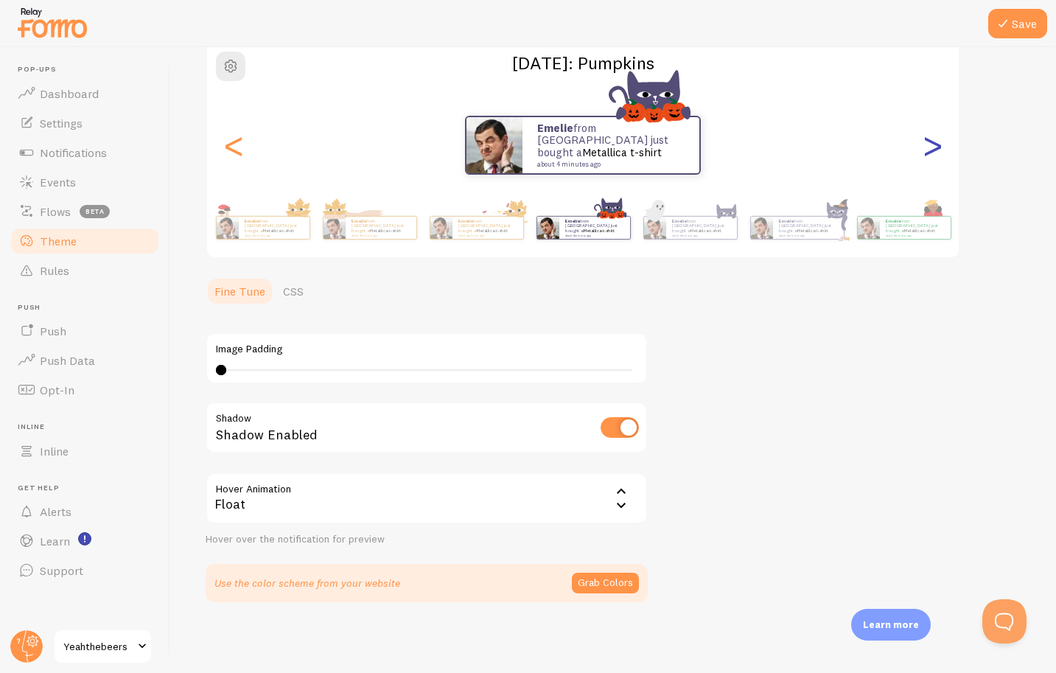
click at [926, 144] on div ">" at bounding box center [933, 145] width 18 height 106
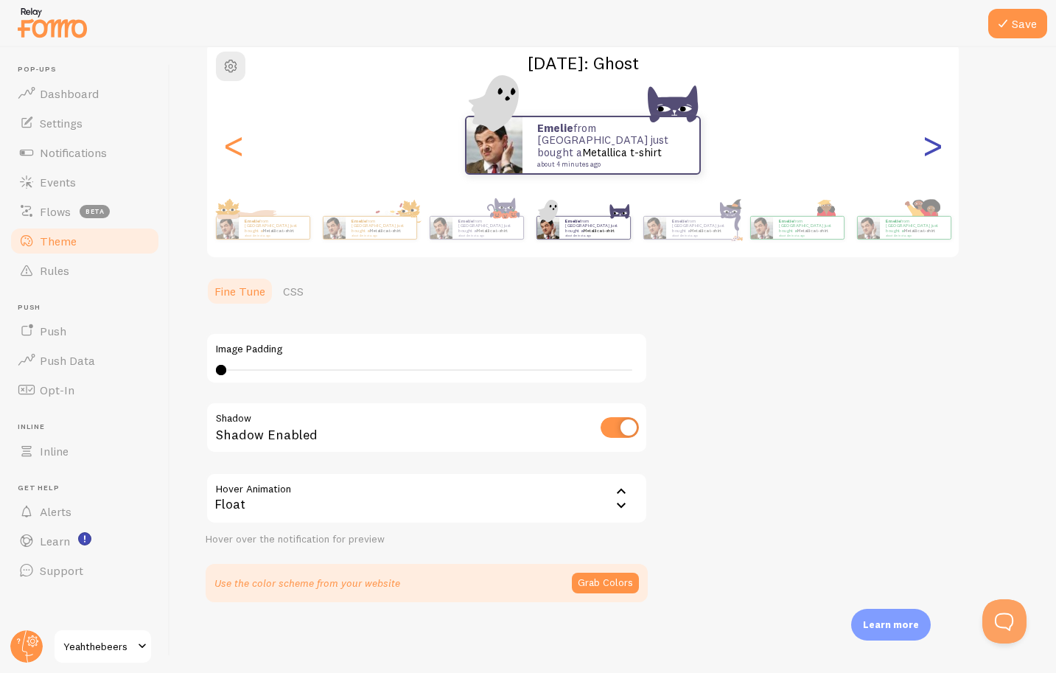
click at [926, 144] on div ">" at bounding box center [933, 145] width 18 height 106
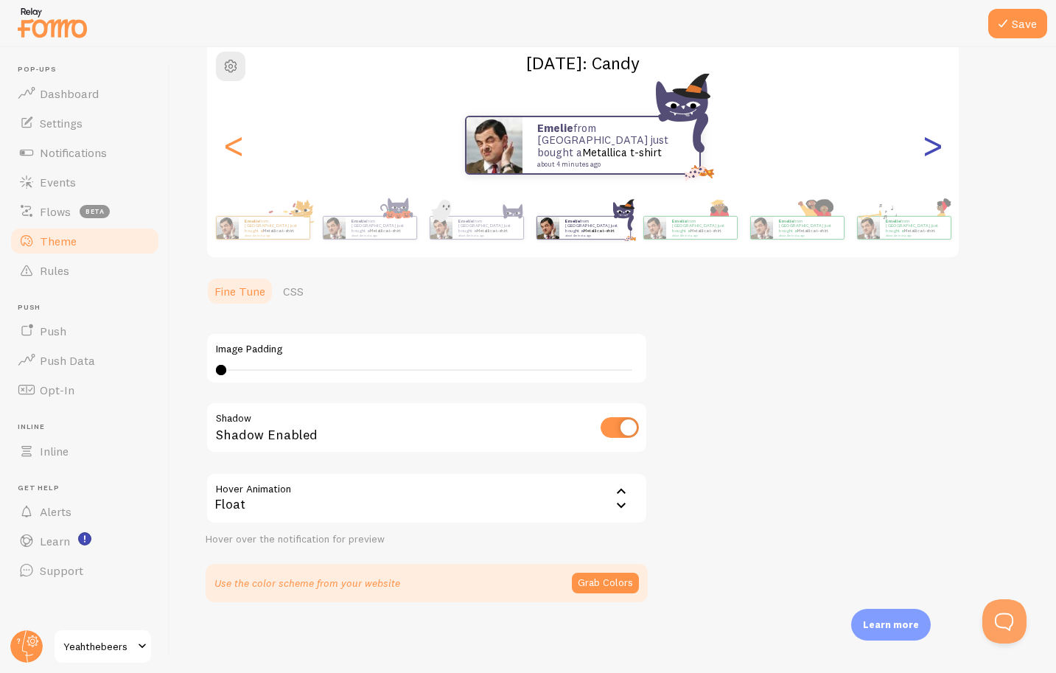
click at [938, 143] on div ">" at bounding box center [933, 145] width 18 height 106
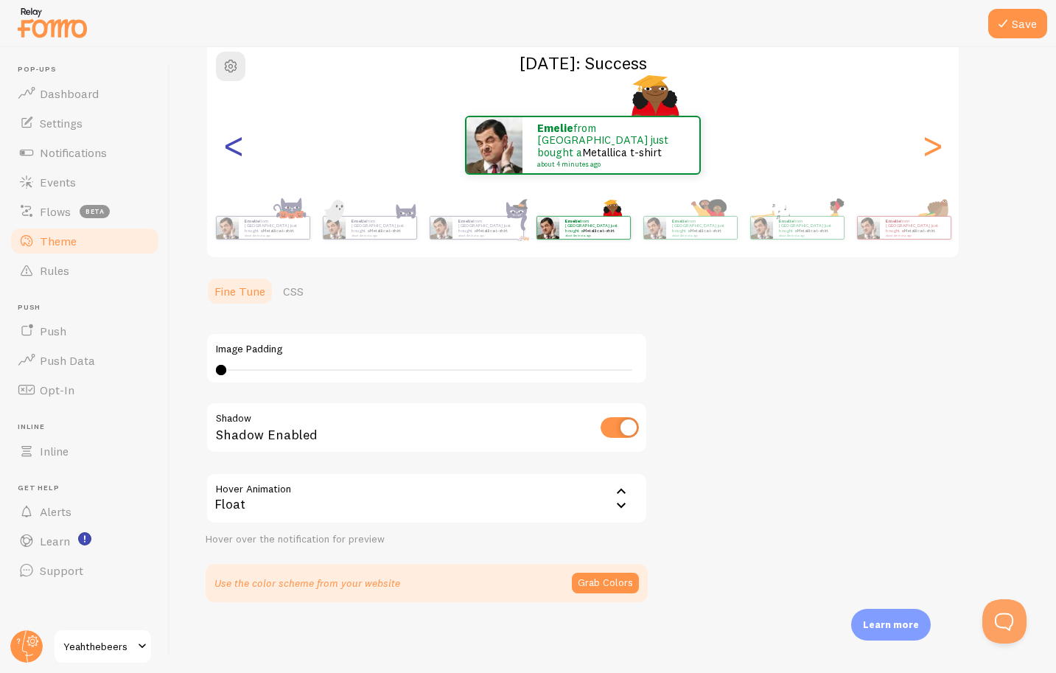
click at [226, 150] on div "<" at bounding box center [234, 145] width 18 height 106
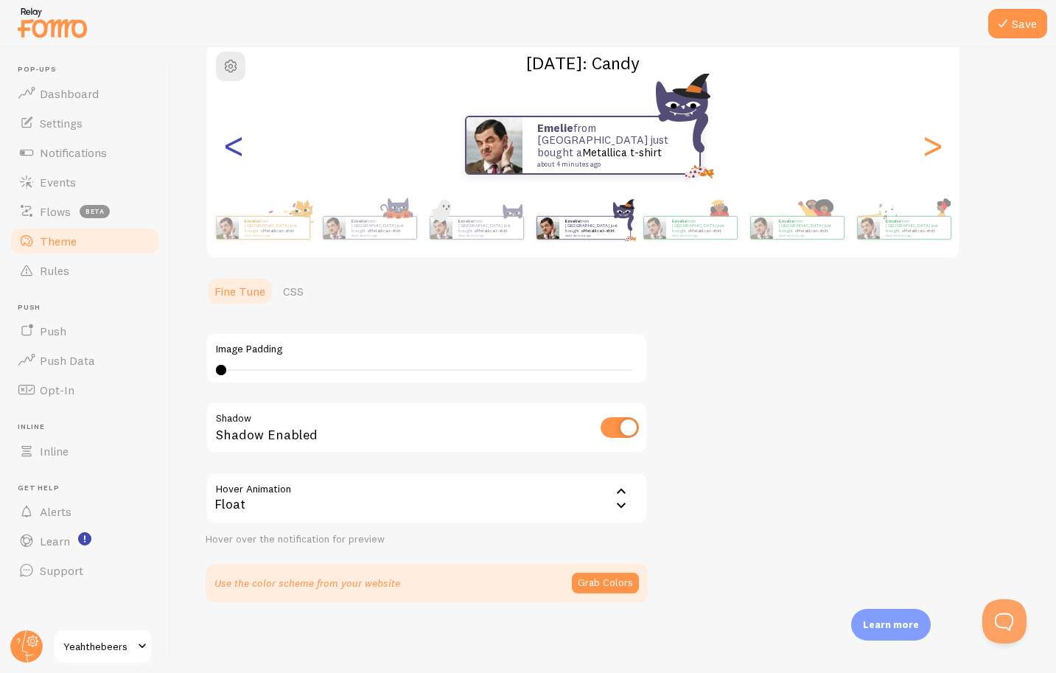
click at [226, 149] on div "<" at bounding box center [234, 145] width 18 height 106
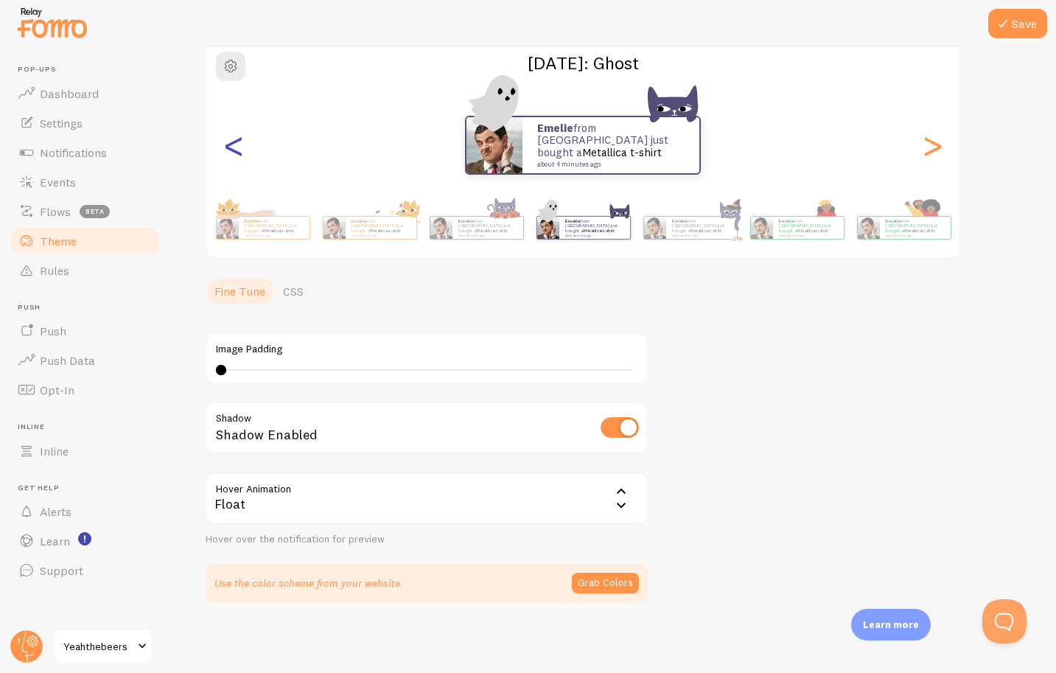
click at [226, 149] on div "<" at bounding box center [234, 145] width 18 height 106
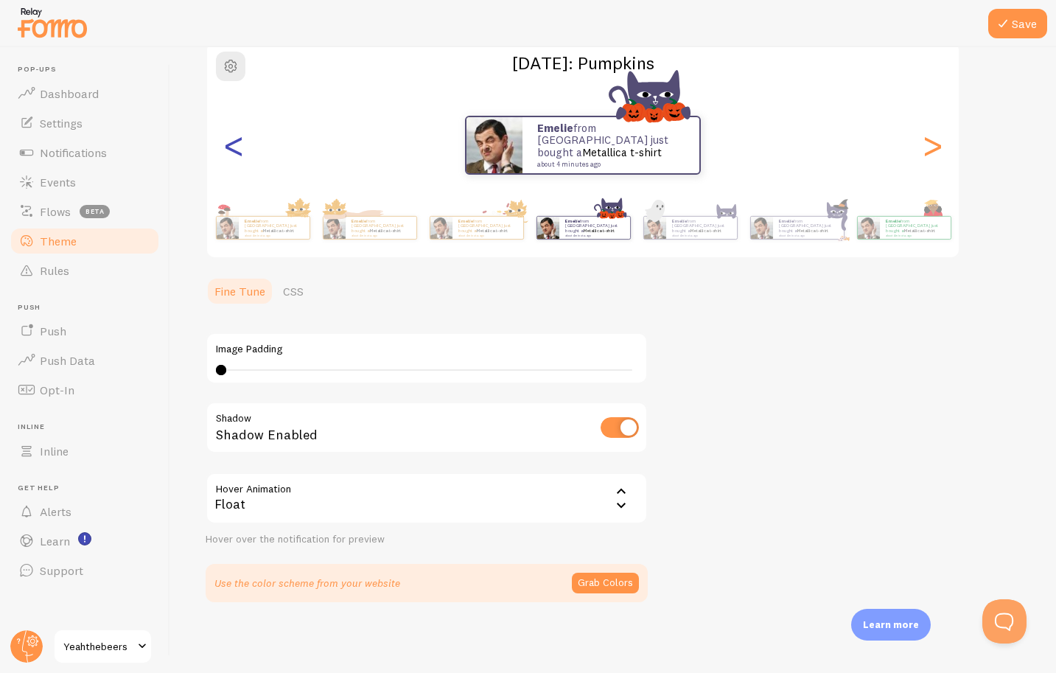
click at [226, 149] on div "<" at bounding box center [234, 145] width 18 height 106
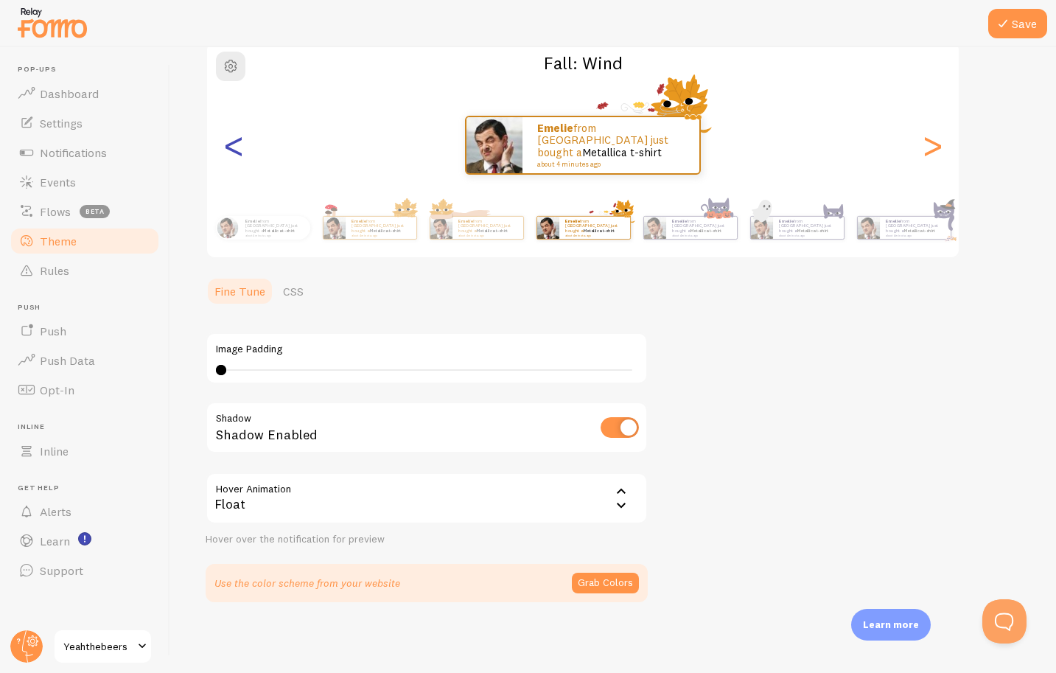
click at [226, 149] on div "<" at bounding box center [234, 145] width 18 height 106
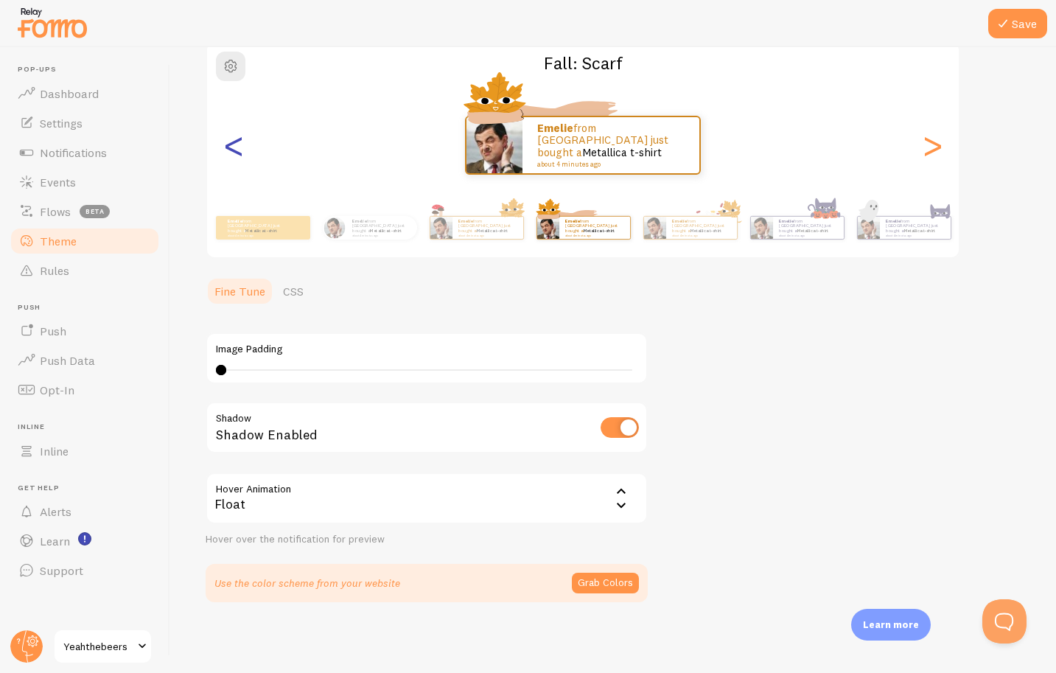
click at [228, 149] on div "<" at bounding box center [234, 145] width 18 height 106
click at [234, 145] on div "<" at bounding box center [234, 145] width 18 height 106
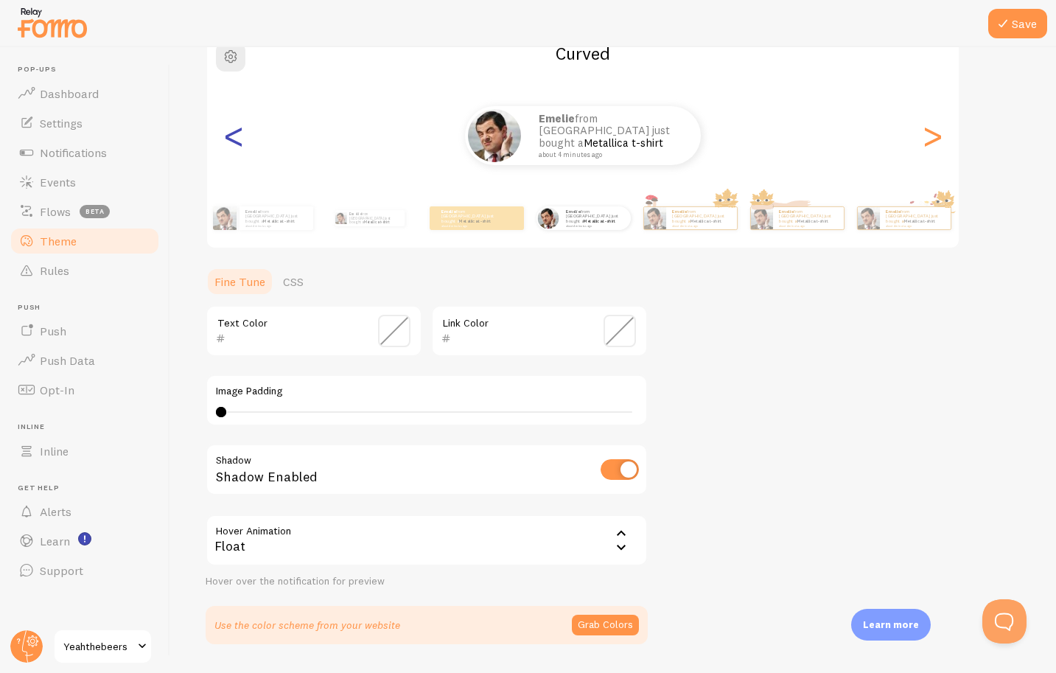
click at [234, 140] on div "<" at bounding box center [234, 136] width 18 height 106
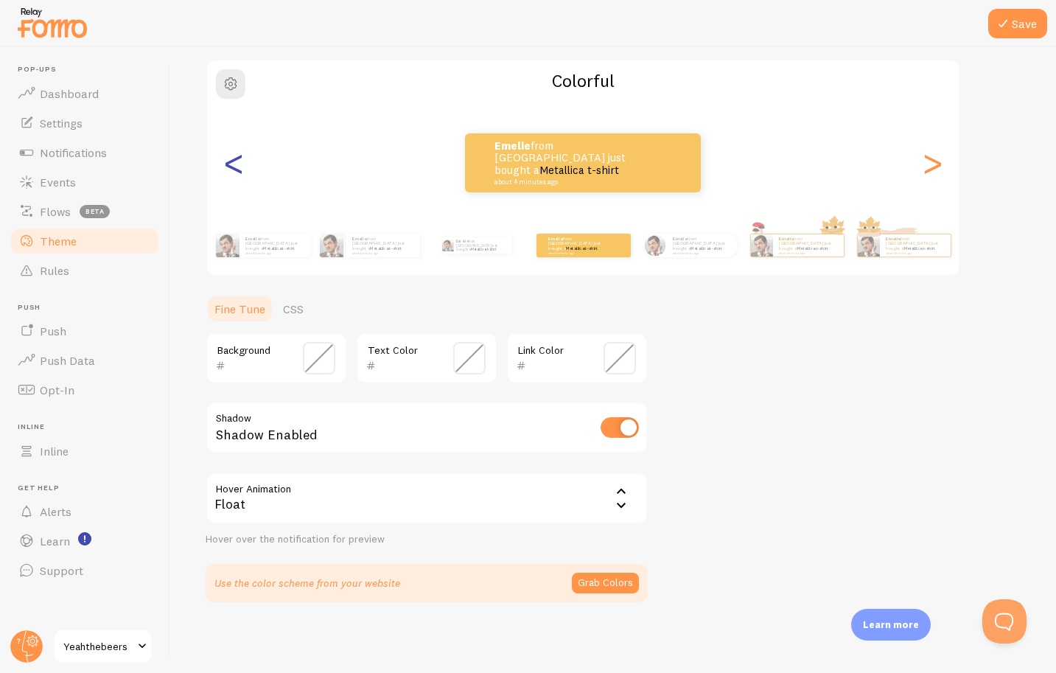
click at [234, 140] on div "<" at bounding box center [234, 163] width 18 height 106
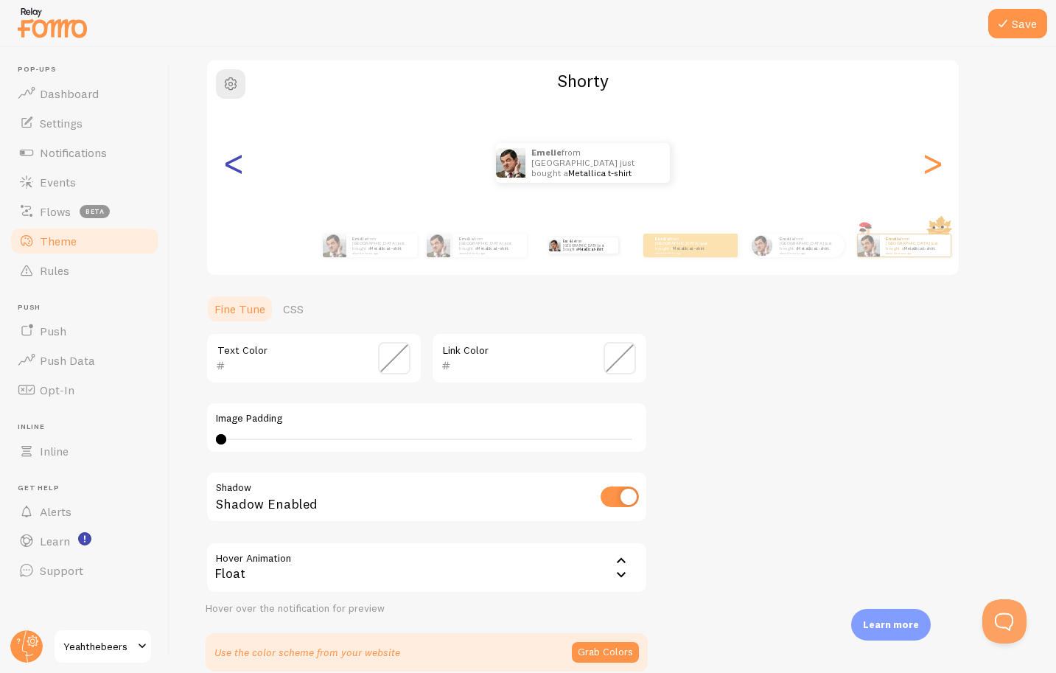
scroll to position [138, 0]
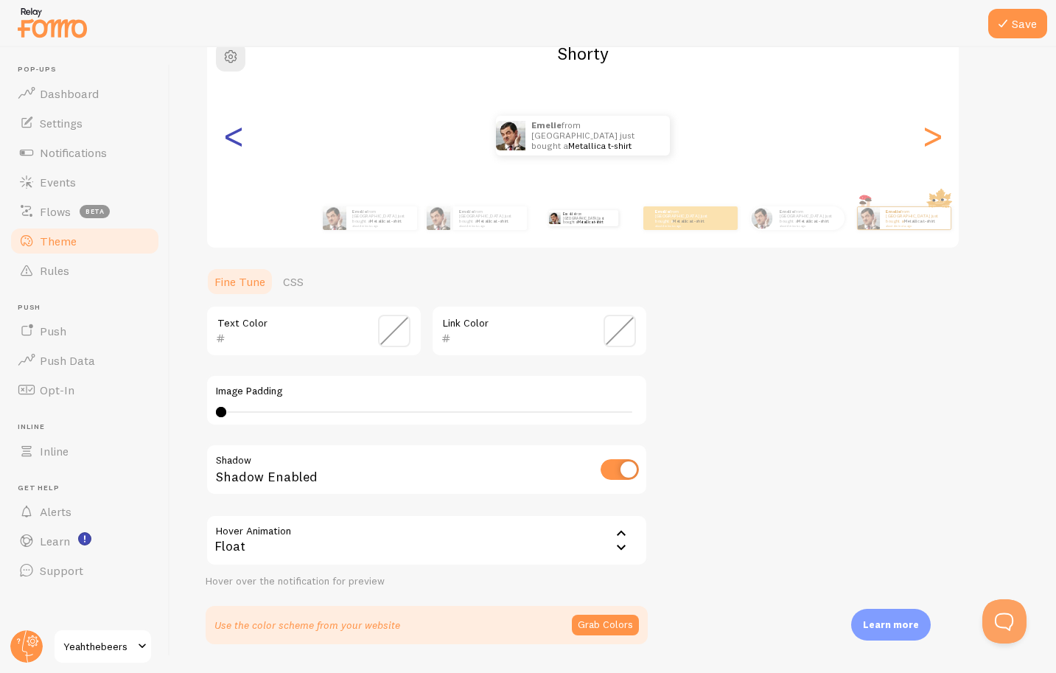
click at [234, 140] on div "<" at bounding box center [234, 136] width 18 height 106
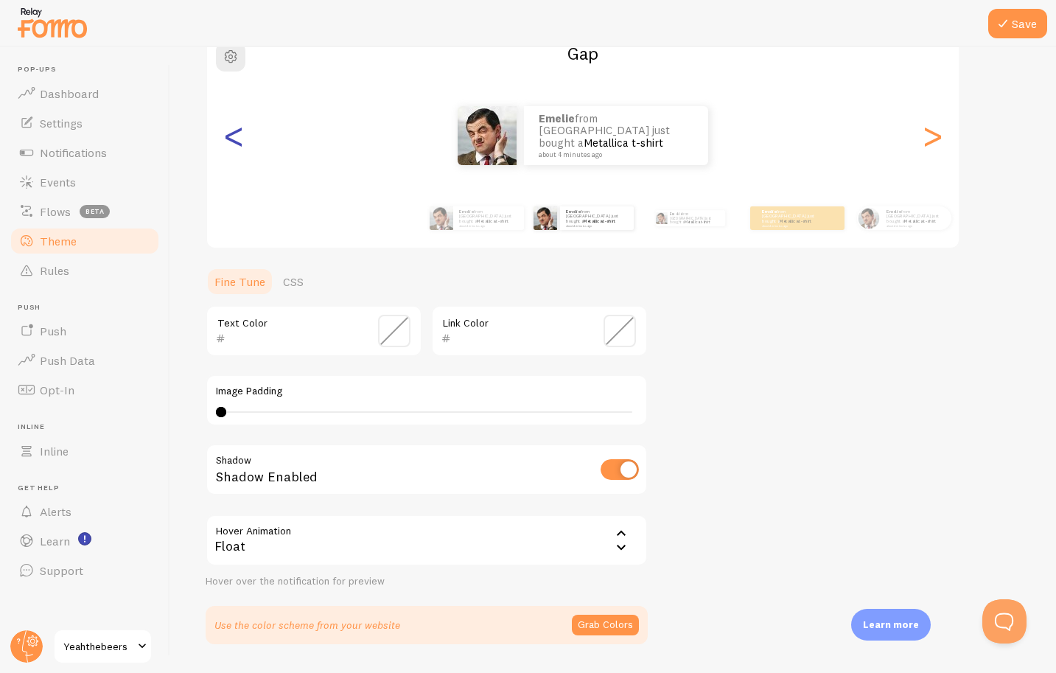
click at [234, 140] on div "<" at bounding box center [234, 136] width 18 height 106
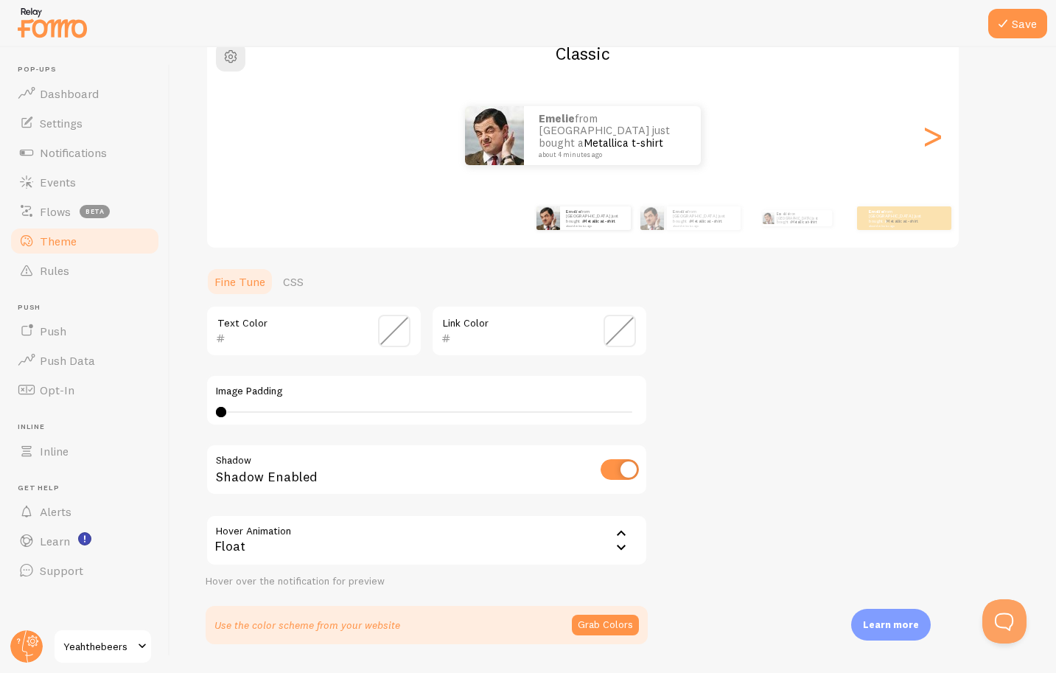
click at [394, 336] on span at bounding box center [394, 331] width 32 height 32
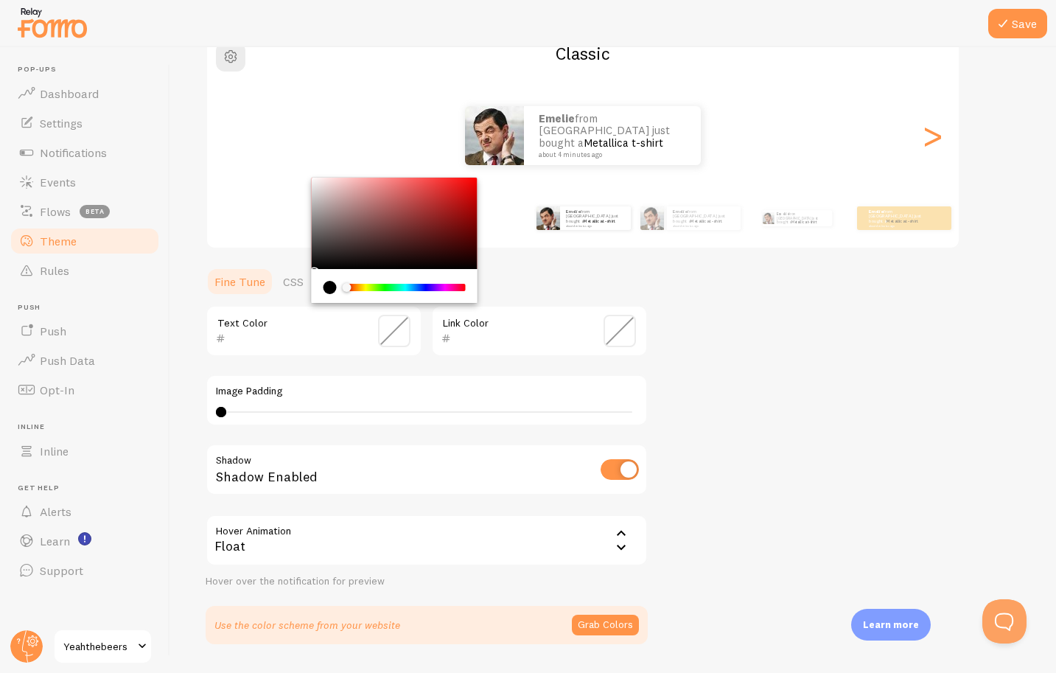
click at [738, 354] on div "Theme Choose a theme for your notifications Classic Emelie from [GEOGRAPHIC_DAT…" at bounding box center [613, 295] width 815 height 700
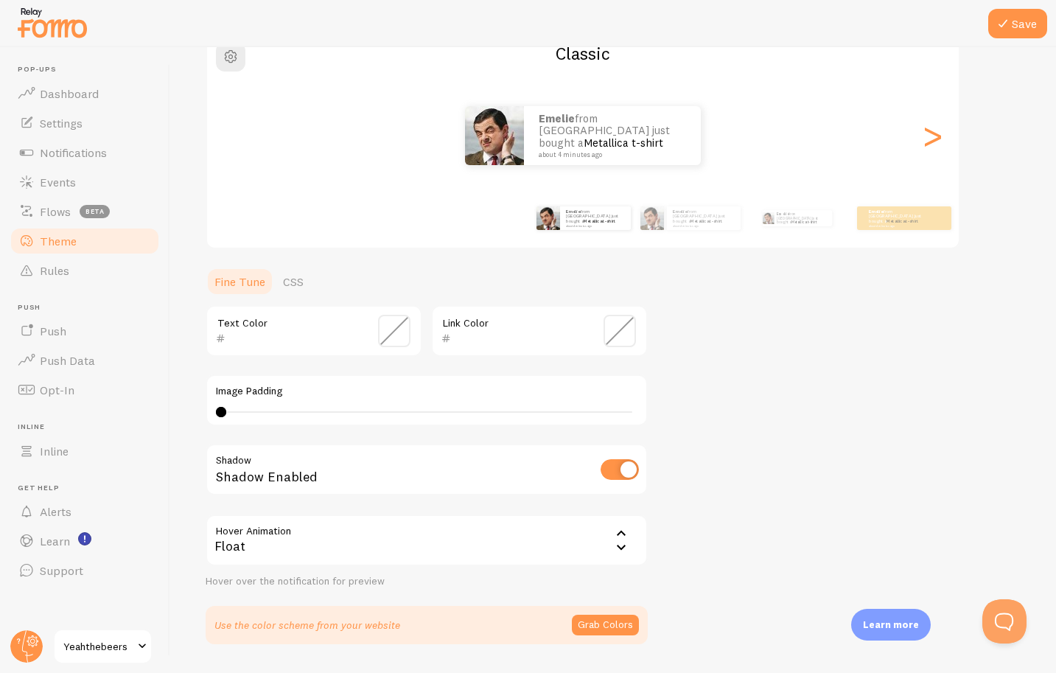
scroll to position [180, 0]
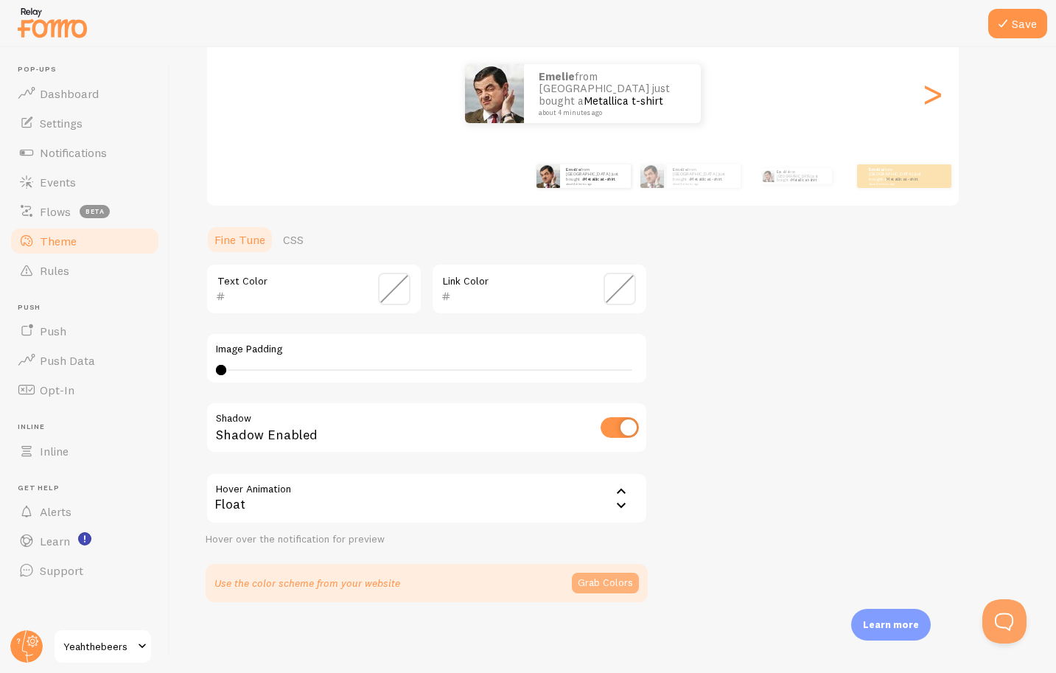
click at [607, 581] on button "Grab Colors" at bounding box center [605, 583] width 67 height 21
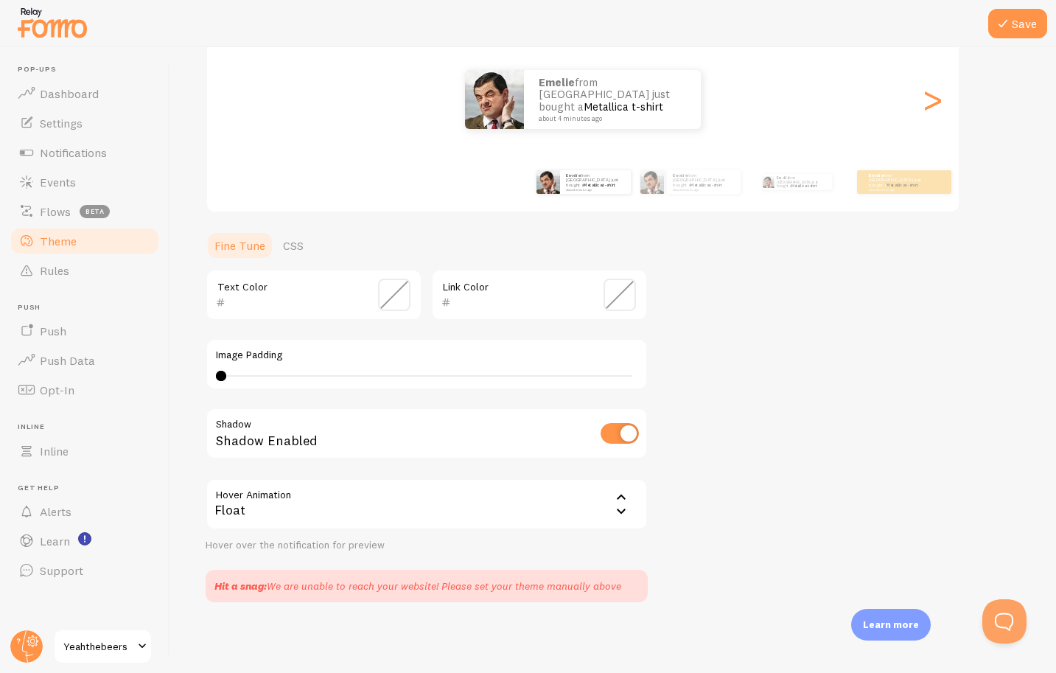
scroll to position [174, 0]
click at [571, 502] on div "Float" at bounding box center [427, 504] width 442 height 52
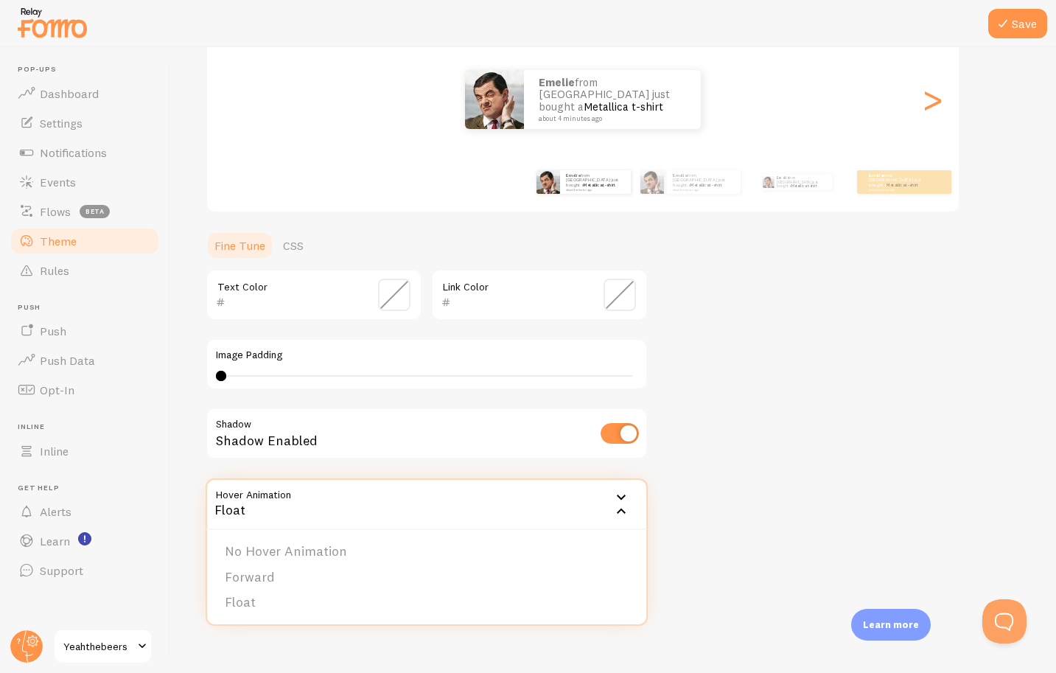
click at [843, 486] on div "Theme Choose a theme for your notifications Classic Emelie from [GEOGRAPHIC_DAT…" at bounding box center [613, 256] width 815 height 694
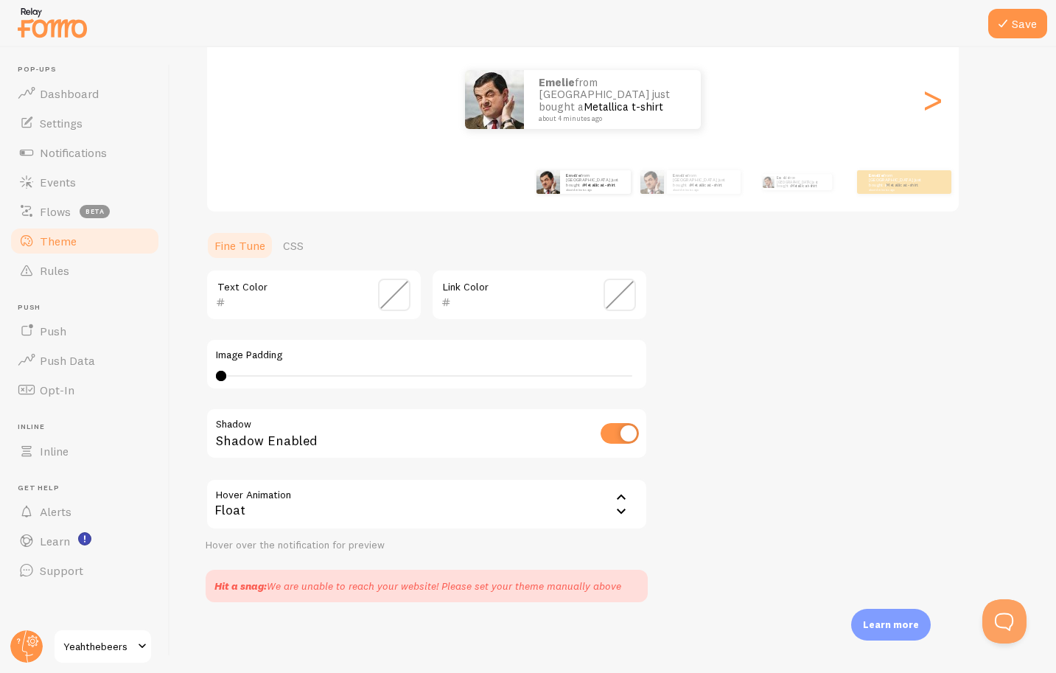
click at [624, 296] on span at bounding box center [620, 295] width 32 height 32
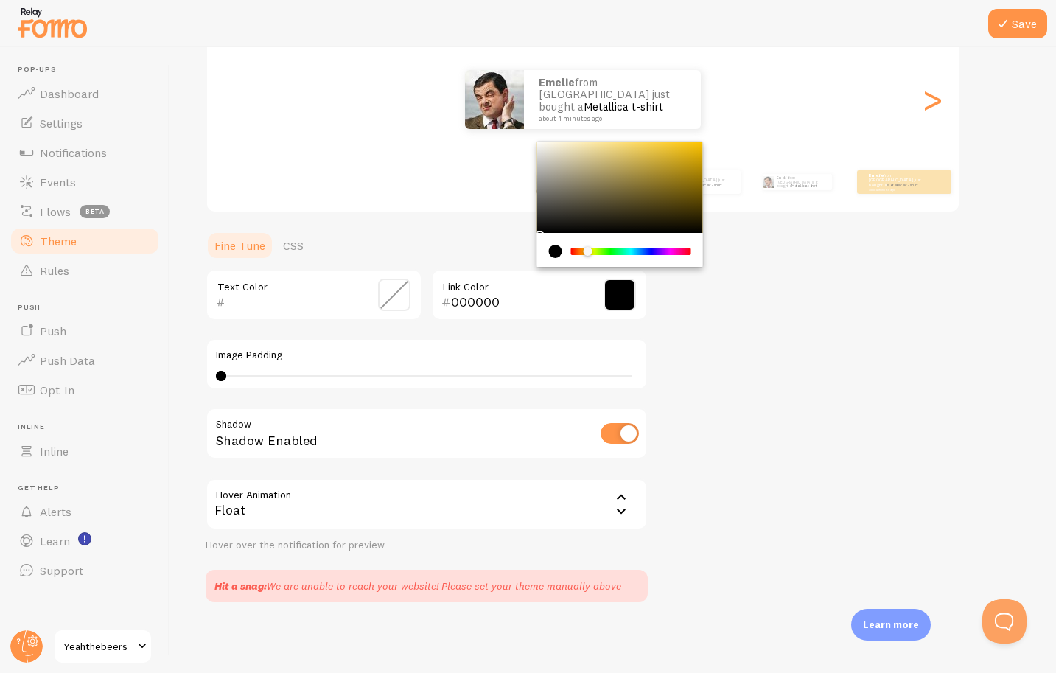
drag, startPoint x: 574, startPoint y: 251, endPoint x: 587, endPoint y: 256, distance: 14.0
click at [587, 256] on div "Chrome color picker" at bounding box center [591, 253] width 9 height 10
click at [480, 305] on input "000000" at bounding box center [518, 302] width 135 height 18
paste input "35406D"
type input "35406D"
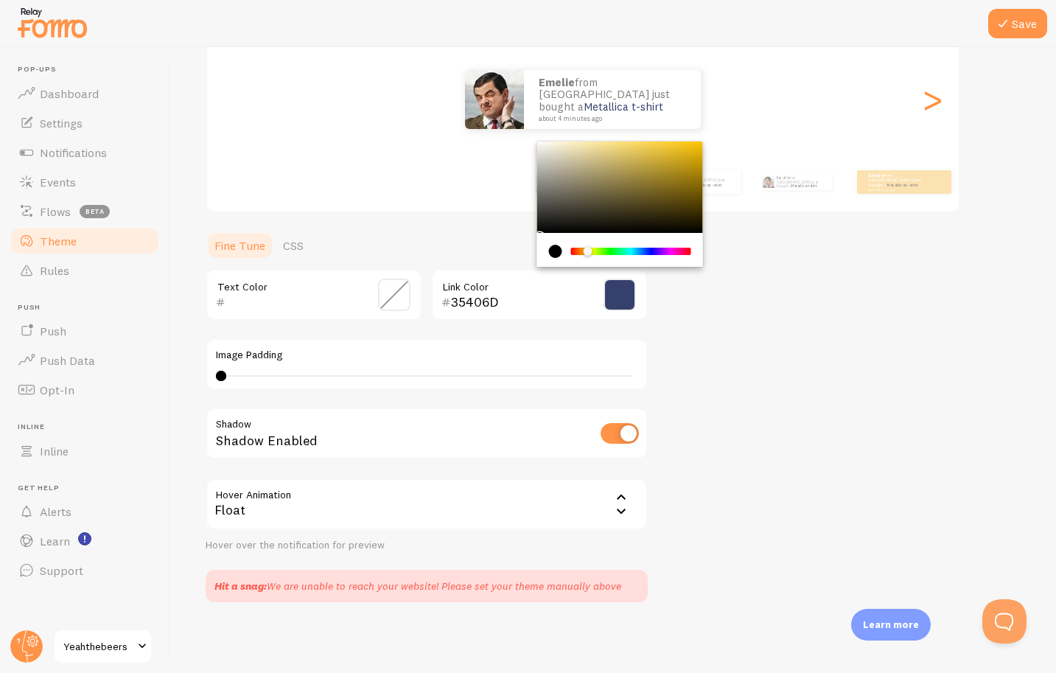
click at [718, 313] on div "Theme Choose a theme for your notifications Classic Emelie from [GEOGRAPHIC_DAT…" at bounding box center [613, 256] width 815 height 694
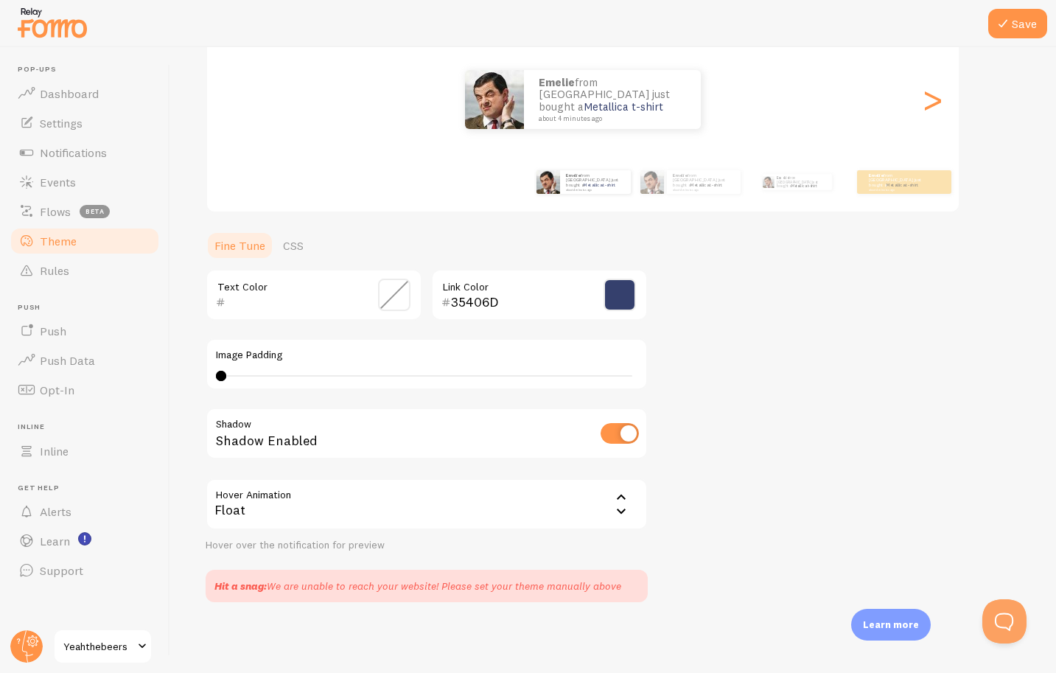
click at [391, 301] on span at bounding box center [394, 295] width 32 height 32
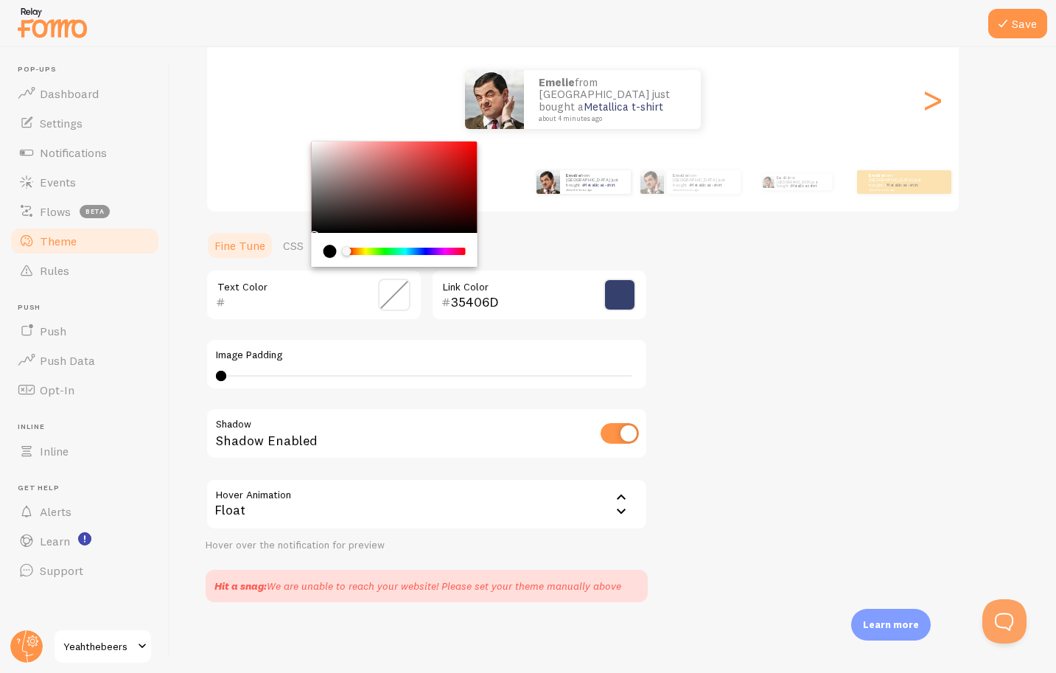
click at [273, 301] on input "text" at bounding box center [293, 302] width 135 height 18
paste input "35406D"
type input "35406D"
click at [767, 335] on div "Theme Choose a theme for your notifications Classic Emelie from [GEOGRAPHIC_DAT…" at bounding box center [613, 256] width 815 height 694
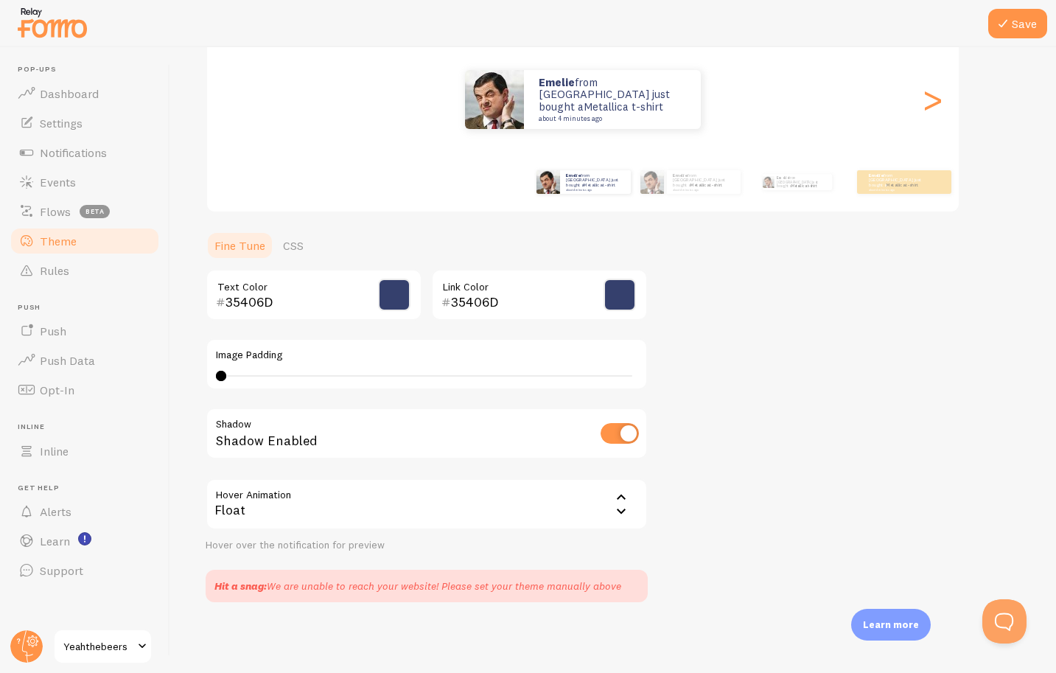
click at [619, 300] on span at bounding box center [620, 295] width 32 height 32
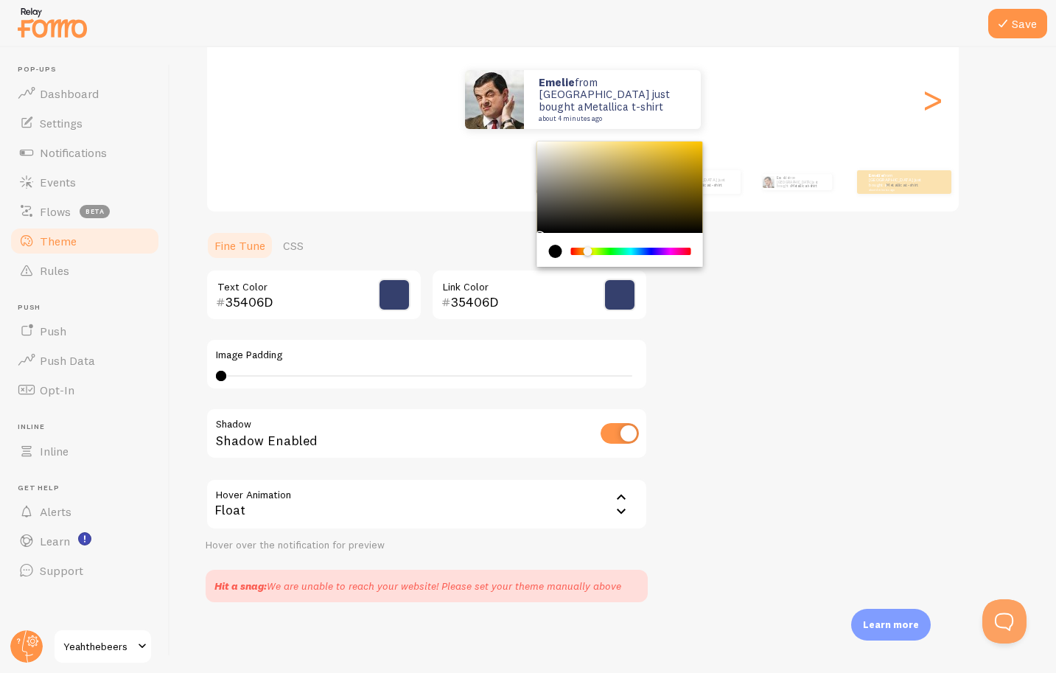
click at [472, 299] on input "35406D" at bounding box center [518, 302] width 135 height 18
paste input "72ac98"
type input "72ac98"
click at [720, 317] on div "Theme Choose a theme for your notifications Classic Emelie from [GEOGRAPHIC_DAT…" at bounding box center [613, 256] width 815 height 694
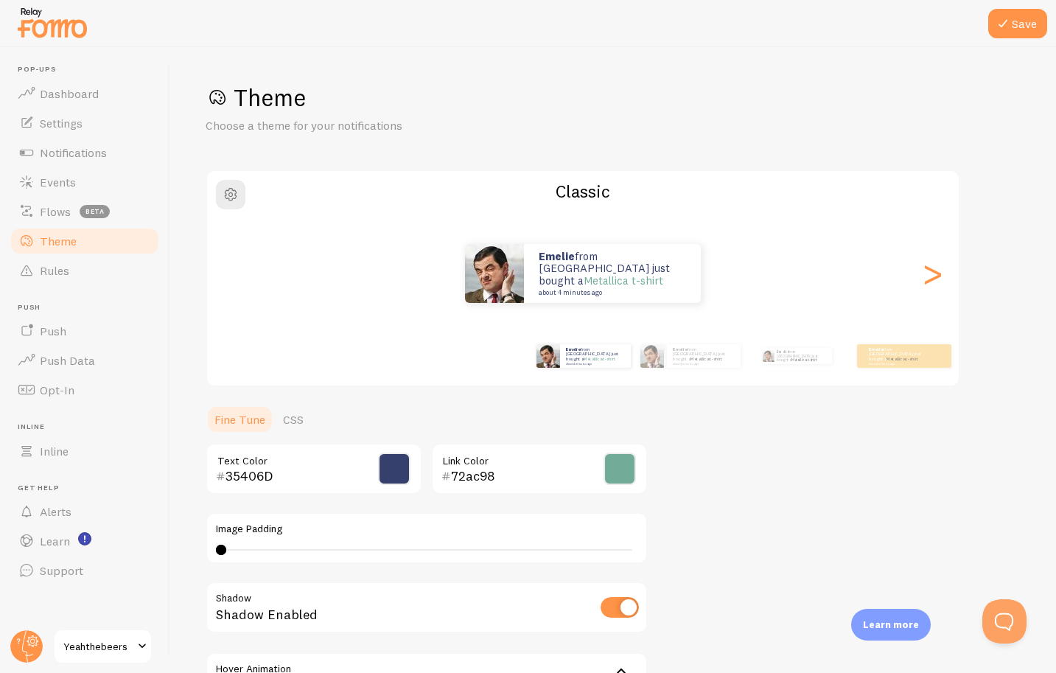
scroll to position [174, 0]
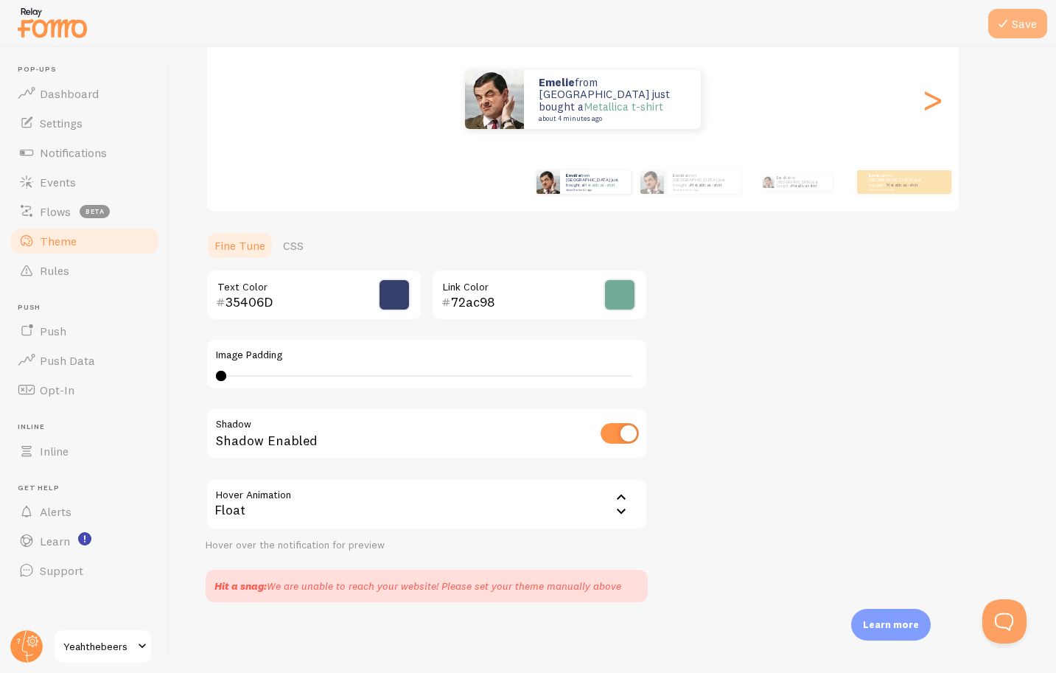
click at [1031, 28] on button "Save" at bounding box center [1017, 23] width 59 height 29
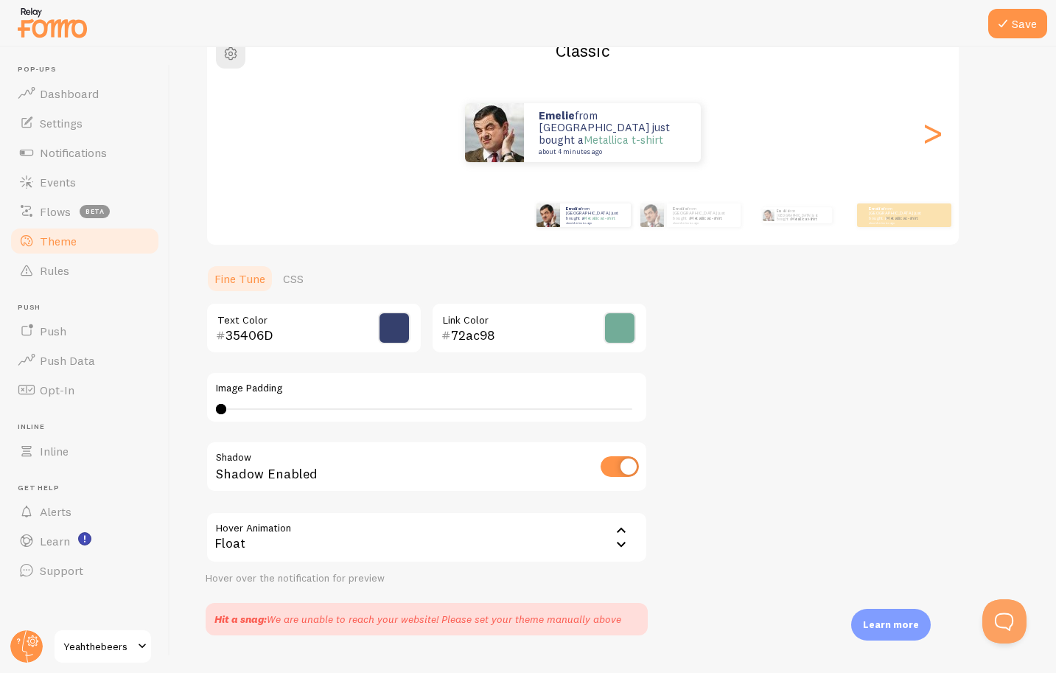
scroll to position [138, 0]
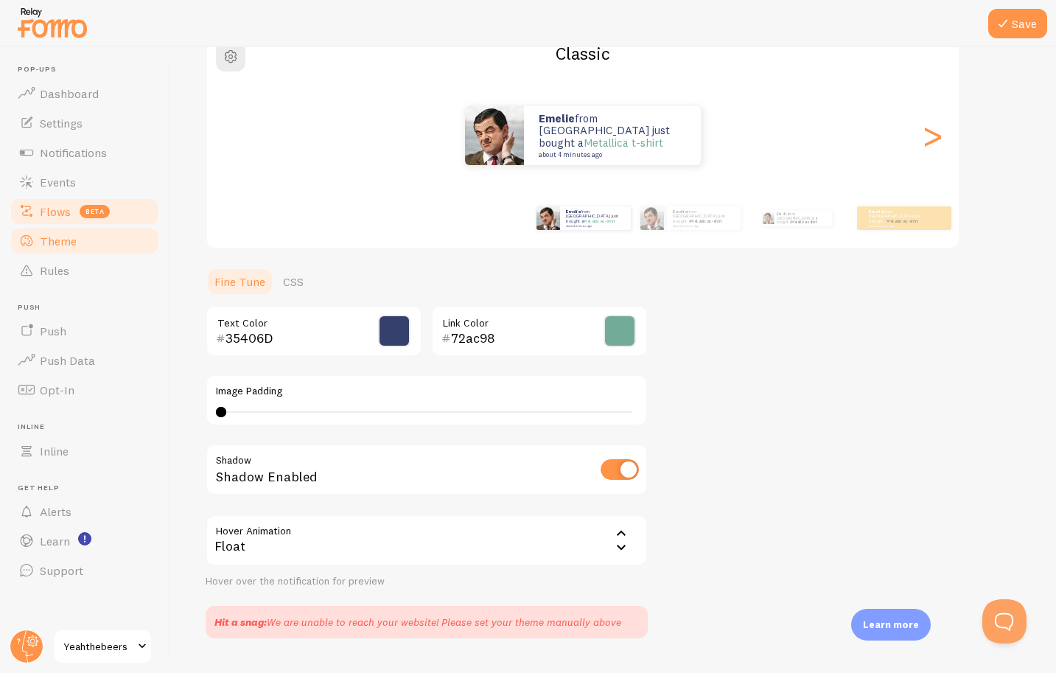
click at [65, 211] on span "Flows" at bounding box center [55, 211] width 31 height 15
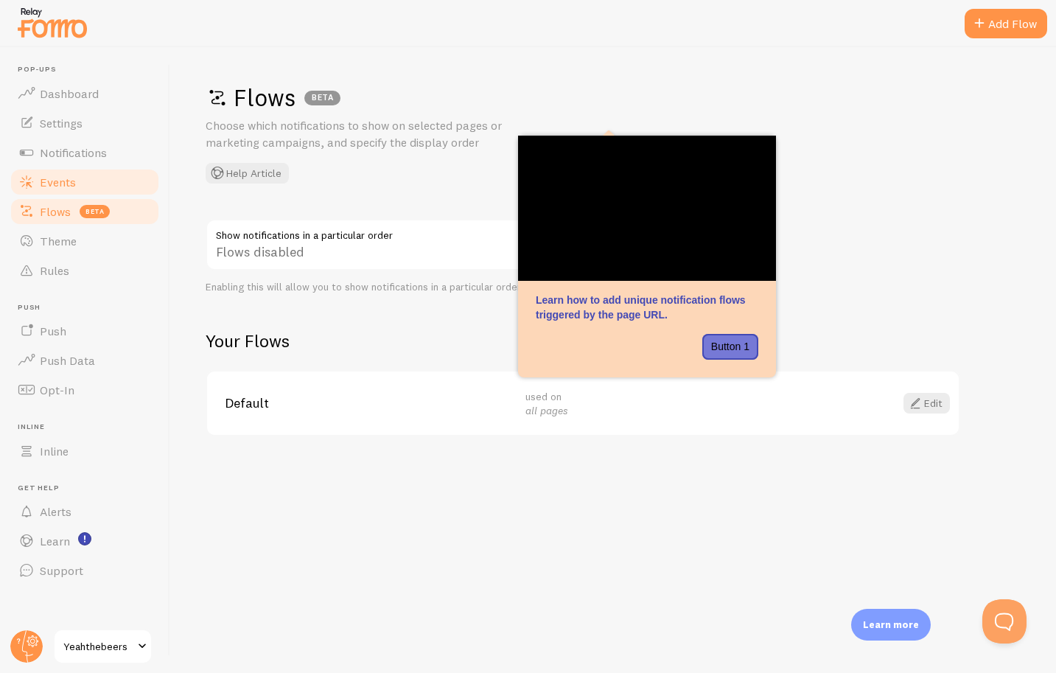
click at [66, 170] on link "Events" at bounding box center [85, 181] width 152 height 29
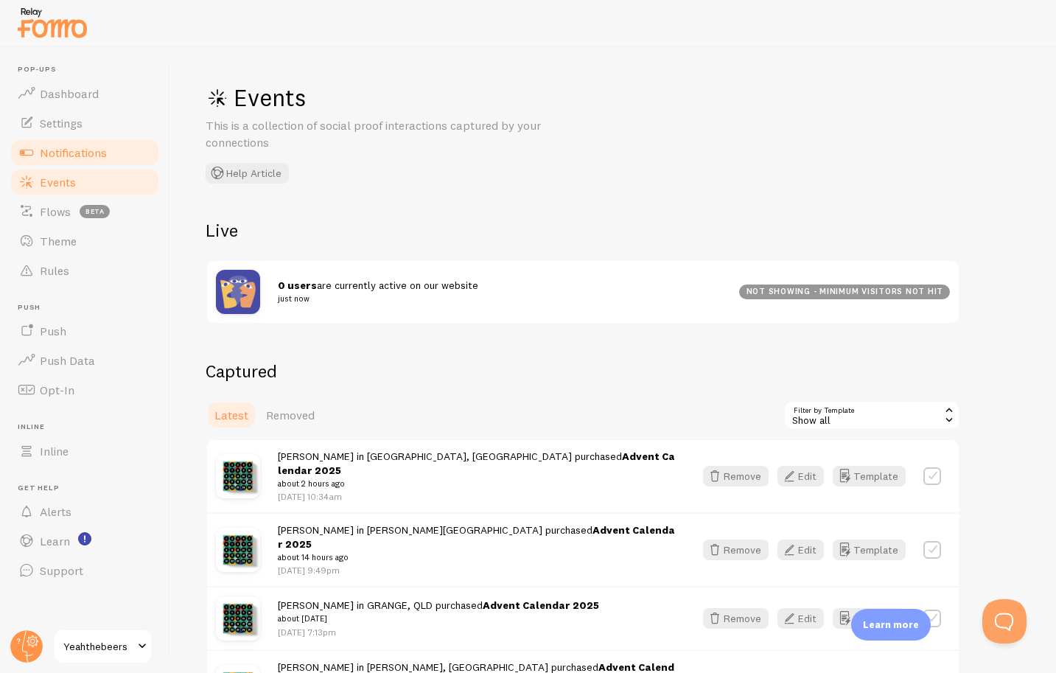
click at [73, 147] on span "Notifications" at bounding box center [73, 152] width 67 height 15
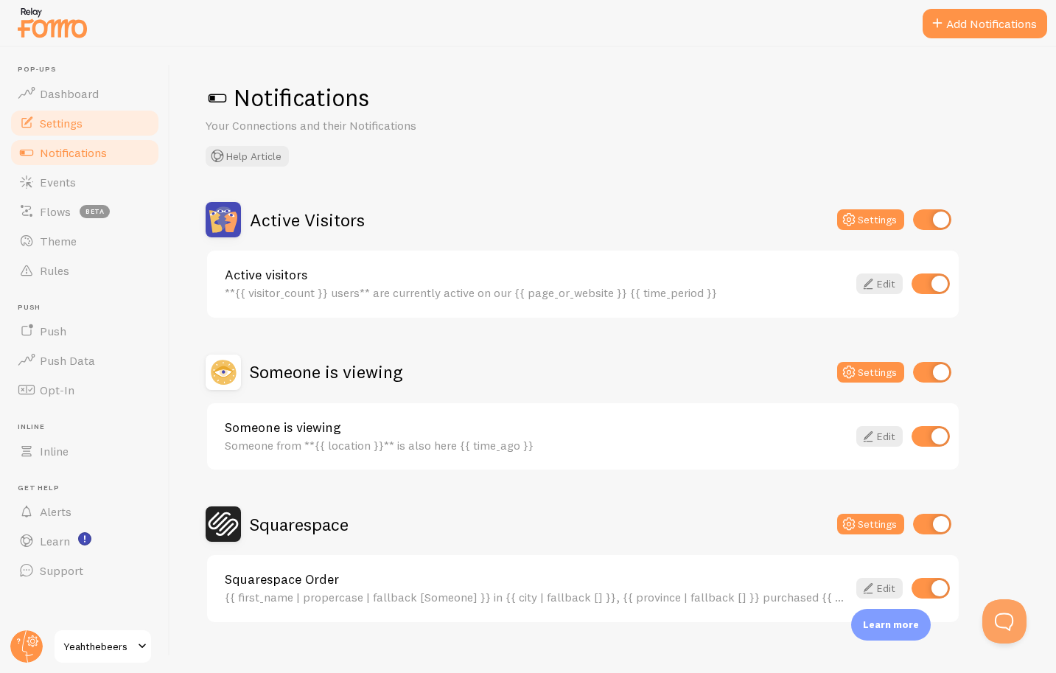
click at [80, 130] on span "Settings" at bounding box center [61, 123] width 43 height 15
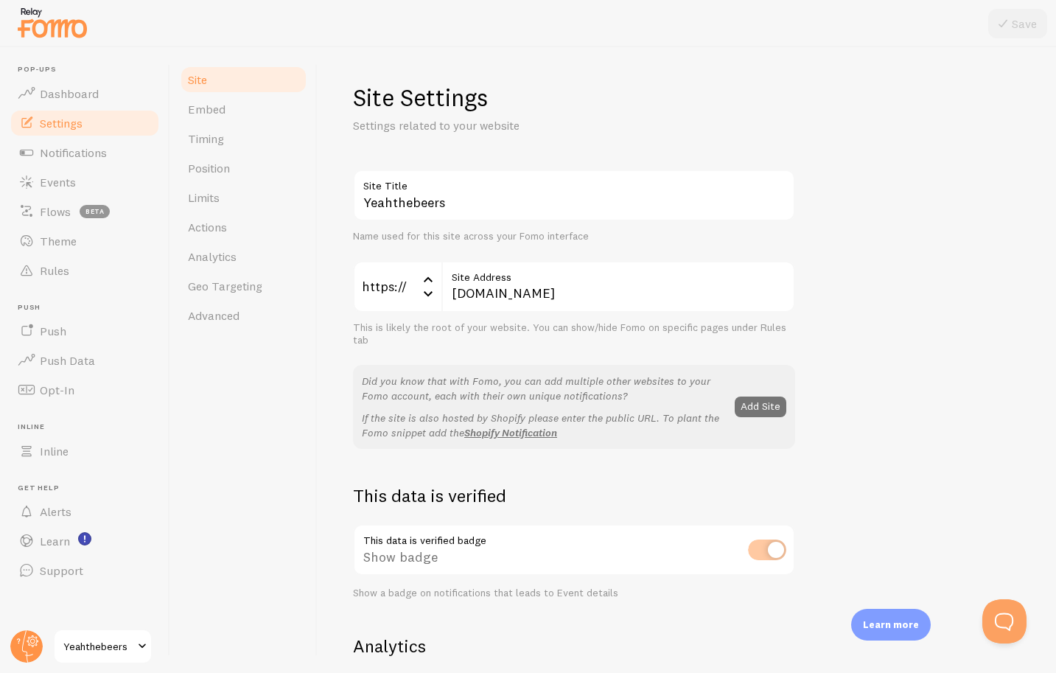
click at [87, 651] on span "Yeahthebeers" at bounding box center [98, 647] width 70 height 18
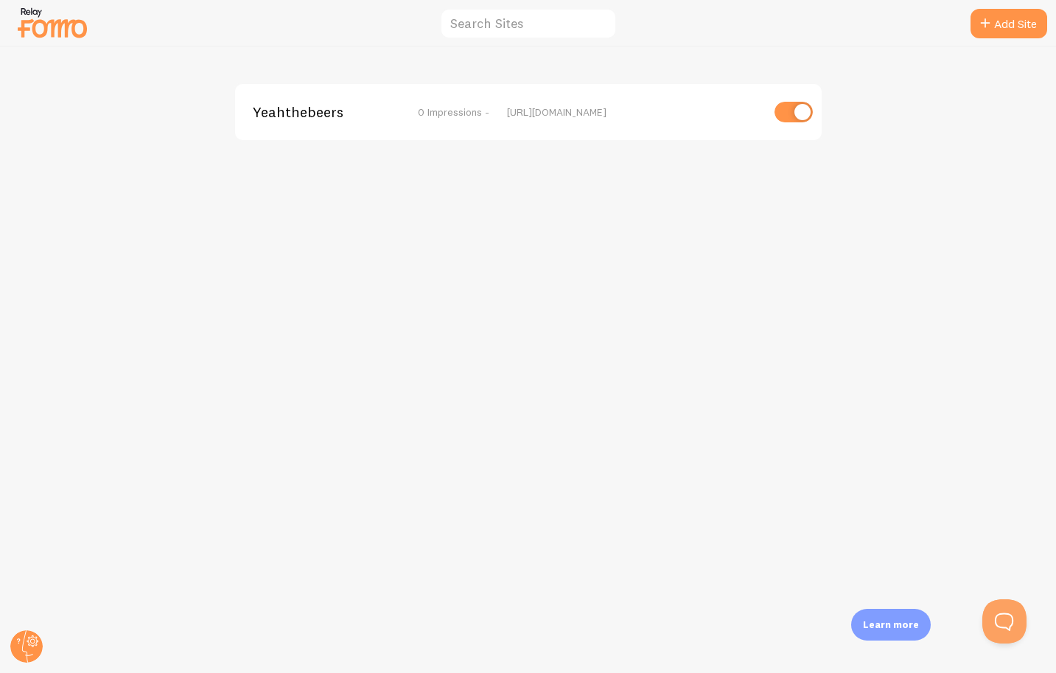
click at [301, 116] on span "Yeahthebeers" at bounding box center [312, 111] width 119 height 13
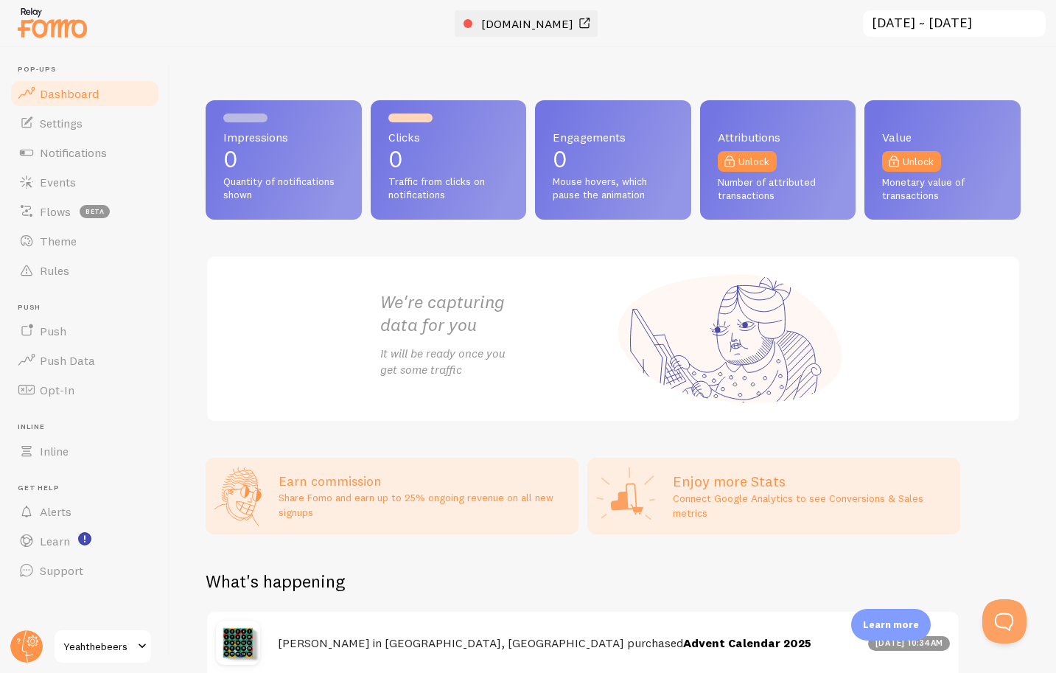
click at [465, 23] on div at bounding box center [468, 23] width 9 height 9
click at [60, 121] on span "Settings" at bounding box center [61, 123] width 43 height 15
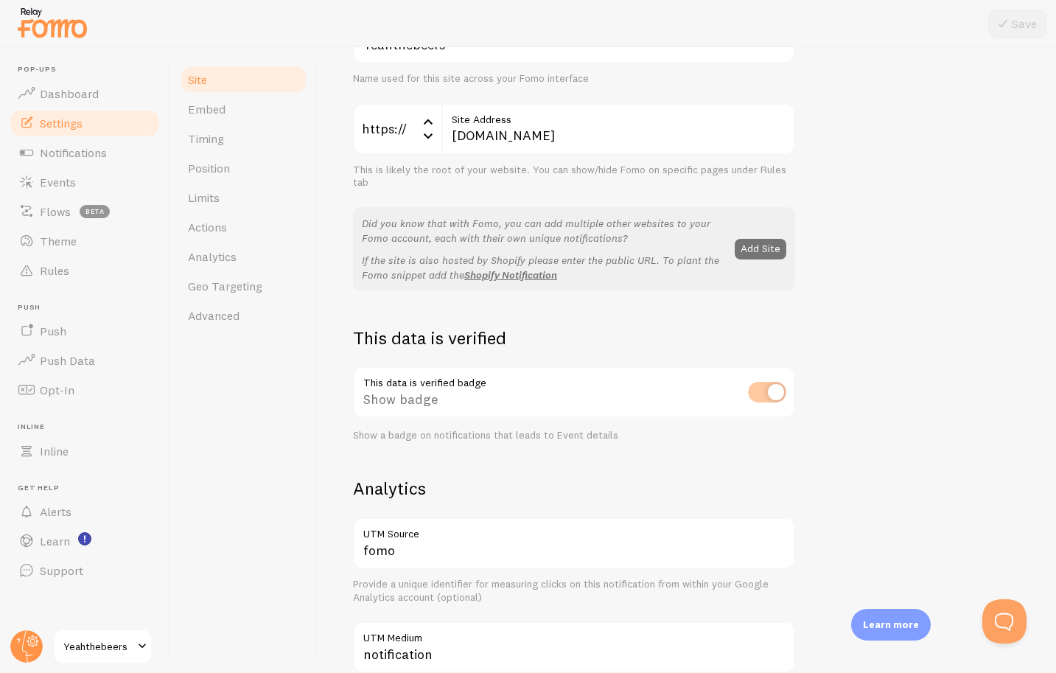
scroll to position [172, 0]
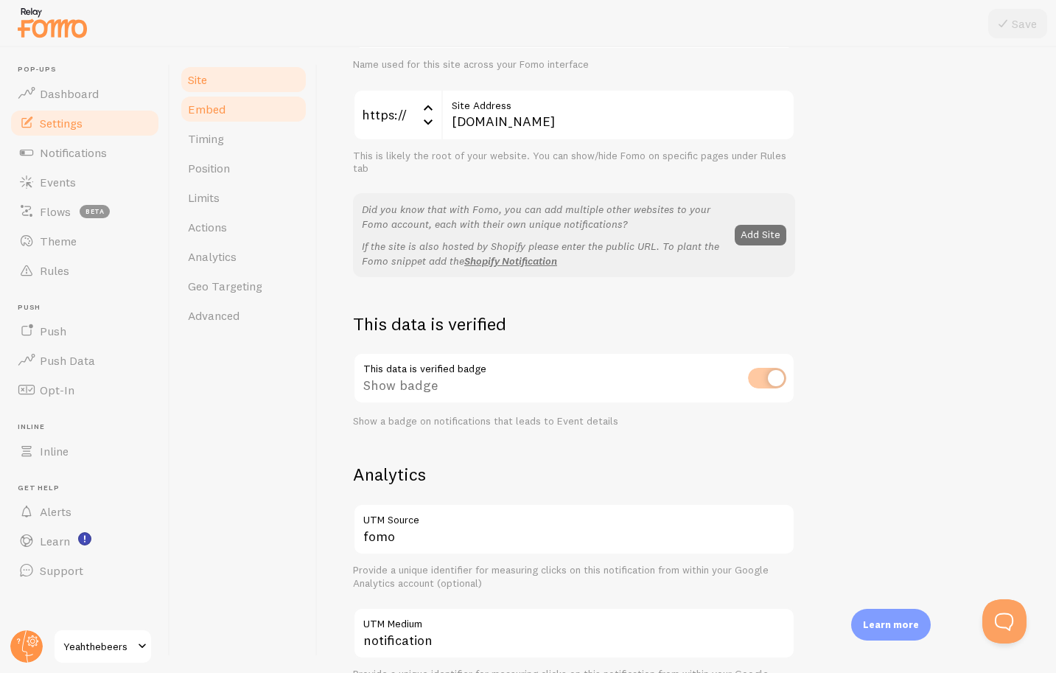
click at [246, 122] on link "Embed" at bounding box center [243, 108] width 129 height 29
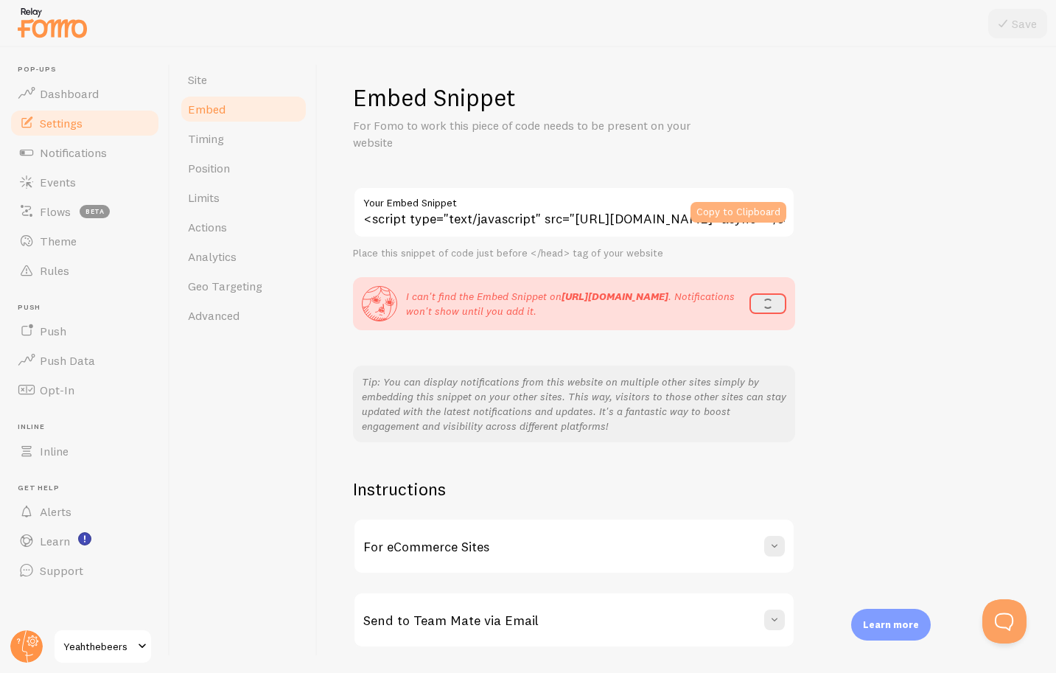
click at [742, 212] on button "Copy to Clipboard" at bounding box center [739, 212] width 96 height 21
click at [200, 169] on span "Position" at bounding box center [209, 168] width 42 height 15
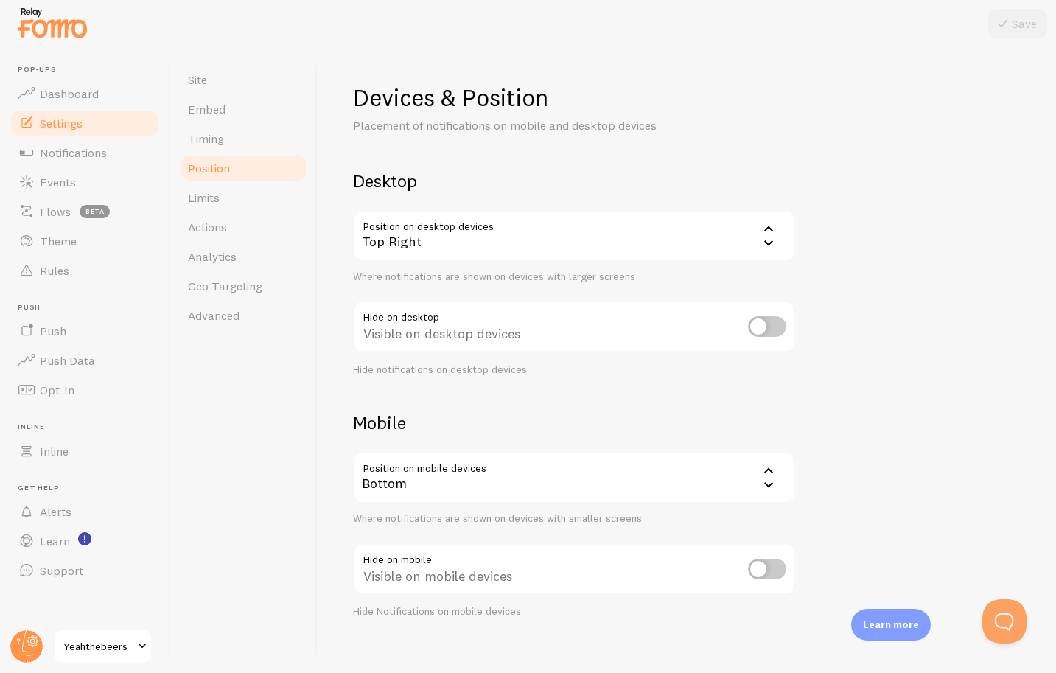
click at [589, 226] on div "Top Right" at bounding box center [574, 236] width 442 height 52
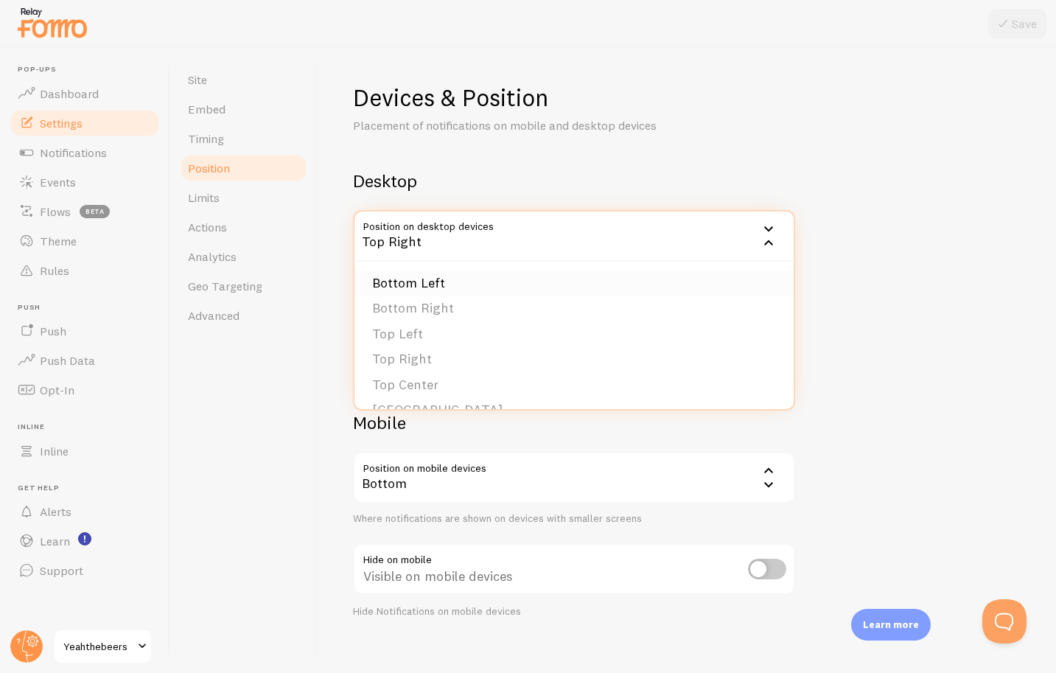
click at [507, 293] on li "Bottom Left" at bounding box center [574, 284] width 439 height 26
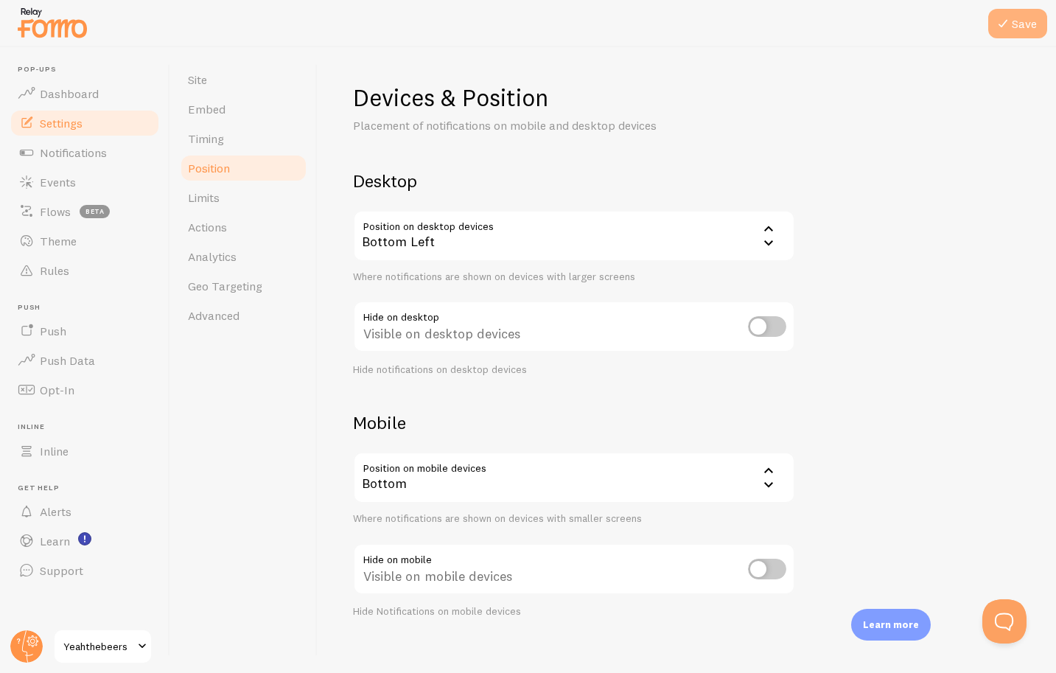
click at [1011, 20] on icon at bounding box center [1003, 24] width 18 height 18
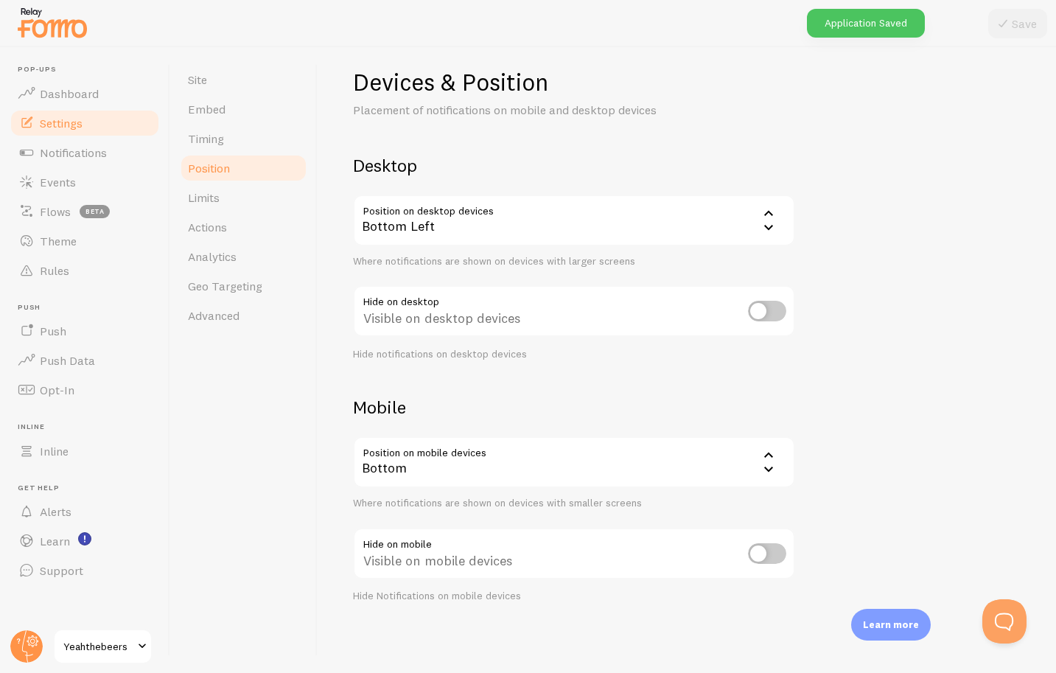
click at [441, 484] on div "Bottom" at bounding box center [574, 462] width 442 height 52
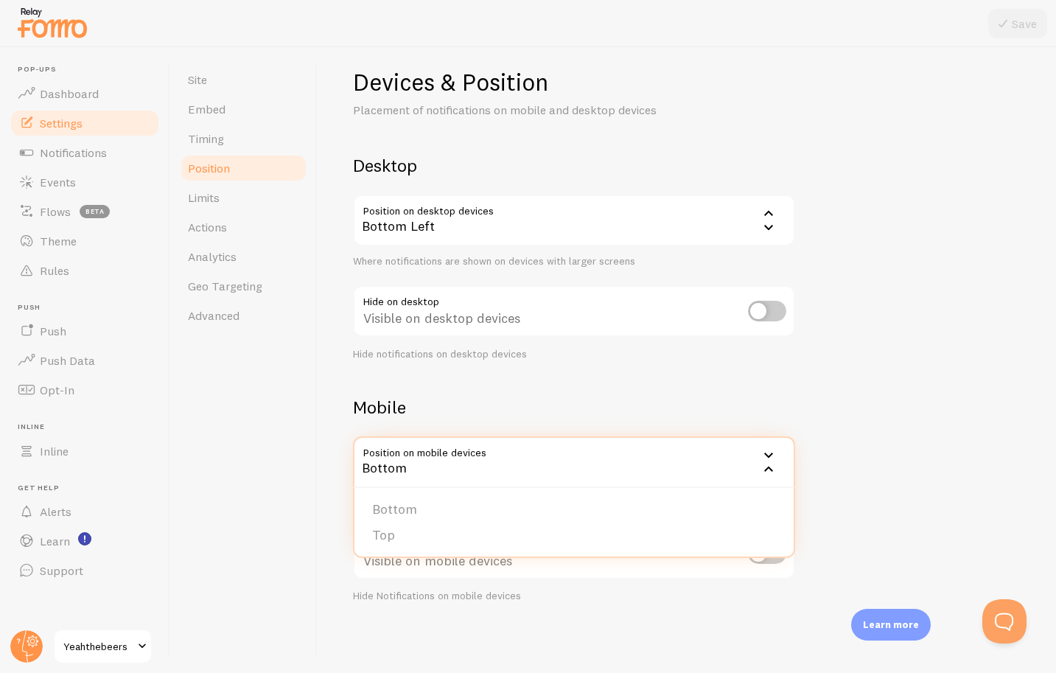
click at [889, 420] on div "Devices & Position Placement of notifications on mobile and desktop devices Des…" at bounding box center [687, 335] width 668 height 536
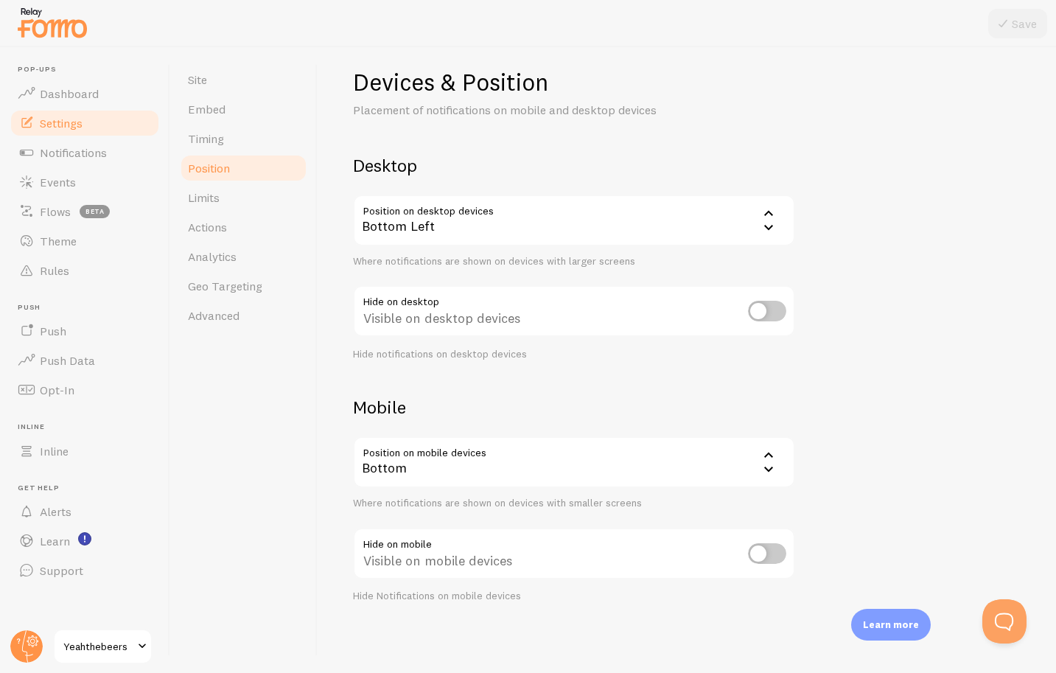
click at [761, 310] on input "checkbox" at bounding box center [767, 311] width 38 height 21
click at [764, 316] on input "checkbox" at bounding box center [767, 311] width 38 height 21
checkbox input "false"
click at [189, 198] on span "Limits" at bounding box center [204, 197] width 32 height 15
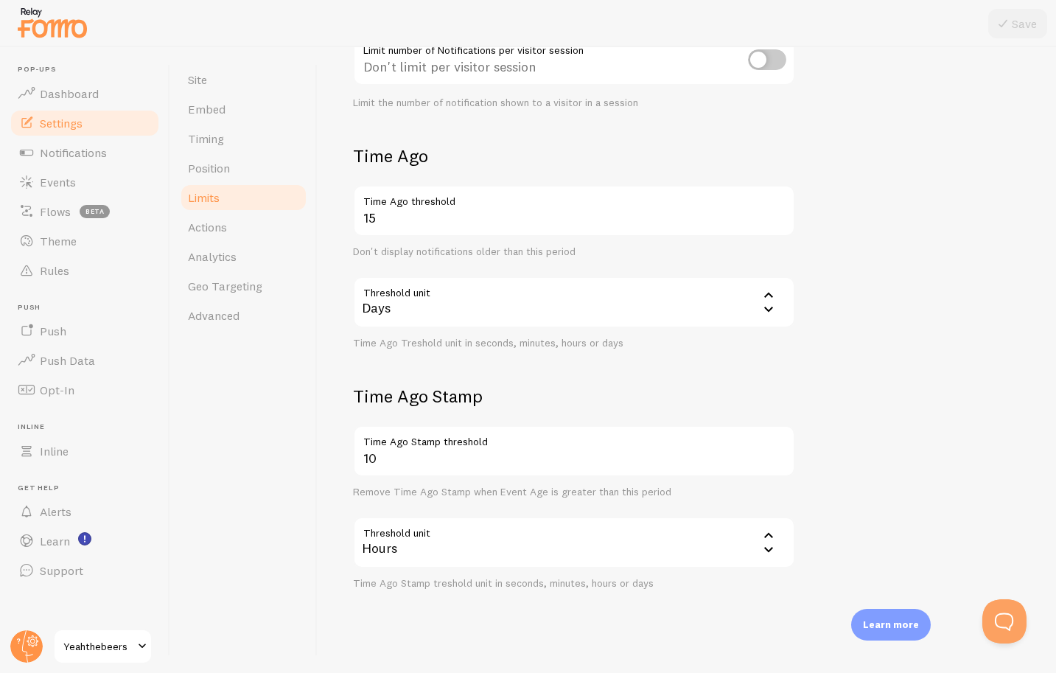
scroll to position [268, 0]
click at [206, 227] on span "Actions" at bounding box center [207, 227] width 39 height 15
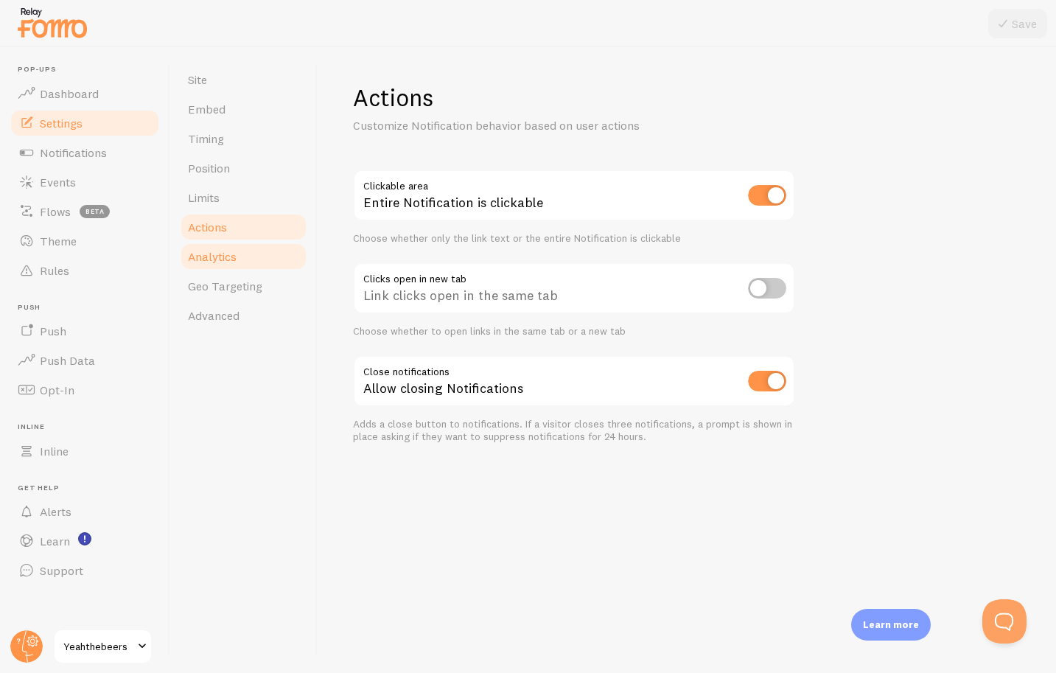
click at [214, 250] on span "Analytics" at bounding box center [212, 256] width 49 height 15
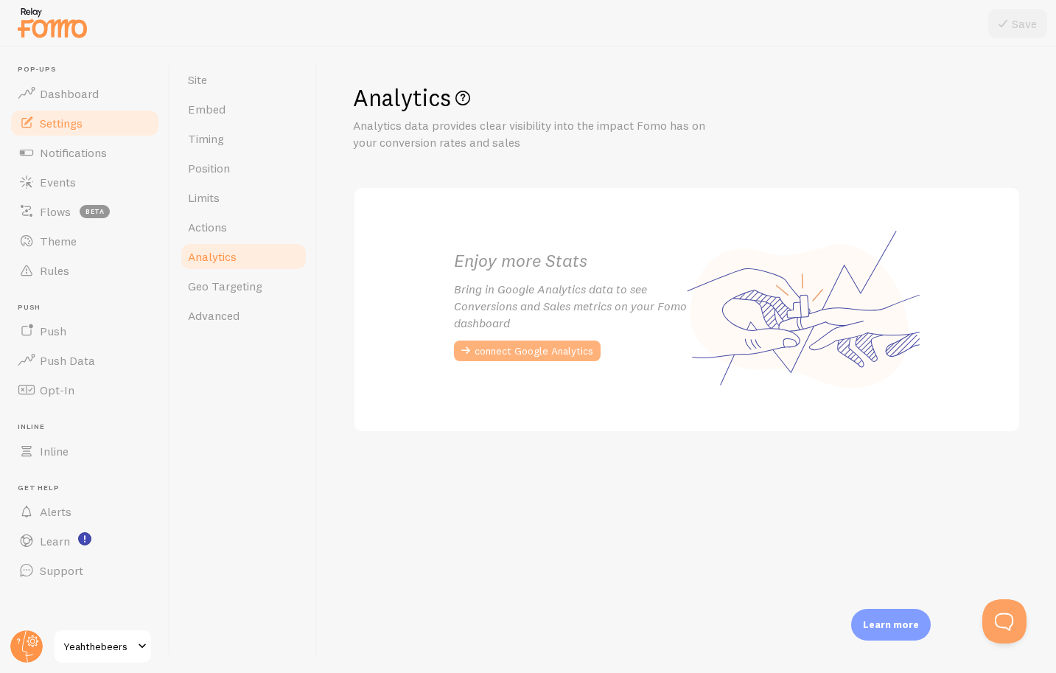
click at [549, 357] on button "connect Google Analytics" at bounding box center [527, 351] width 147 height 21
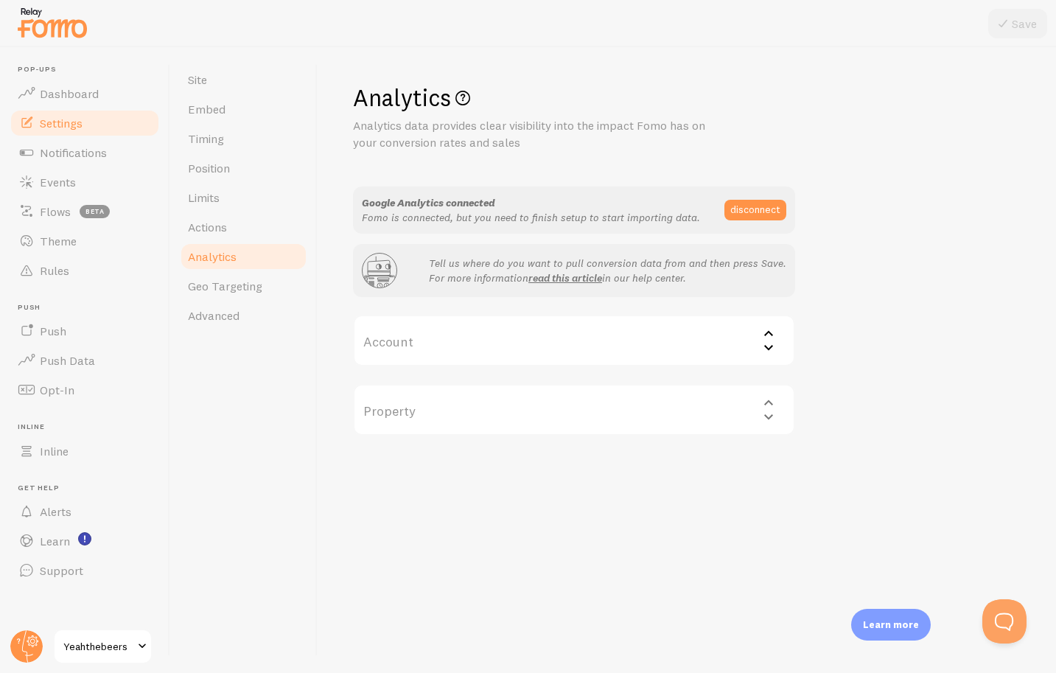
click at [613, 346] on label "Account" at bounding box center [574, 341] width 442 height 52
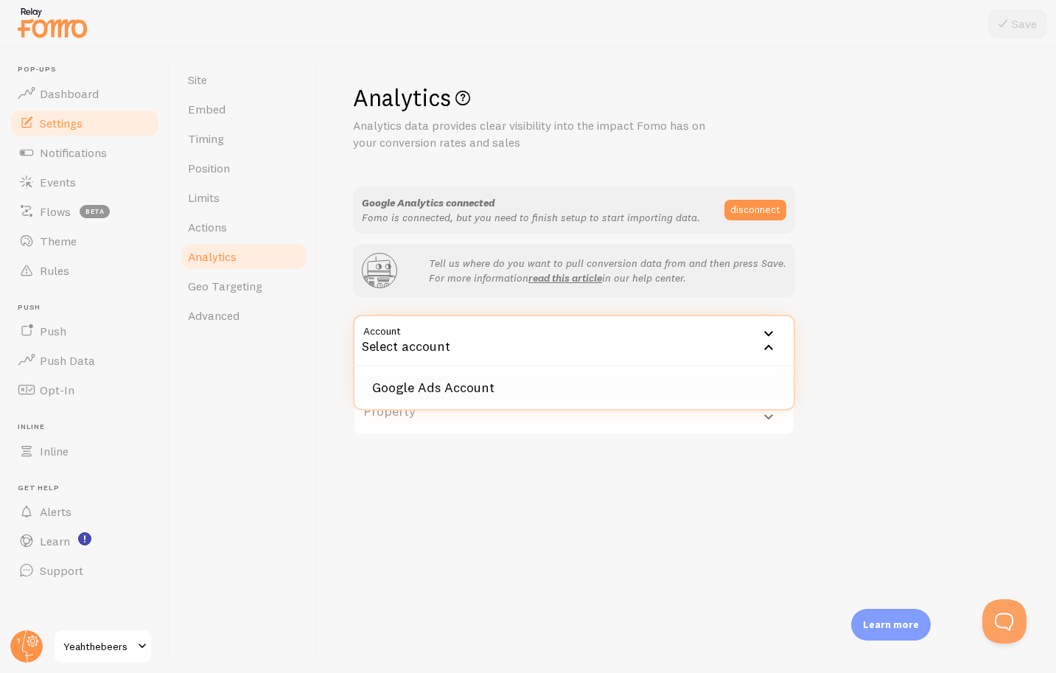
click at [577, 380] on li "Google Ads Account" at bounding box center [574, 388] width 439 height 26
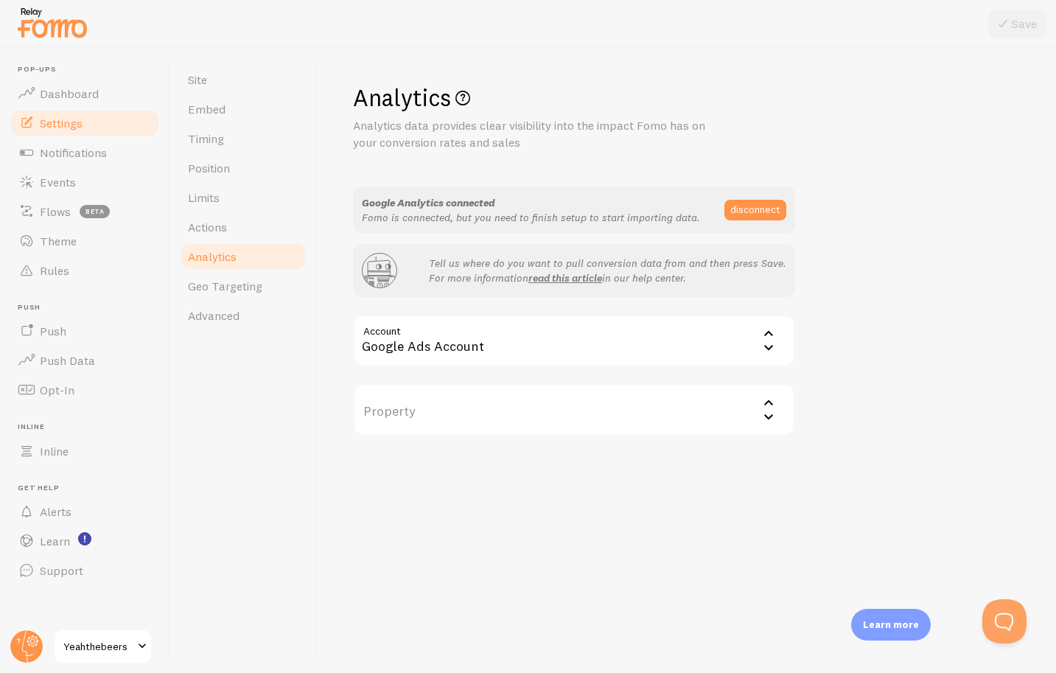
click at [584, 406] on label "Property" at bounding box center [574, 410] width 442 height 52
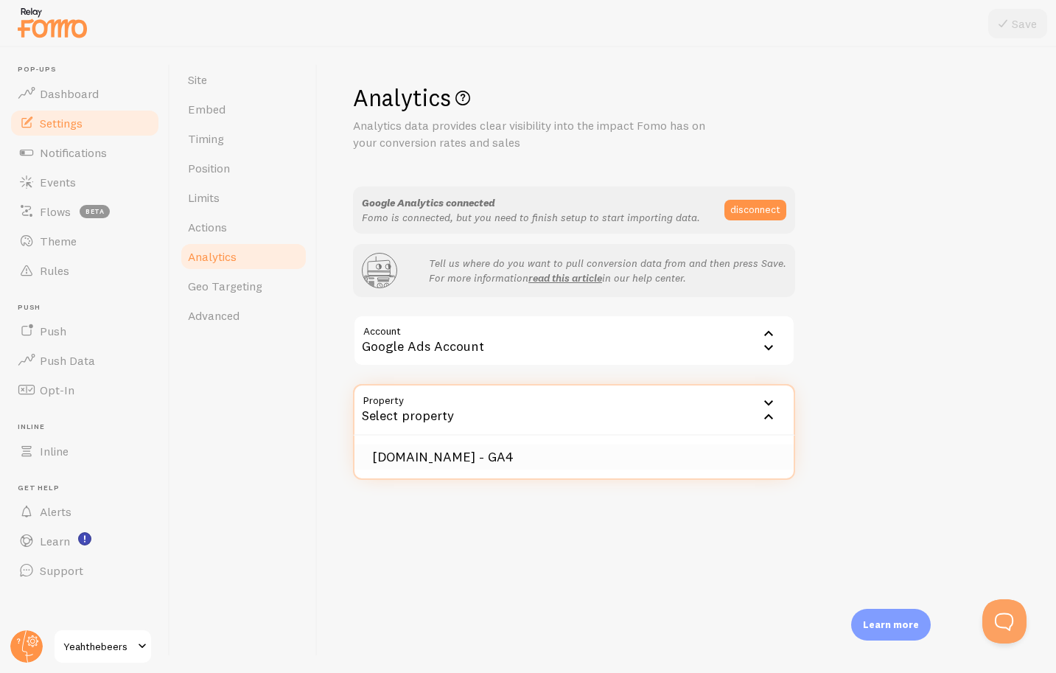
click at [544, 453] on li "www.yeahthebeers.com - GA4" at bounding box center [574, 457] width 439 height 26
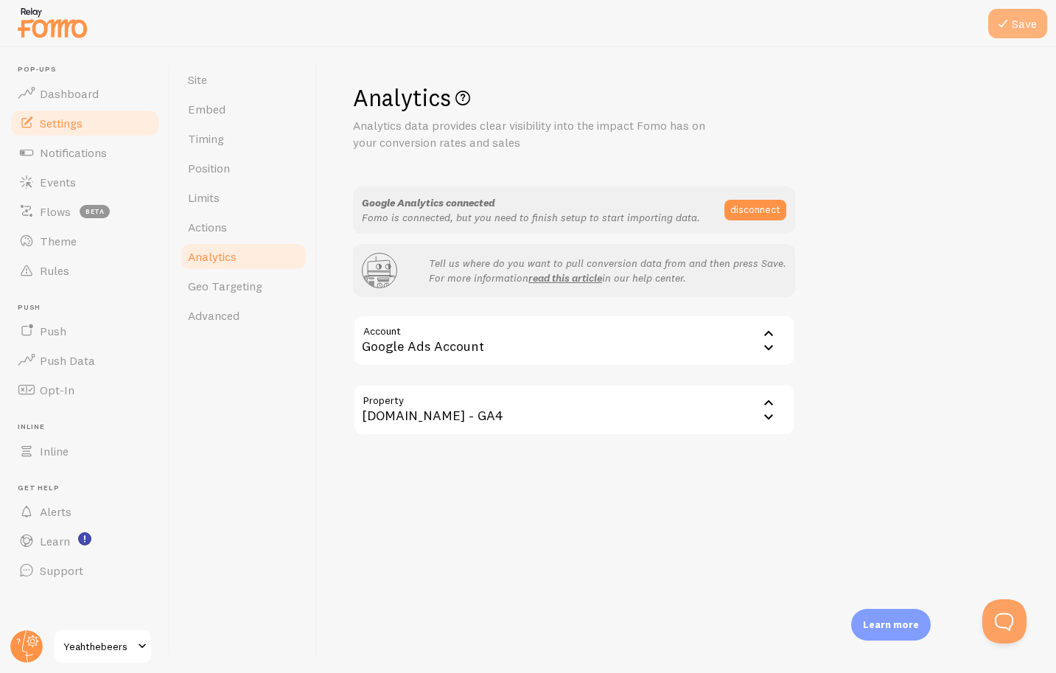
click at [1000, 27] on icon at bounding box center [1003, 24] width 18 height 18
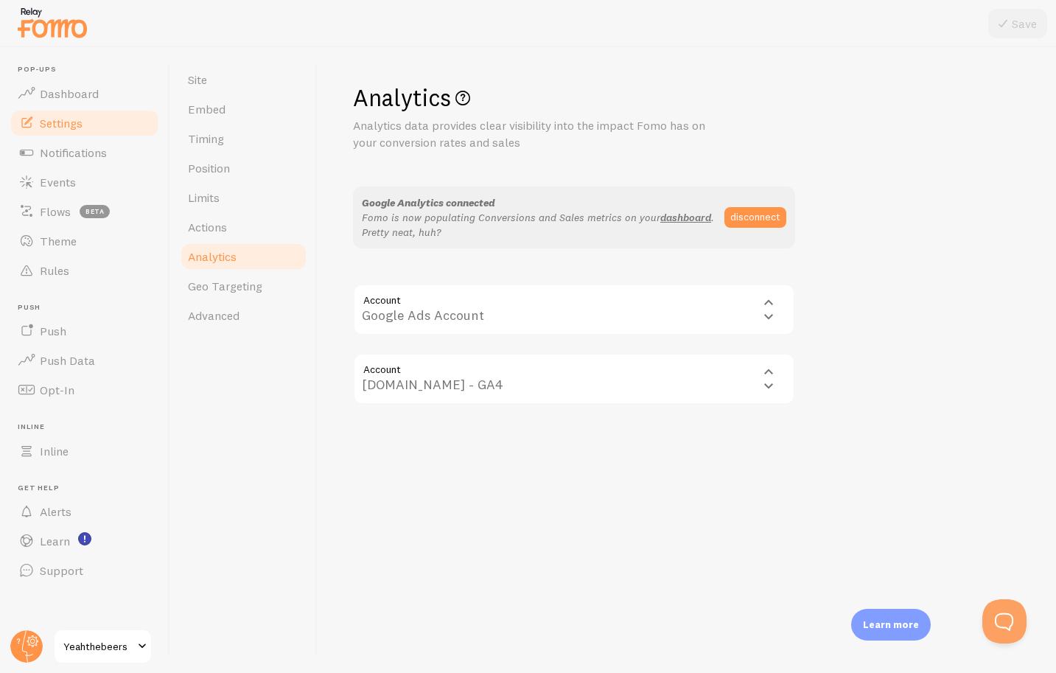
click at [220, 243] on link "Analytics" at bounding box center [243, 256] width 129 height 29
click at [212, 227] on span "Actions" at bounding box center [207, 227] width 39 height 15
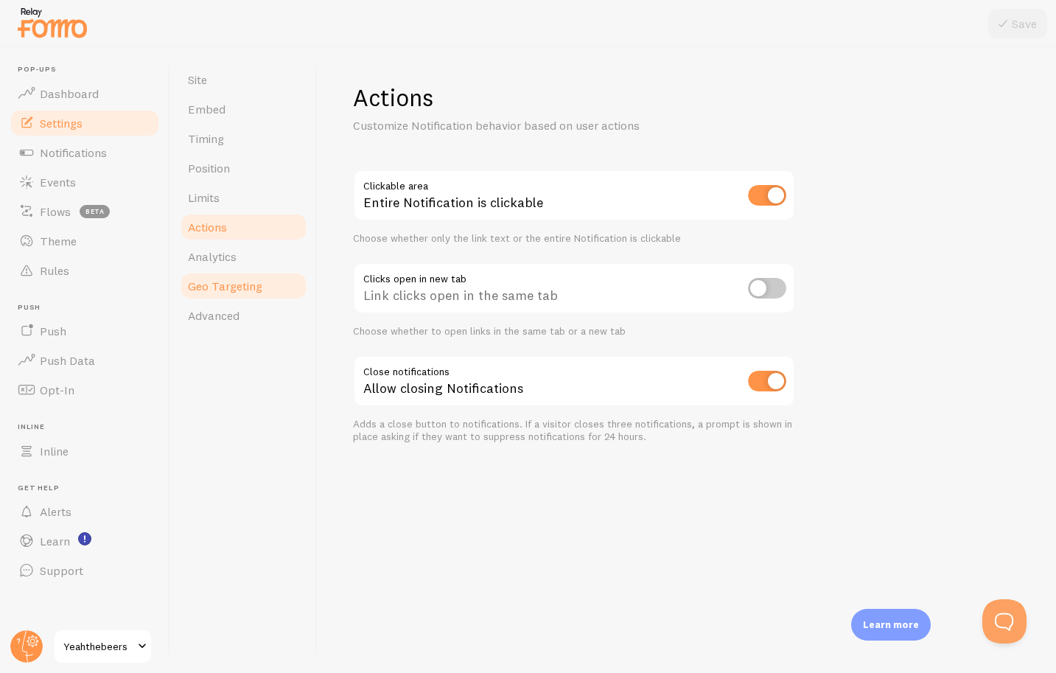
click at [221, 284] on span "Geo Targeting" at bounding box center [225, 286] width 74 height 15
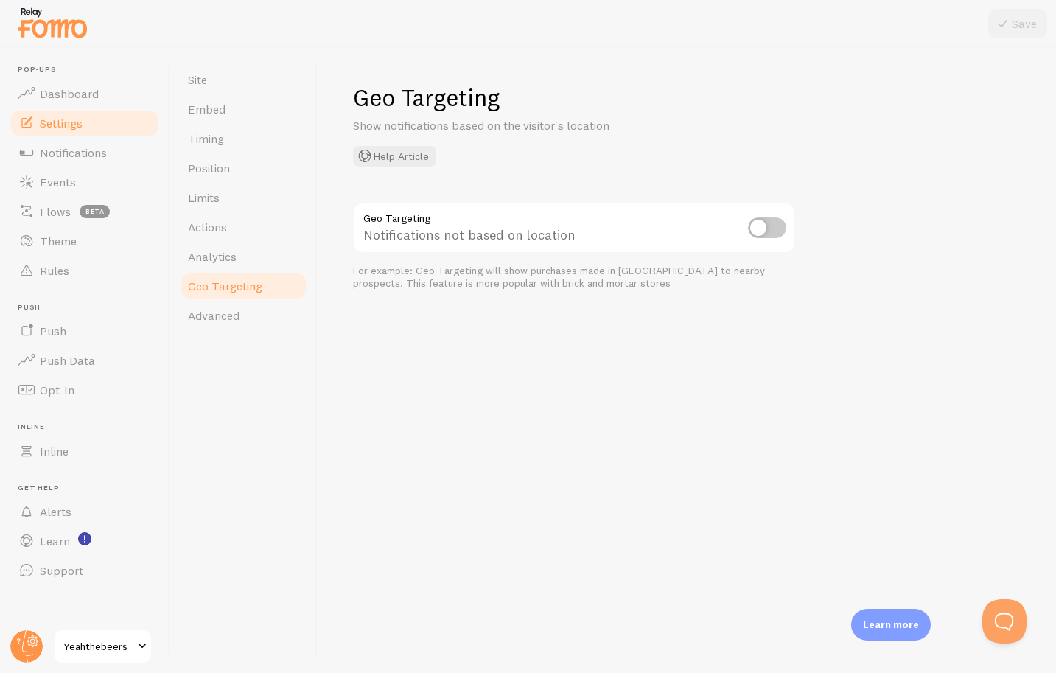
click at [776, 234] on input "checkbox" at bounding box center [767, 227] width 38 height 21
click at [775, 234] on input "checkbox" at bounding box center [767, 227] width 38 height 21
checkbox input "false"
click at [227, 319] on span "Advanced" at bounding box center [214, 315] width 52 height 15
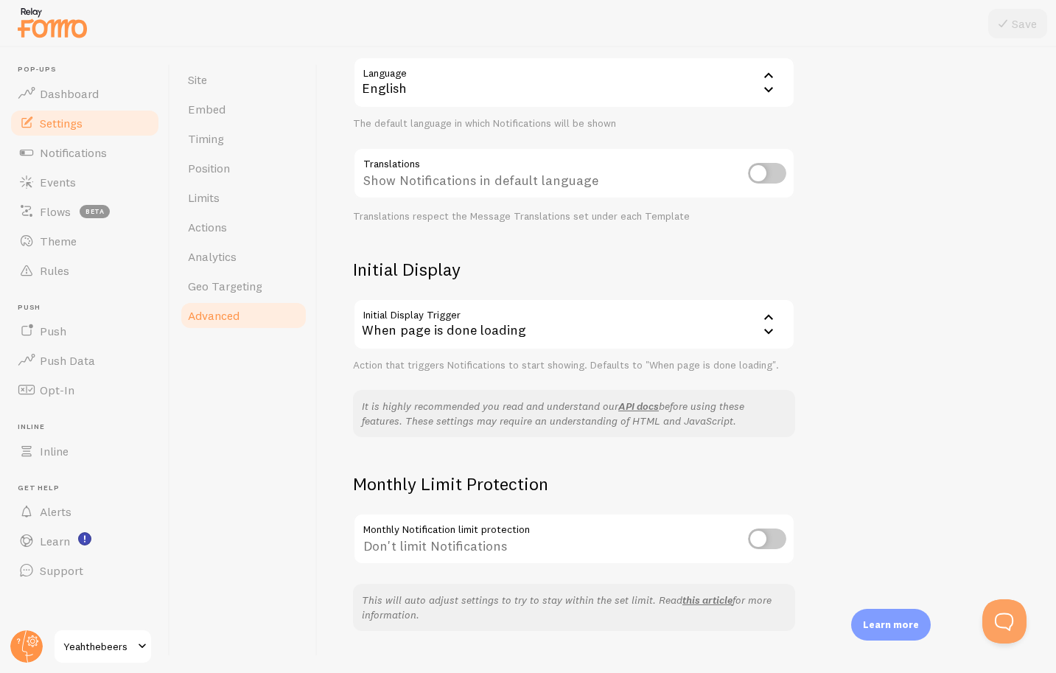
scroll to position [182, 0]
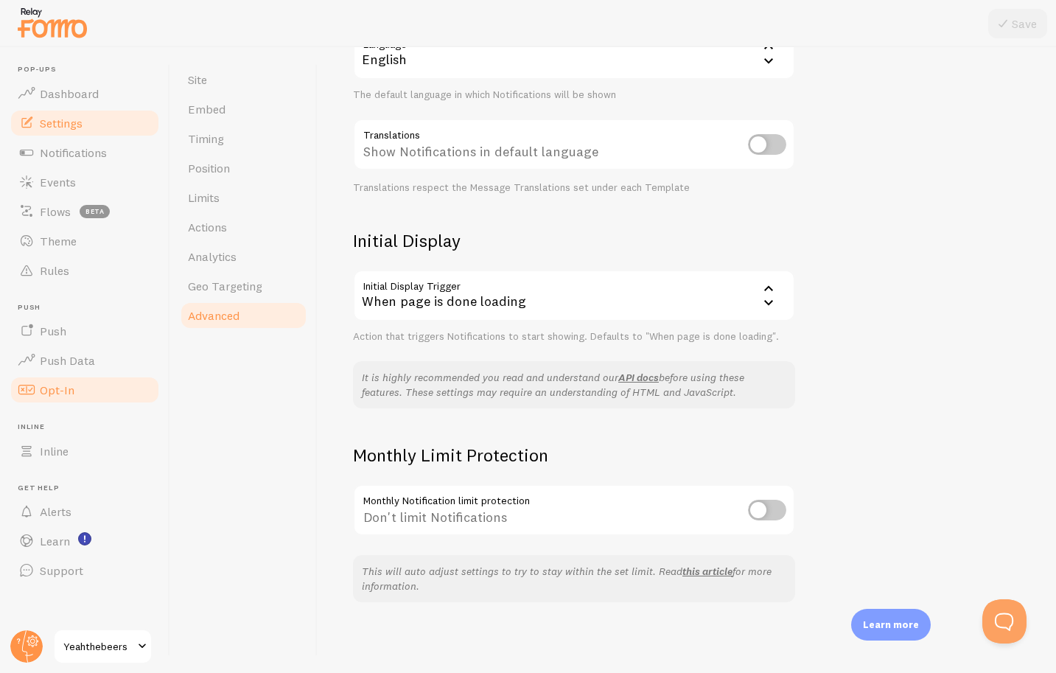
click at [57, 394] on span "Opt-In" at bounding box center [57, 390] width 35 height 15
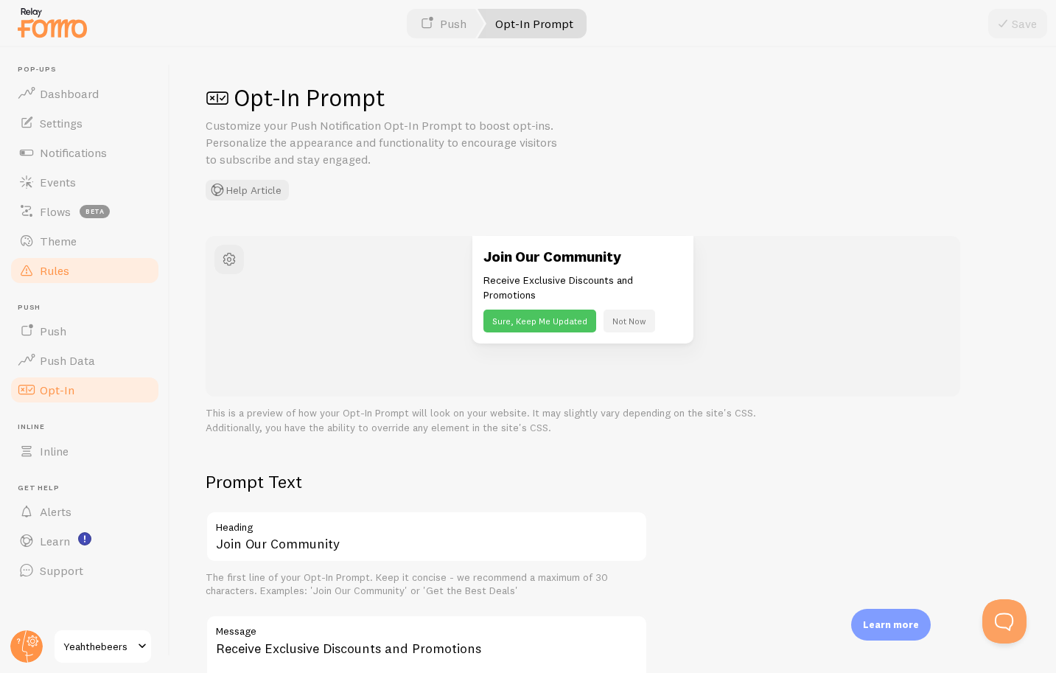
click at [48, 270] on span "Rules" at bounding box center [54, 270] width 29 height 15
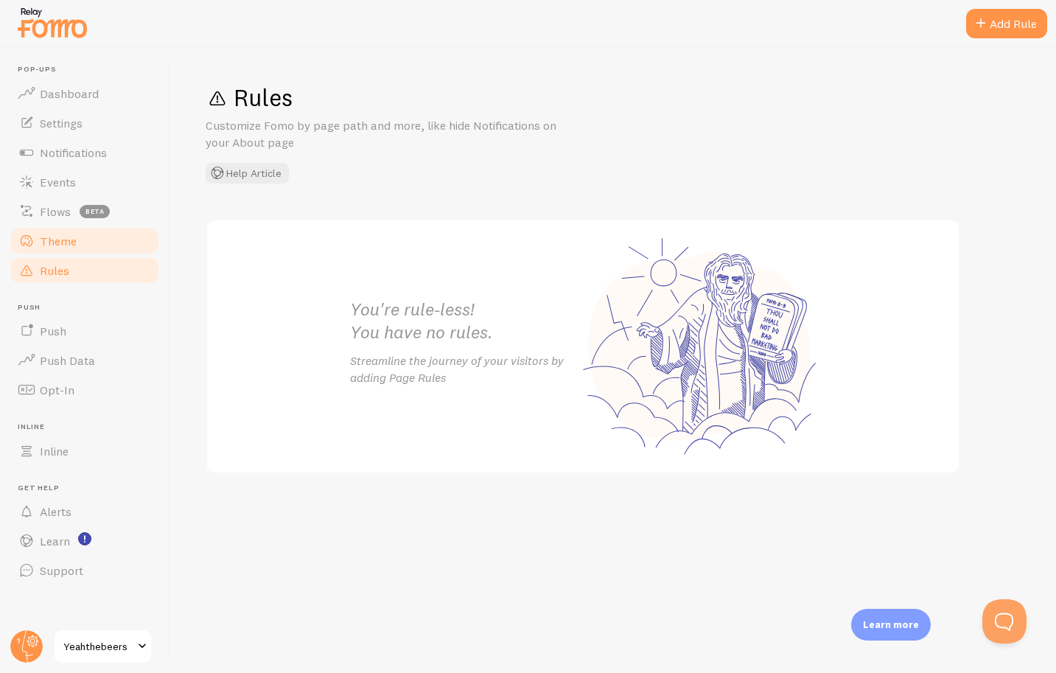
click at [55, 248] on span "Theme" at bounding box center [58, 241] width 37 height 15
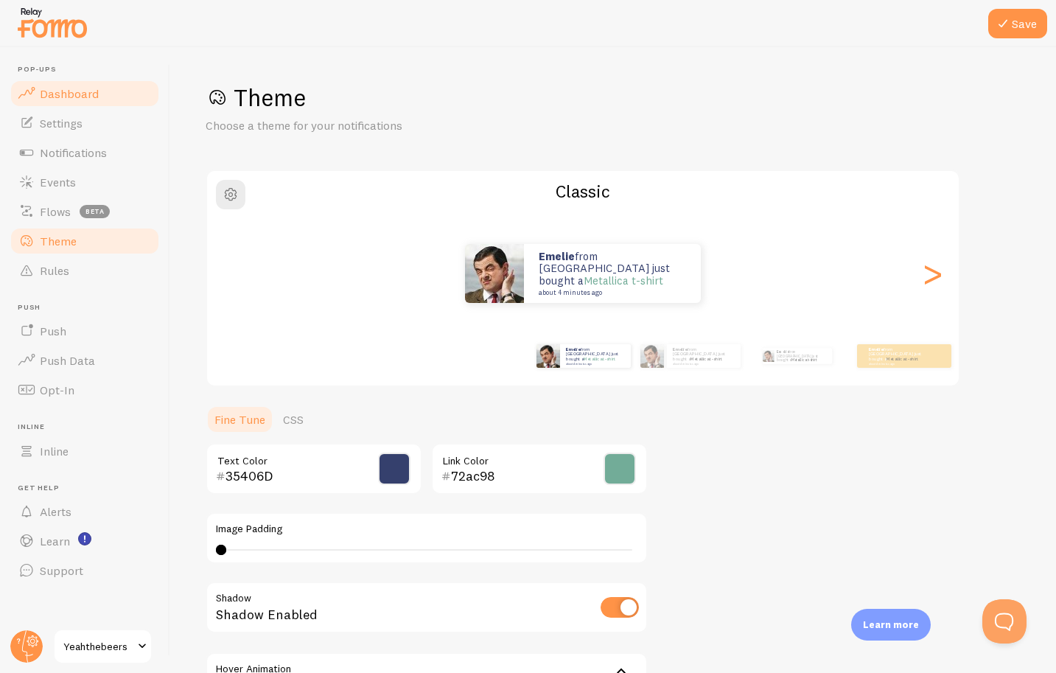
click at [66, 99] on span "Dashboard" at bounding box center [69, 93] width 59 height 15
